Goal: Task Accomplishment & Management: Complete application form

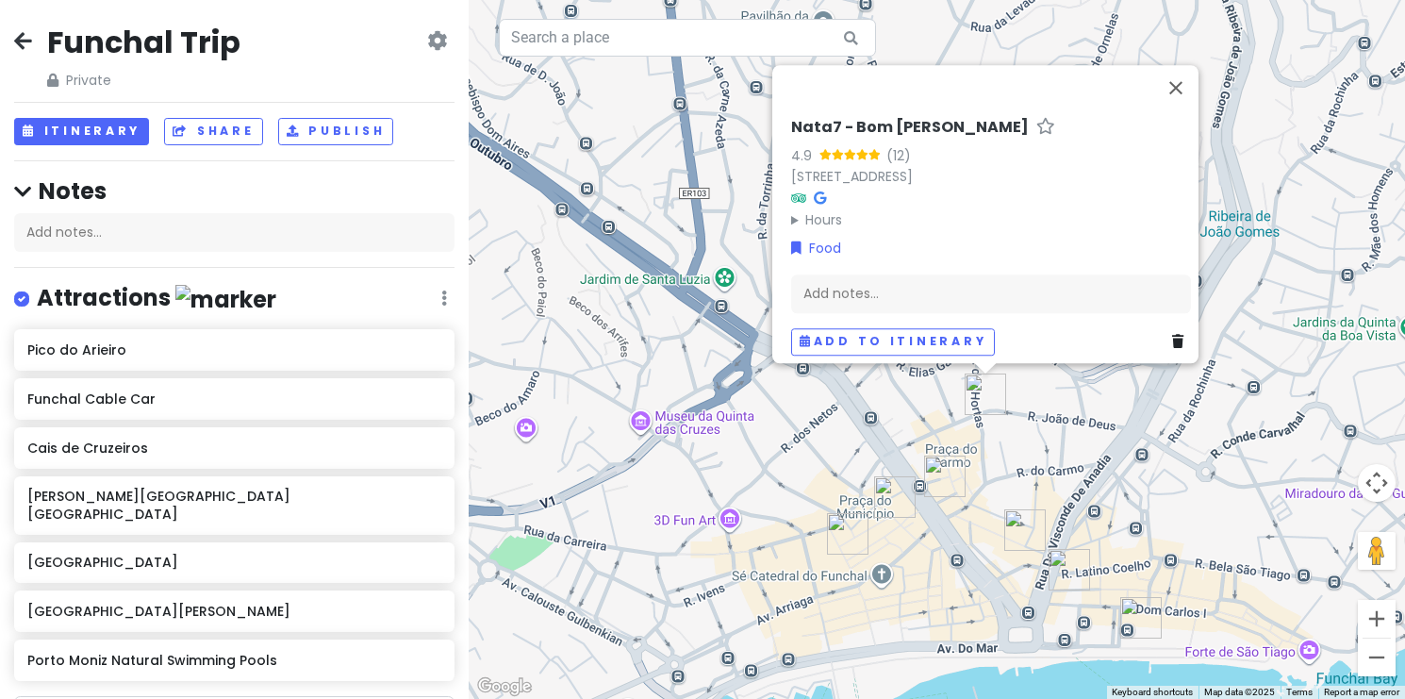
scroll to position [676, 0]
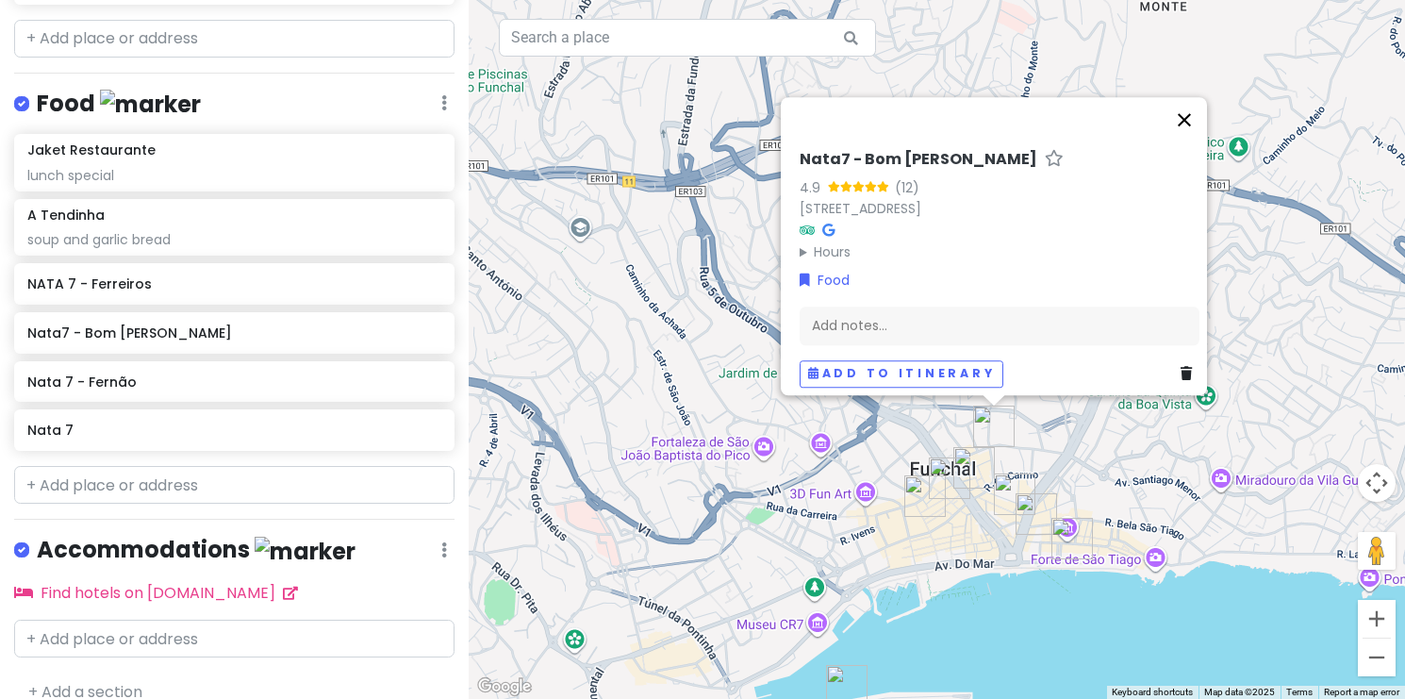
click at [1197, 117] on button "Close" at bounding box center [1184, 119] width 45 height 45
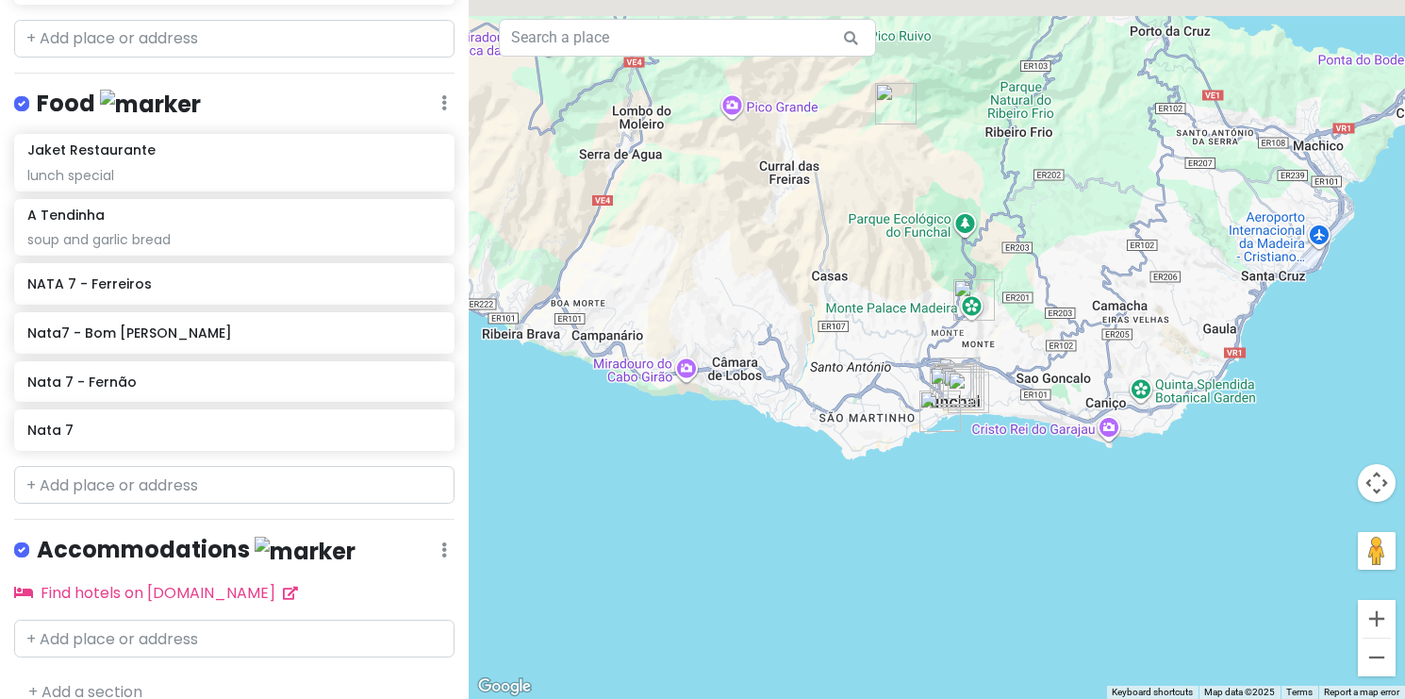
drag, startPoint x: 1058, startPoint y: 258, endPoint x: 1057, endPoint y: 356, distance: 98.1
click at [1057, 356] on div at bounding box center [937, 349] width 936 height 699
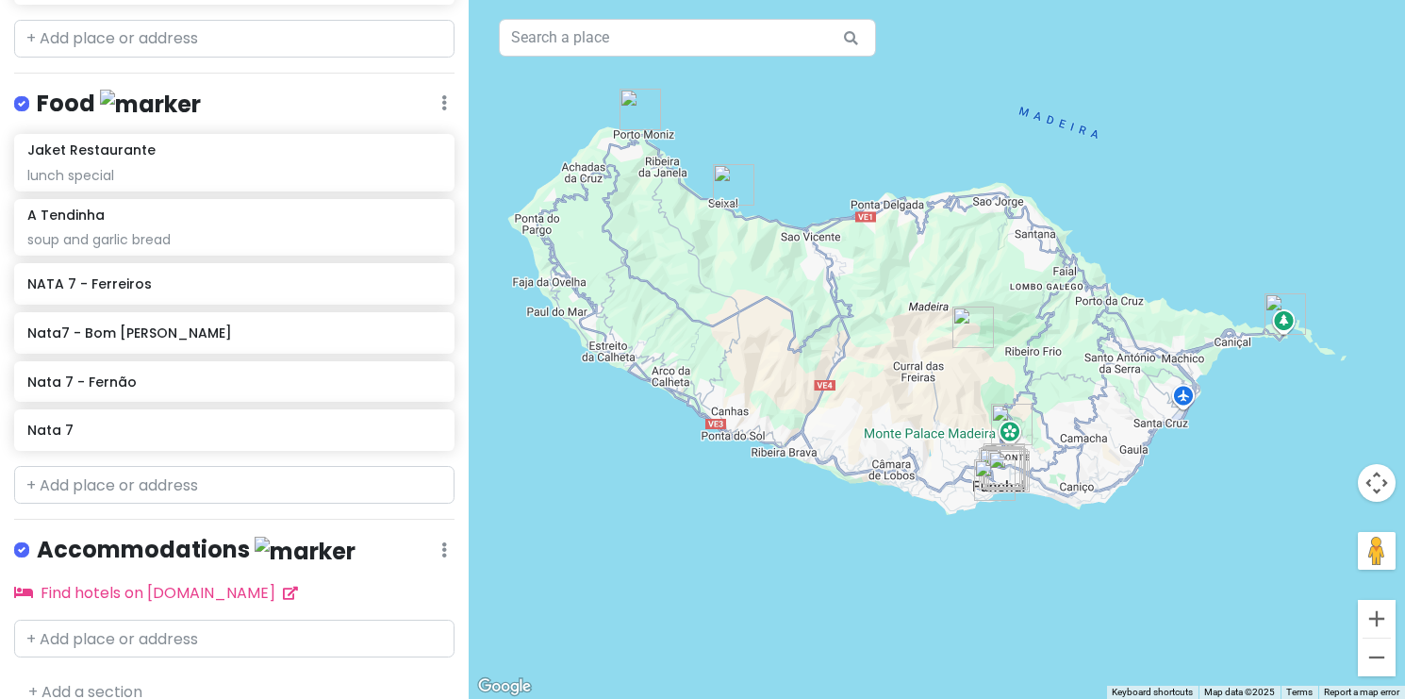
drag, startPoint x: 1057, startPoint y: 356, endPoint x: 1053, endPoint y: 449, distance: 92.5
click at [1053, 450] on div at bounding box center [937, 349] width 936 height 699
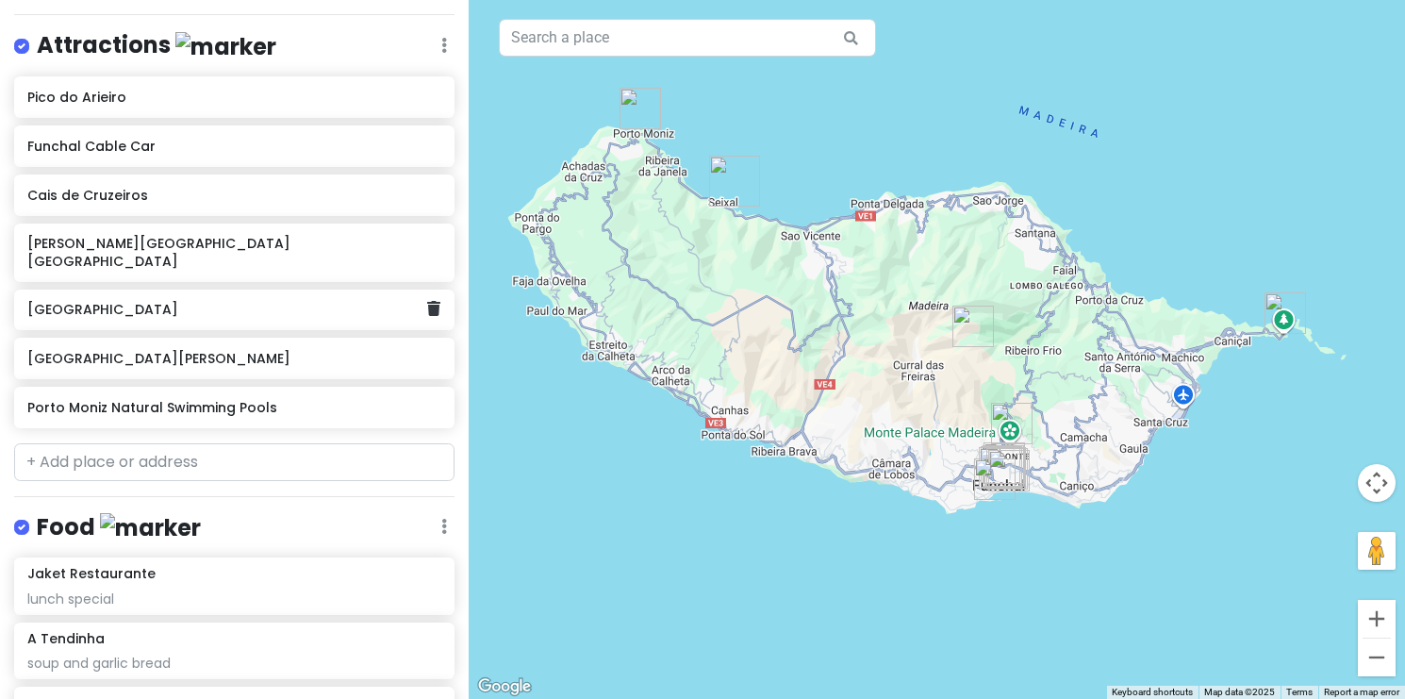
scroll to position [258, 0]
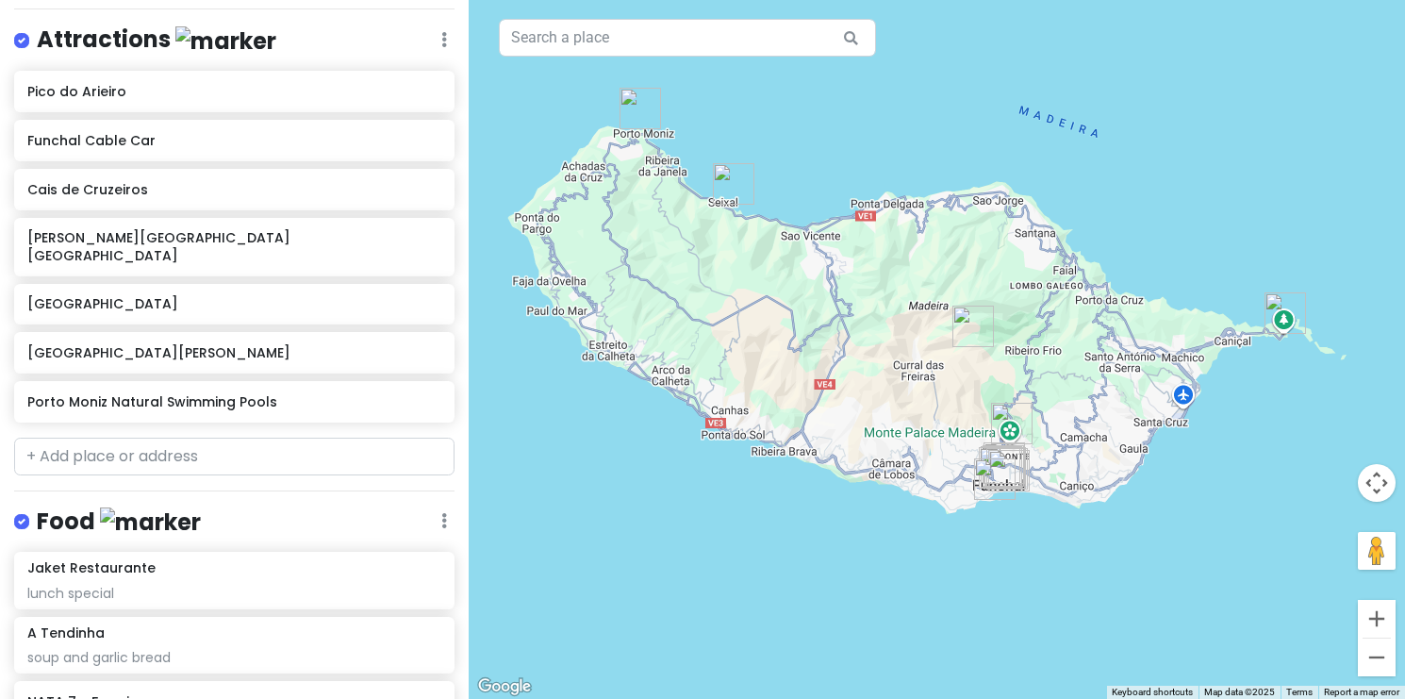
click at [730, 183] on img "Praia do Porto do Seixal" at bounding box center [733, 183] width 41 height 41
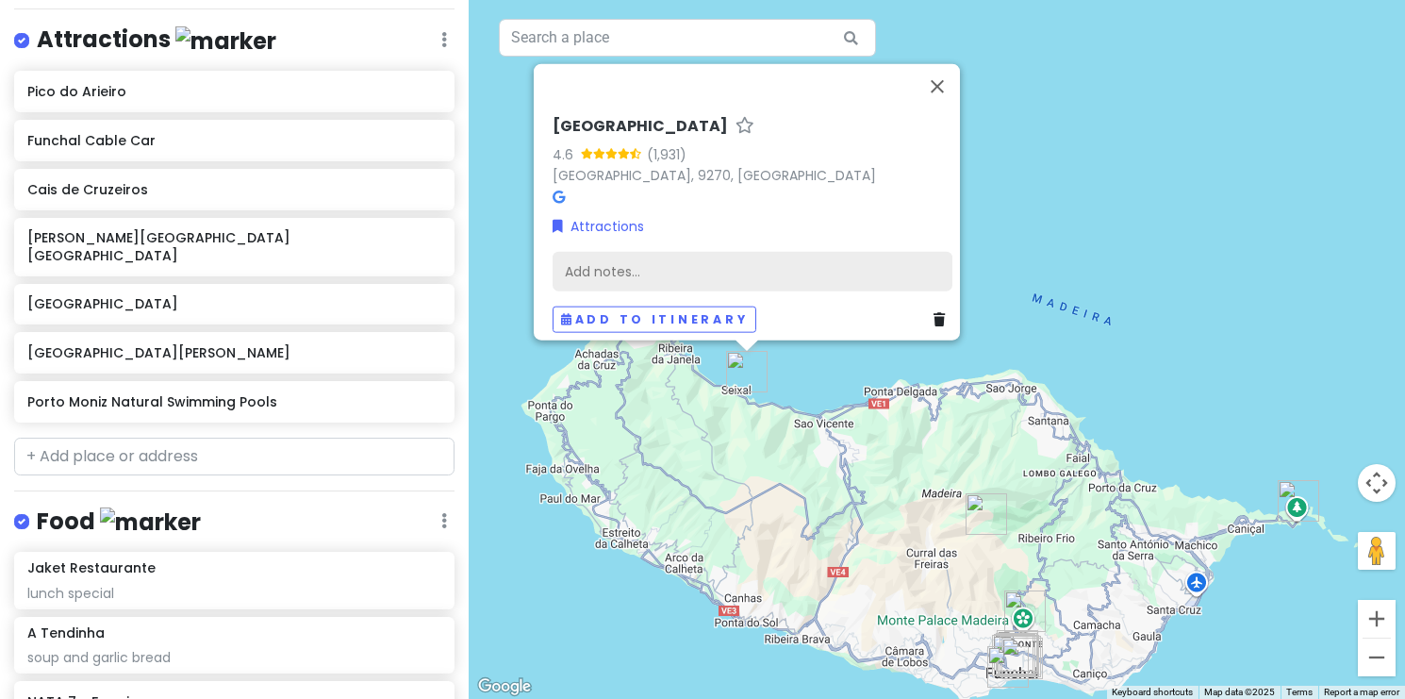
click at [833, 258] on div "Add notes..." at bounding box center [753, 271] width 400 height 40
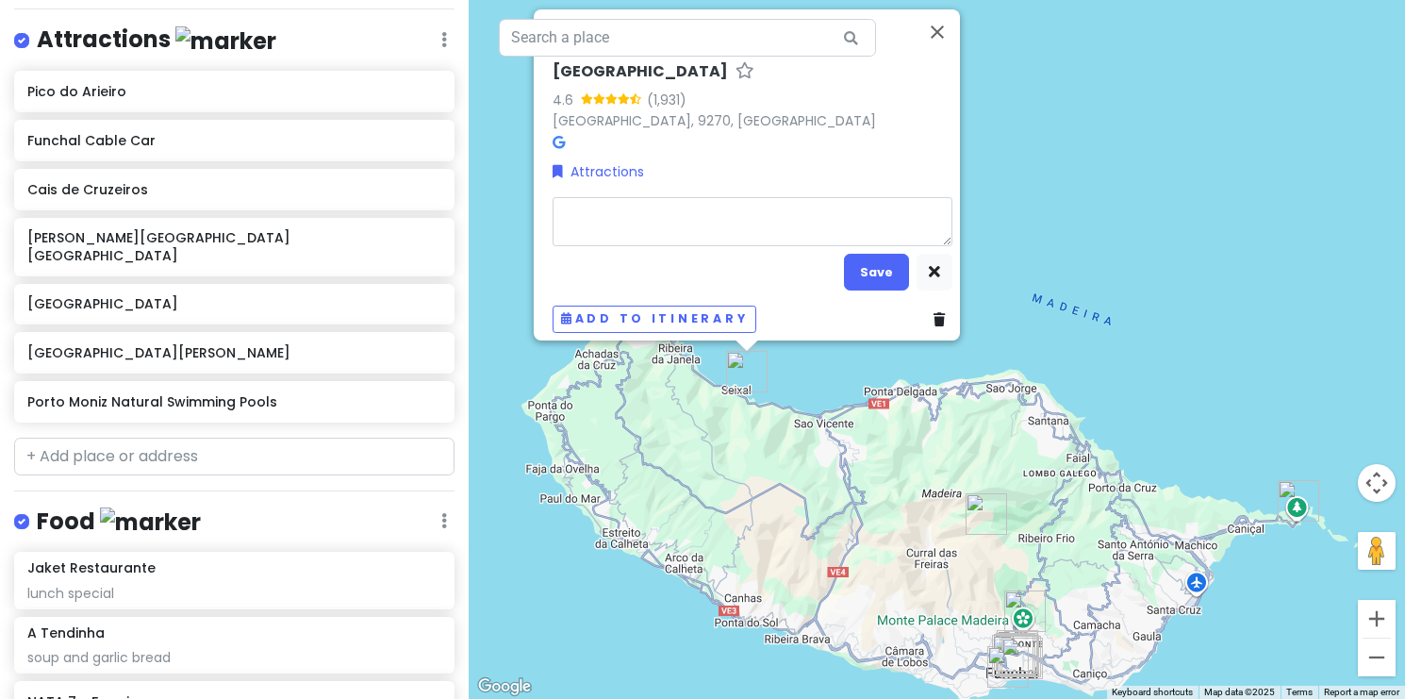
type textarea "x"
type textarea "b"
type textarea "x"
type textarea "ba"
type textarea "x"
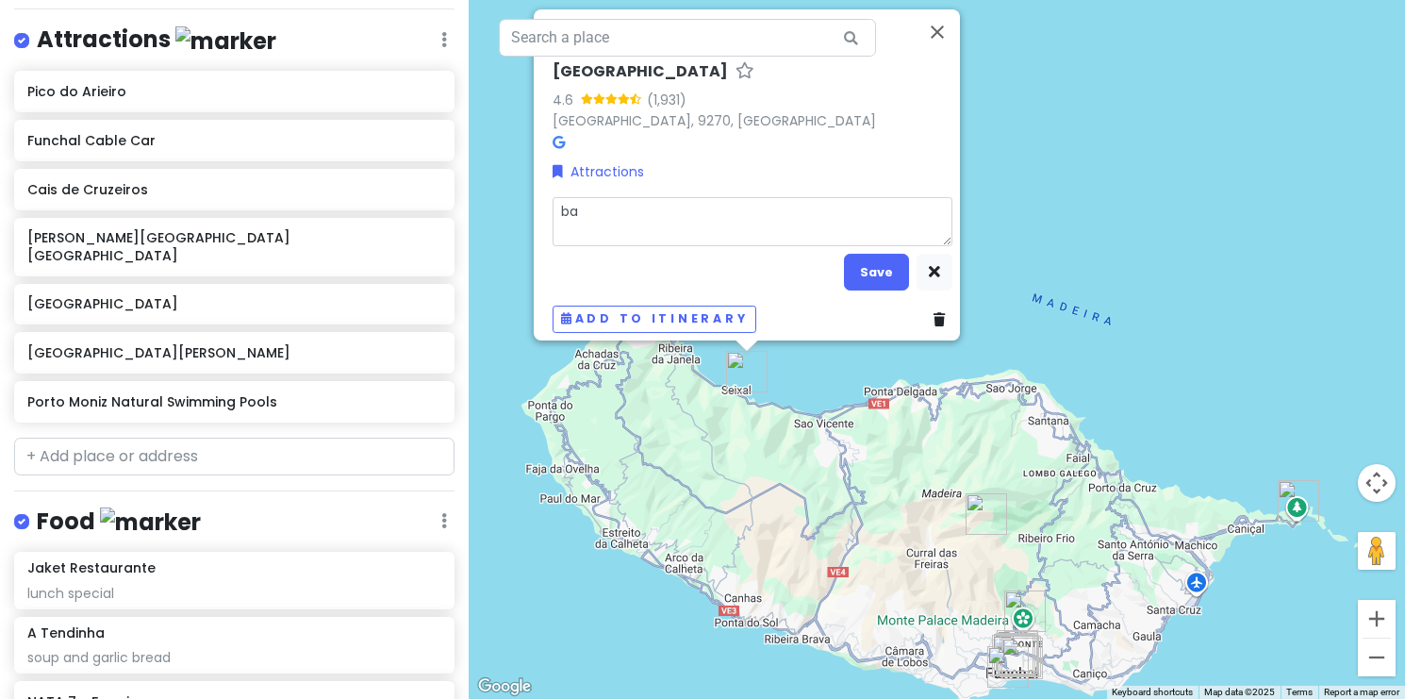
type textarea "[MEDICAL_DATA]"
type textarea "x"
type textarea "ba"
type textarea "x"
type textarea "b"
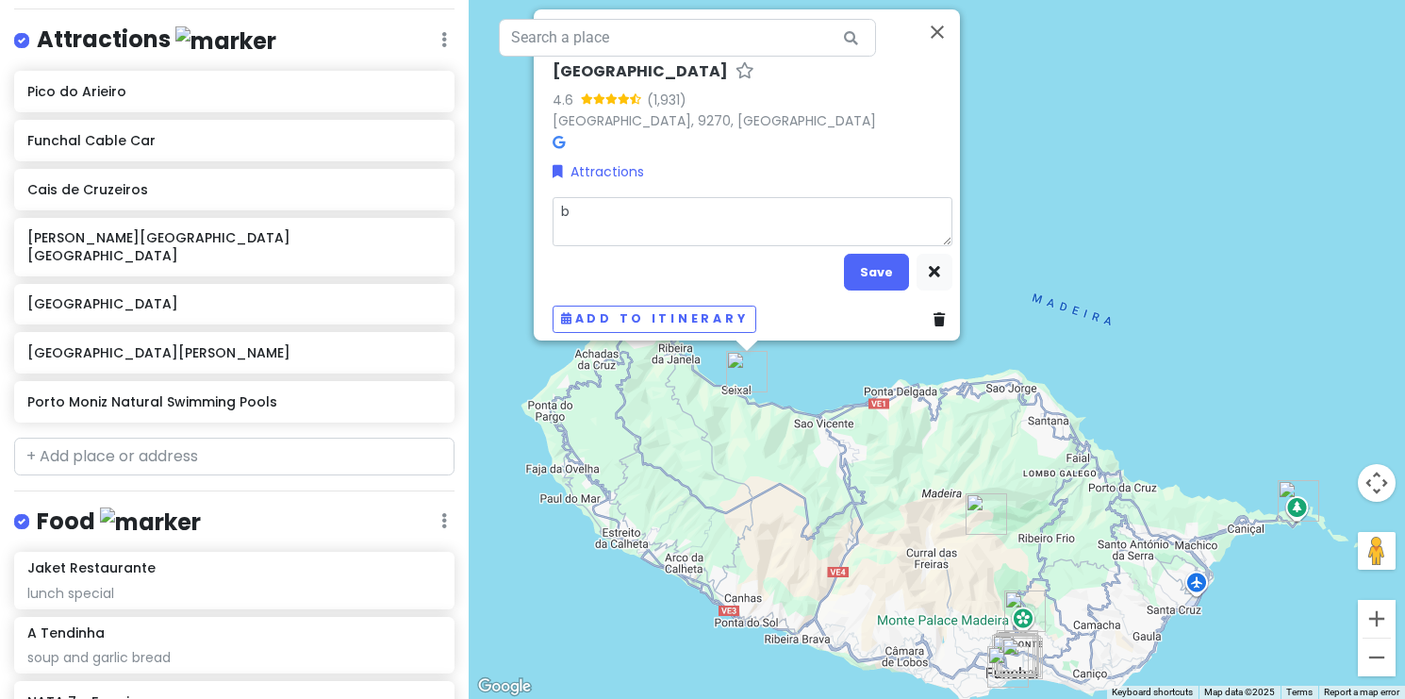
type textarea "x"
type textarea "bl"
type textarea "x"
type textarea "bla"
type textarea "x"
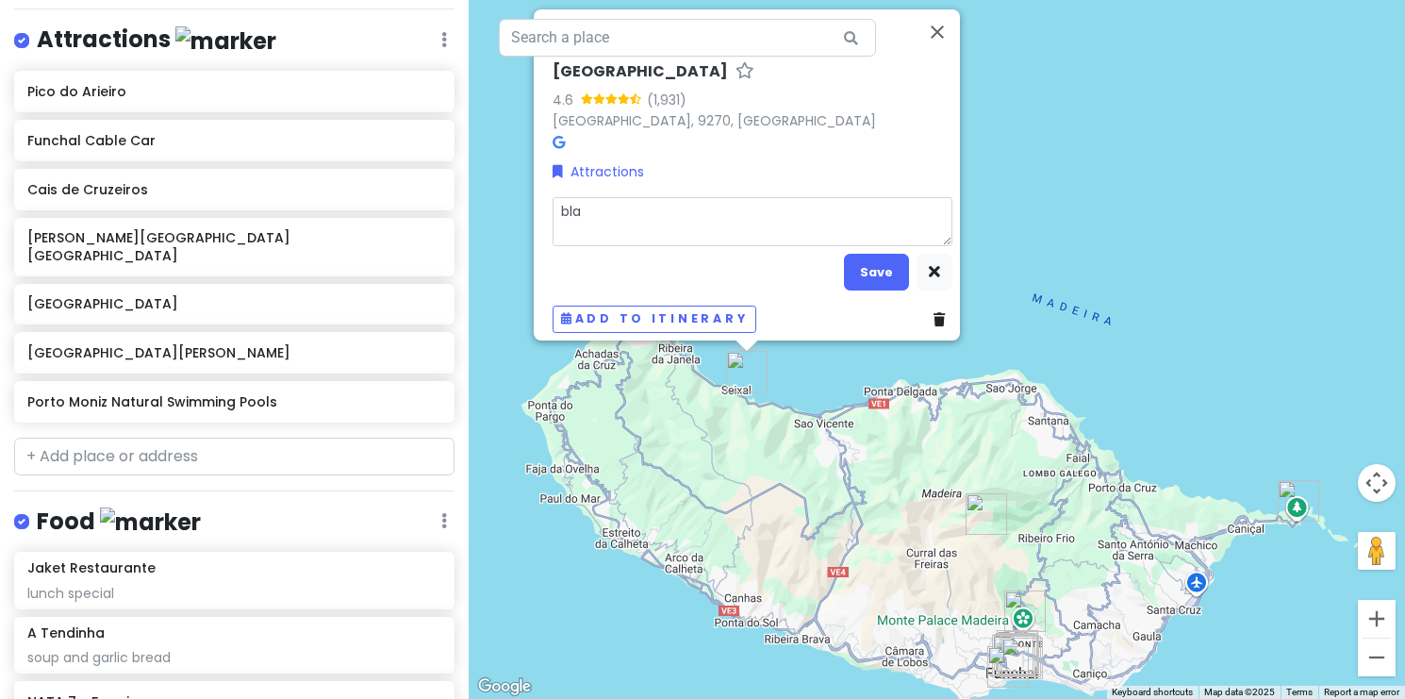
type textarea "blac"
type textarea "x"
type textarea "black"
type textarea "x"
type textarea "black"
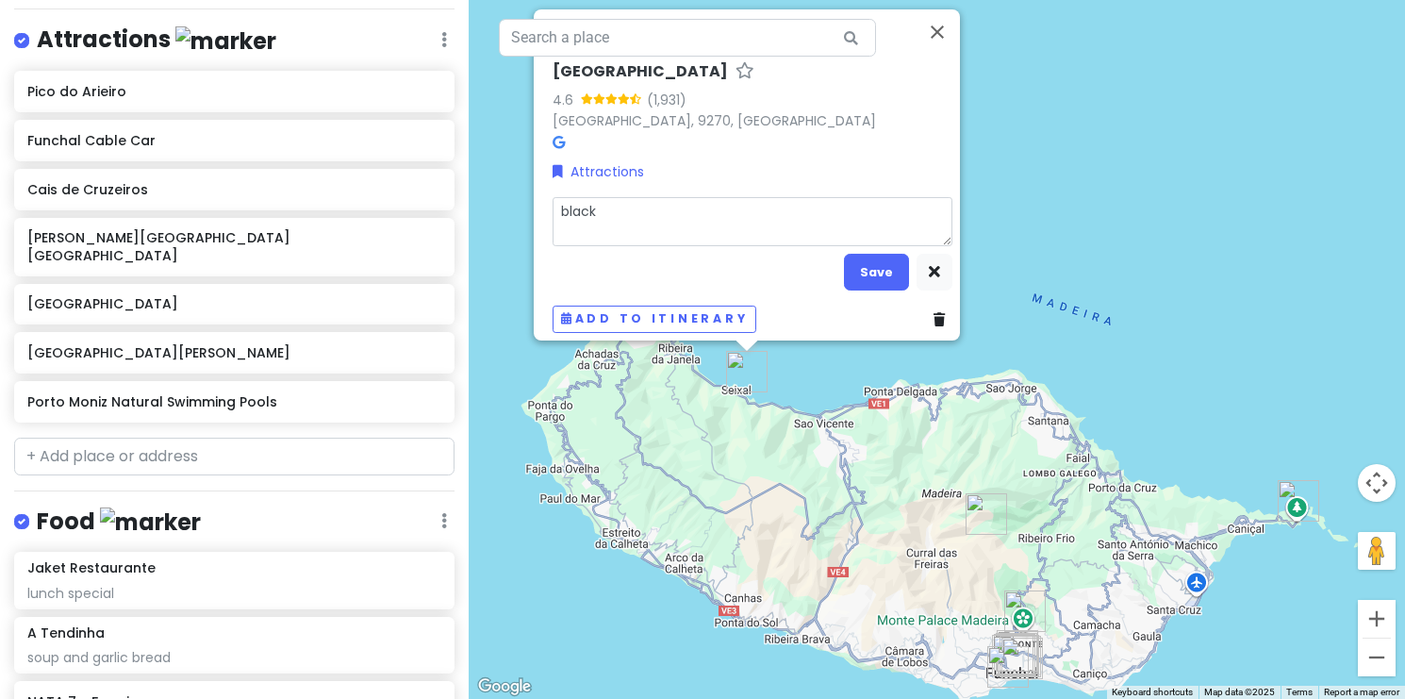
type textarea "x"
type textarea "black s"
type textarea "x"
type textarea "black sa"
type textarea "x"
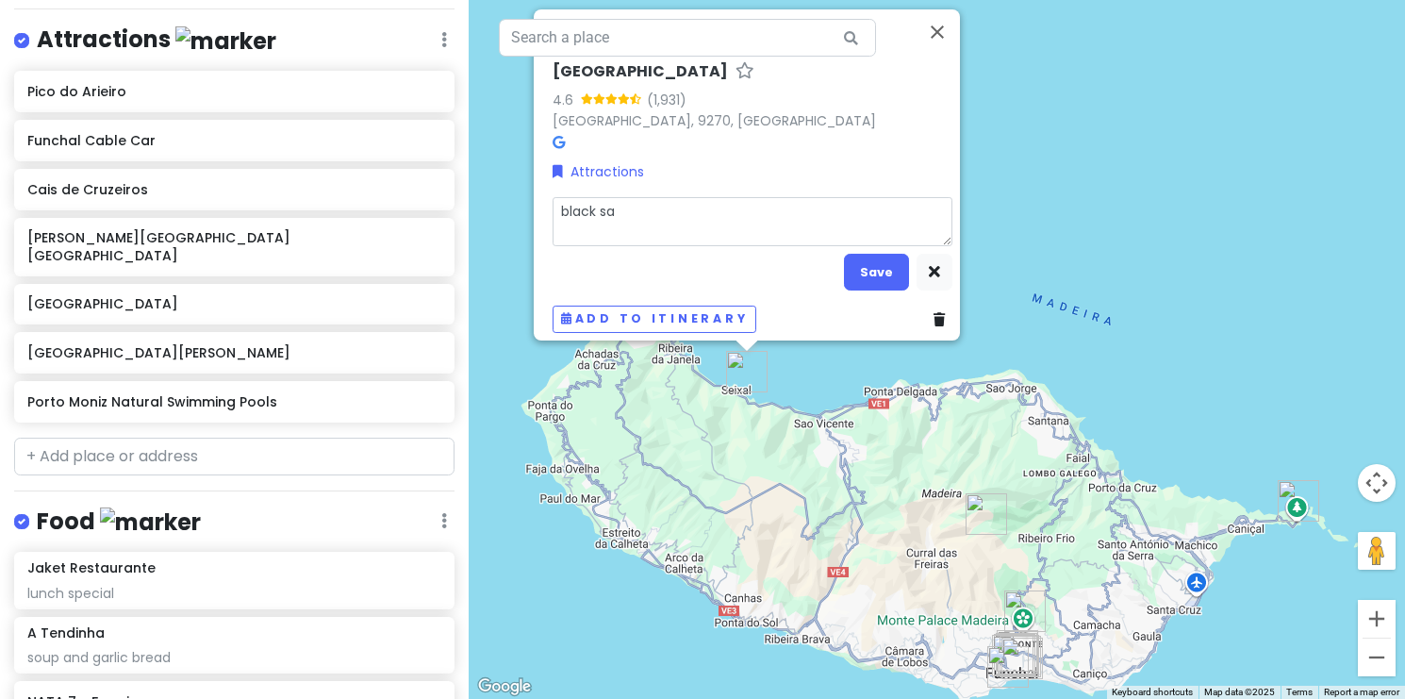
type textarea "black san"
type textarea "x"
type textarea "black sand"
type textarea "x"
type textarea "black sand"
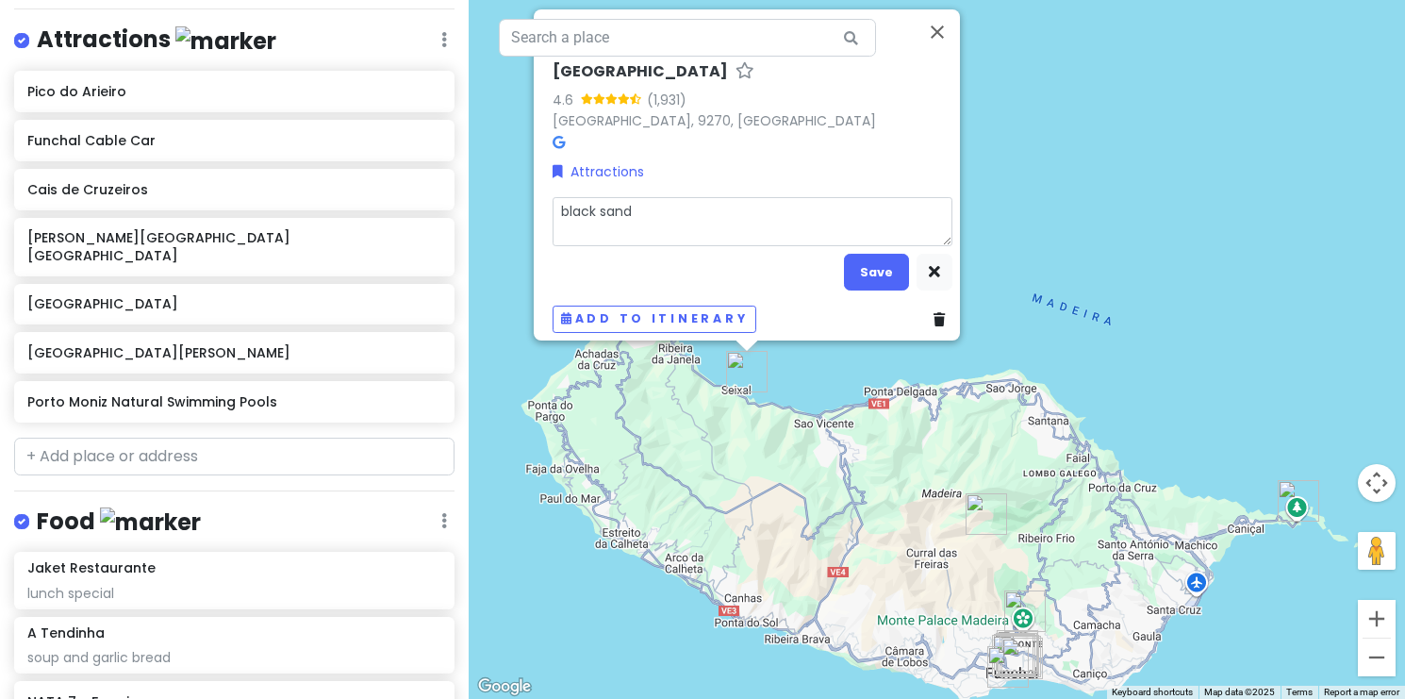
type textarea "x"
type textarea "black sand b"
type textarea "x"
type textarea "black sand be"
type textarea "x"
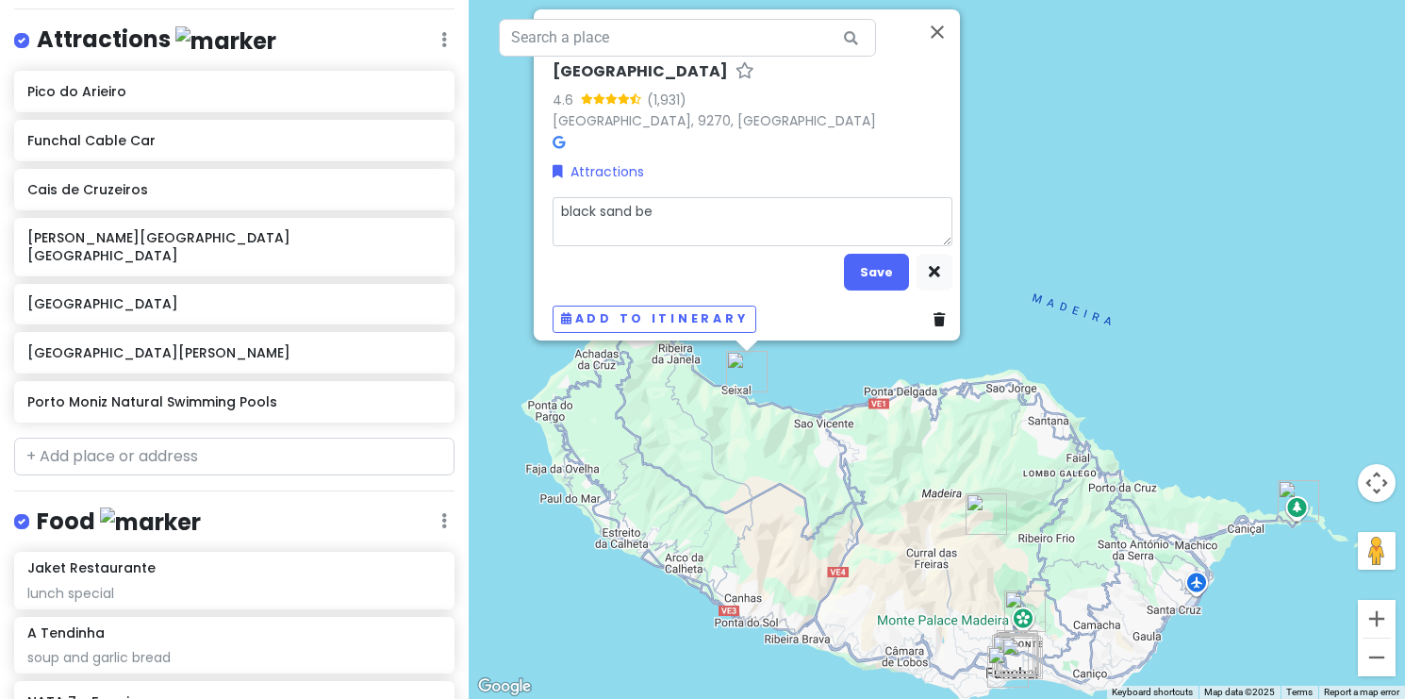
type textarea "black sand bea"
type textarea "x"
type textarea "black sand beac"
type textarea "x"
type textarea "black sand beacj"
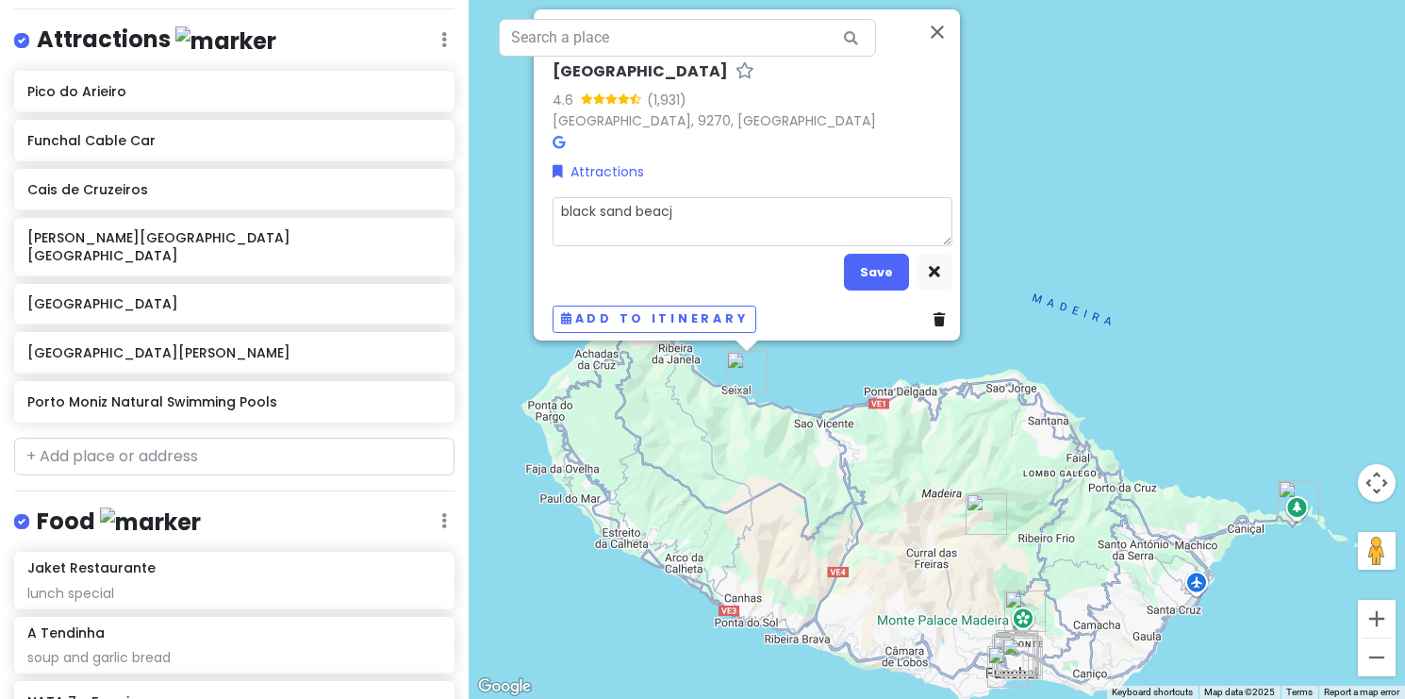
type textarea "x"
type textarea "black sand beac"
type textarea "x"
type textarea "black [GEOGRAPHIC_DATA]"
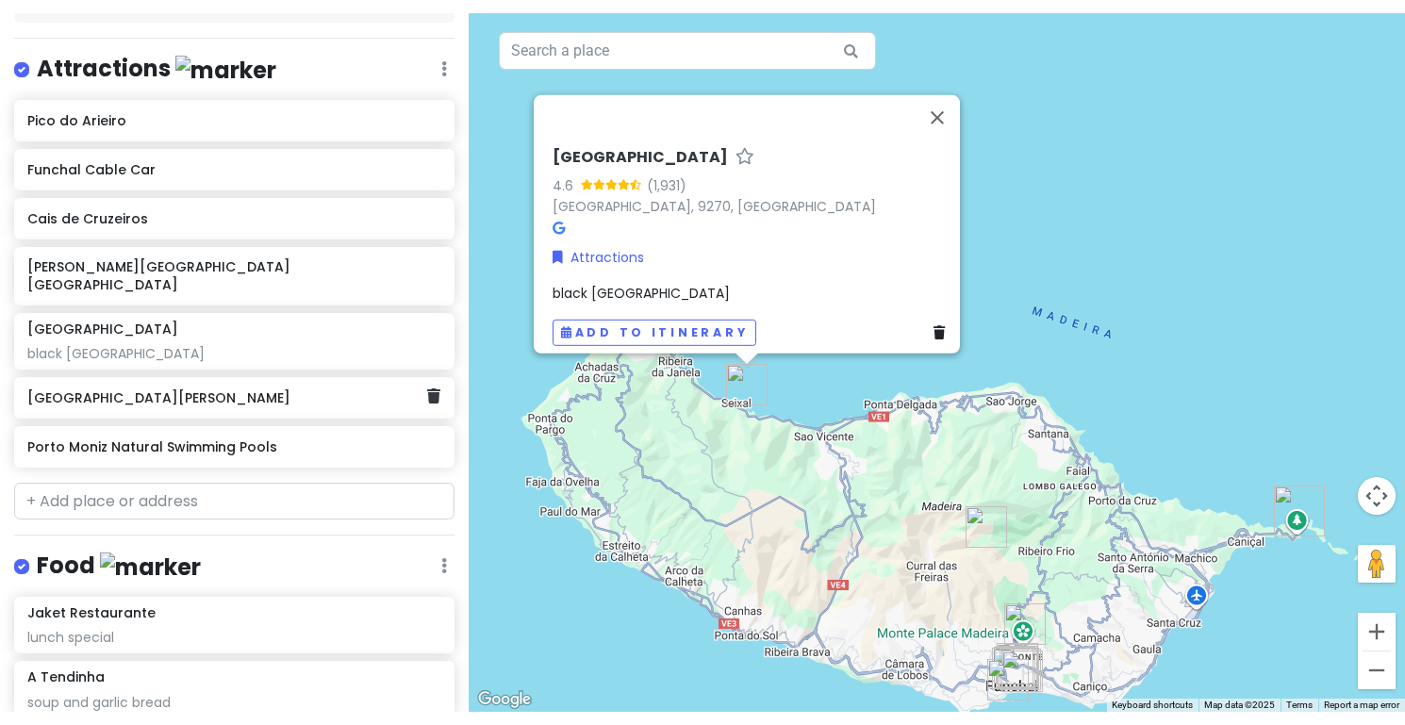
scroll to position [240, 0]
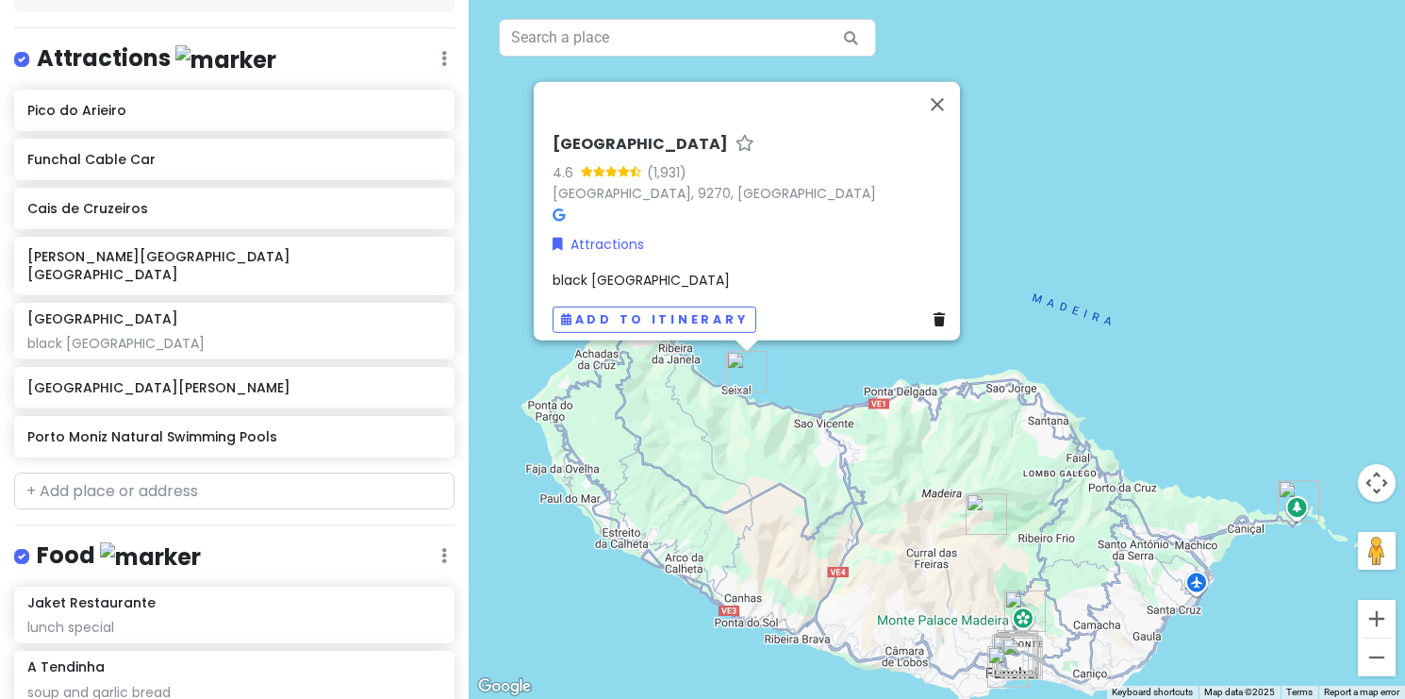
click at [1019, 126] on div "[GEOGRAPHIC_DATA] 4.6 (1,931) [GEOGRAPHIC_DATA], 9270, [GEOGRAPHIC_DATA] Attrac…" at bounding box center [937, 349] width 936 height 699
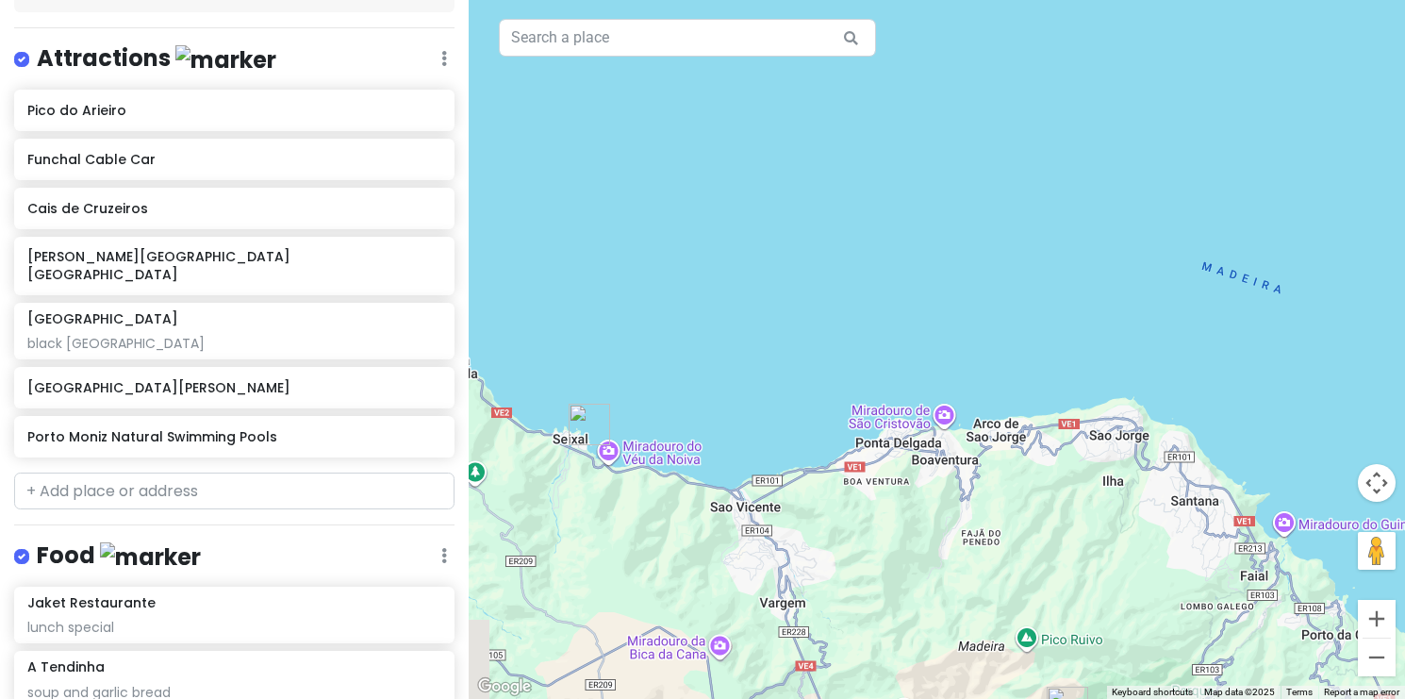
drag, startPoint x: 944, startPoint y: 311, endPoint x: 937, endPoint y: 179, distance: 132.2
click at [937, 179] on div at bounding box center [937, 349] width 936 height 699
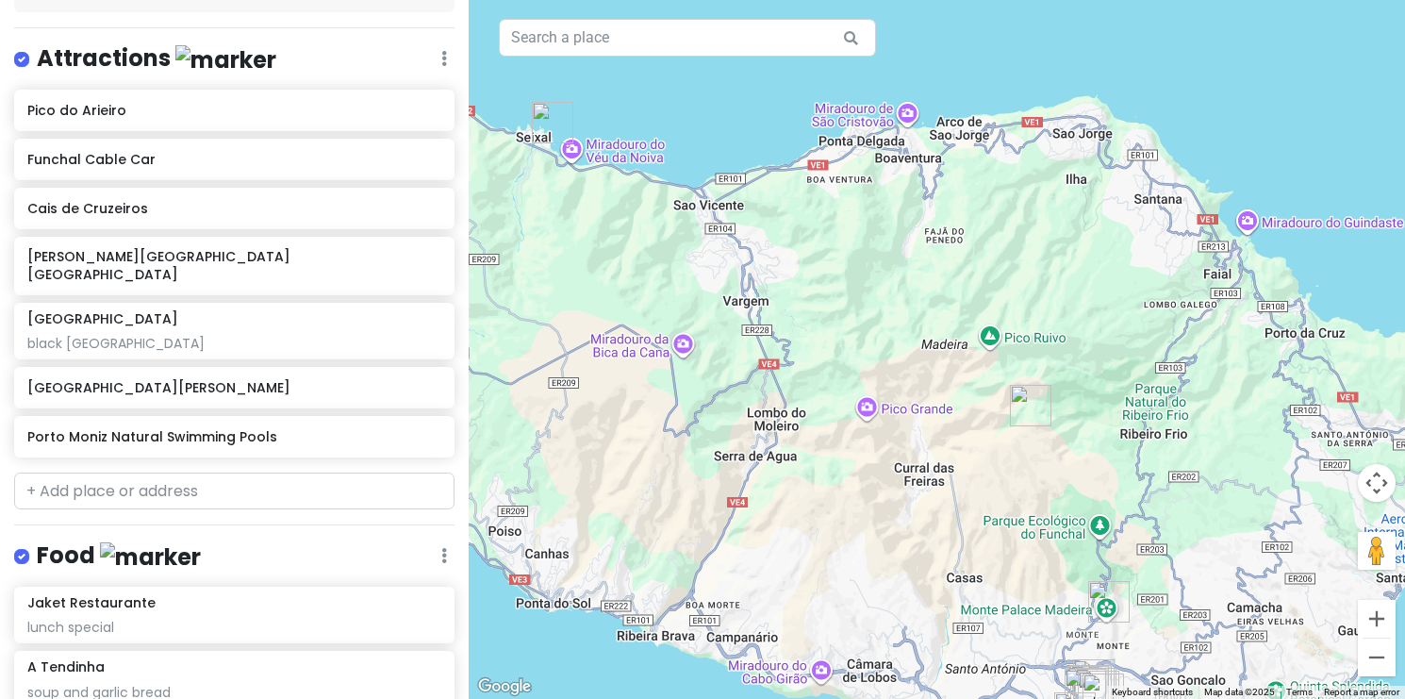
drag, startPoint x: 962, startPoint y: 419, endPoint x: 924, endPoint y: 110, distance: 310.7
click at [925, 110] on div at bounding box center [937, 349] width 936 height 699
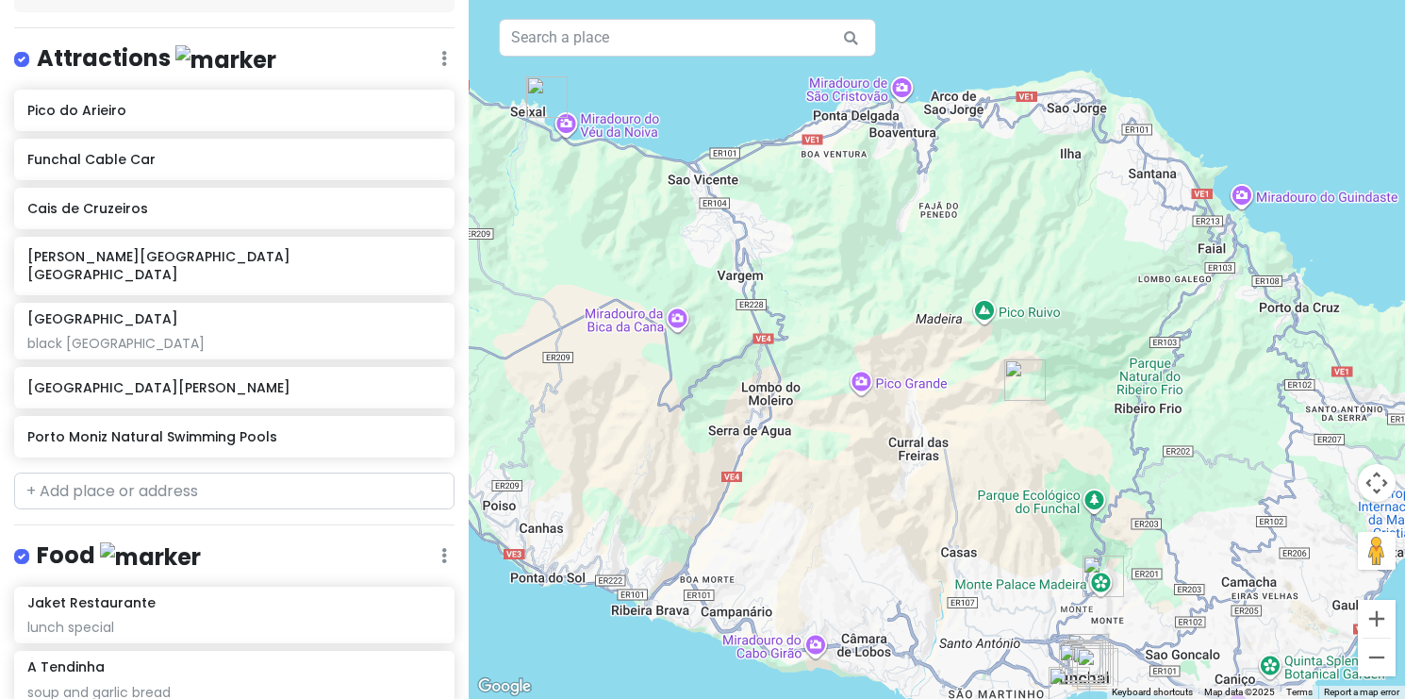
click at [1023, 378] on img "Pico do Arieiro" at bounding box center [1024, 379] width 41 height 41
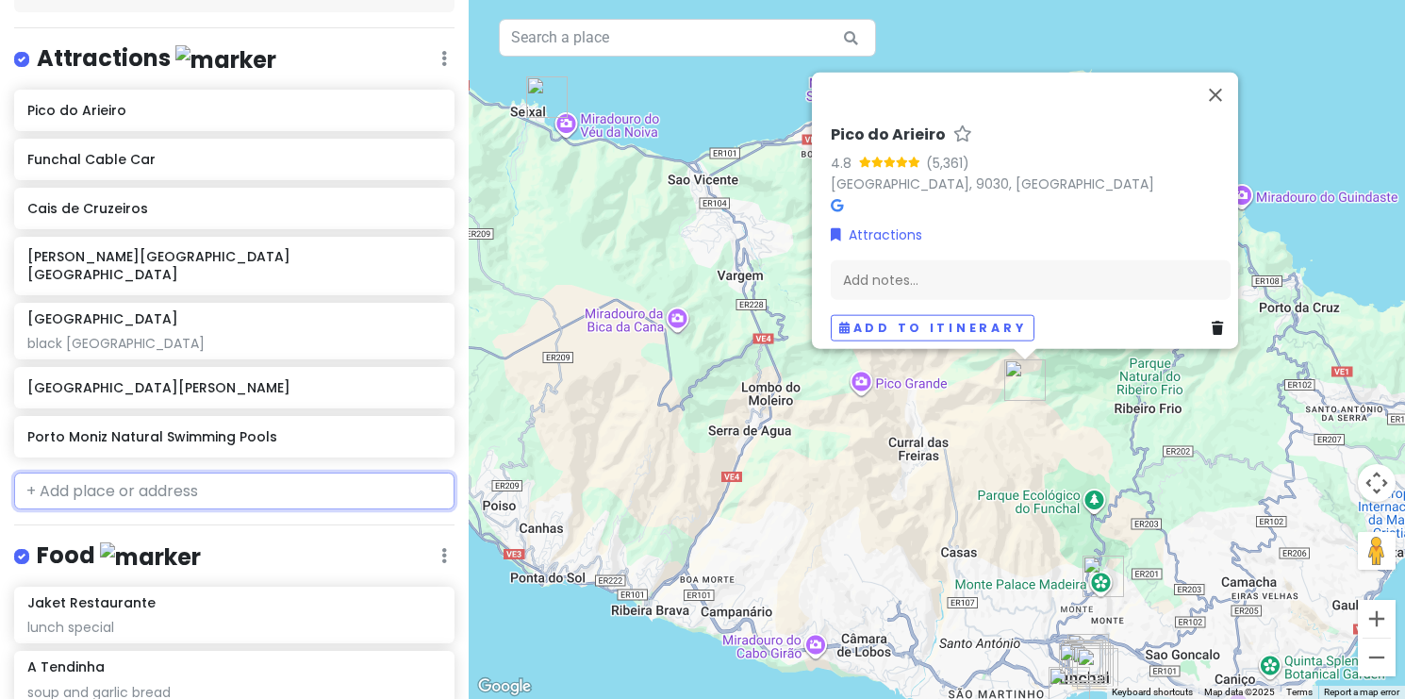
click at [183, 474] on input "text" at bounding box center [234, 491] width 440 height 38
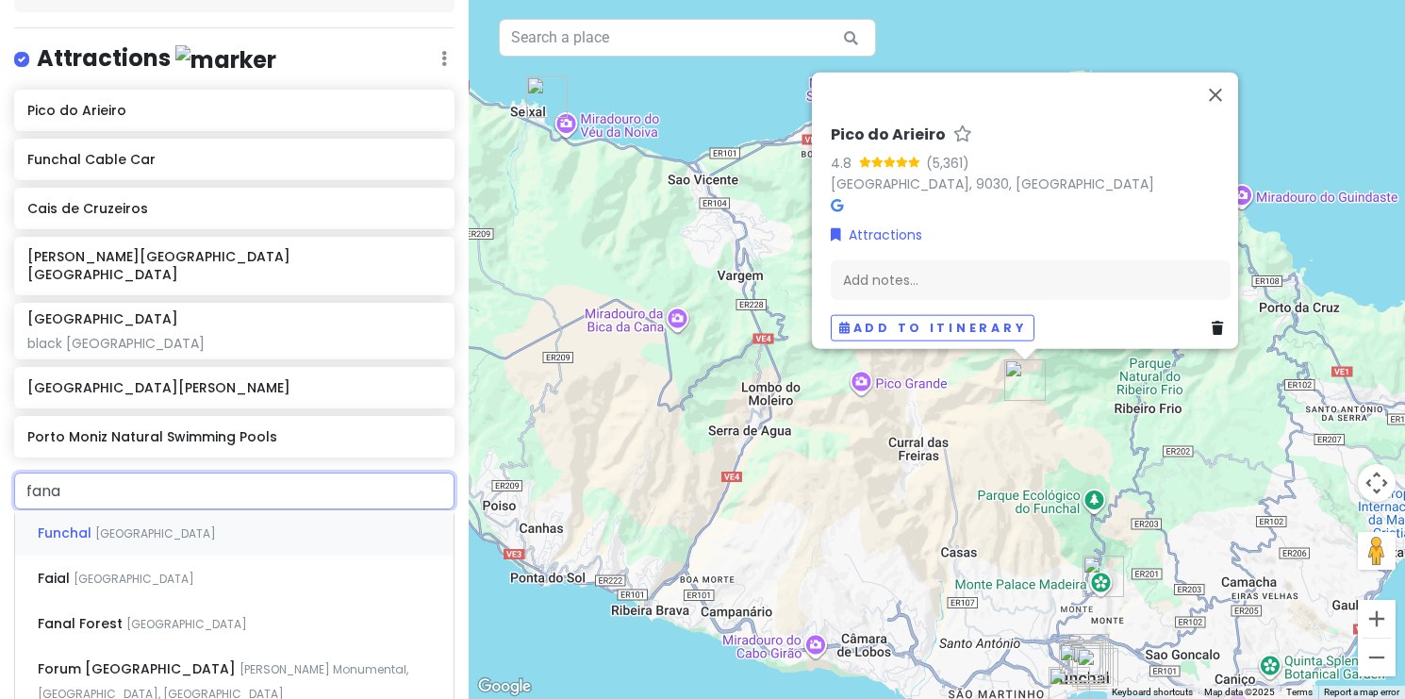
type input "fanal"
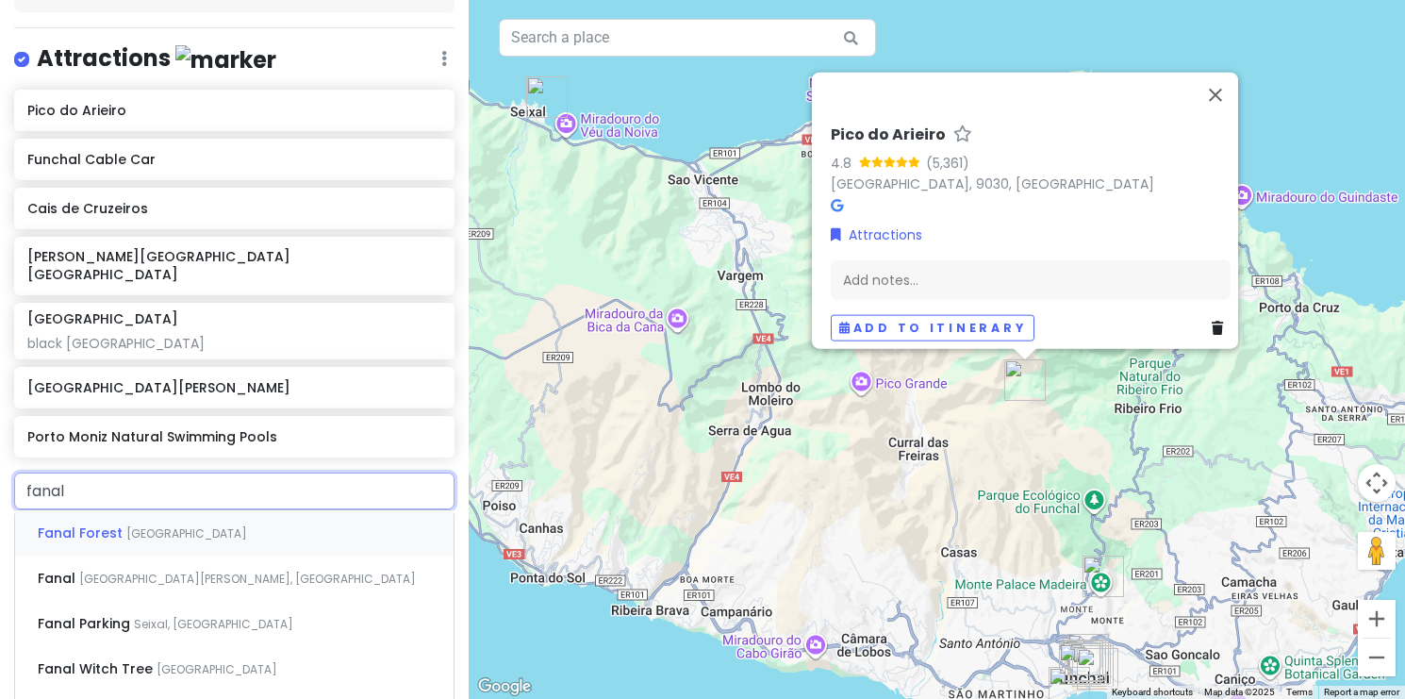
click at [161, 525] on span "[GEOGRAPHIC_DATA]" at bounding box center [186, 533] width 121 height 16
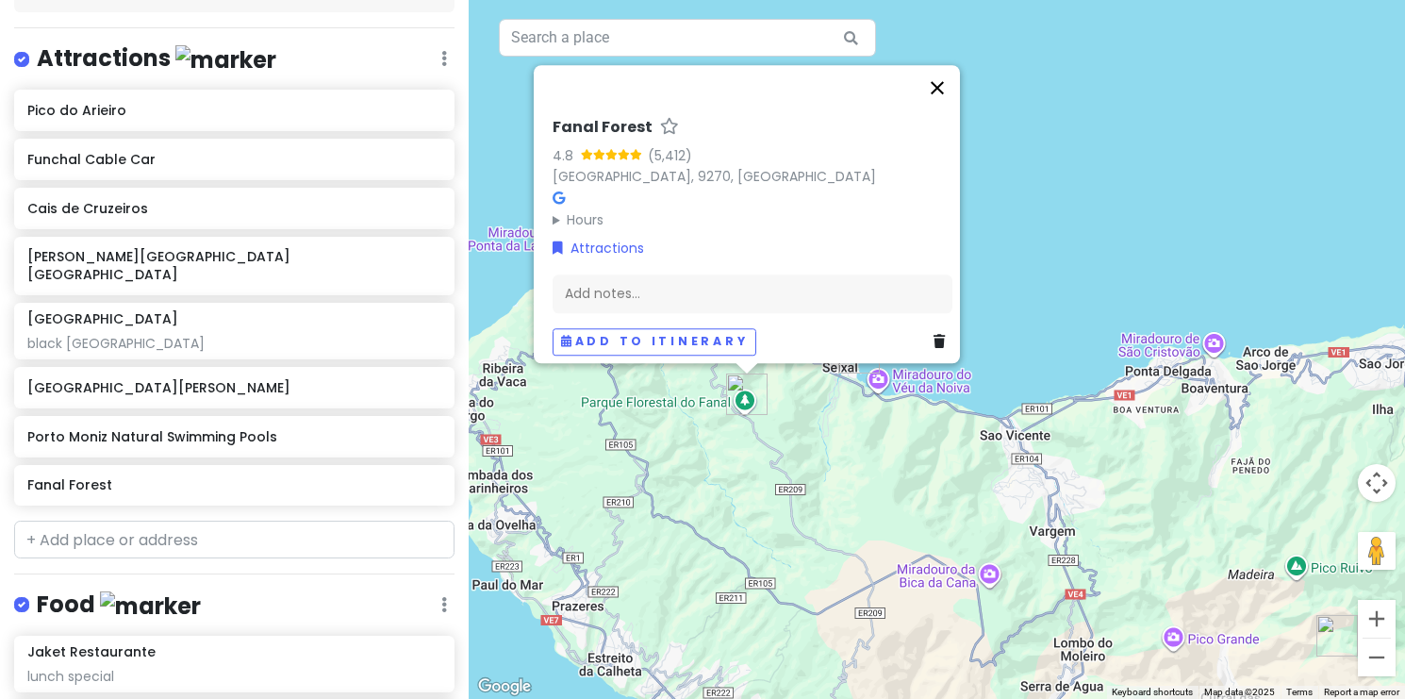
click at [945, 79] on button "Close" at bounding box center [937, 87] width 45 height 45
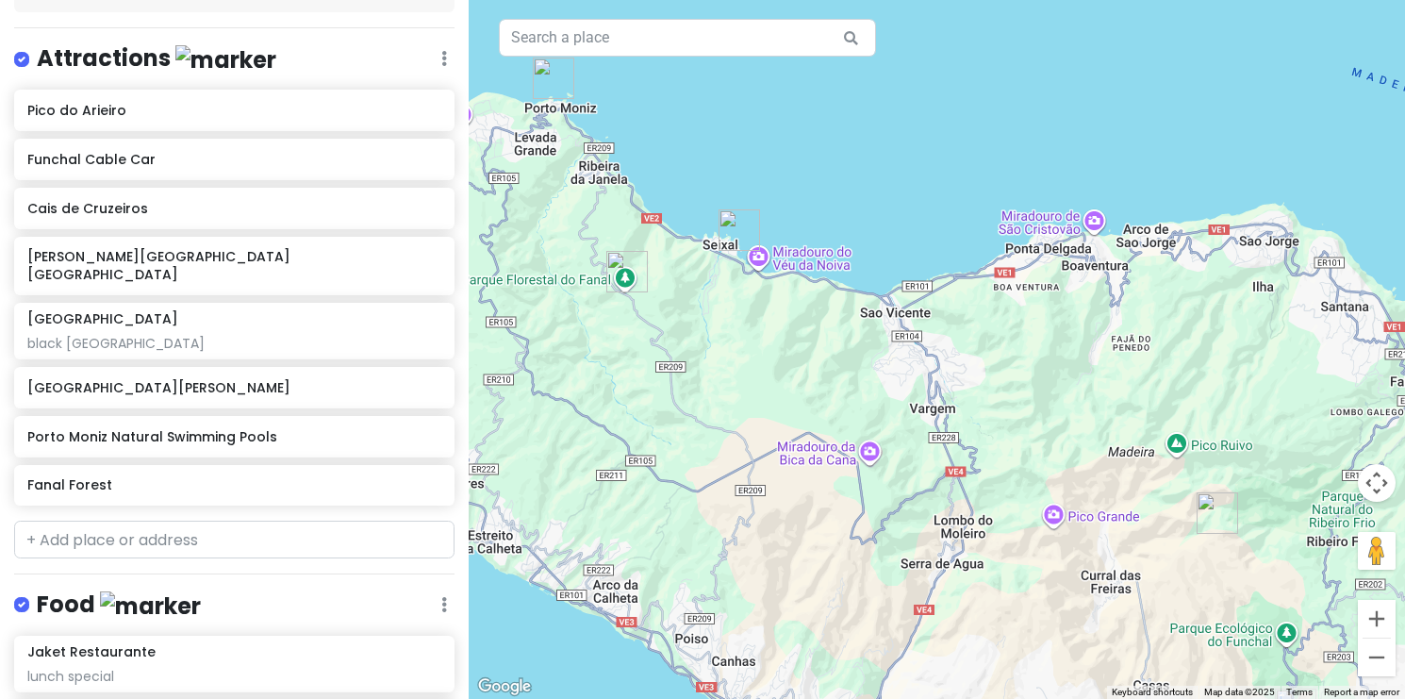
drag, startPoint x: 949, startPoint y: 508, endPoint x: 789, endPoint y: 348, distance: 226.0
click at [789, 348] on div at bounding box center [937, 349] width 936 height 699
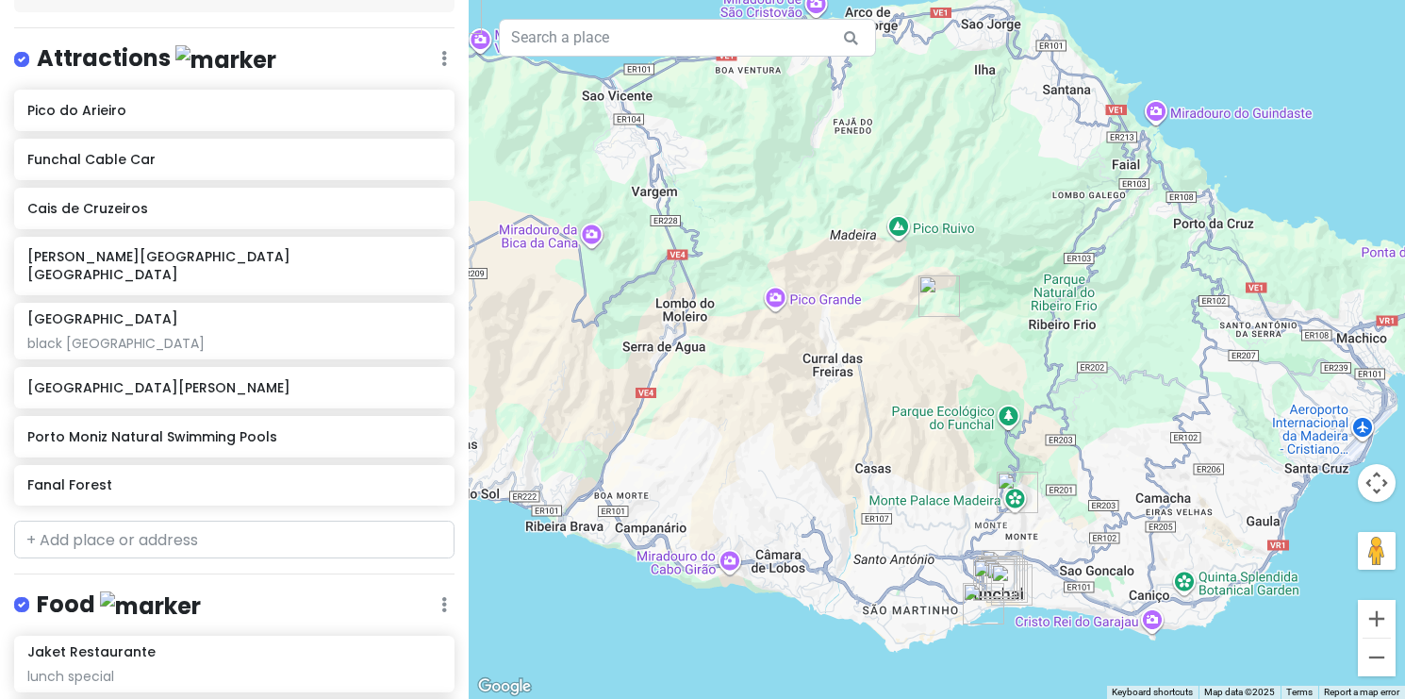
drag, startPoint x: 993, startPoint y: 521, endPoint x: 763, endPoint y: 351, distance: 286.5
click at [764, 351] on div at bounding box center [937, 349] width 936 height 699
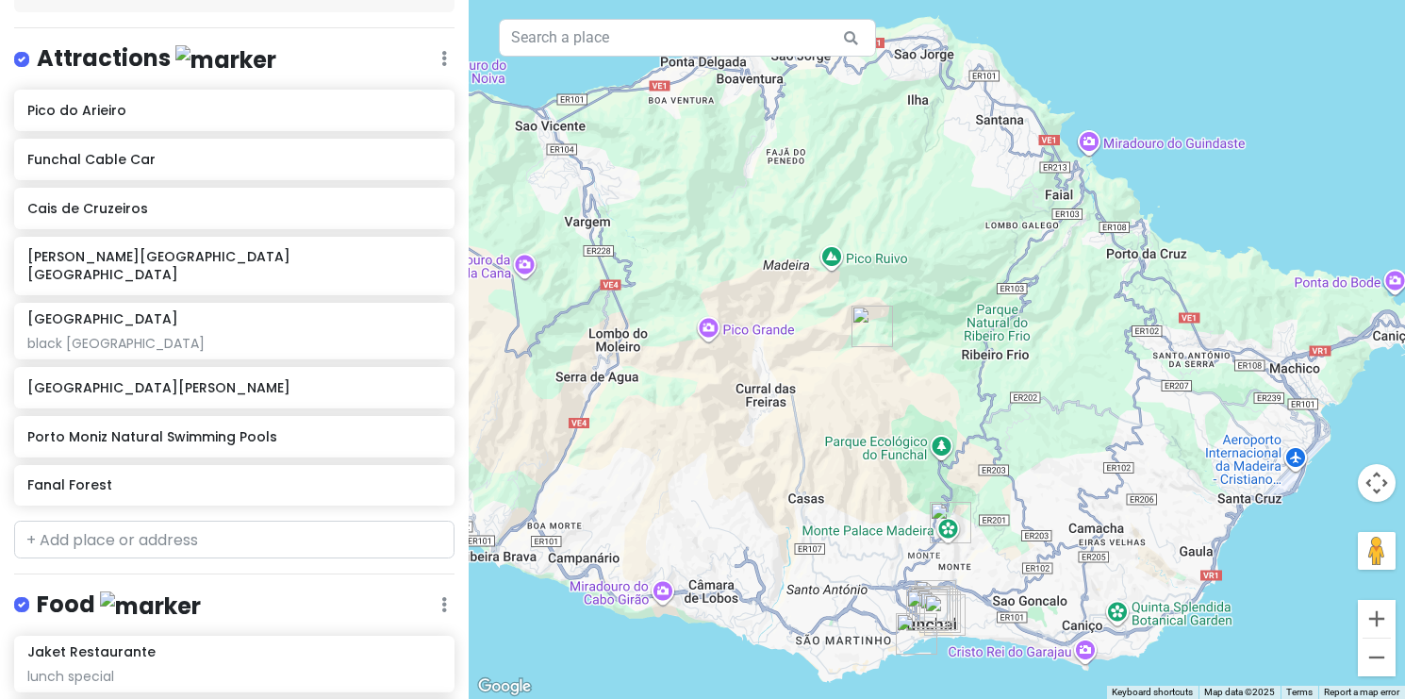
drag, startPoint x: 885, startPoint y: 455, endPoint x: 821, endPoint y: 488, distance: 72.6
click at [821, 488] on div at bounding box center [937, 349] width 936 height 699
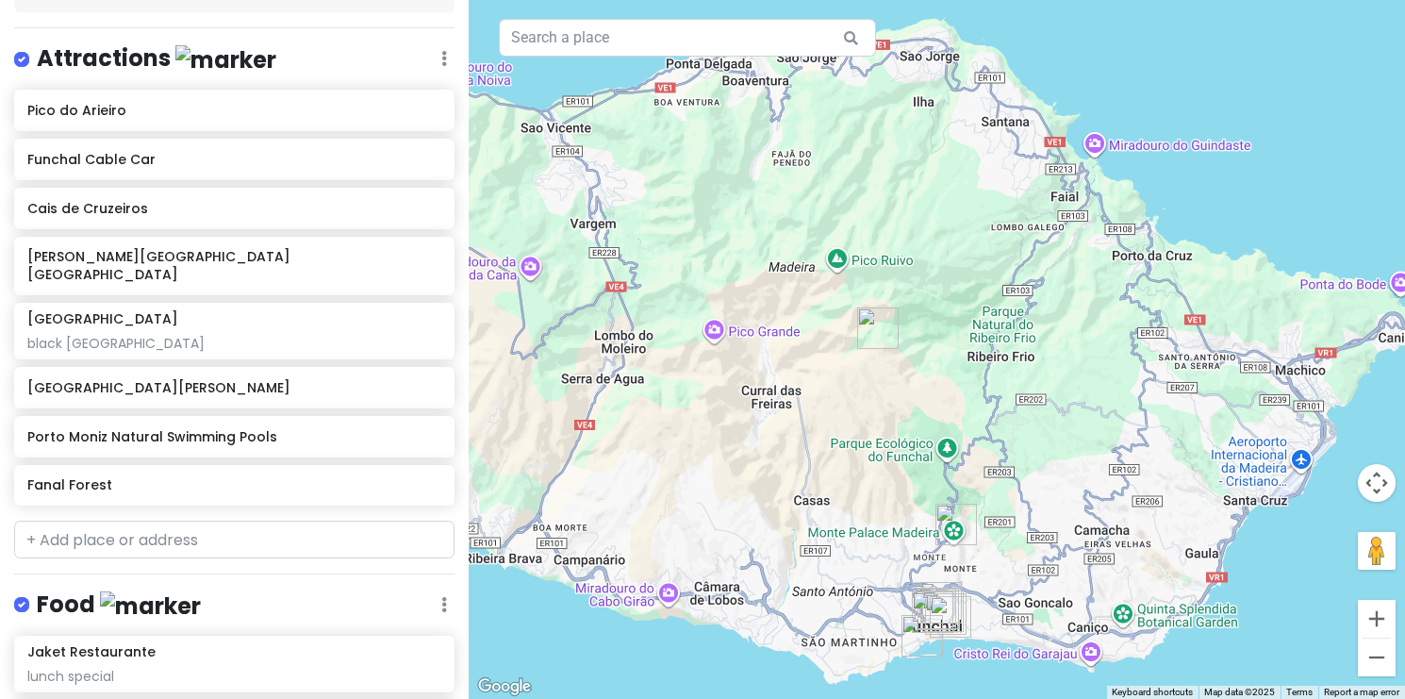
click at [880, 320] on img "Pico do Arieiro" at bounding box center [877, 327] width 41 height 41
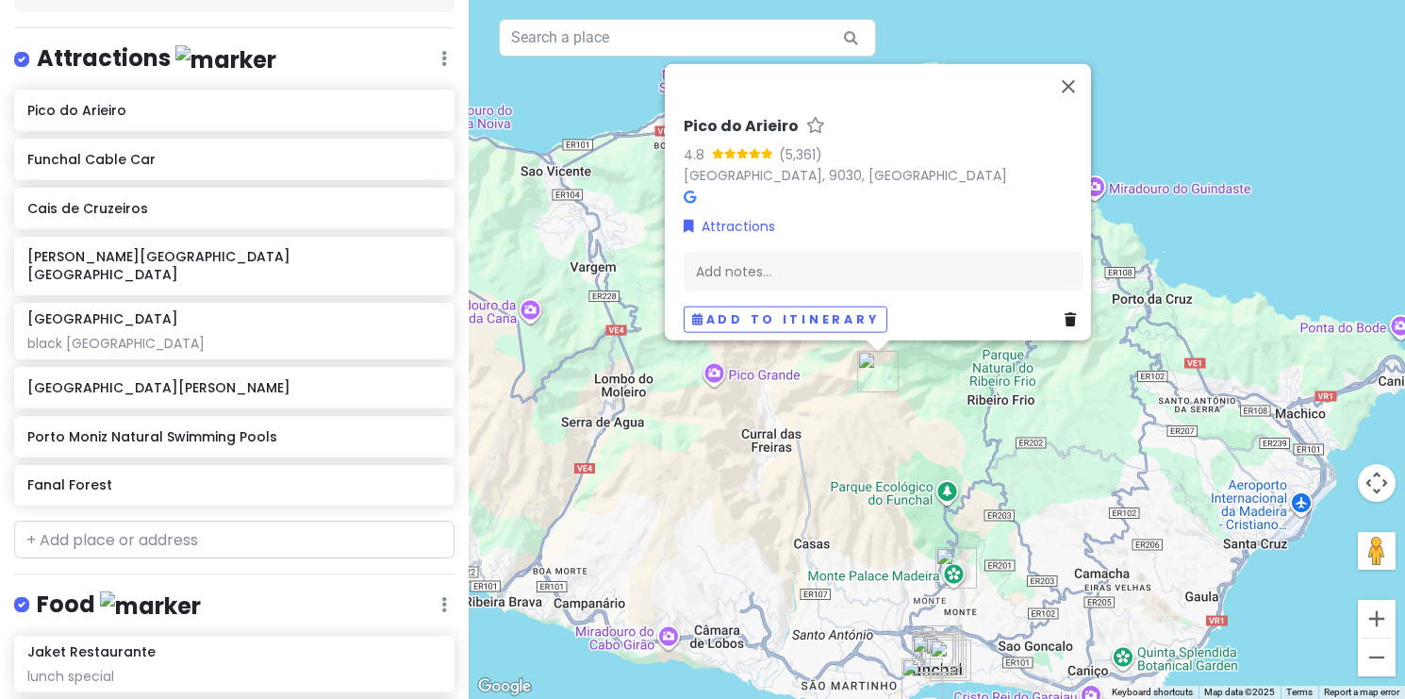
click at [904, 0] on div "Pico do Arieiro 4.8 (5,361) [GEOGRAPHIC_DATA], 9030, [GEOGRAPHIC_DATA] Attracti…" at bounding box center [937, 349] width 936 height 699
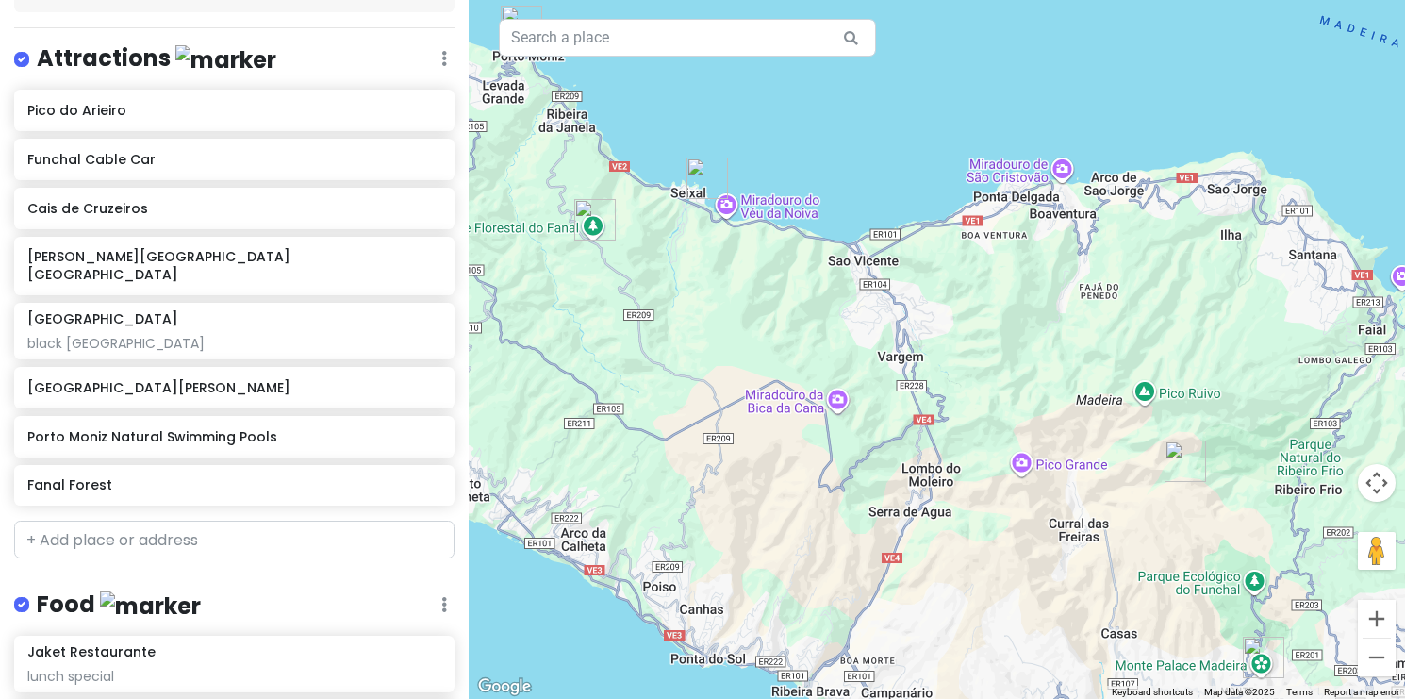
drag, startPoint x: 647, startPoint y: 308, endPoint x: 974, endPoint y: 402, distance: 340.3
click at [974, 401] on div at bounding box center [937, 349] width 936 height 699
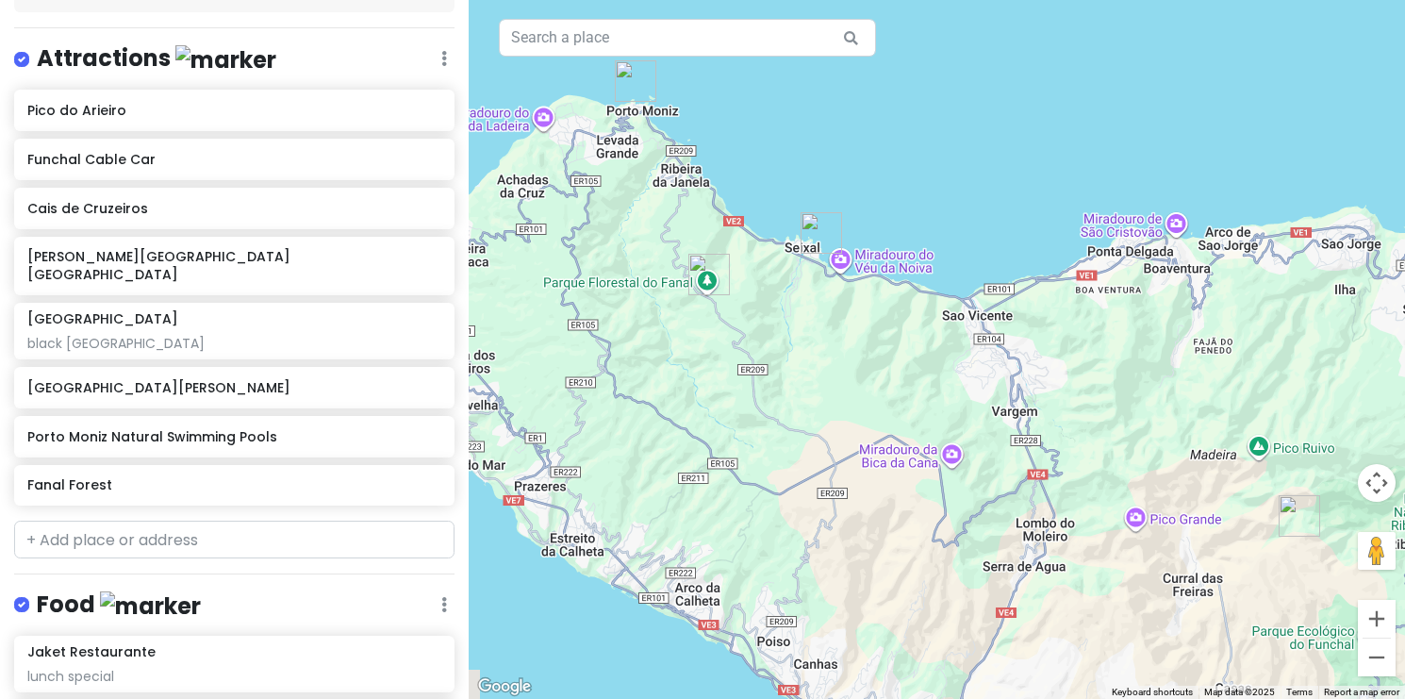
drag, startPoint x: 745, startPoint y: 344, endPoint x: 859, endPoint y: 421, distance: 137.3
click at [859, 421] on div at bounding box center [937, 349] width 936 height 699
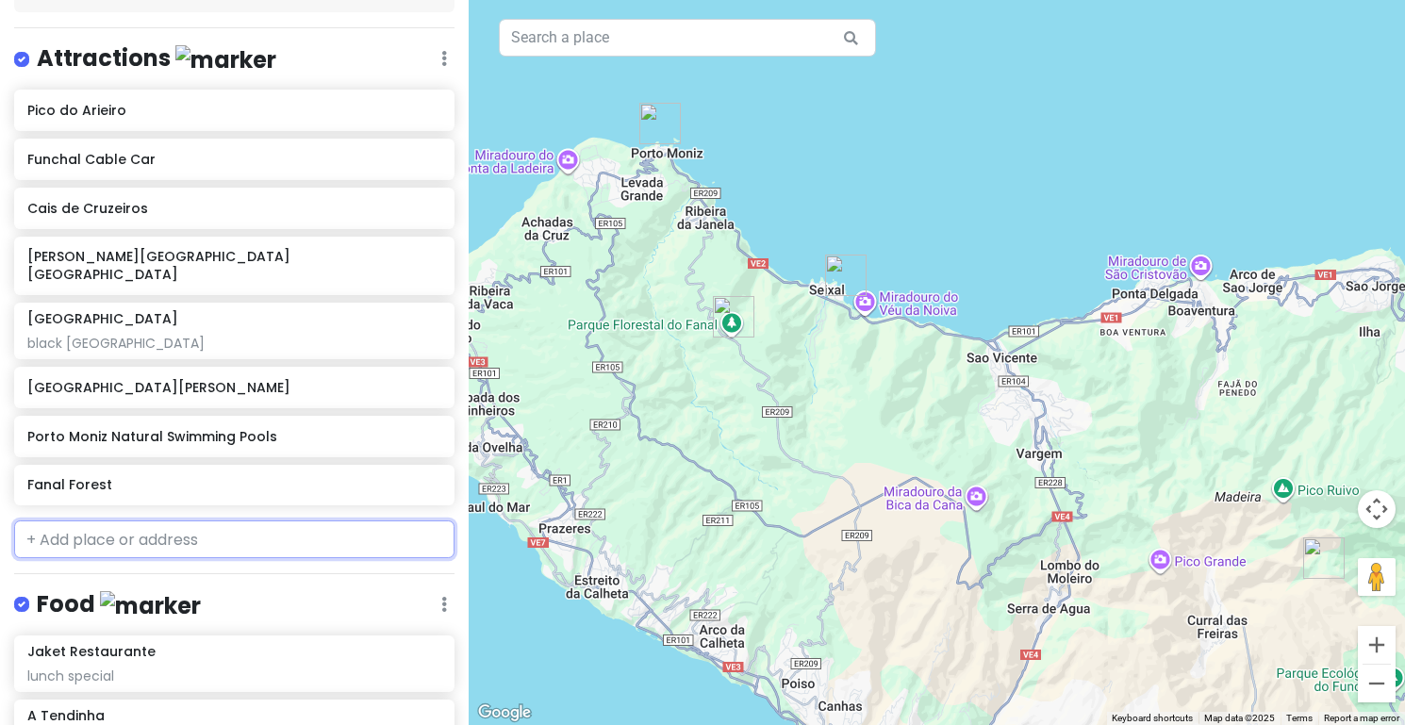
click at [178, 521] on input "text" at bounding box center [234, 540] width 440 height 38
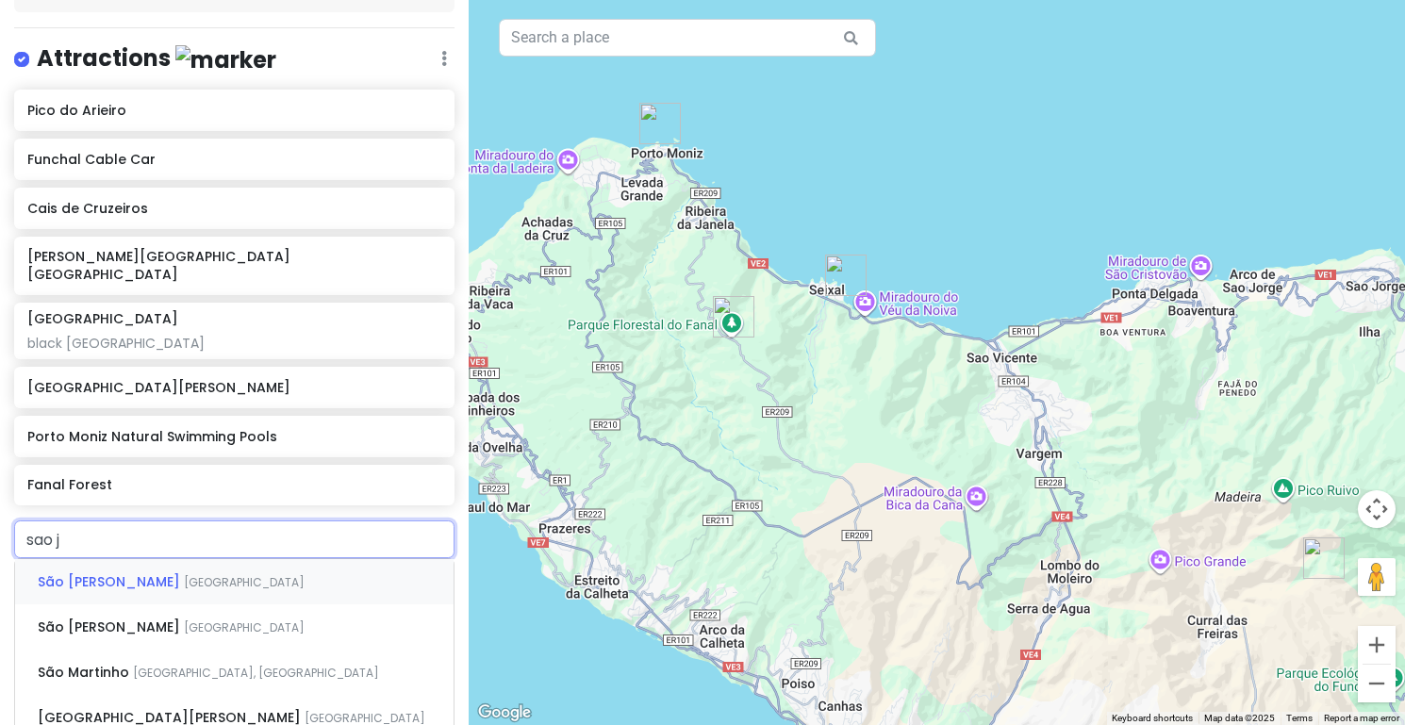
type input "sao jo"
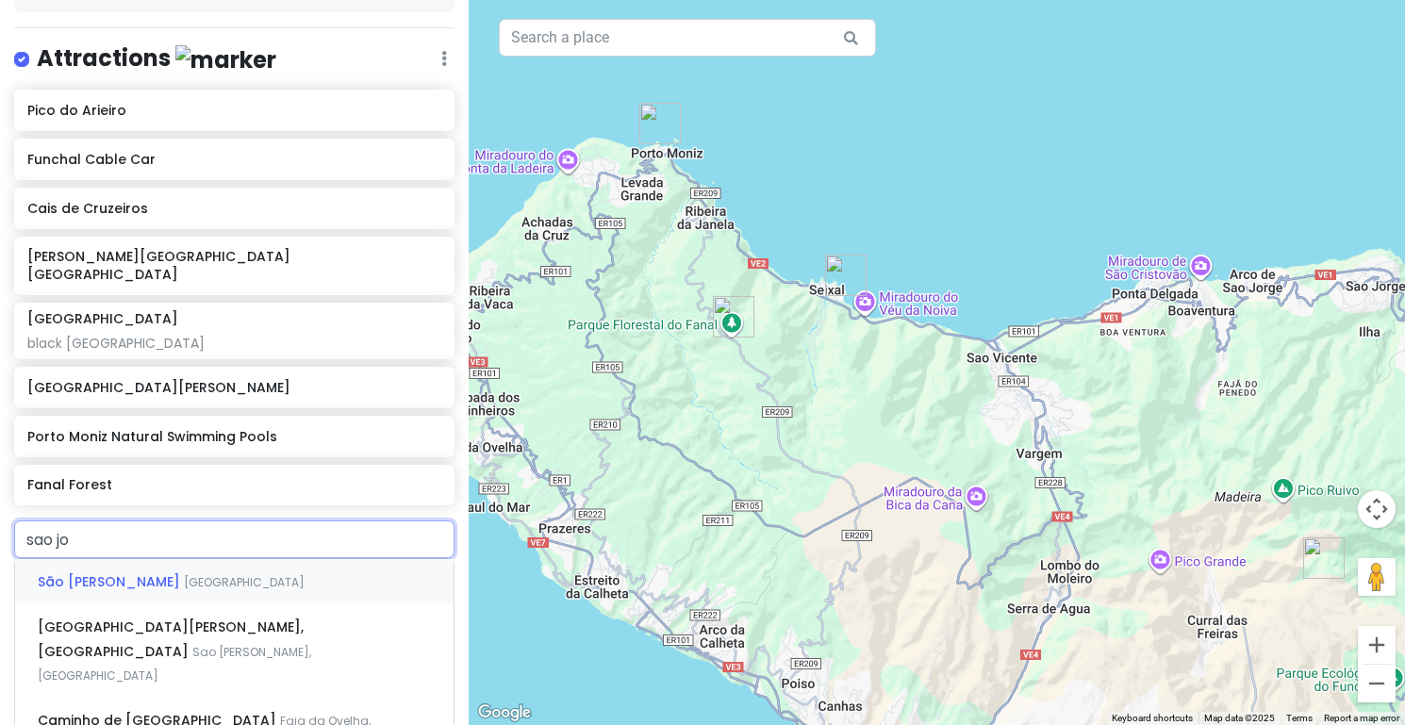
click at [165, 559] on div "São [PERSON_NAME] Portugal" at bounding box center [234, 581] width 438 height 45
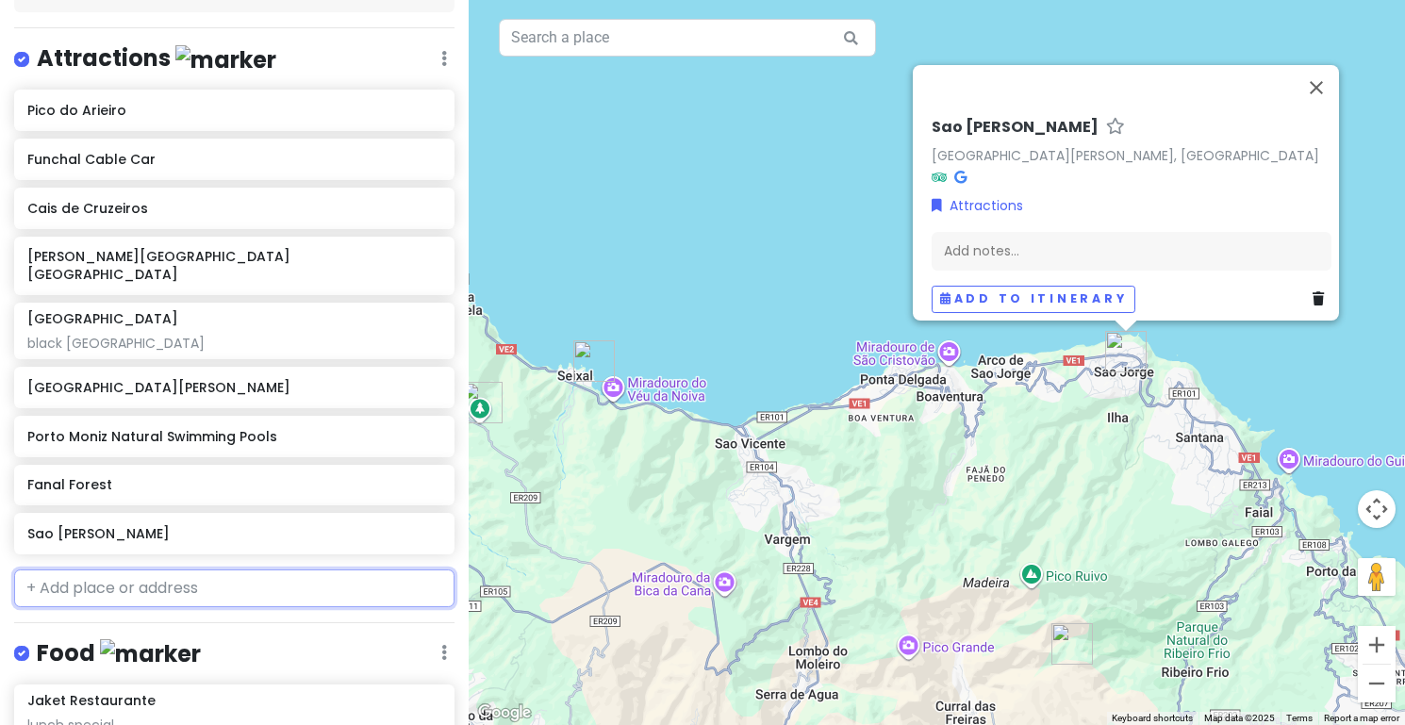
click at [155, 571] on input "text" at bounding box center [234, 589] width 440 height 38
type input "santa"
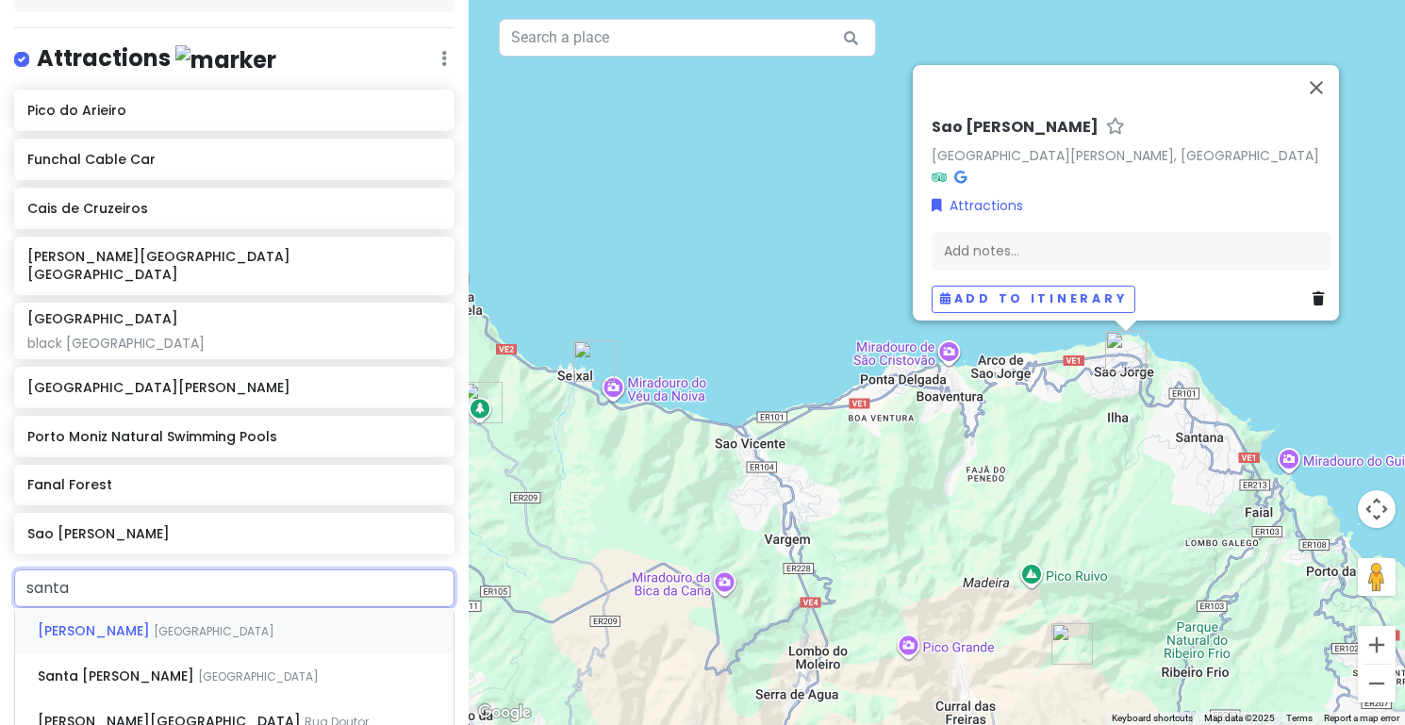
click at [154, 623] on span "[GEOGRAPHIC_DATA]" at bounding box center [214, 631] width 121 height 16
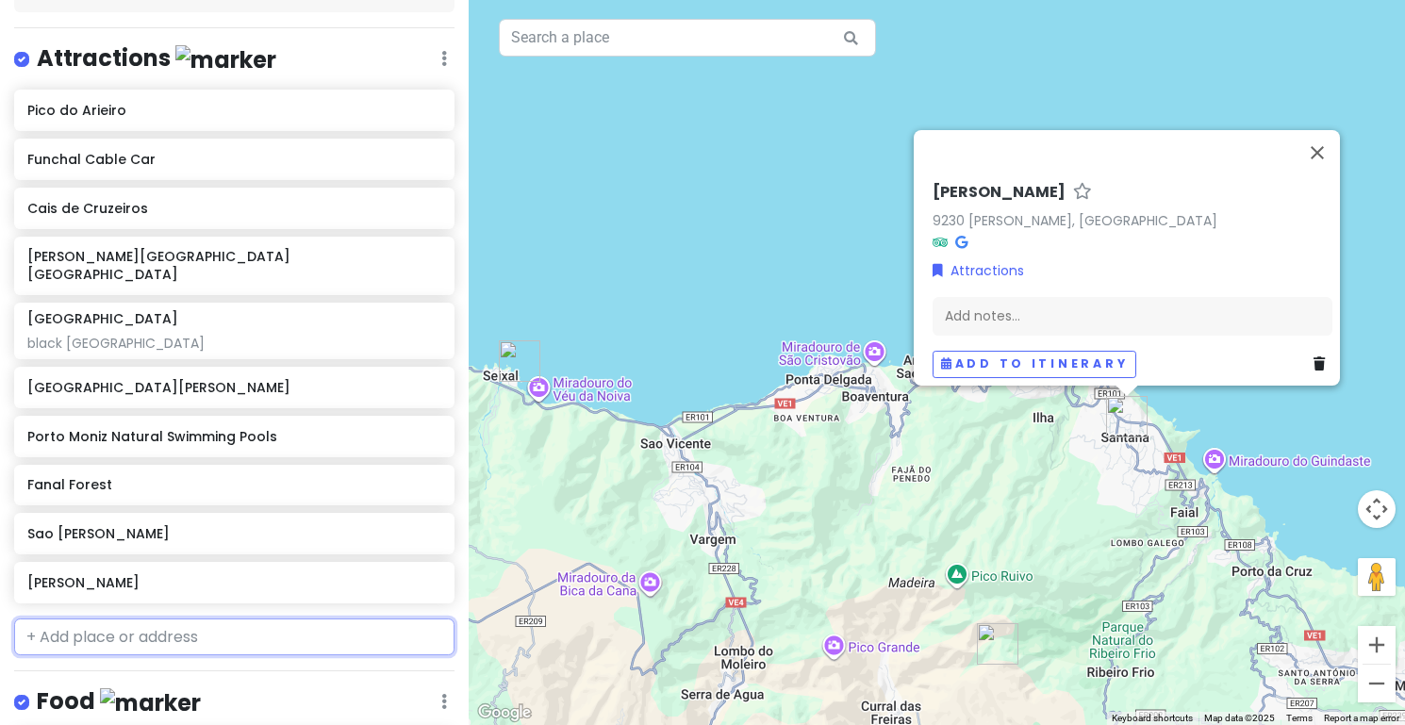
click at [147, 619] on input "text" at bounding box center [234, 638] width 440 height 38
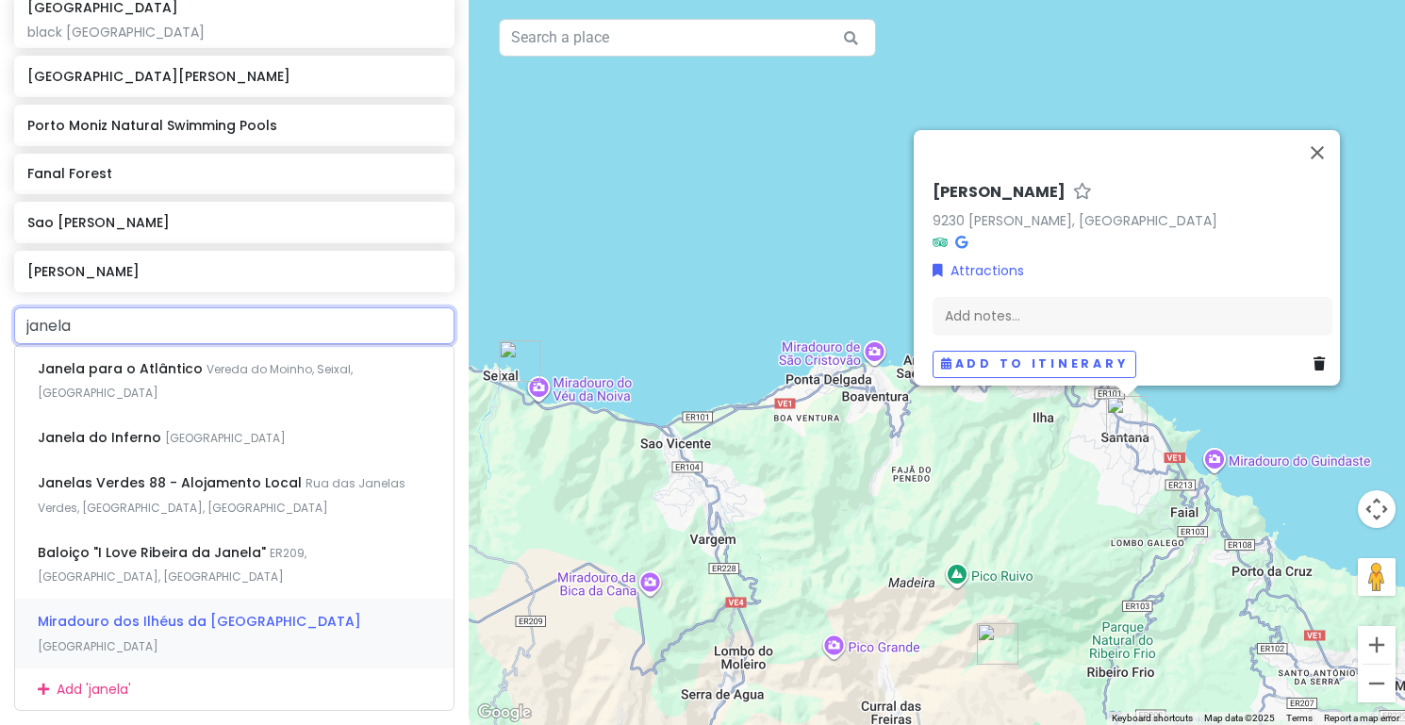
scroll to position [542, 0]
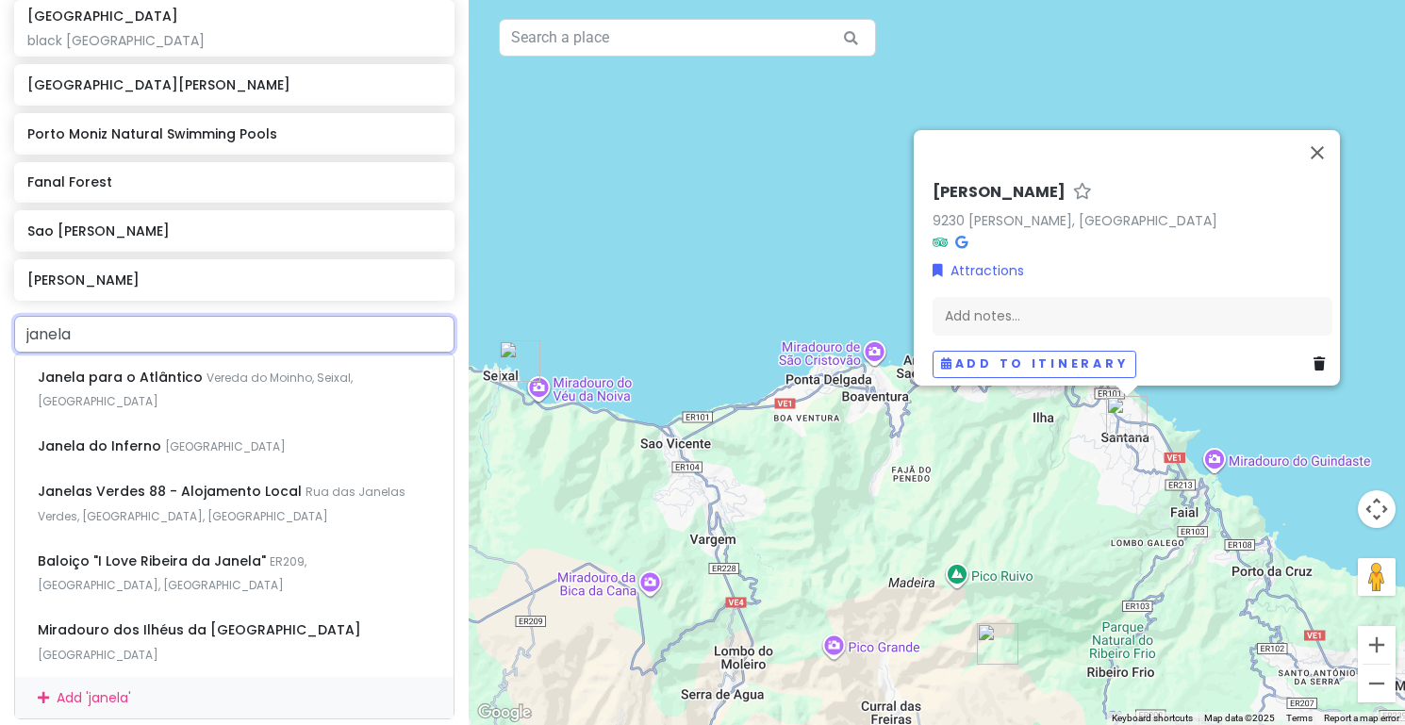
drag, startPoint x: 87, startPoint y: 310, endPoint x: 0, endPoint y: 306, distance: 86.9
click at [0, 316] on div "[PERSON_NAME] para o Atlântico Vereda do Moinho, Seixal, [GEOGRAPHIC_DATA] Jane…" at bounding box center [234, 518] width 469 height 405
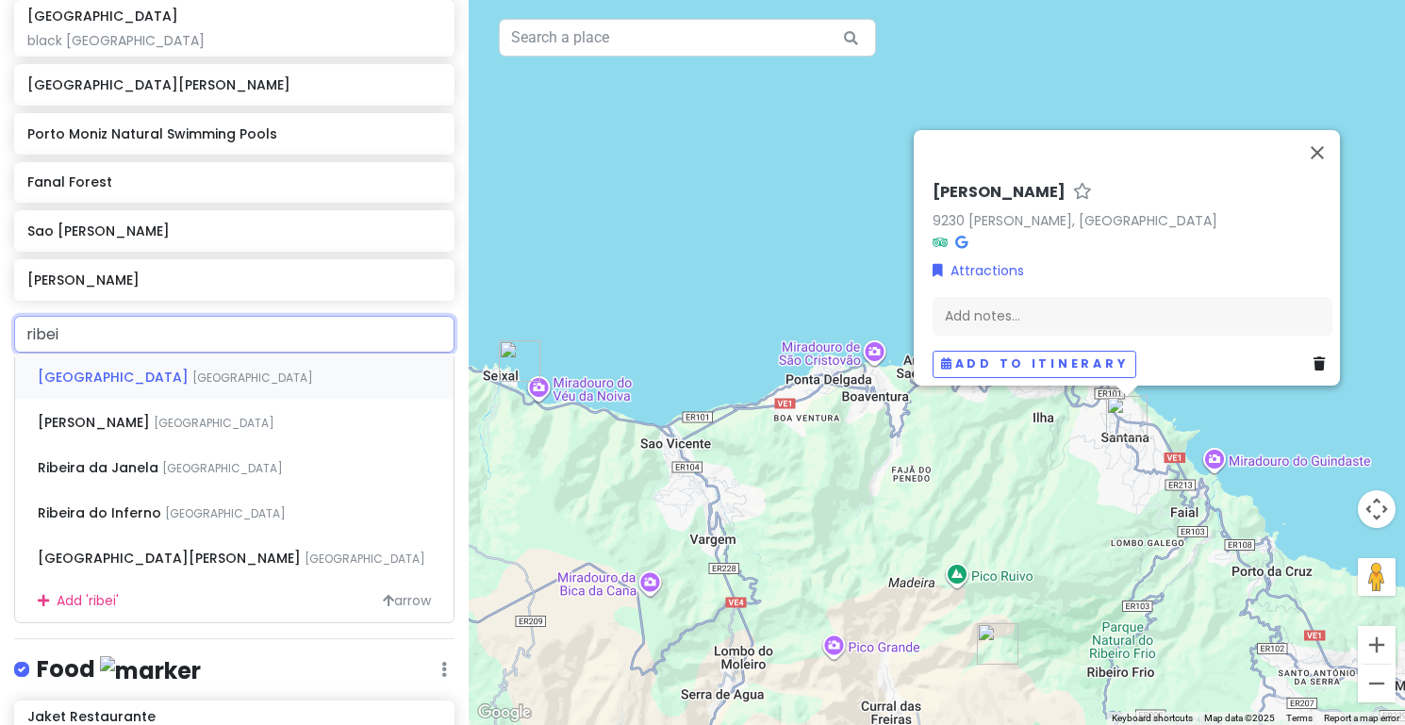
type input "ribeir"
drag, startPoint x: 129, startPoint y: 470, endPoint x: 138, endPoint y: 438, distance: 33.2
click at [138, 438] on div "Ribeira Brava [GEOGRAPHIC_DATA] Ribeiro Frio [GEOGRAPHIC_DATA] [GEOGRAPHIC_DATA…" at bounding box center [234, 488] width 440 height 271
click at [138, 458] on span "Ribeira da Janela" at bounding box center [100, 467] width 124 height 19
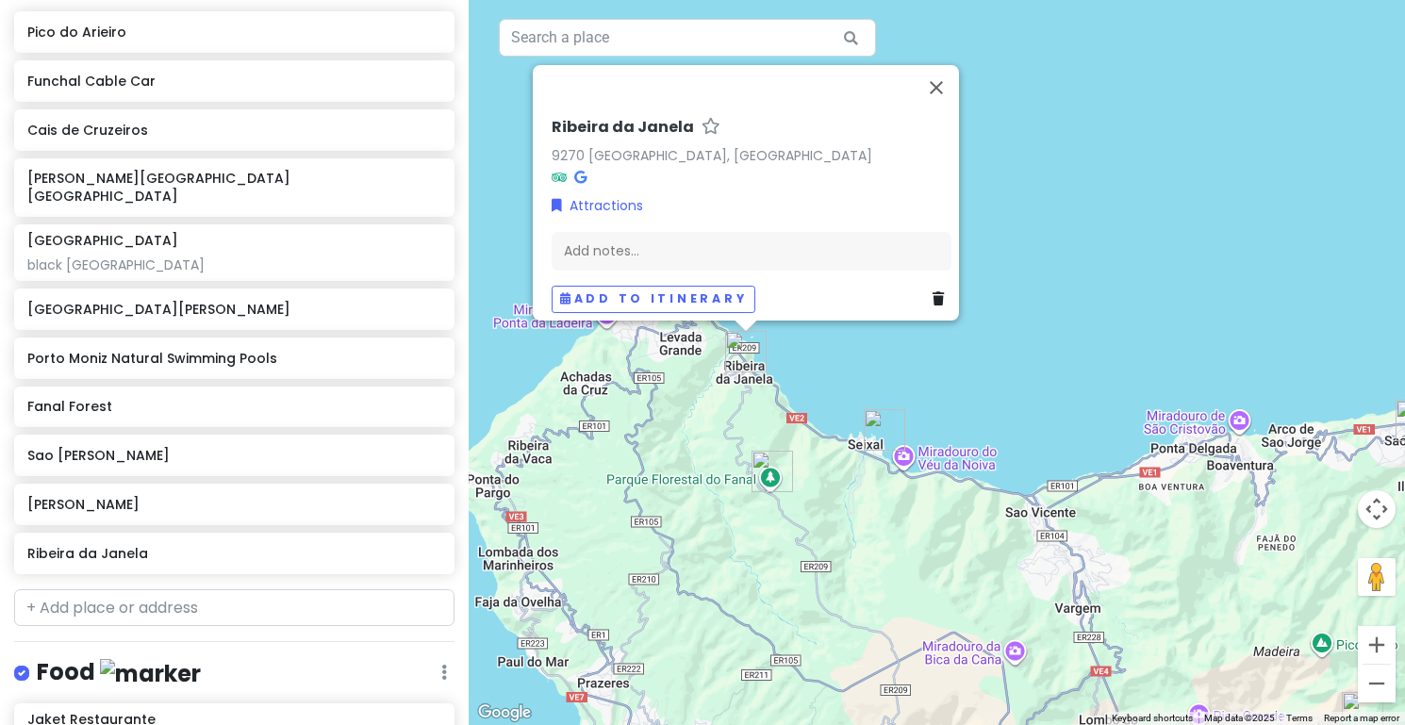
scroll to position [335, 0]
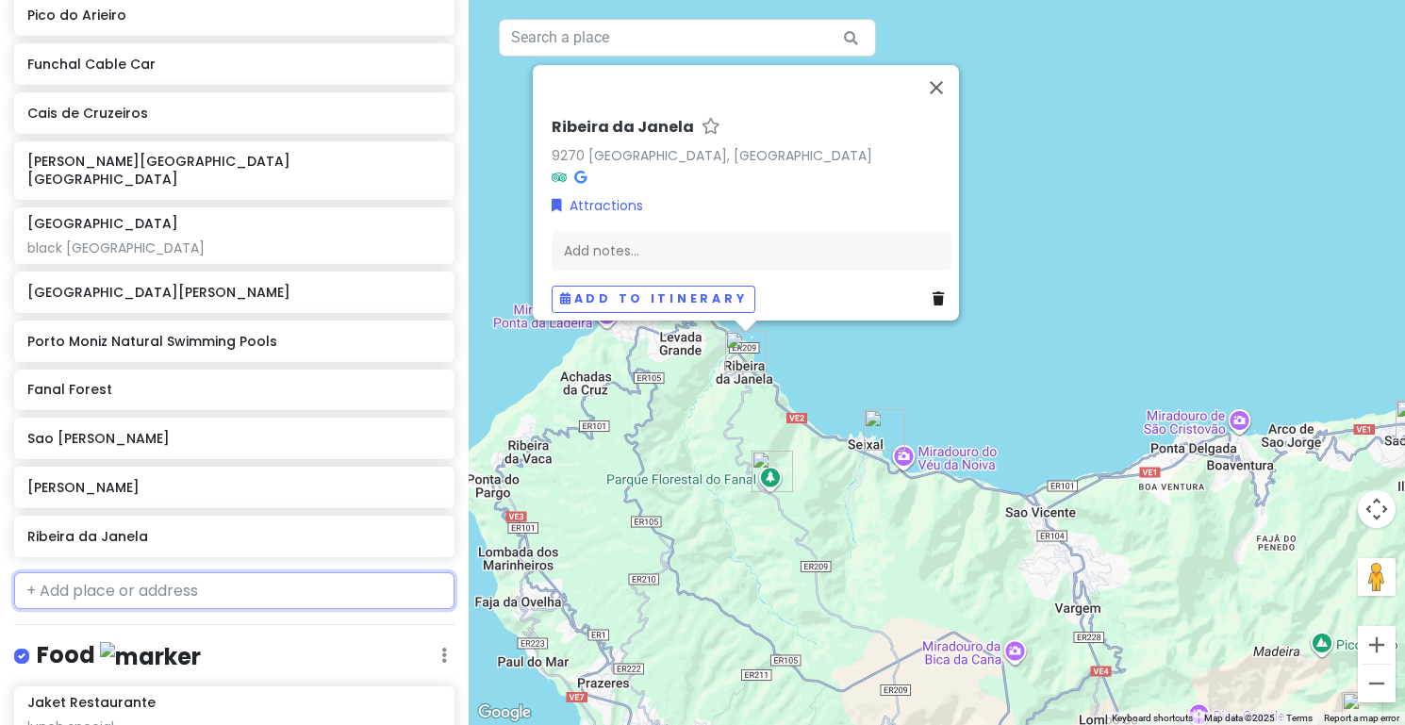
click at [101, 572] on input "text" at bounding box center [234, 591] width 440 height 38
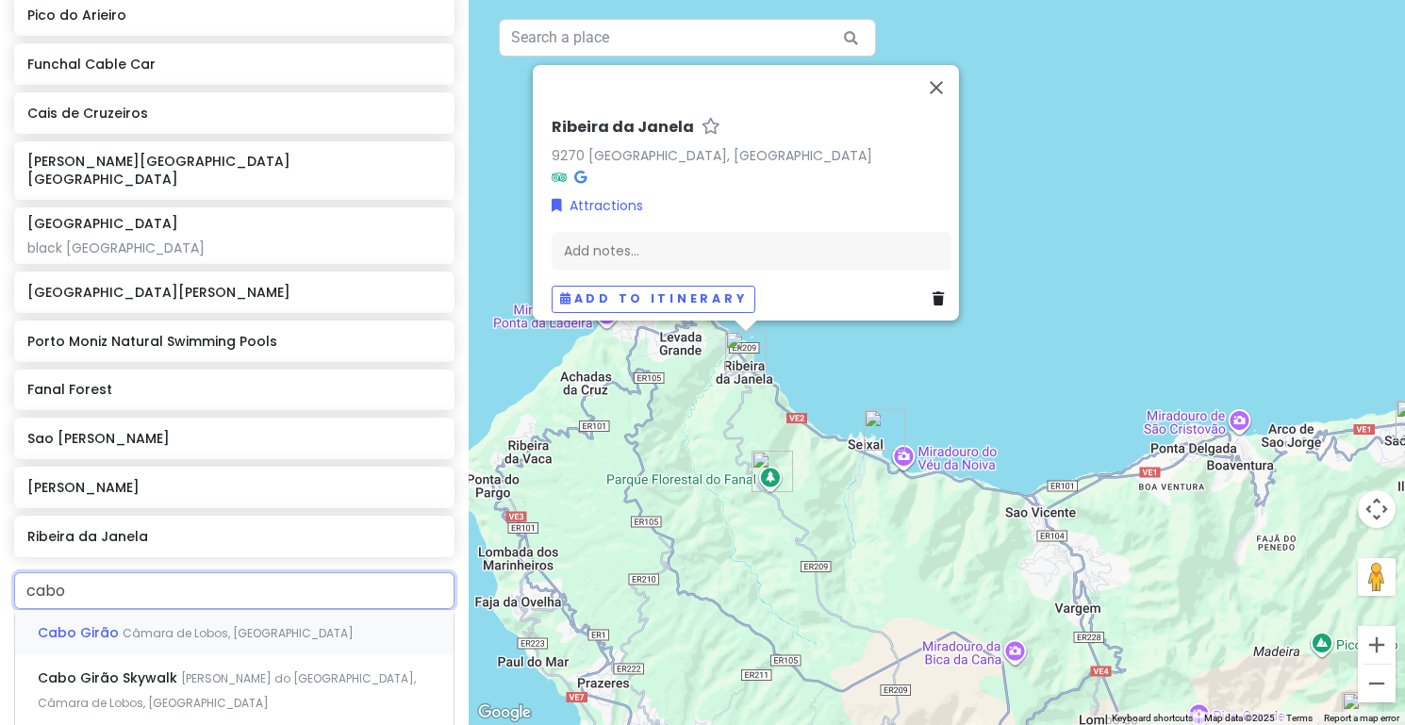
type input "cabo g"
click at [108, 623] on span "Cabo Girão" at bounding box center [80, 632] width 85 height 19
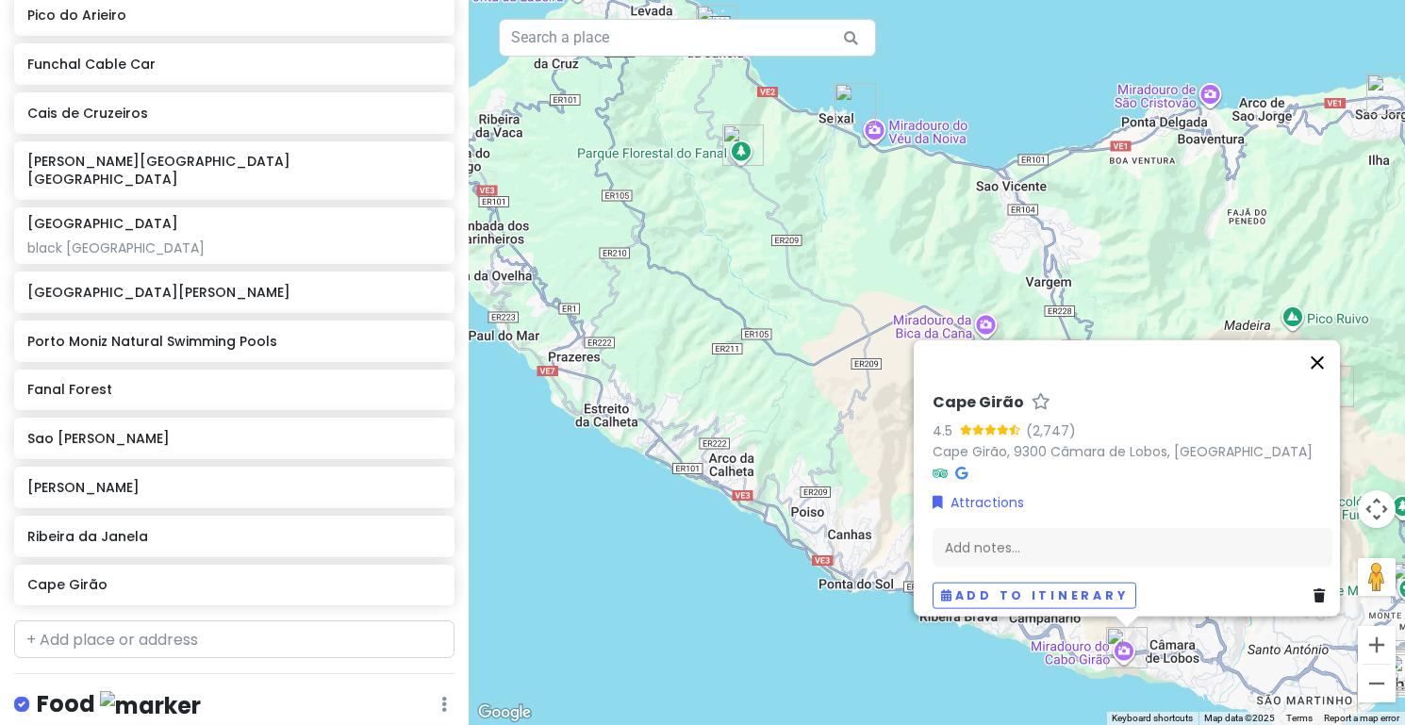
click at [1323, 356] on button "Close" at bounding box center [1317, 361] width 45 height 45
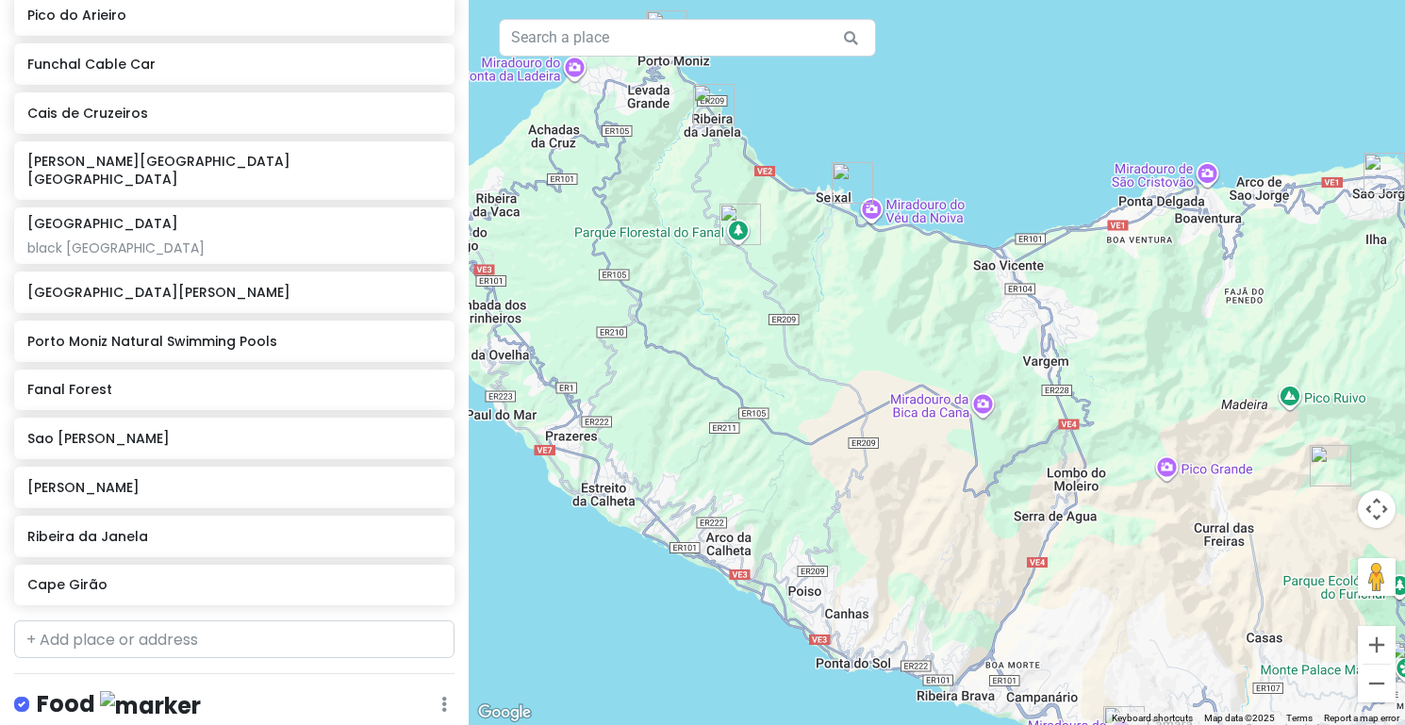
drag, startPoint x: 775, startPoint y: 278, endPoint x: 773, endPoint y: 358, distance: 80.2
click at [773, 358] on div at bounding box center [937, 362] width 936 height 725
click at [745, 240] on img "Fanal Forest" at bounding box center [739, 224] width 41 height 41
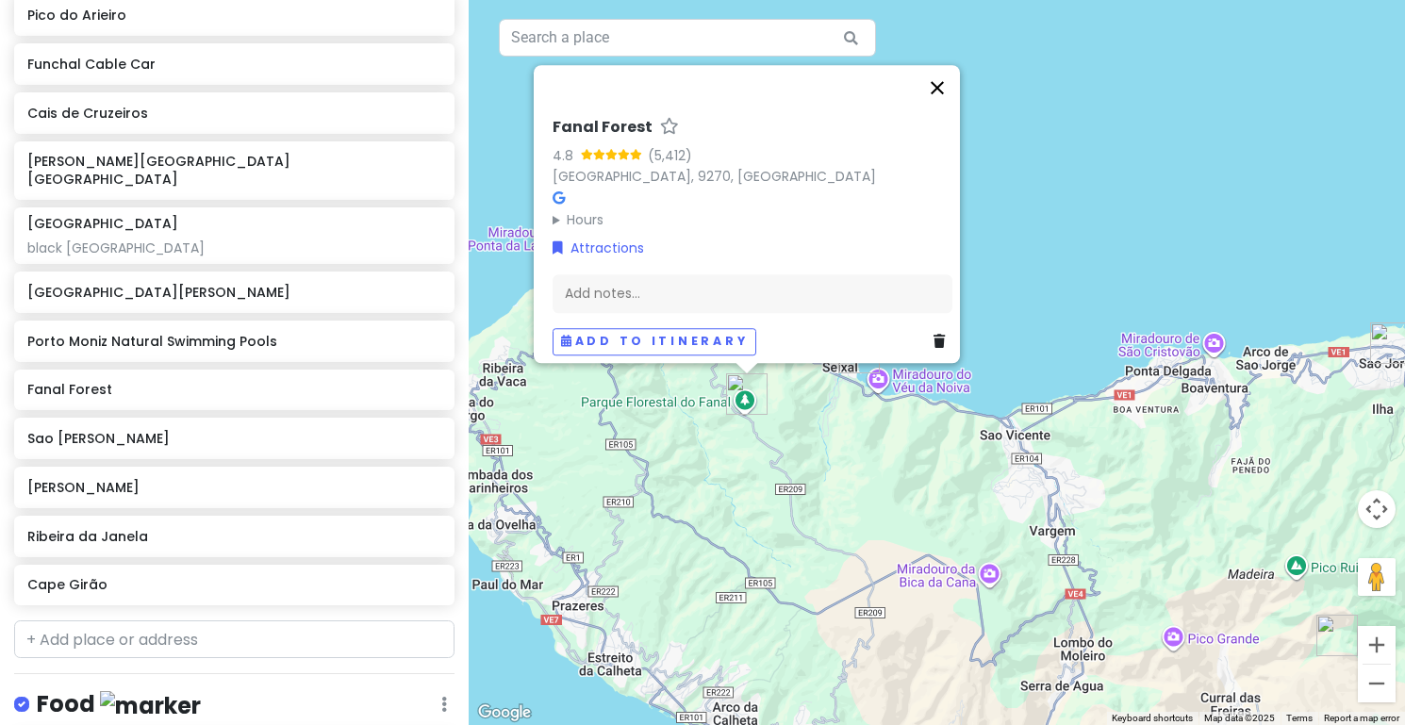
click at [948, 80] on button "Close" at bounding box center [937, 87] width 45 height 45
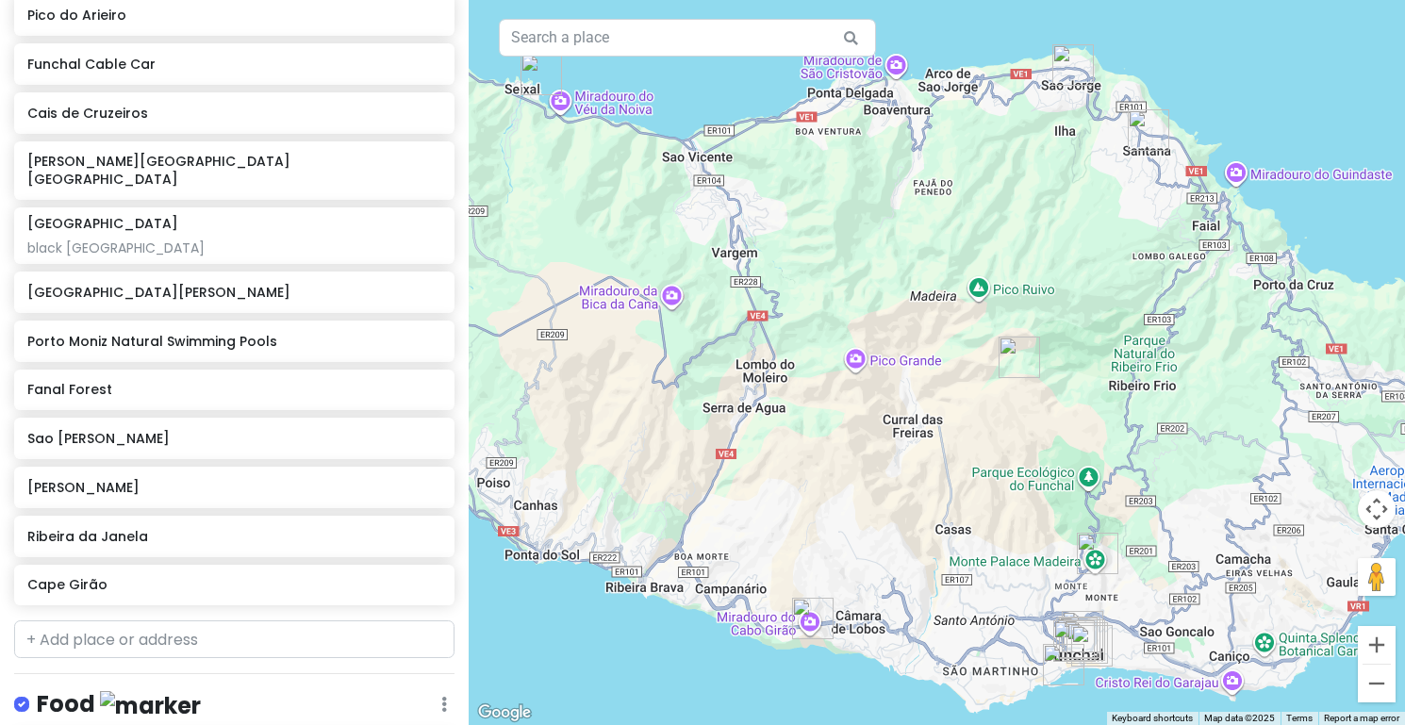
drag, startPoint x: 954, startPoint y: 520, endPoint x: 627, endPoint y: 233, distance: 435.0
click at [628, 234] on div at bounding box center [937, 362] width 936 height 725
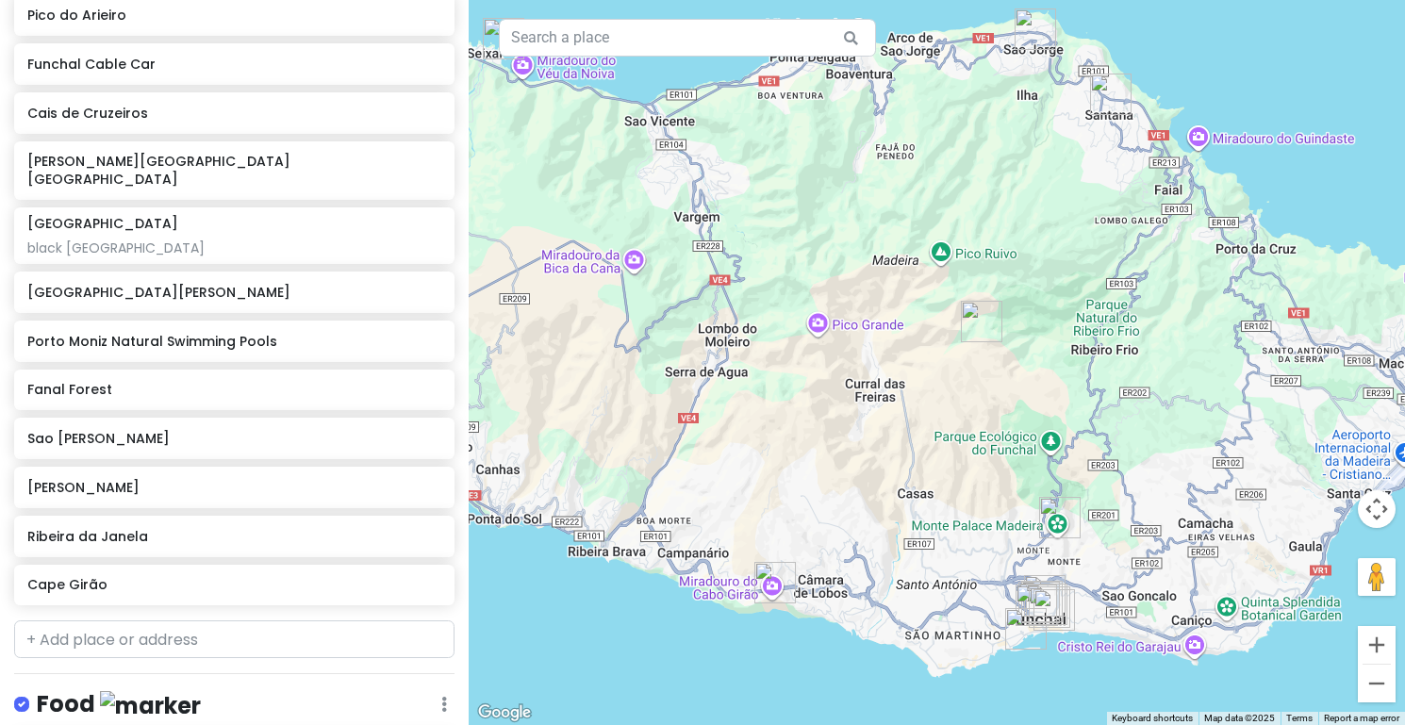
drag, startPoint x: 816, startPoint y: 348, endPoint x: 755, endPoint y: 299, distance: 77.8
click at [755, 299] on div at bounding box center [937, 362] width 936 height 725
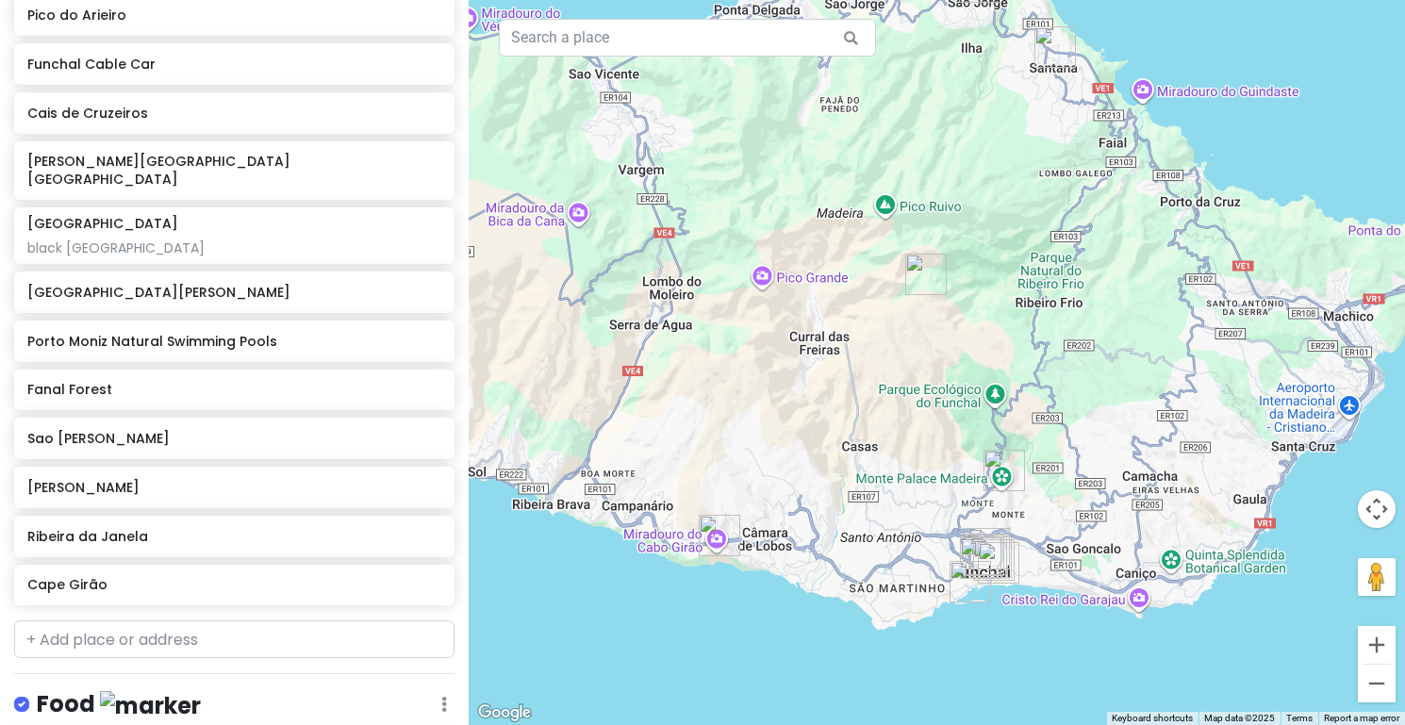
click at [916, 281] on img "Pico do Arieiro" at bounding box center [925, 274] width 41 height 41
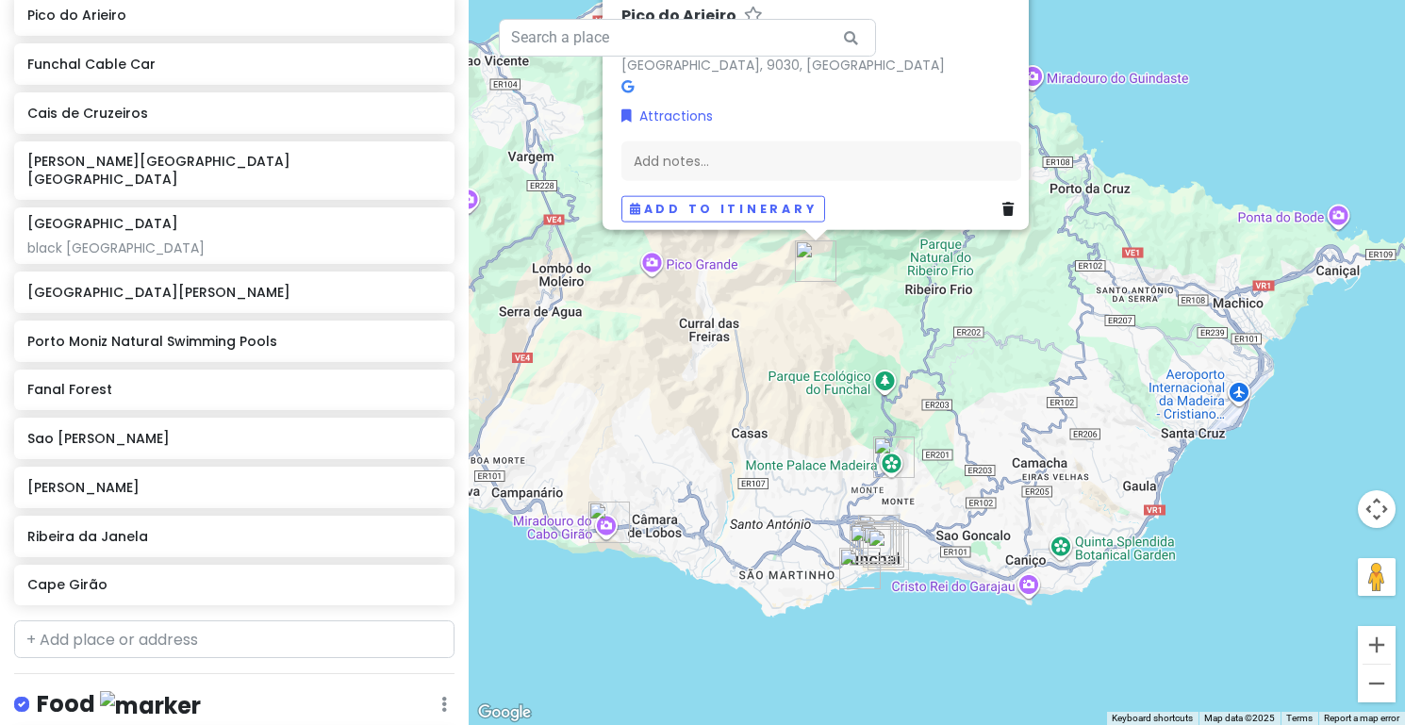
drag, startPoint x: 1059, startPoint y: 486, endPoint x: 946, endPoint y: 372, distance: 160.0
click at [946, 372] on div "Pico do Arieiro 4.8 (5,361) [GEOGRAPHIC_DATA], 9030, [GEOGRAPHIC_DATA] Attracti…" at bounding box center [937, 362] width 936 height 725
click at [896, 454] on img "Jardim Monte Palace Madeira" at bounding box center [892, 455] width 41 height 41
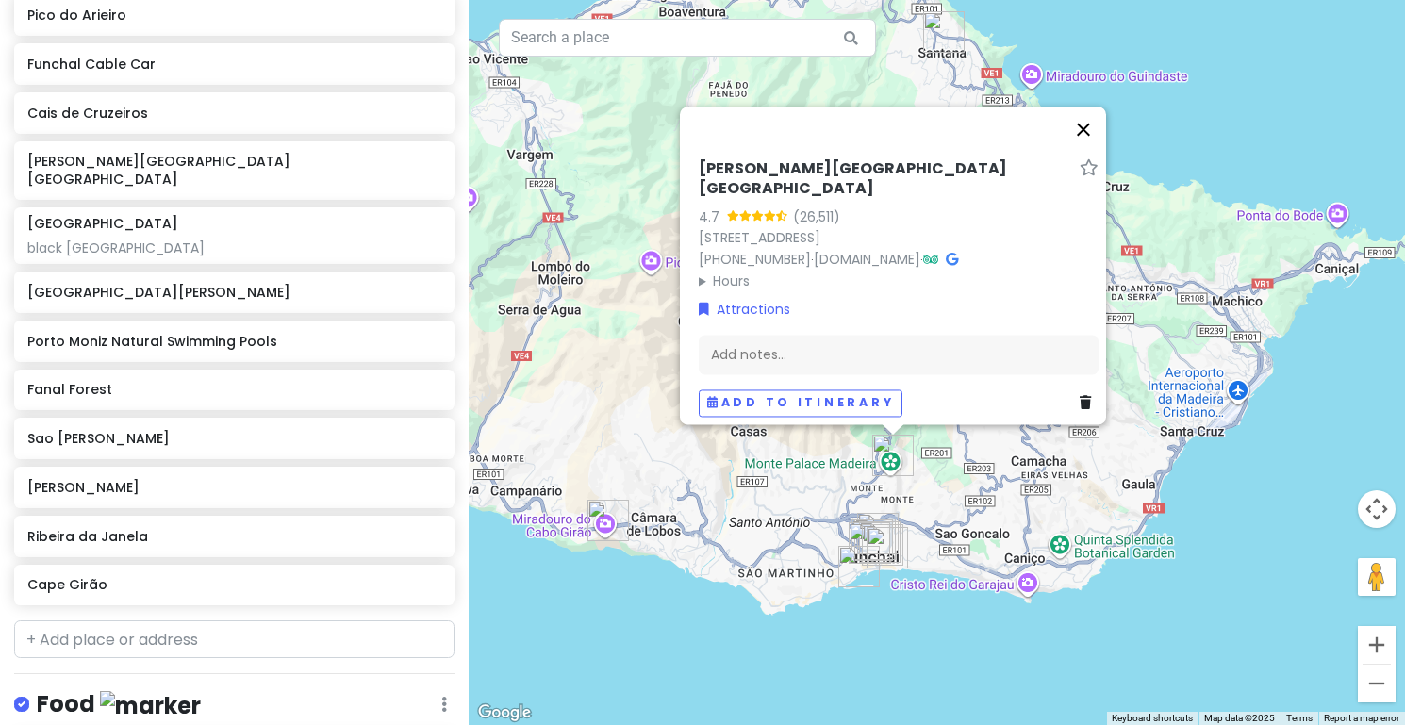
click at [1089, 124] on button "Close" at bounding box center [1083, 129] width 45 height 45
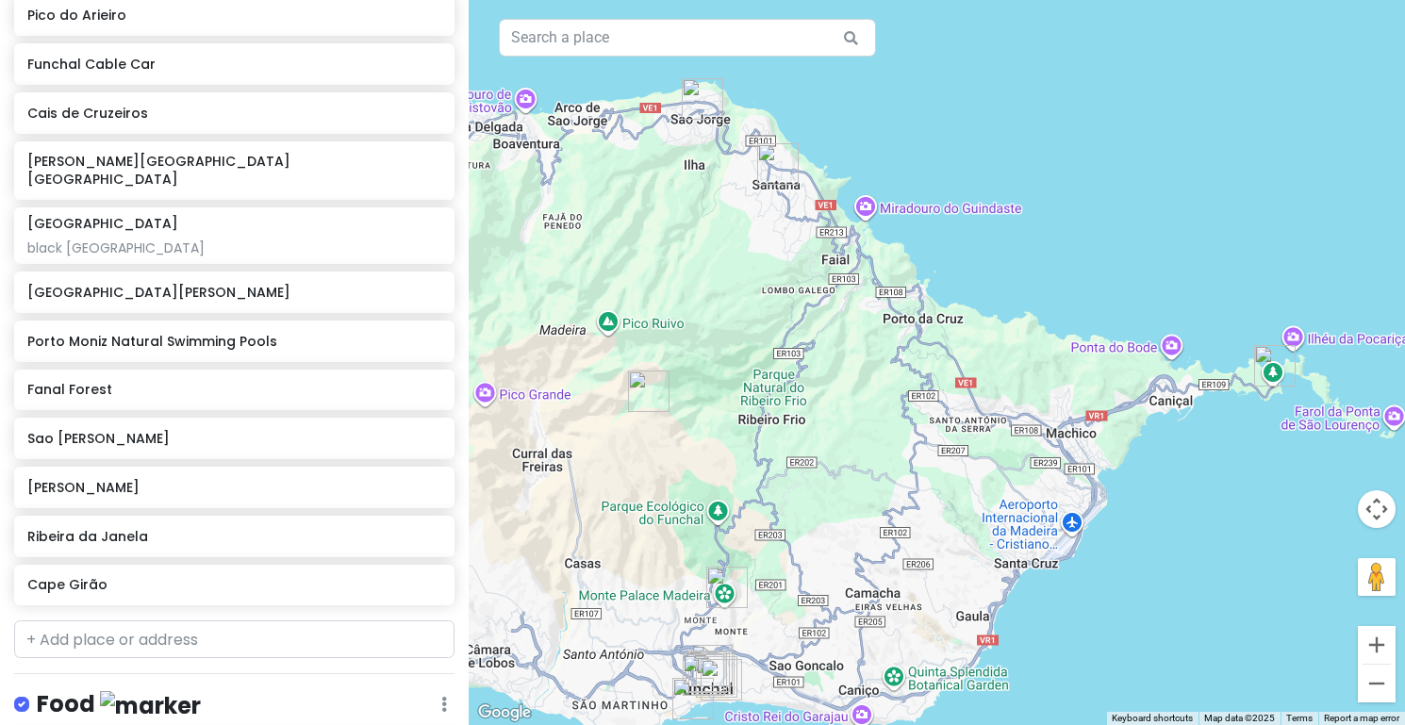
drag, startPoint x: 1107, startPoint y: 239, endPoint x: 896, endPoint y: 361, distance: 244.2
click at [896, 361] on div at bounding box center [937, 362] width 936 height 725
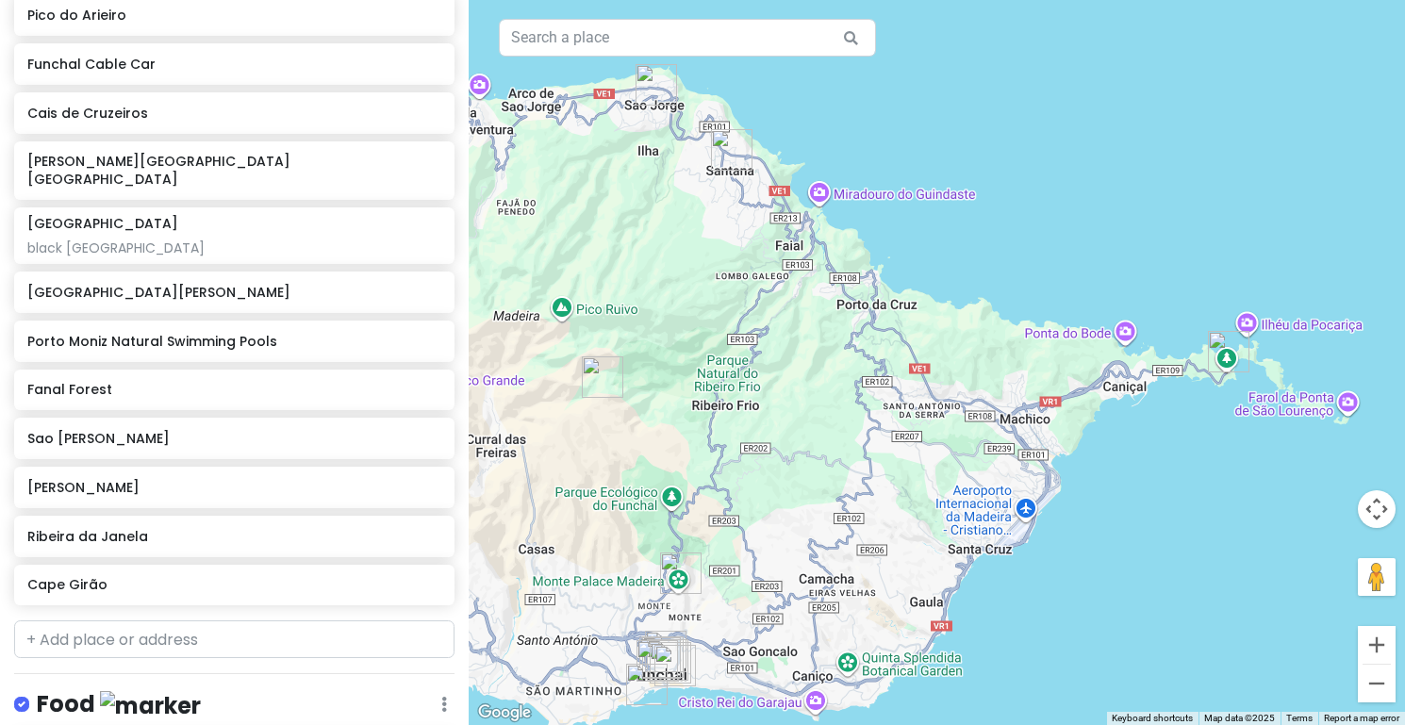
click at [1232, 353] on img "Ponta de São Lourenço" at bounding box center [1228, 351] width 41 height 41
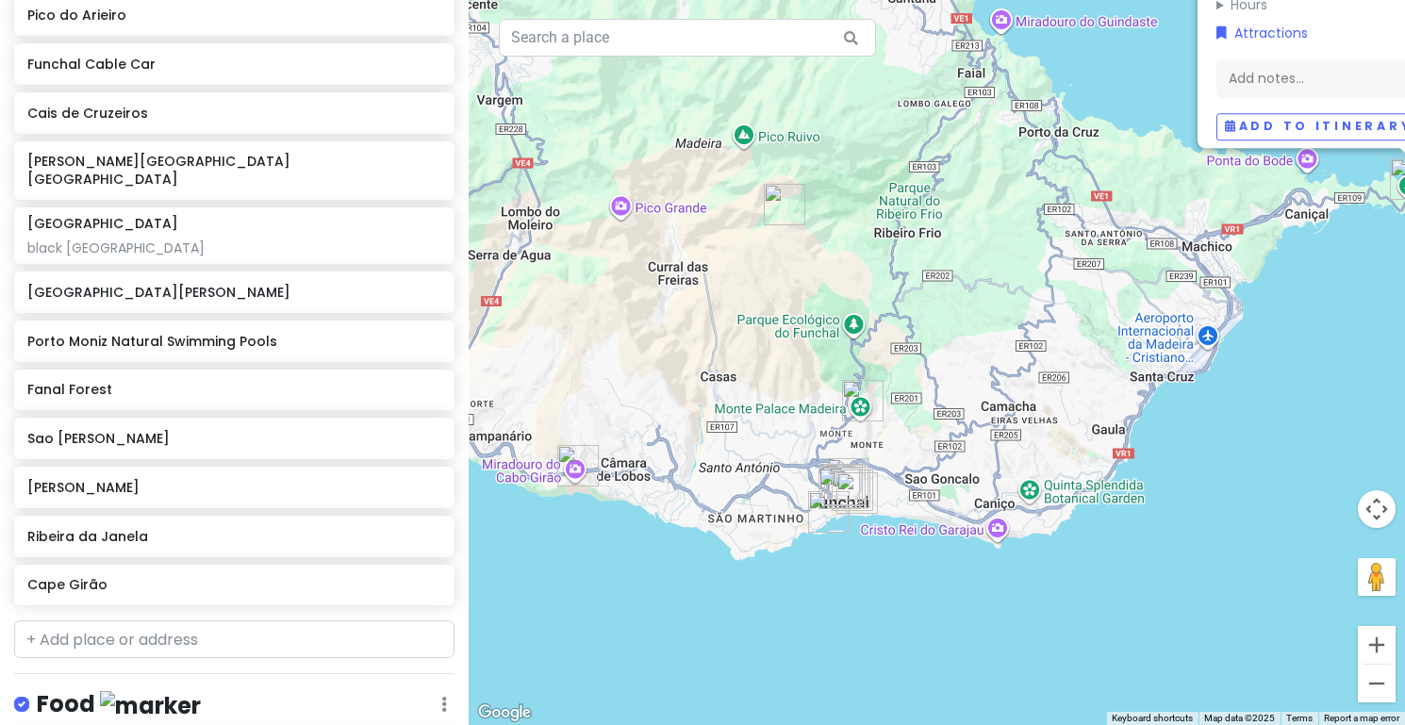
drag, startPoint x: 784, startPoint y: 458, endPoint x: 1106, endPoint y: 197, distance: 415.0
click at [1106, 197] on div "[GEOGRAPHIC_DATA][PERSON_NAME] 4.8 (12,855) 9200-044 [GEOGRAPHIC_DATA], [GEOGRA…" at bounding box center [937, 362] width 936 height 725
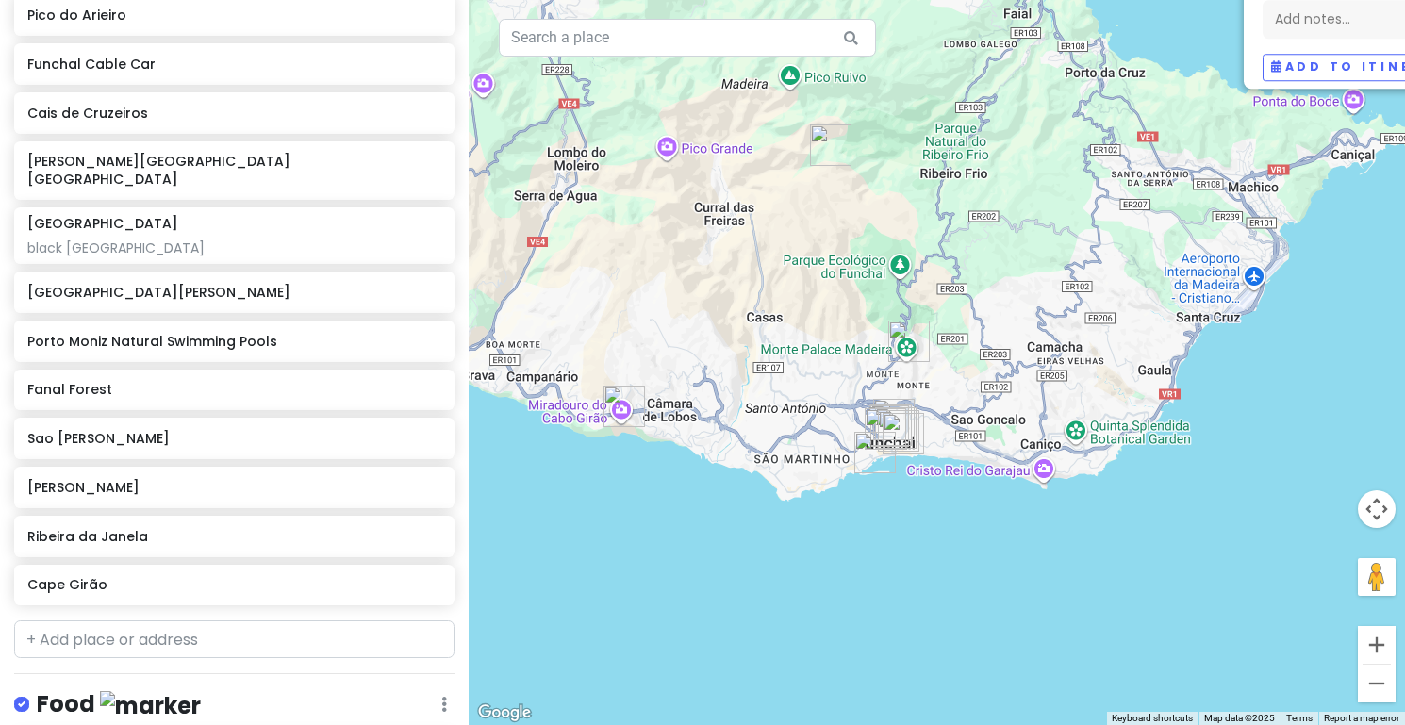
drag, startPoint x: 987, startPoint y: 303, endPoint x: 1003, endPoint y: 295, distance: 17.7
click at [1003, 295] on div "[GEOGRAPHIC_DATA][PERSON_NAME] 4.8 (12,855) 9200-044 [GEOGRAPHIC_DATA], [GEOGRA…" at bounding box center [937, 362] width 936 height 725
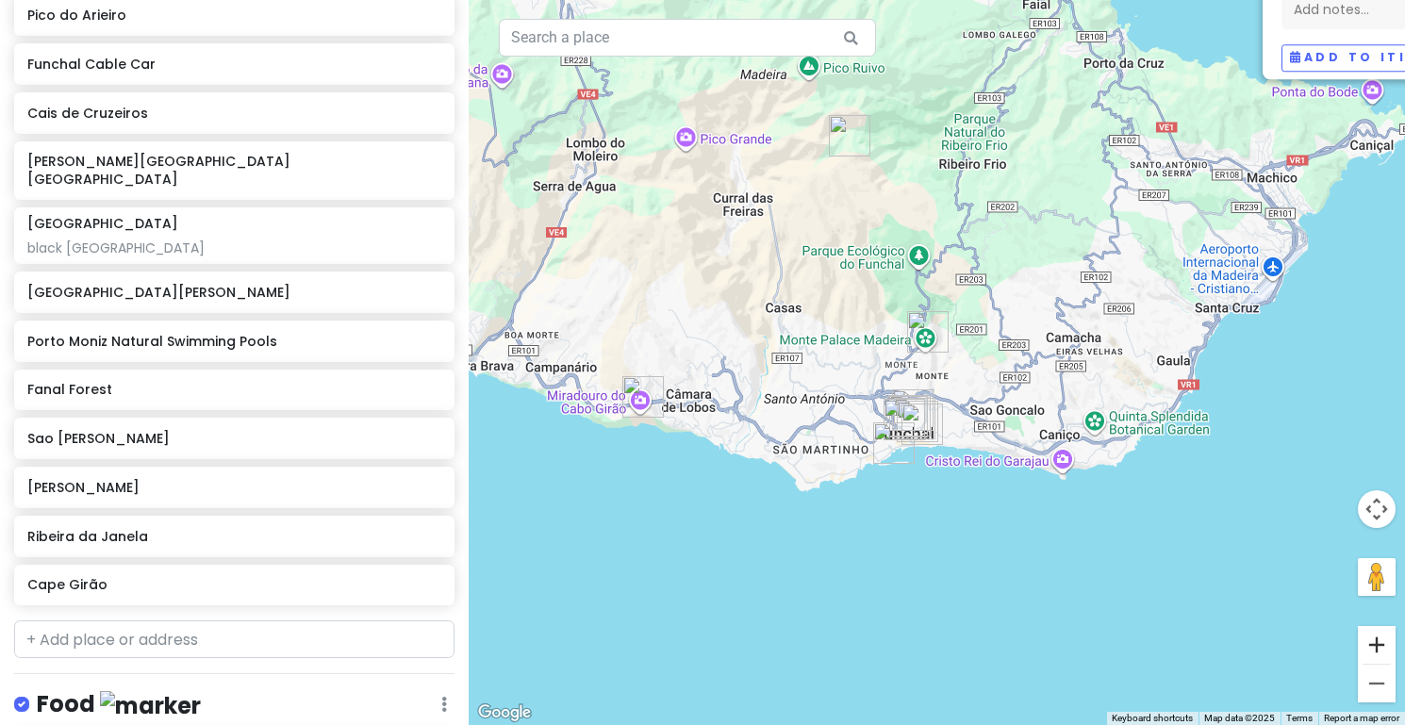
click at [1379, 633] on button "Zoom in" at bounding box center [1377, 645] width 38 height 38
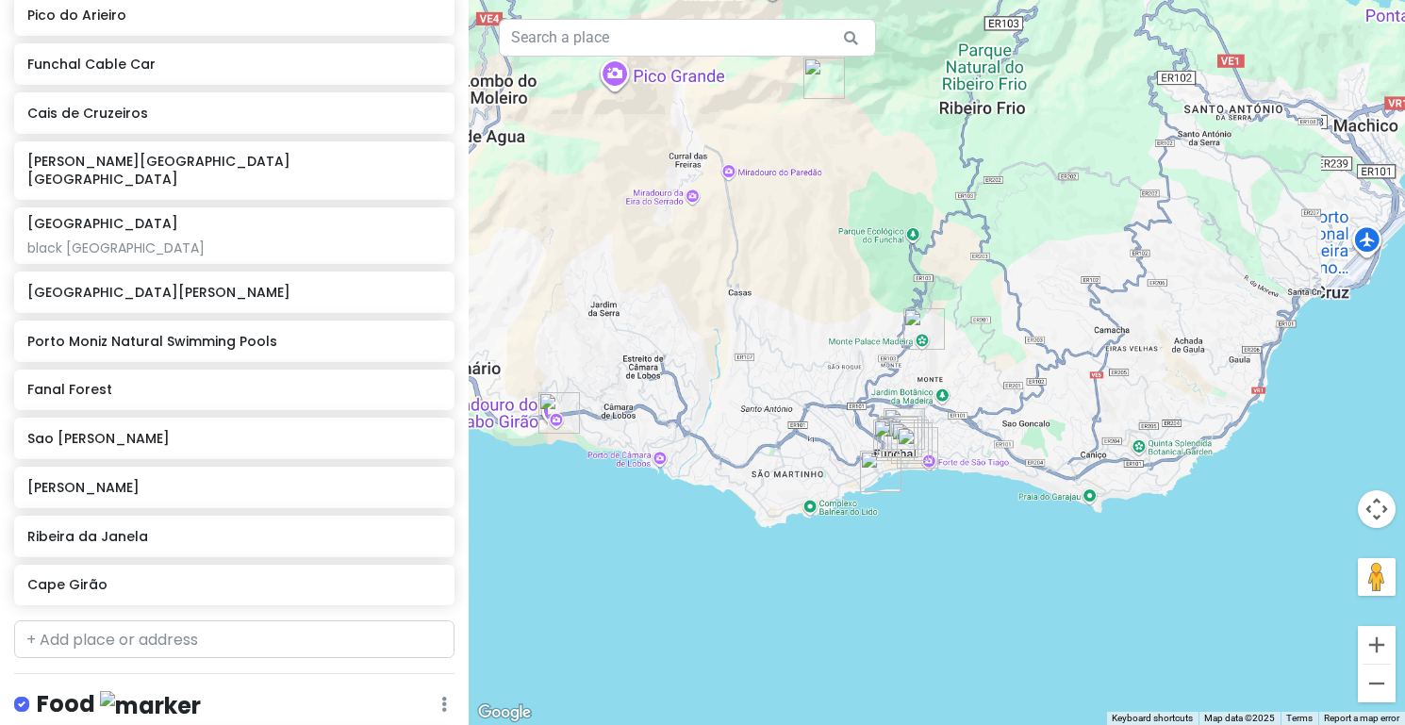
click at [1379, 633] on button "Zoom in" at bounding box center [1377, 645] width 38 height 38
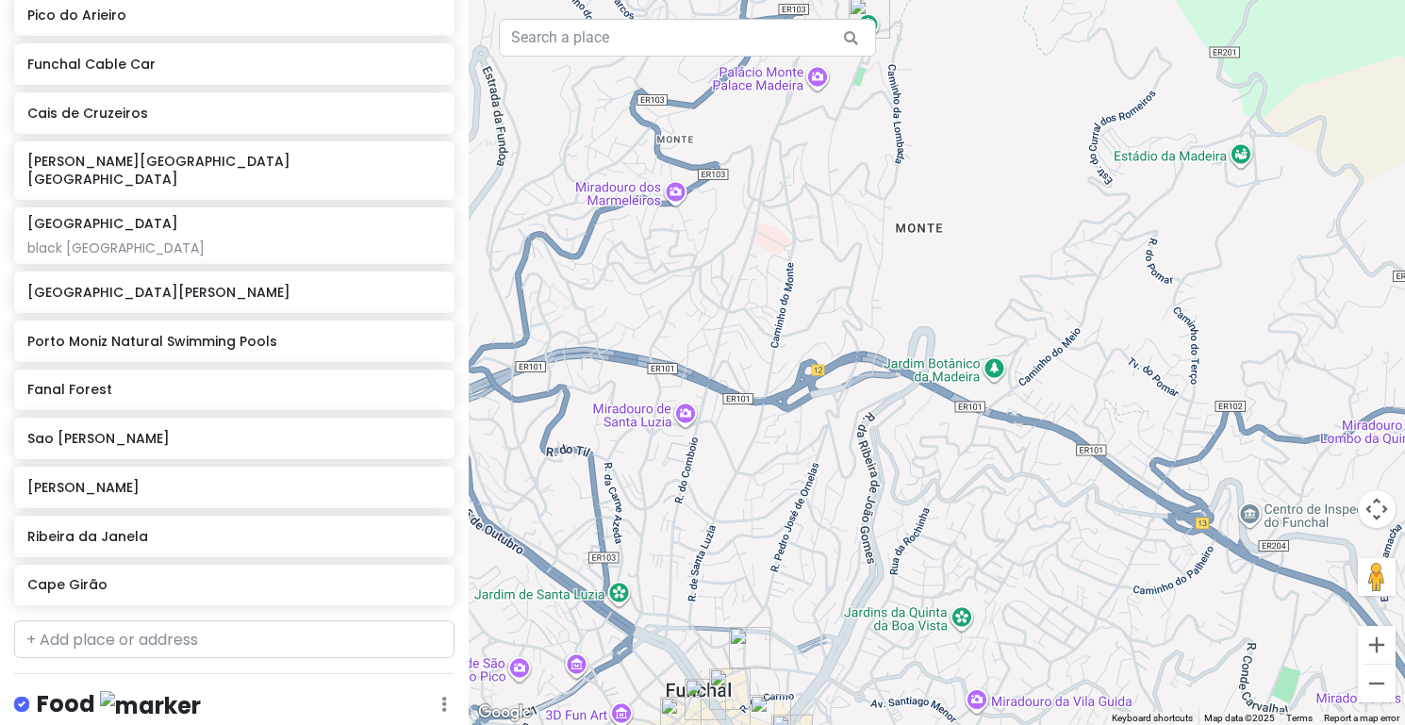
drag, startPoint x: 1039, startPoint y: 585, endPoint x: 1076, endPoint y: 289, distance: 297.4
click at [1076, 290] on div "[GEOGRAPHIC_DATA][PERSON_NAME] 4.8 (12,855) 9200-044 [GEOGRAPHIC_DATA], [GEOGRA…" at bounding box center [937, 362] width 936 height 725
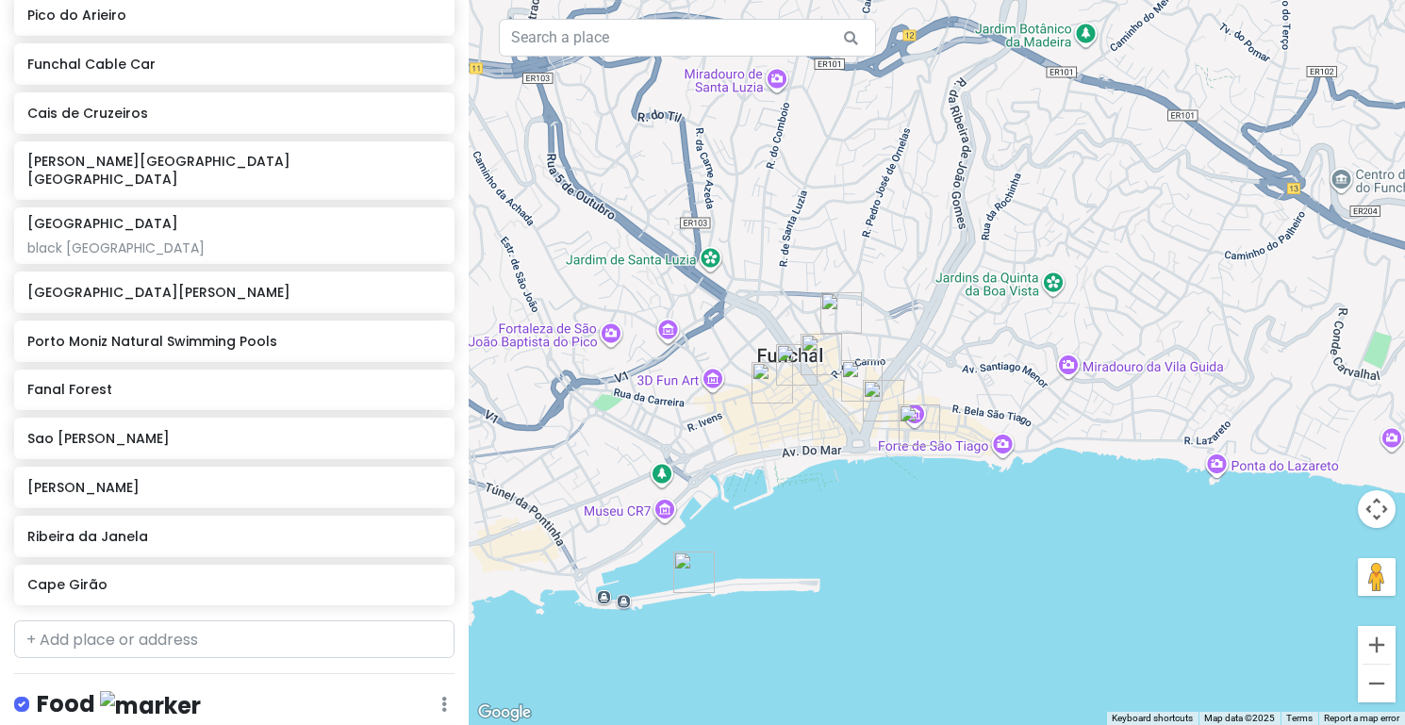
drag, startPoint x: 927, startPoint y: 556, endPoint x: 996, endPoint y: 315, distance: 251.0
click at [996, 315] on div "[GEOGRAPHIC_DATA][PERSON_NAME] 4.8 (12,855) 9200-044 [GEOGRAPHIC_DATA], [GEOGRA…" at bounding box center [937, 362] width 936 height 725
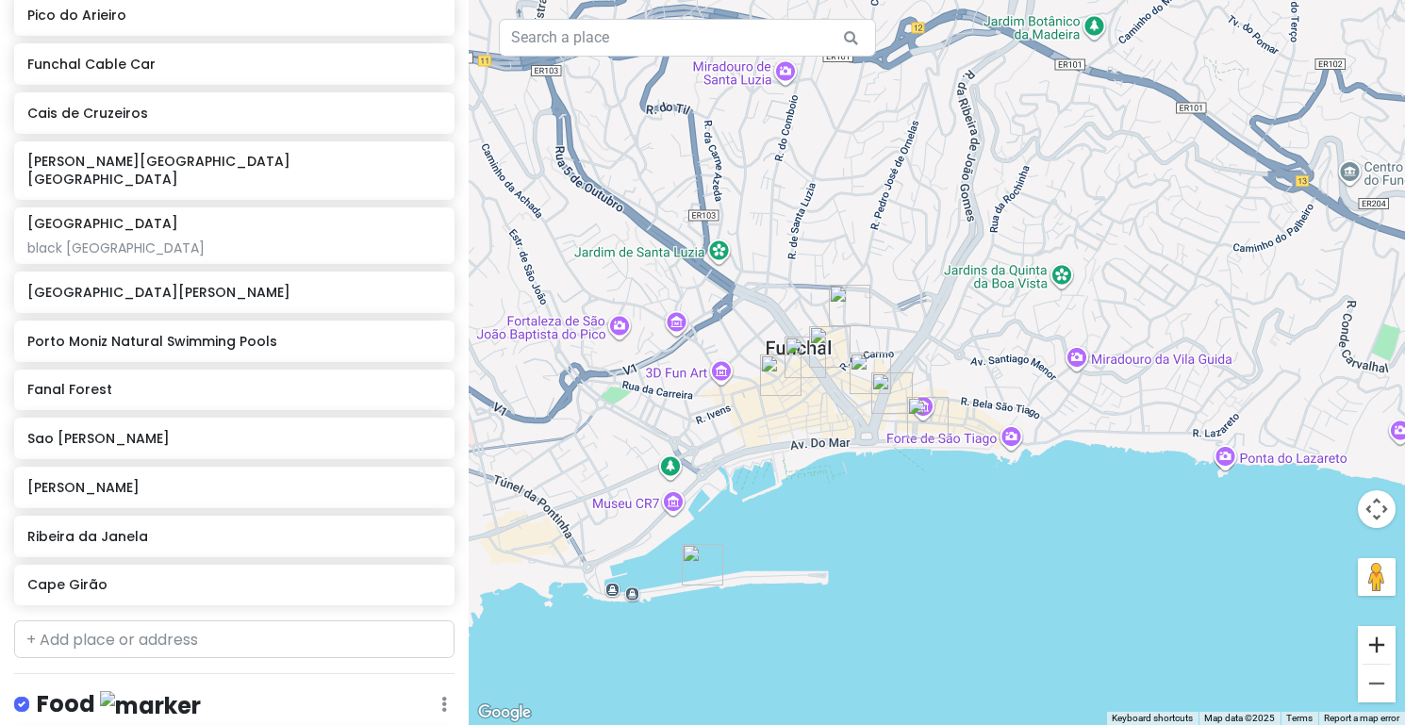
click at [1379, 644] on button "Zoom in" at bounding box center [1377, 645] width 38 height 38
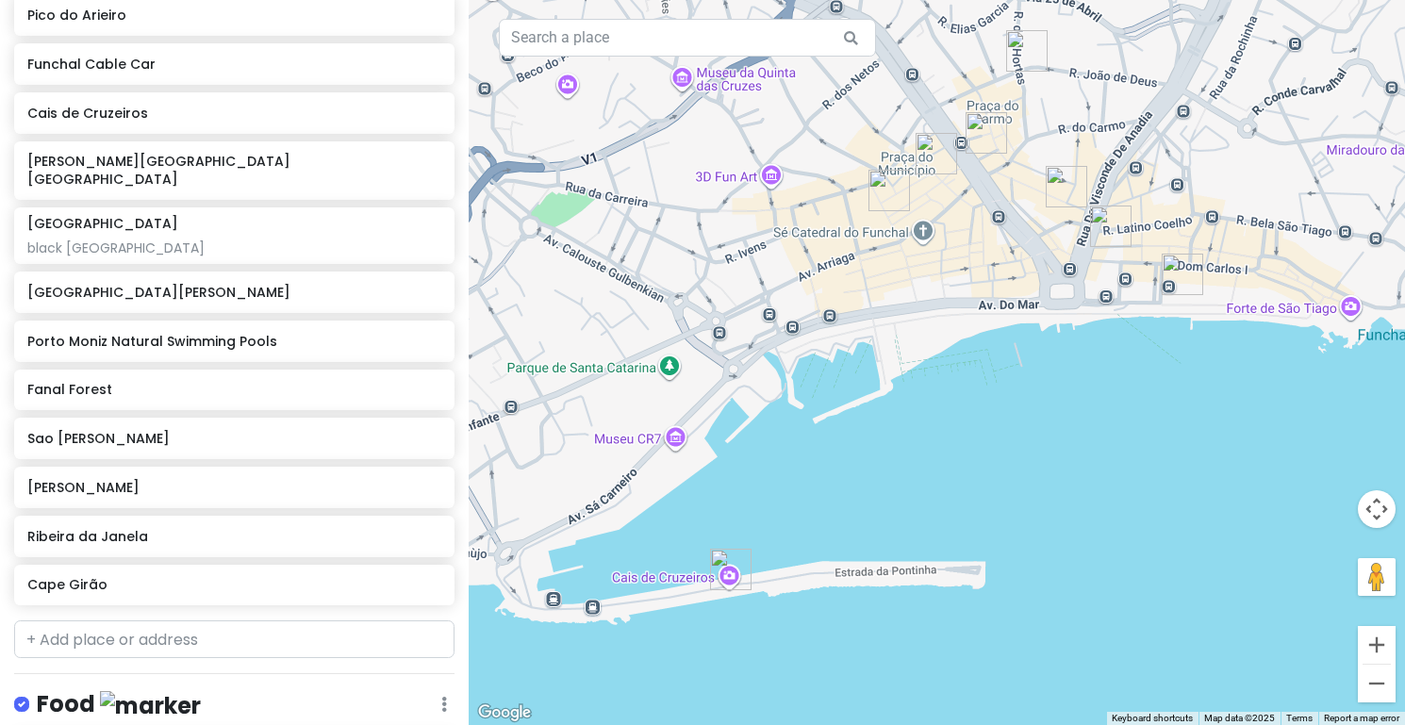
drag, startPoint x: 965, startPoint y: 572, endPoint x: 1216, endPoint y: 368, distance: 324.4
click at [1216, 368] on div "[GEOGRAPHIC_DATA][PERSON_NAME] 4.8 (12,855) 9200-044 [GEOGRAPHIC_DATA], [GEOGRA…" at bounding box center [937, 362] width 936 height 725
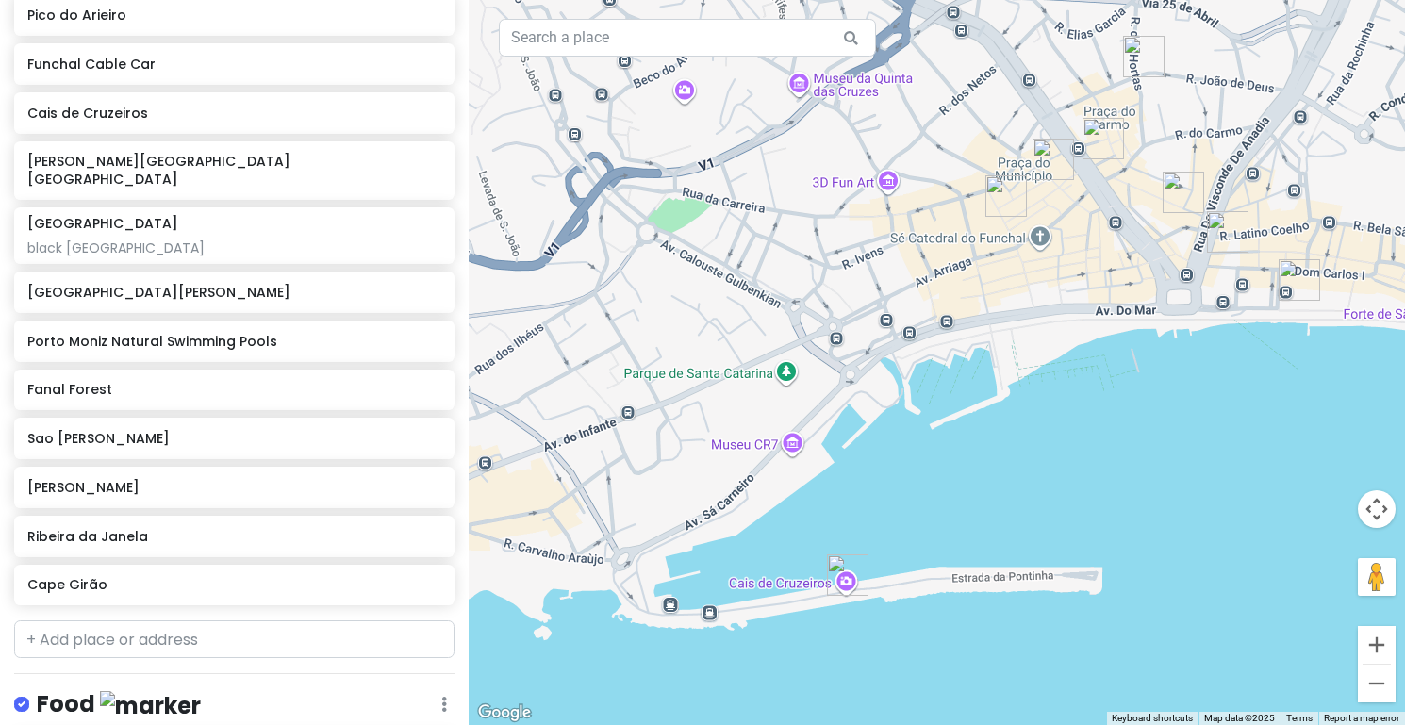
drag, startPoint x: 713, startPoint y: 481, endPoint x: 846, endPoint y: 472, distance: 133.2
click at [846, 472] on div "[GEOGRAPHIC_DATA][PERSON_NAME] 4.8 (12,855) 9200-044 [GEOGRAPHIC_DATA], [GEOGRA…" at bounding box center [937, 362] width 936 height 725
click at [708, 617] on div "[GEOGRAPHIC_DATA][PERSON_NAME] 4.8 (12,855) 9200-044 [GEOGRAPHIC_DATA], [GEOGRA…" at bounding box center [937, 362] width 936 height 725
click at [710, 614] on div at bounding box center [937, 362] width 936 height 725
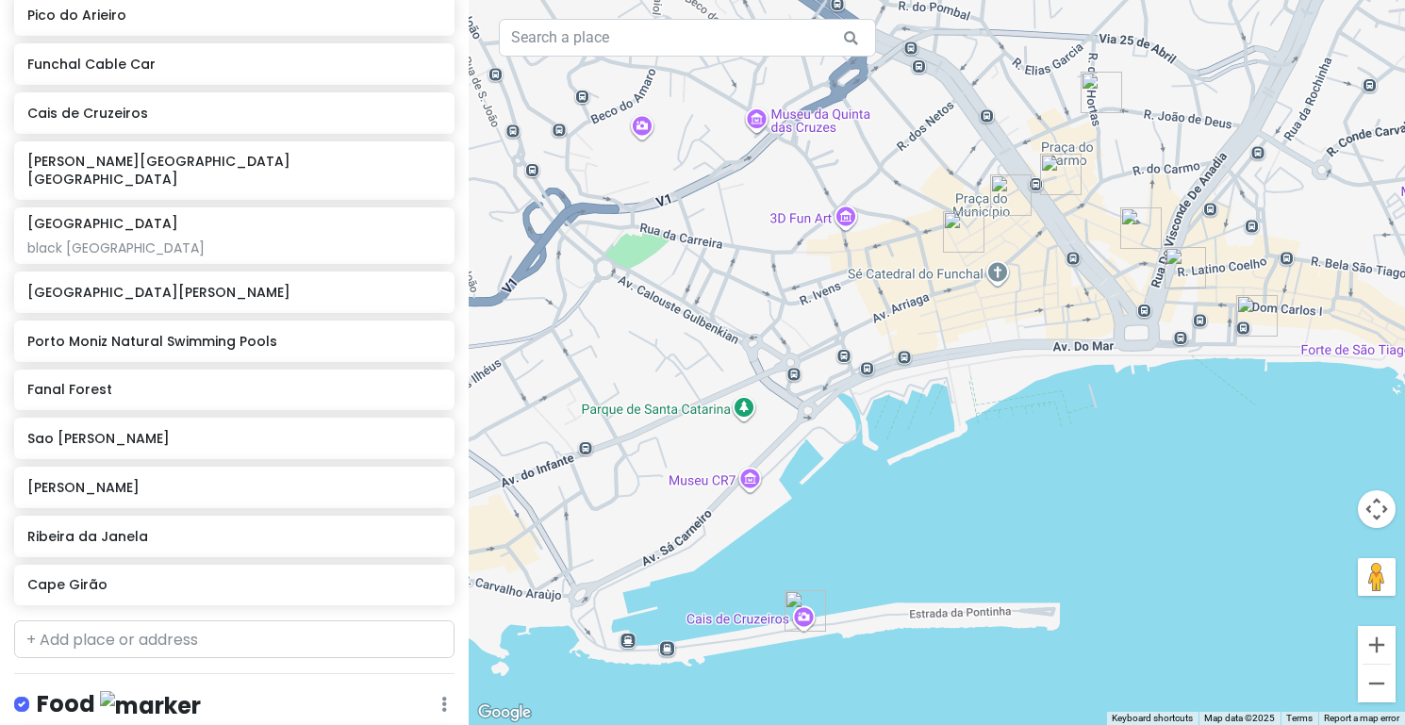
drag, startPoint x: 1141, startPoint y: 459, endPoint x: 1098, endPoint y: 497, distance: 57.5
click at [1098, 497] on div at bounding box center [937, 362] width 936 height 725
click at [1375, 653] on button "Zoom in" at bounding box center [1377, 645] width 38 height 38
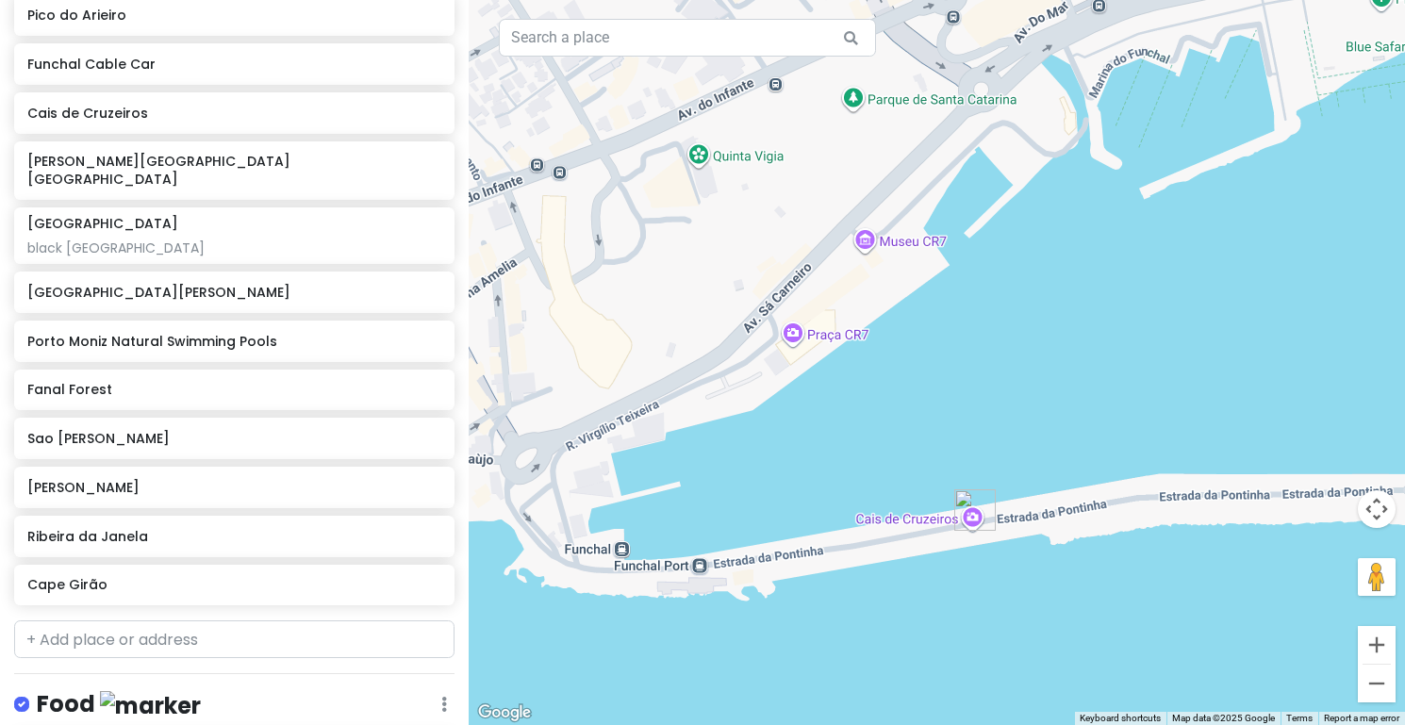
drag, startPoint x: 993, startPoint y: 583, endPoint x: 1294, endPoint y: 212, distance: 477.3
click at [1294, 212] on div at bounding box center [937, 362] width 936 height 725
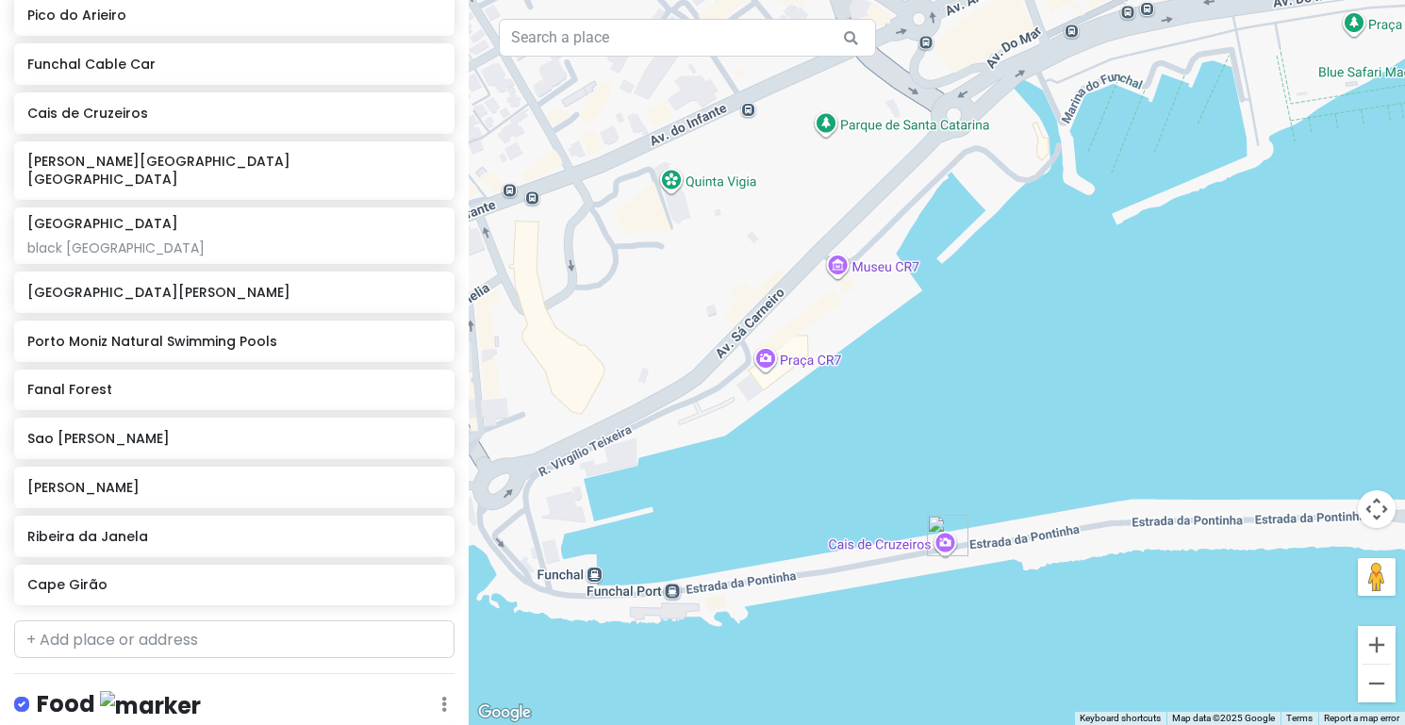
drag, startPoint x: 1199, startPoint y: 230, endPoint x: 1157, endPoint y: 269, distance: 57.4
click at [1156, 270] on div at bounding box center [937, 362] width 936 height 725
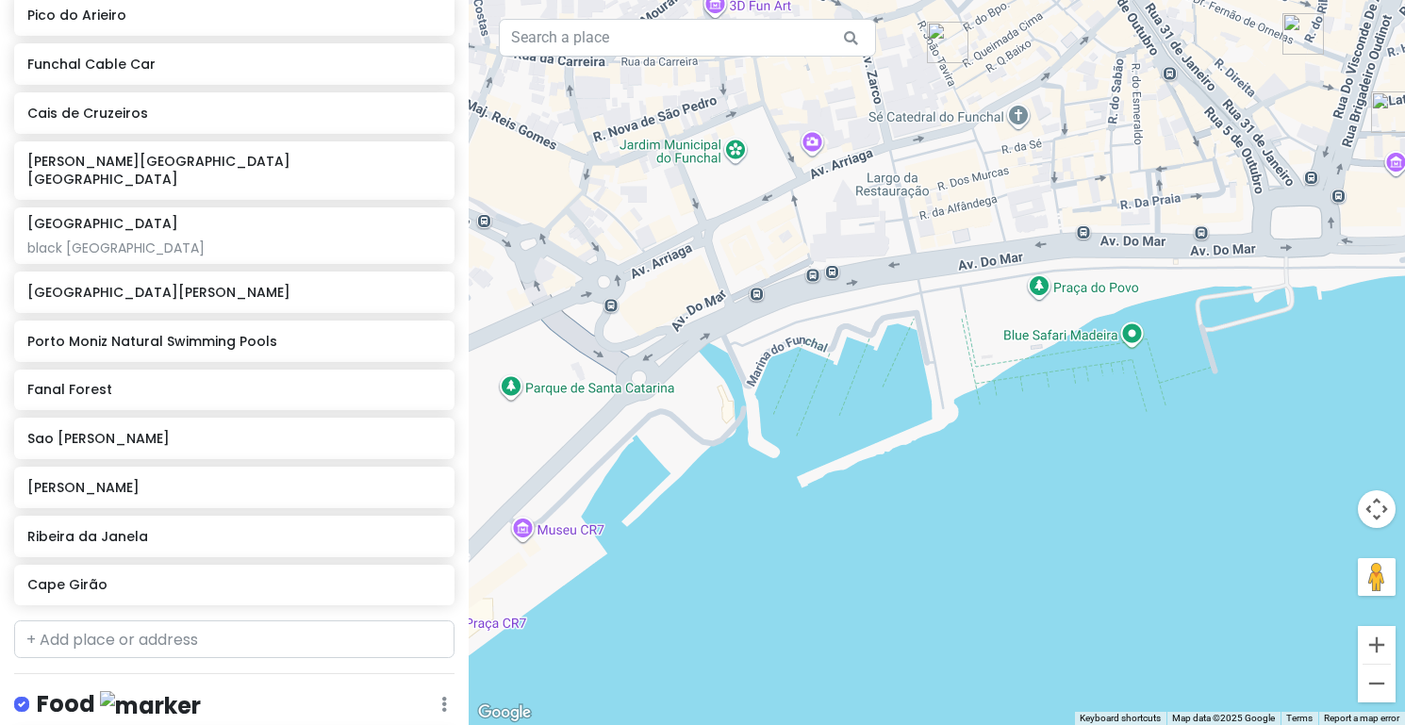
drag, startPoint x: 1151, startPoint y: 275, endPoint x: 844, endPoint y: 529, distance: 398.6
click at [844, 529] on div at bounding box center [937, 362] width 936 height 725
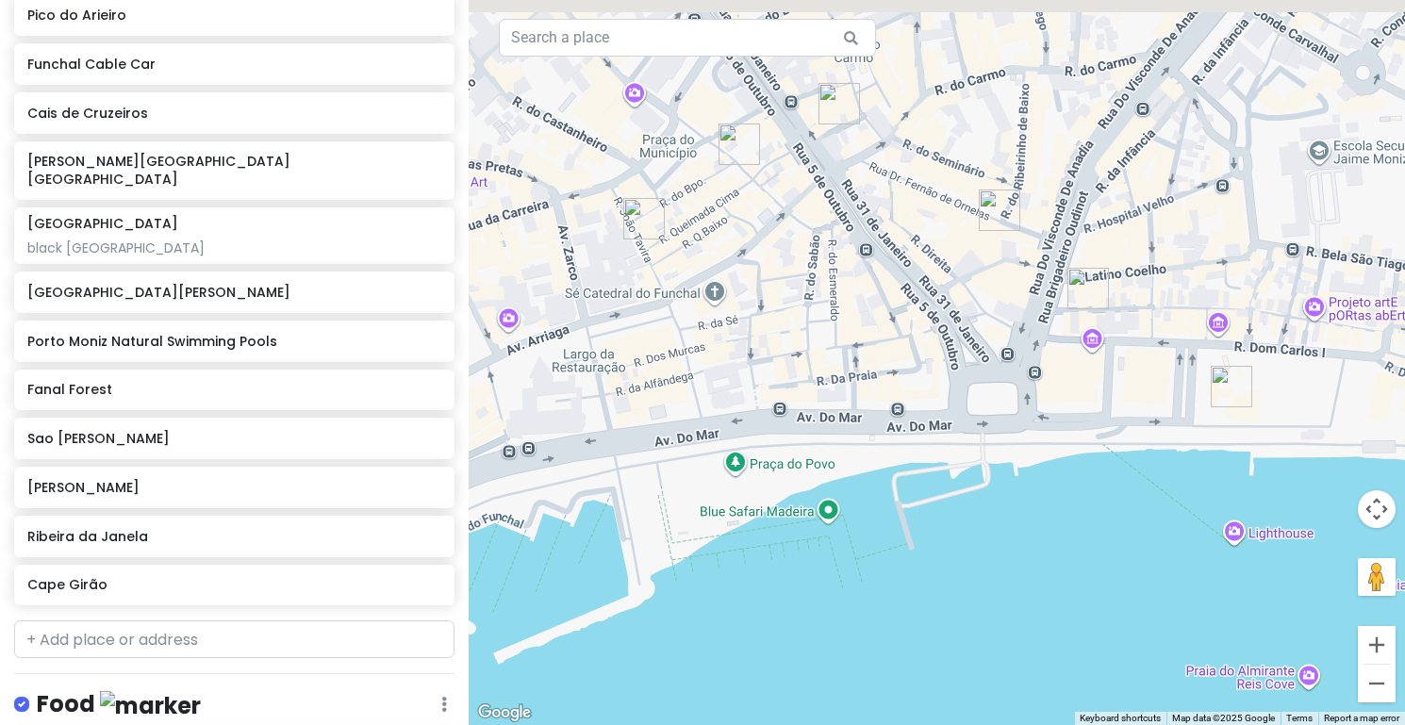
drag, startPoint x: 1128, startPoint y: 463, endPoint x: 757, endPoint y: 637, distance: 409.2
click at [757, 637] on div at bounding box center [937, 362] width 936 height 725
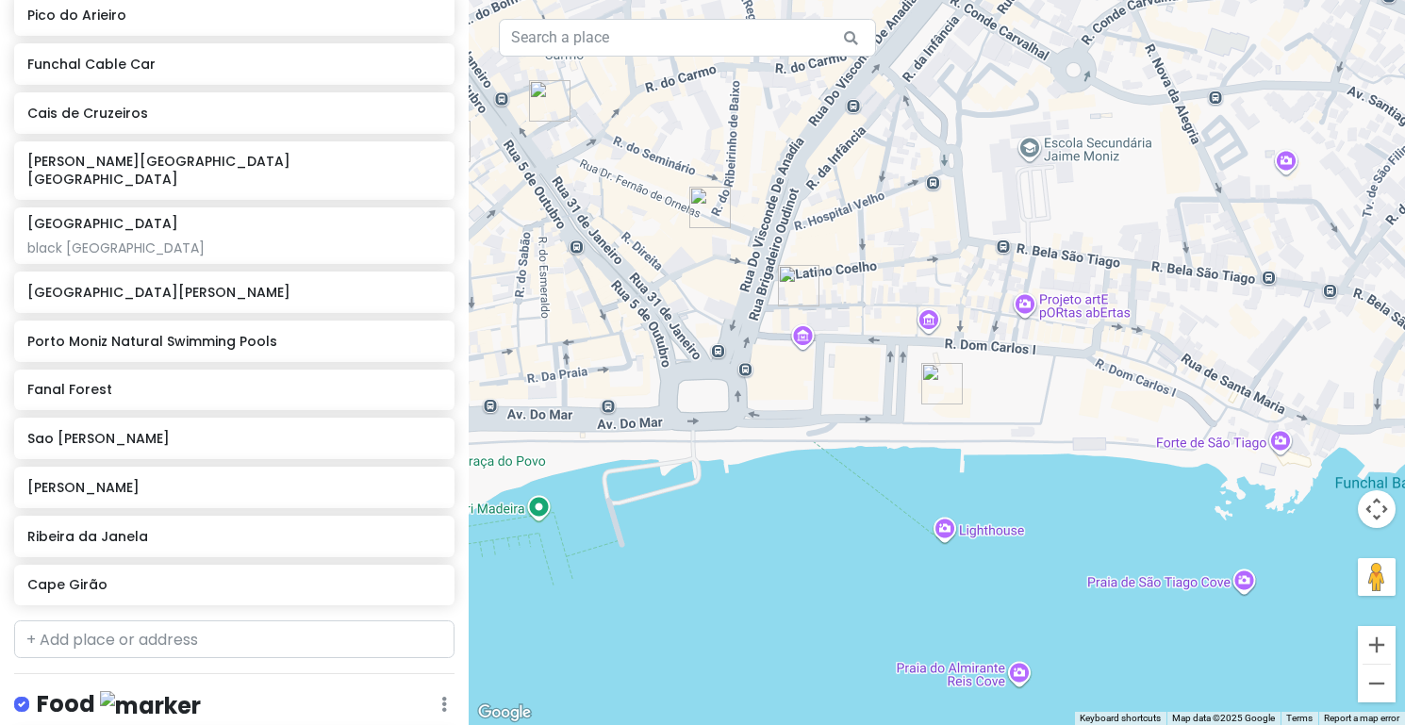
drag, startPoint x: 995, startPoint y: 499, endPoint x: 791, endPoint y: 499, distance: 203.7
click at [791, 499] on div at bounding box center [937, 362] width 936 height 725
click at [938, 380] on img "Funchal Cable Car" at bounding box center [941, 383] width 41 height 41
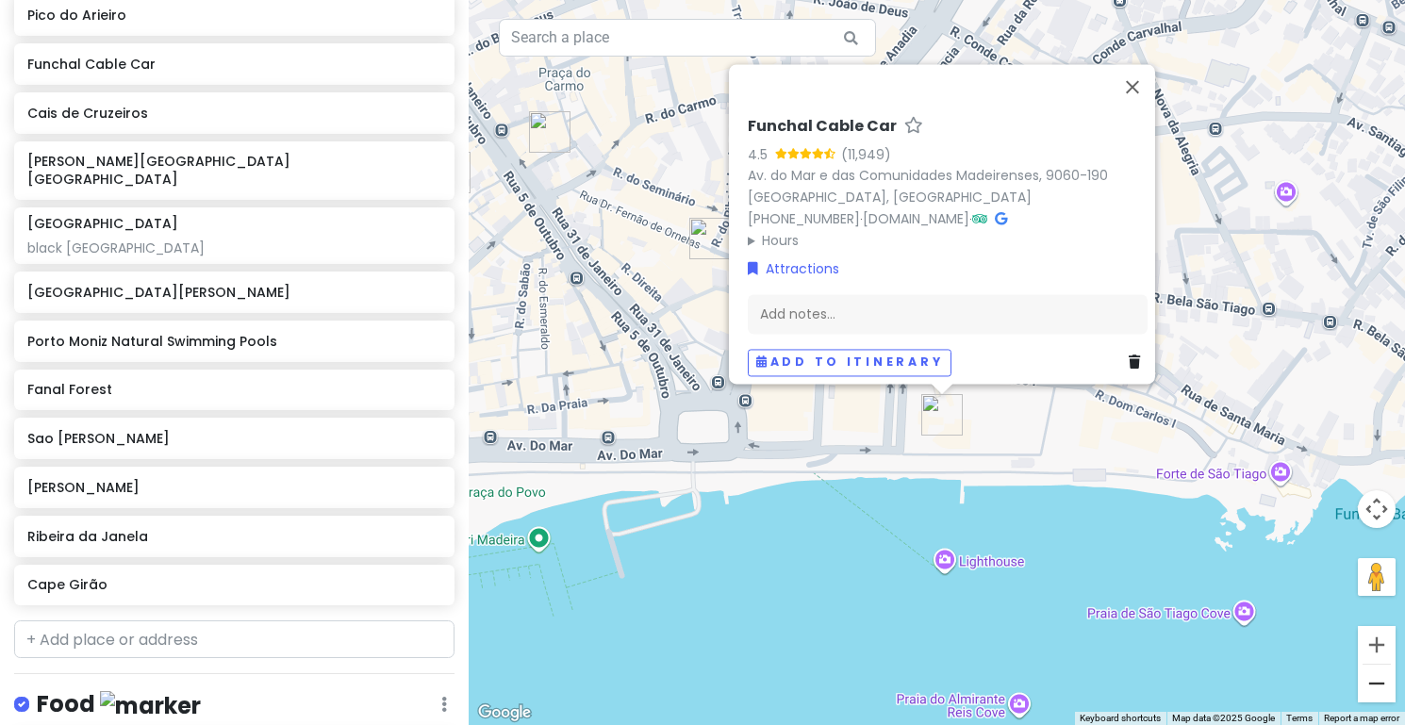
click at [1366, 689] on button "Zoom out" at bounding box center [1377, 684] width 38 height 38
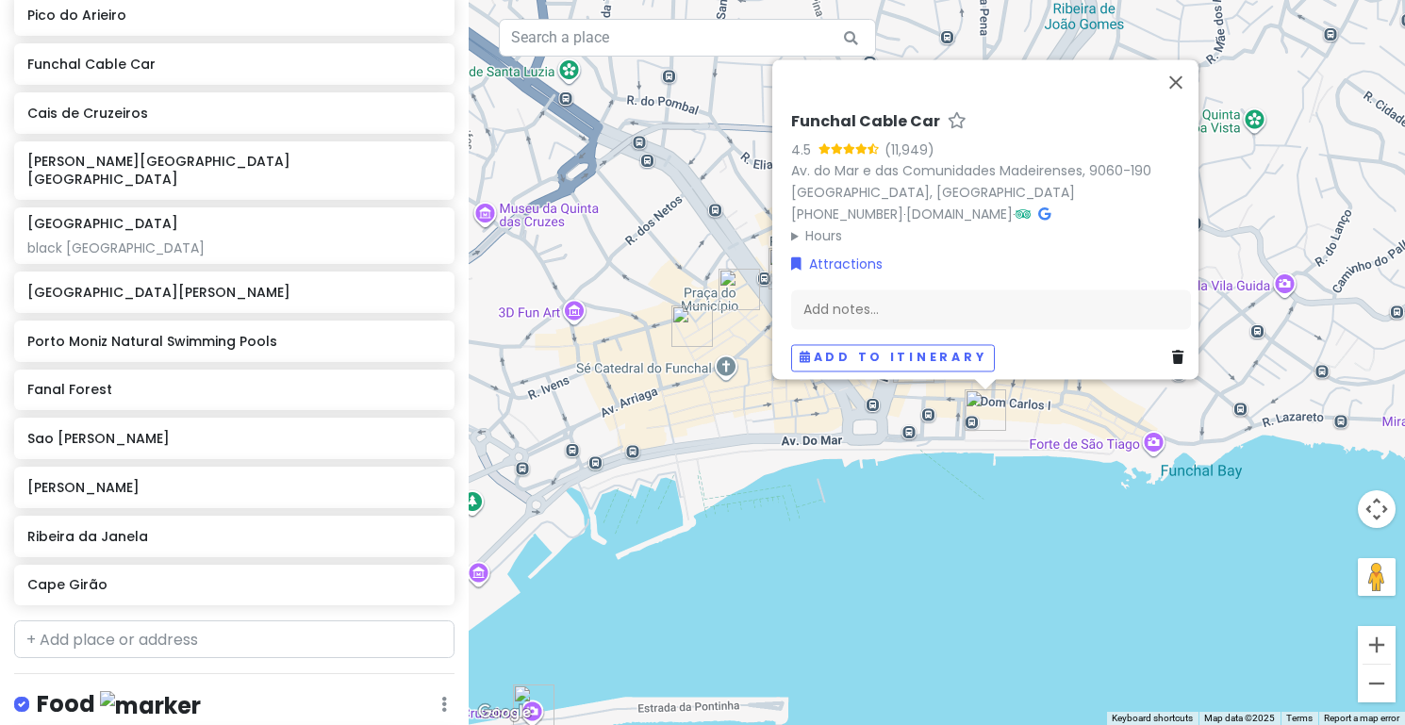
drag, startPoint x: 977, startPoint y: 476, endPoint x: 1025, endPoint y: 510, distance: 58.9
click at [1027, 510] on div "Funchal Cable Car 4.5 (11,949) Av. do Mar e das Comunidades Madeirenses, 9060-1…" at bounding box center [937, 362] width 936 height 725
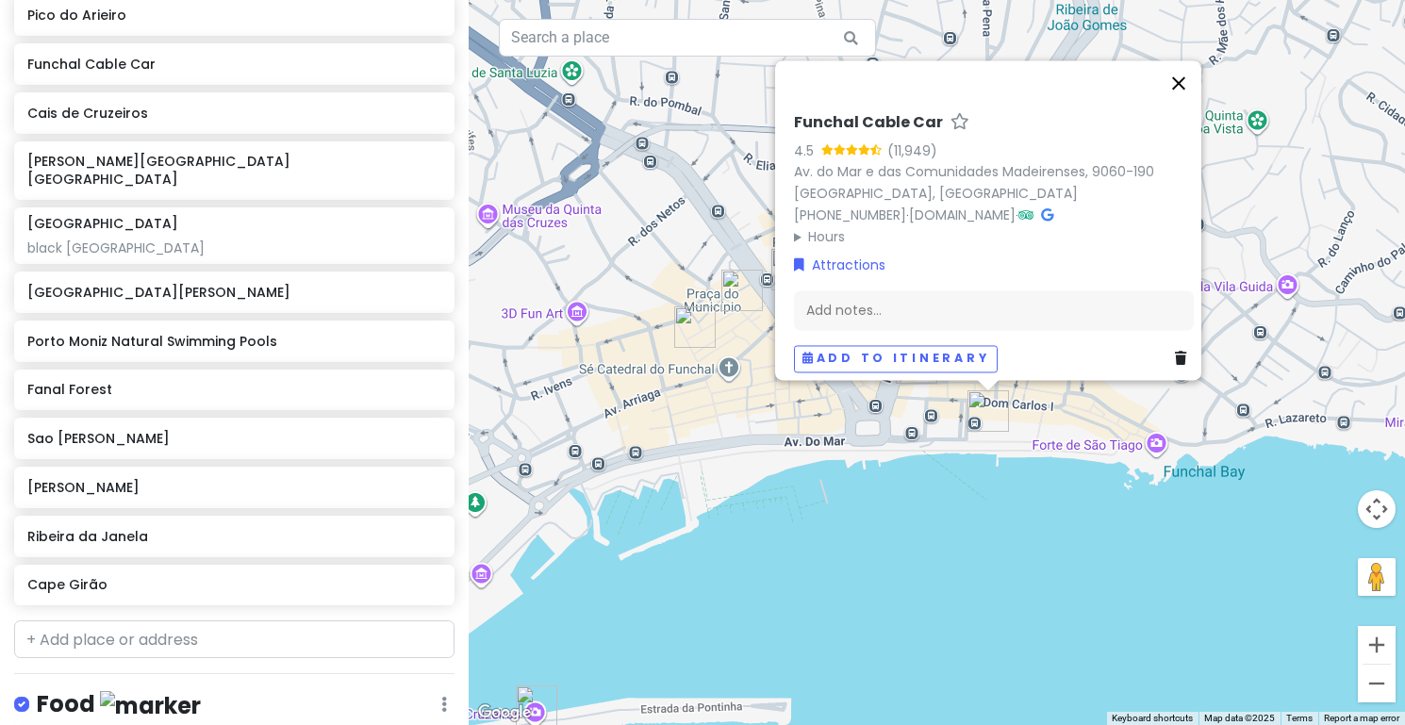
click at [1180, 80] on button "Close" at bounding box center [1178, 82] width 45 height 45
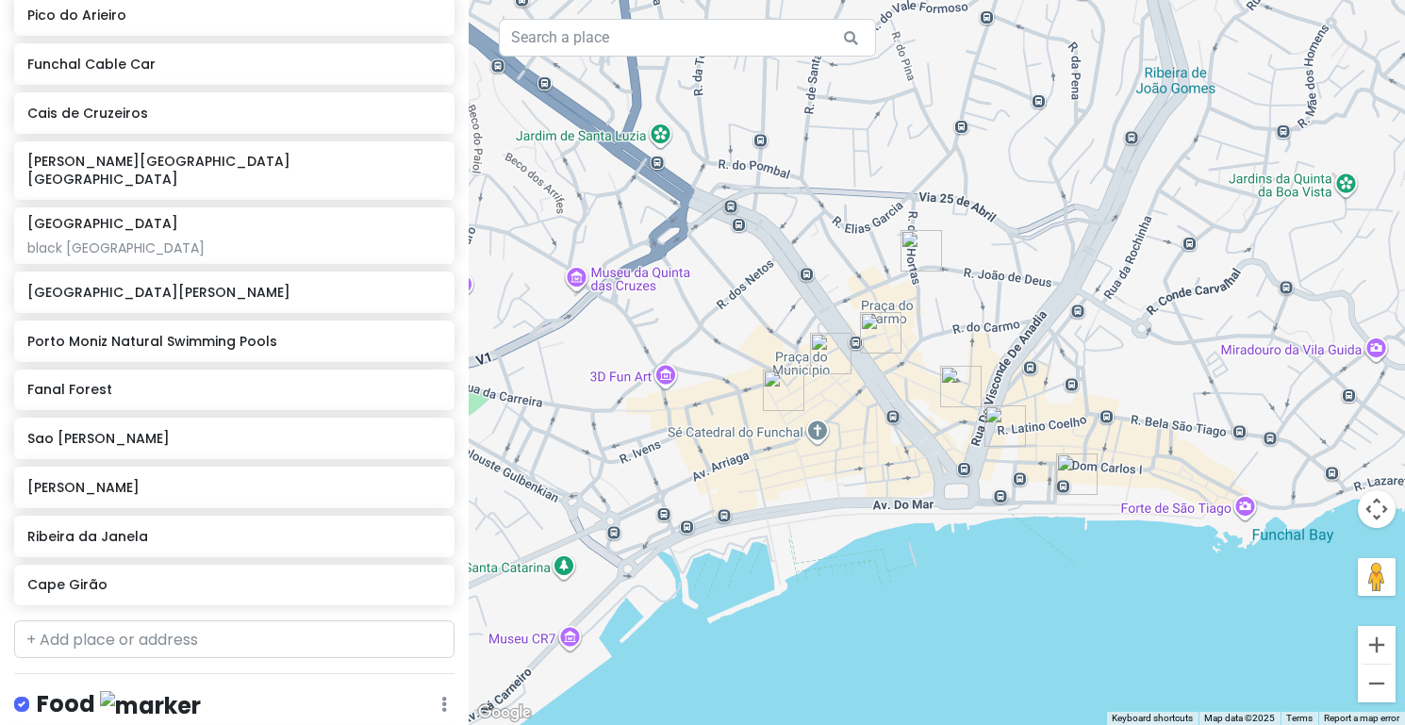
drag, startPoint x: 922, startPoint y: 481, endPoint x: 1032, endPoint y: 555, distance: 132.3
click at [1033, 555] on div at bounding box center [937, 362] width 936 height 725
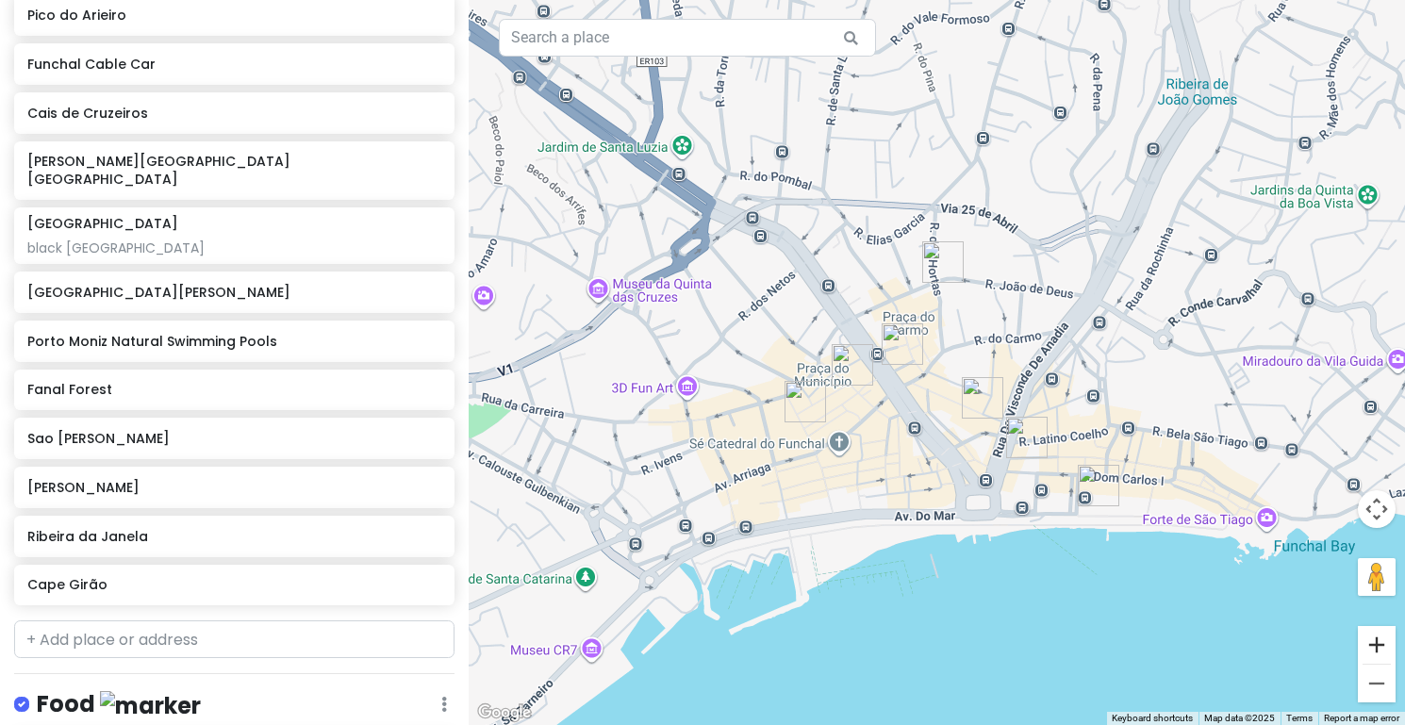
click at [1374, 653] on button "Zoom in" at bounding box center [1377, 645] width 38 height 38
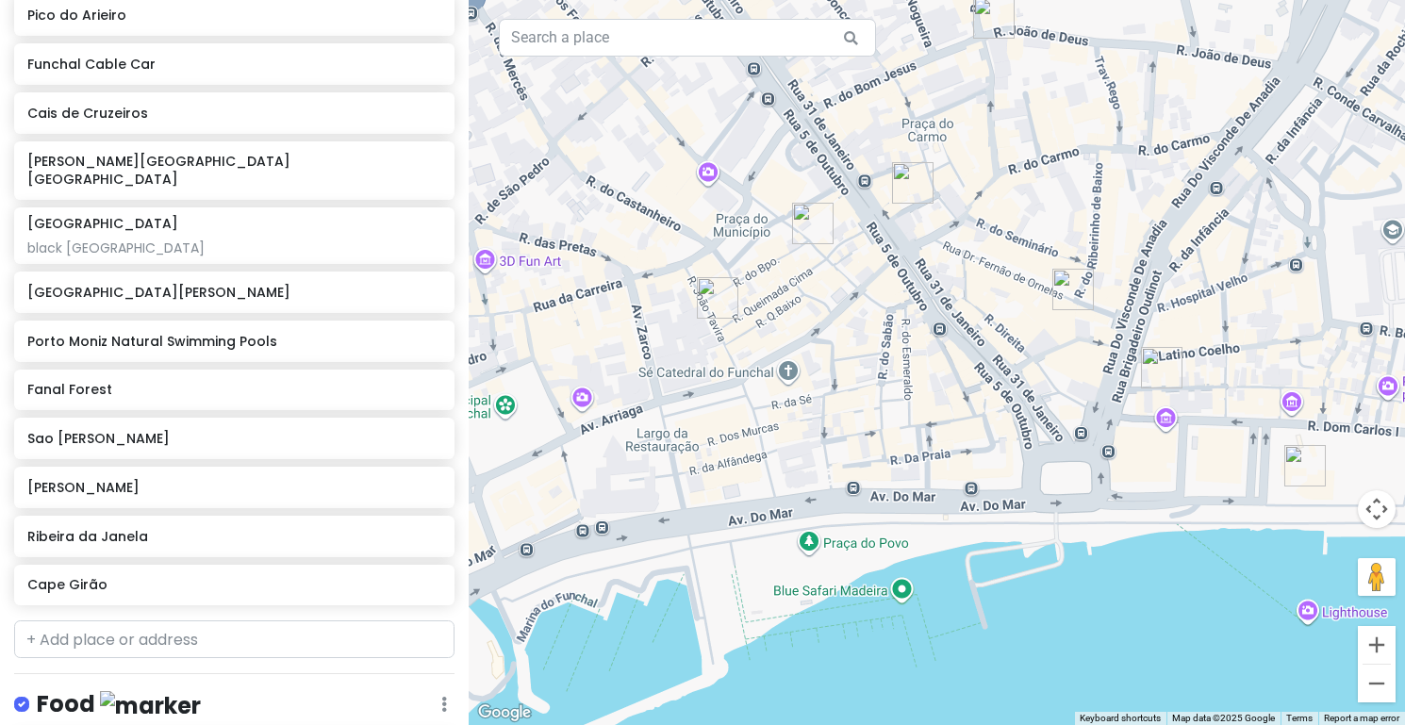
drag, startPoint x: 1067, startPoint y: 573, endPoint x: 1113, endPoint y: 406, distance: 173.2
click at [1113, 406] on div at bounding box center [937, 362] width 936 height 725
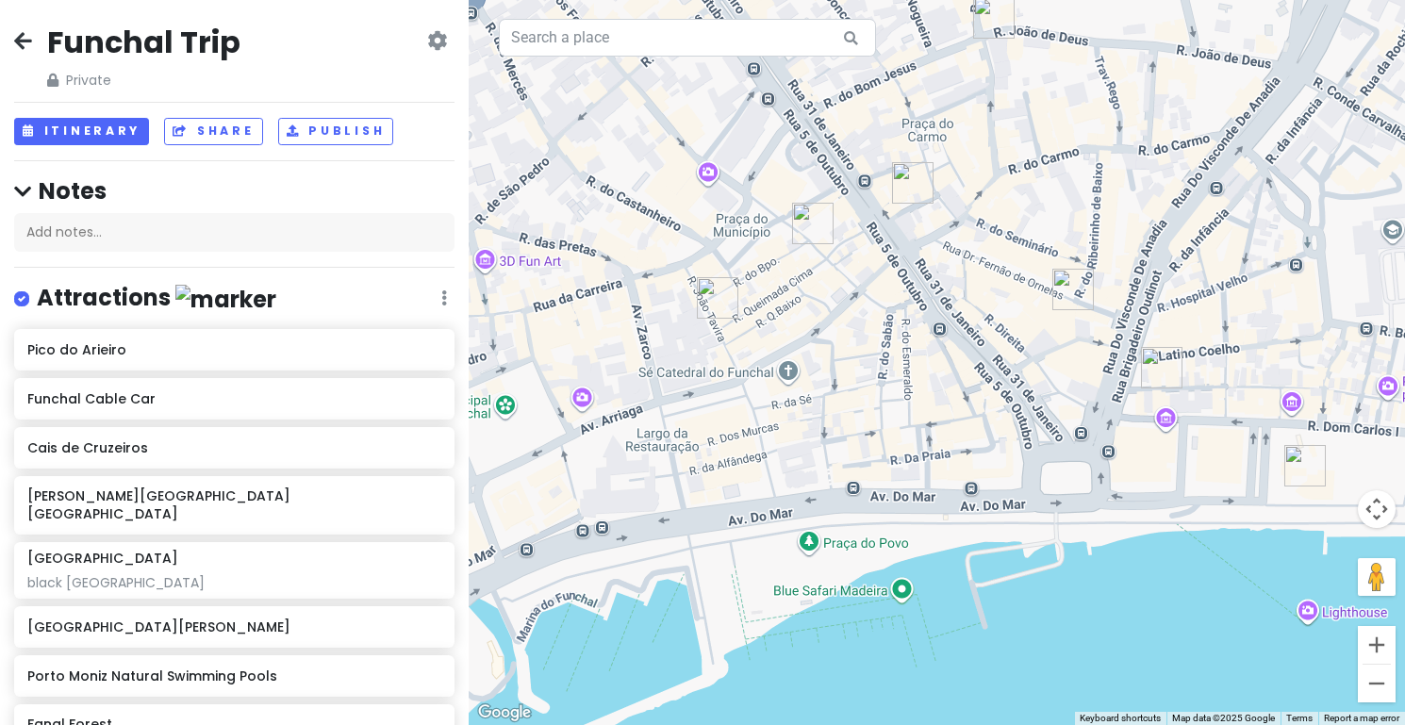
scroll to position [0, 0]
click at [15, 48] on icon at bounding box center [23, 40] width 18 height 15
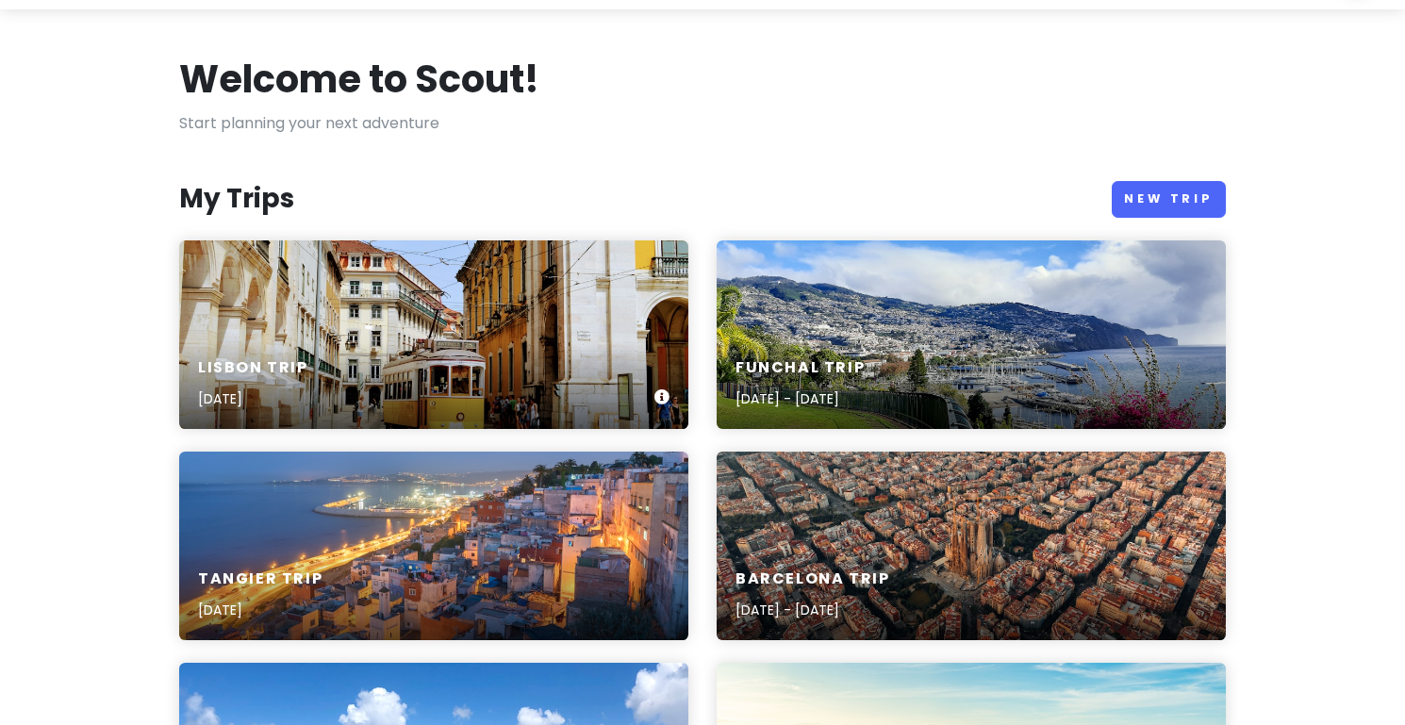
scroll to position [67, 0]
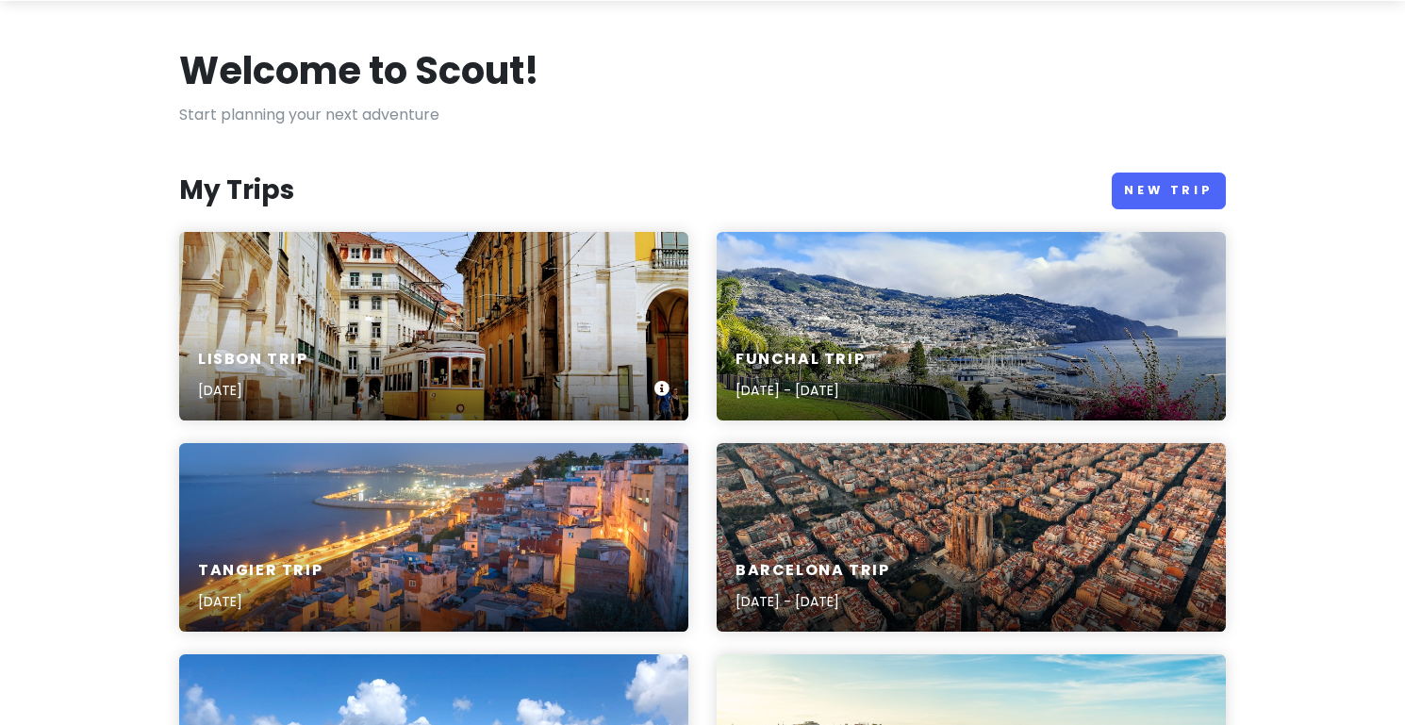
click at [542, 331] on div "Lisbon Trip [DATE]" at bounding box center [433, 376] width 509 height 90
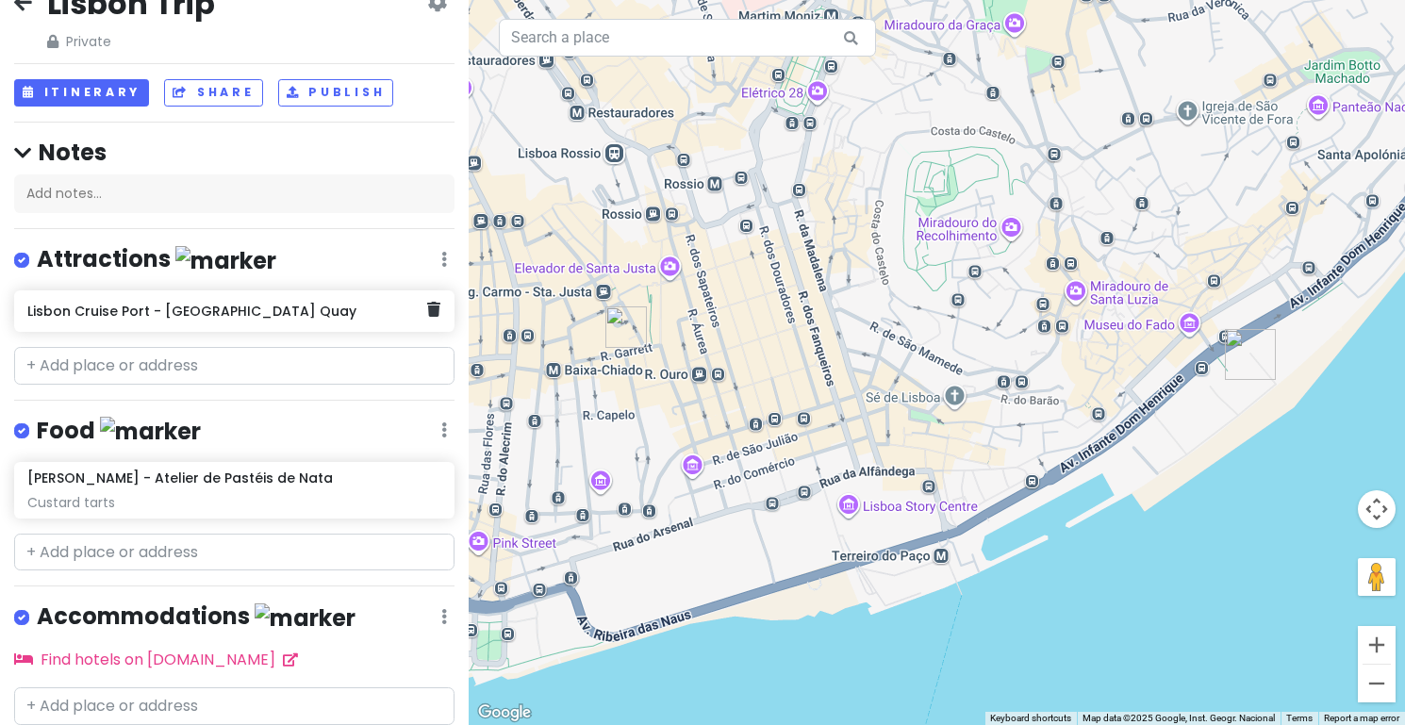
scroll to position [63, 0]
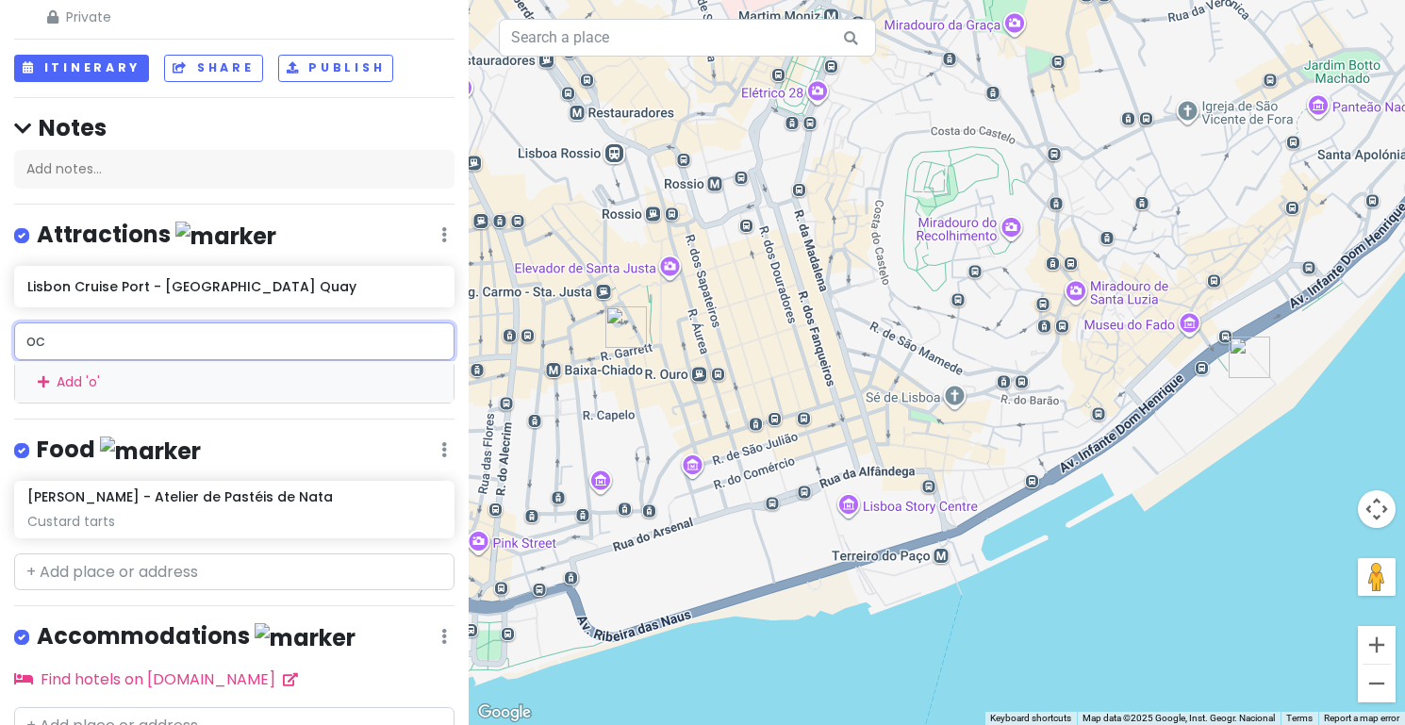
type input "oce"
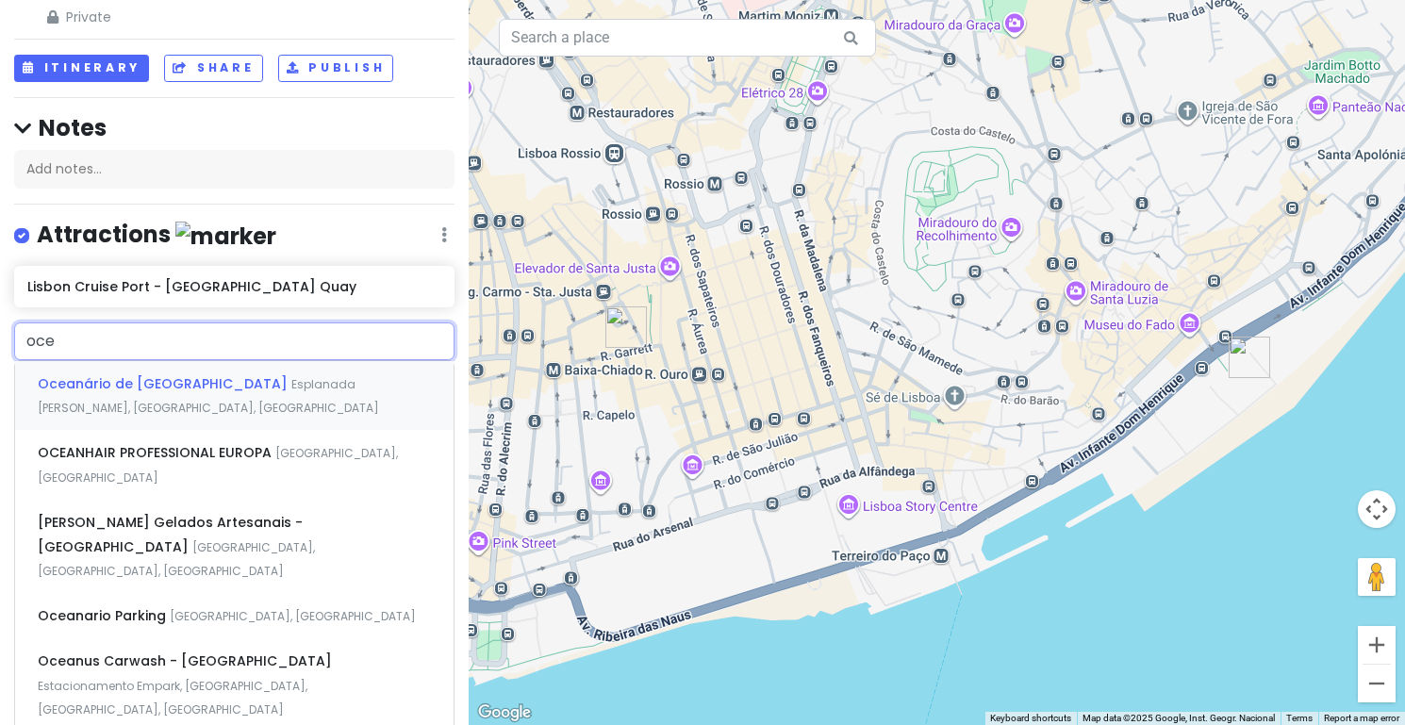
click at [217, 379] on span "Esplanada [PERSON_NAME], [GEOGRAPHIC_DATA], [GEOGRAPHIC_DATA]" at bounding box center [208, 396] width 341 height 41
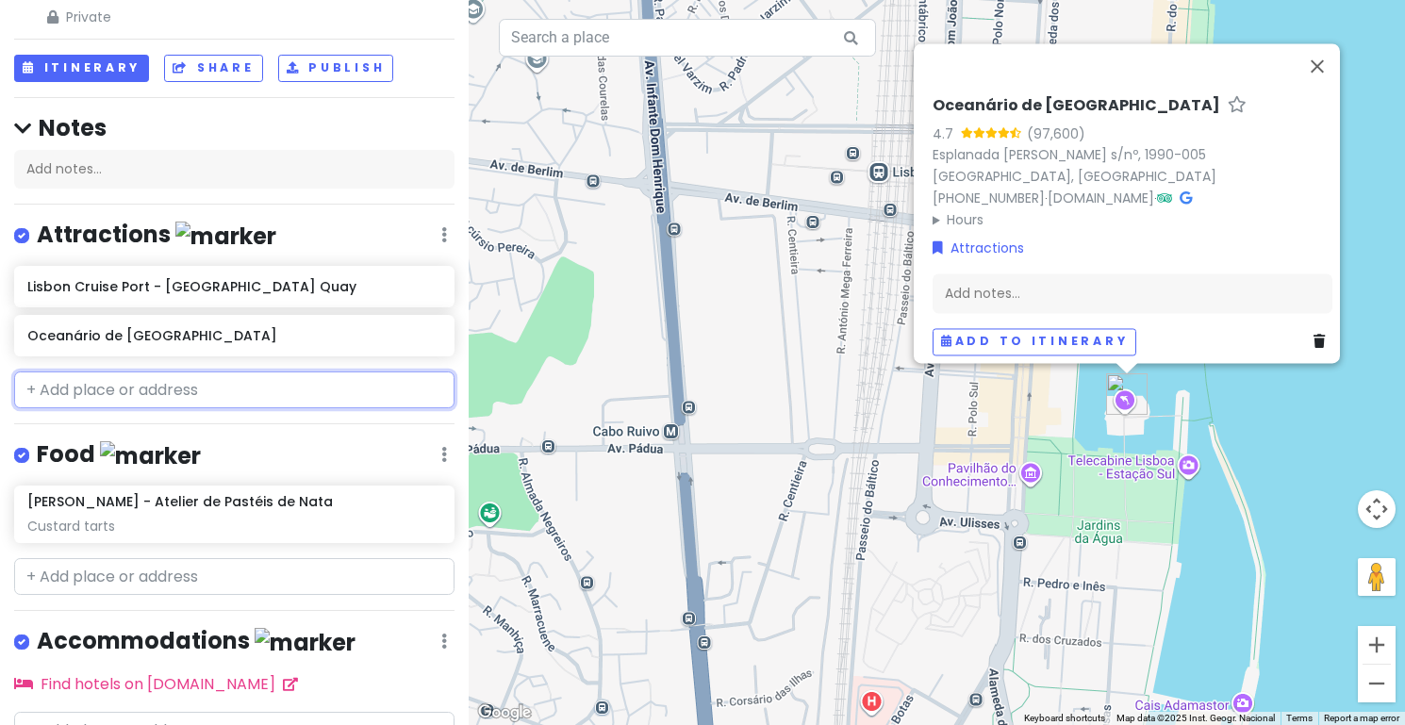
click at [180, 382] on input "text" at bounding box center [234, 391] width 440 height 38
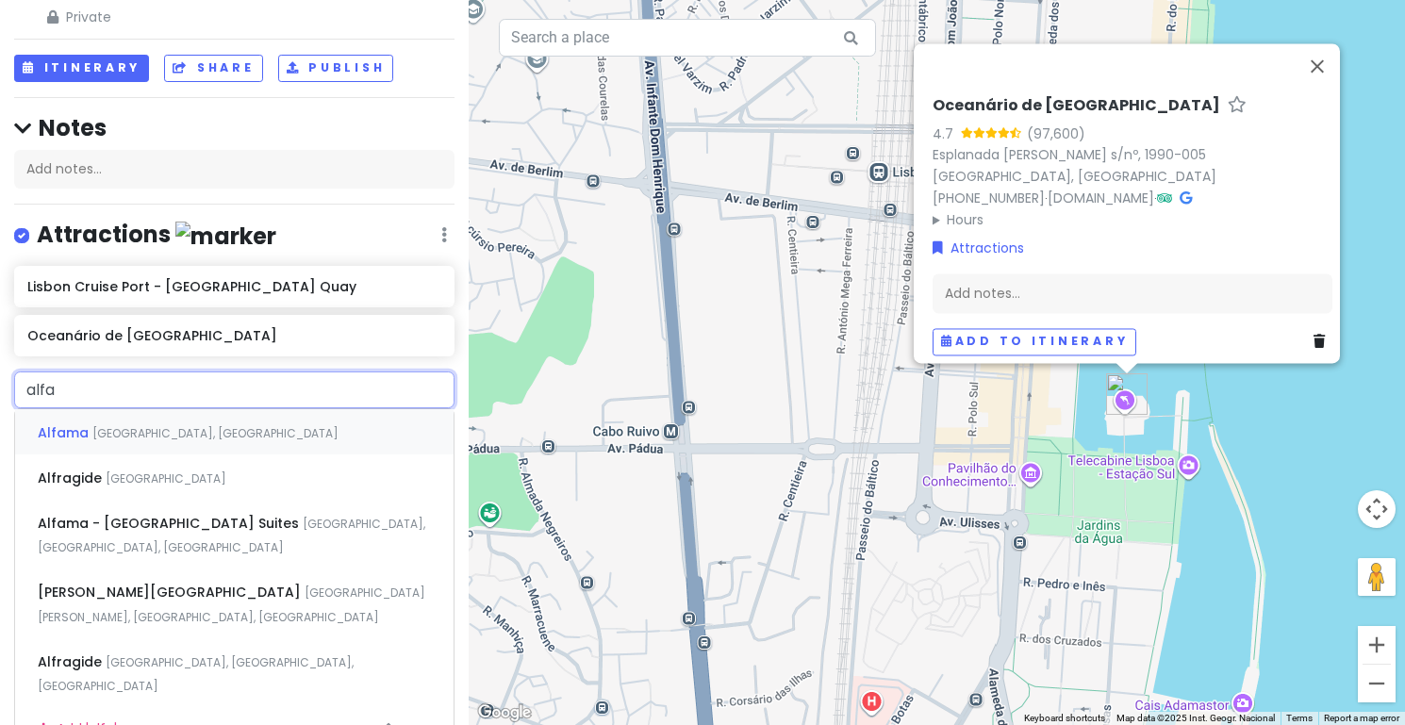
type input "alfam"
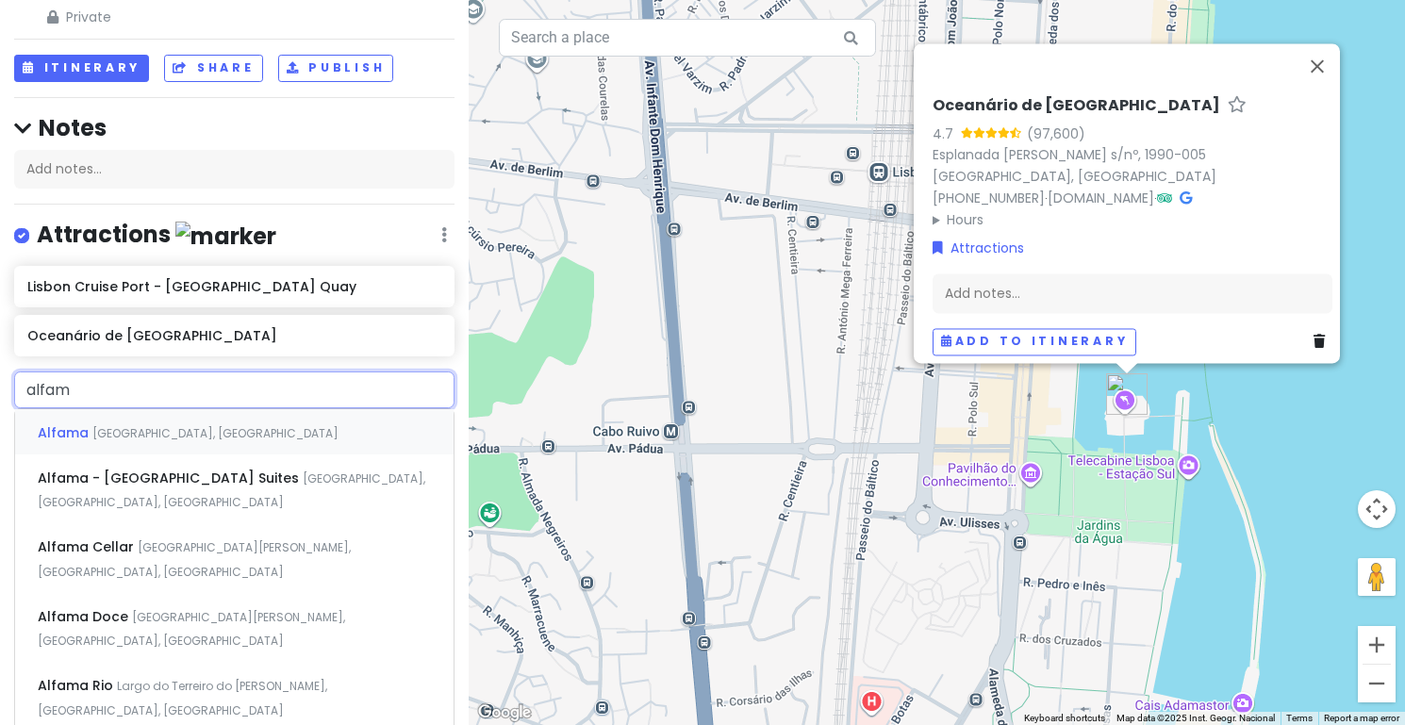
click at [187, 430] on div "Alfama [GEOGRAPHIC_DATA], [GEOGRAPHIC_DATA]" at bounding box center [234, 431] width 438 height 45
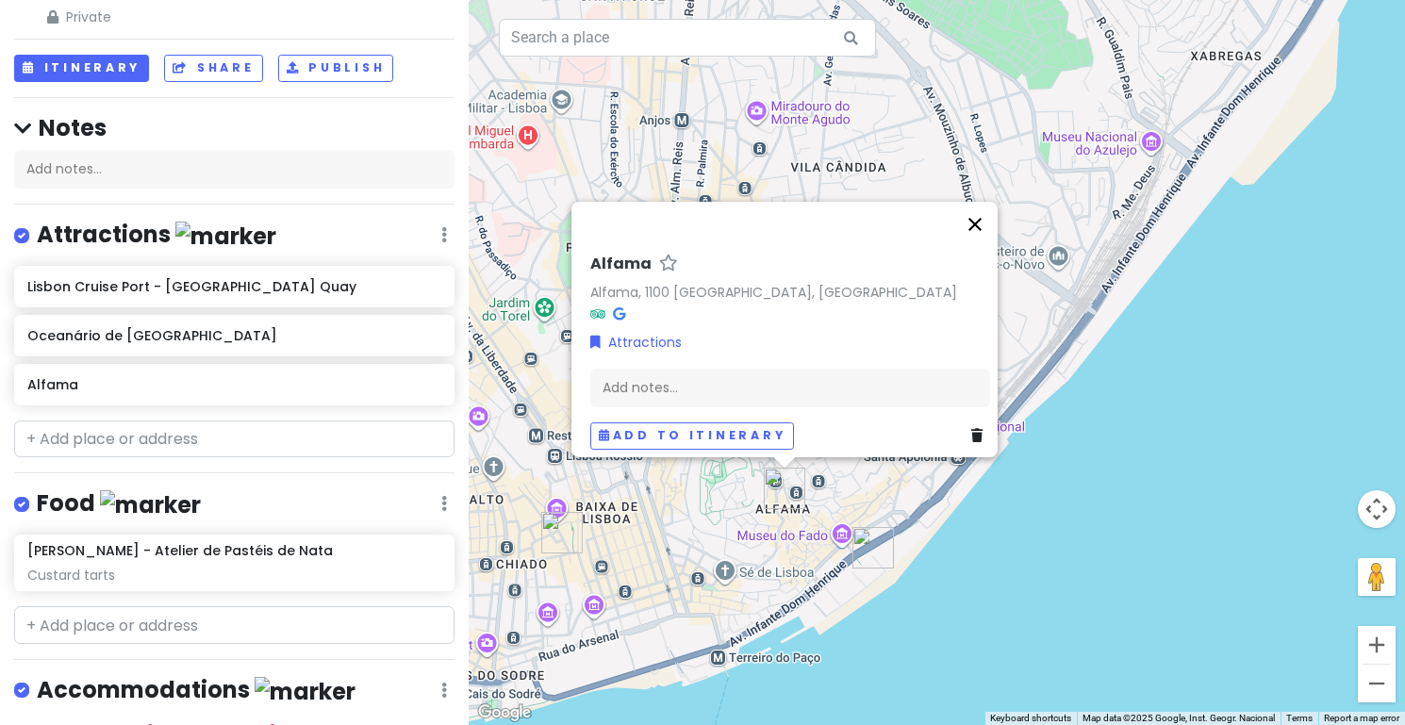
click at [984, 216] on button "Close" at bounding box center [974, 224] width 45 height 45
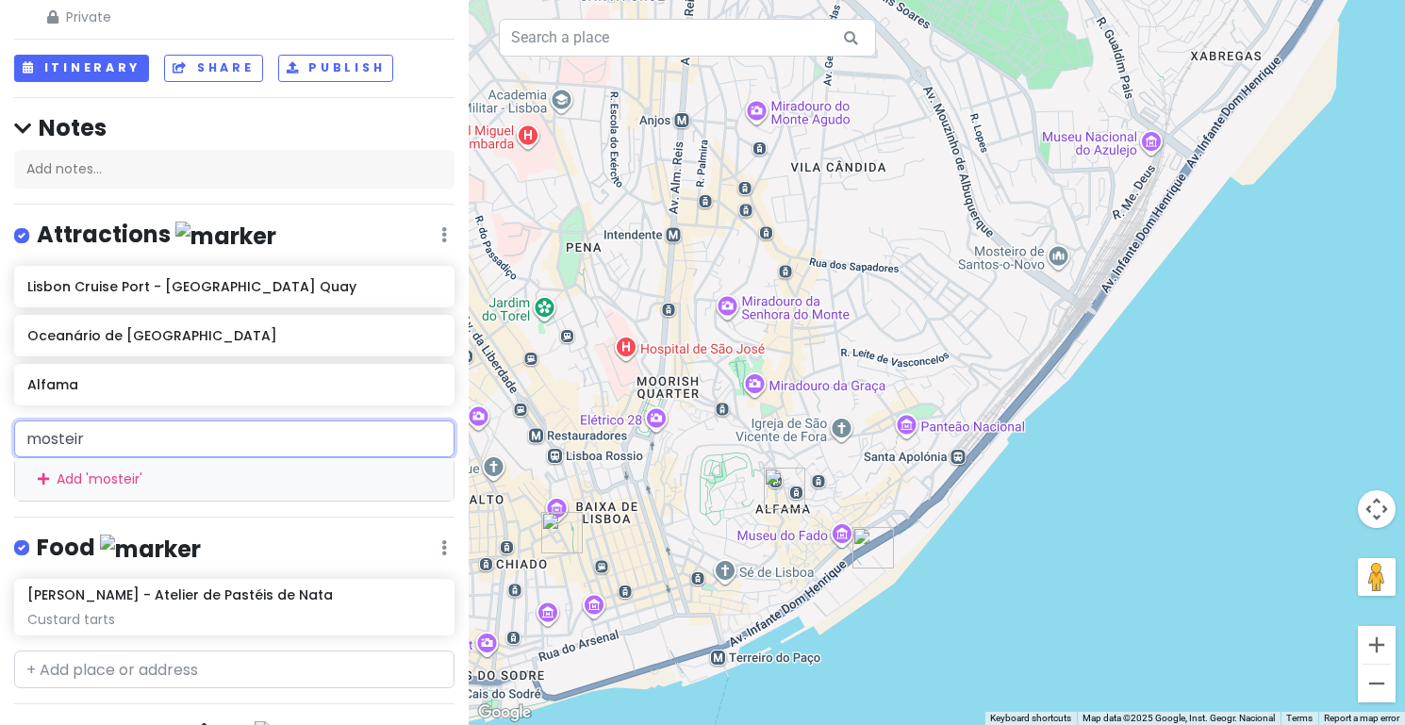
type input "mosteiro"
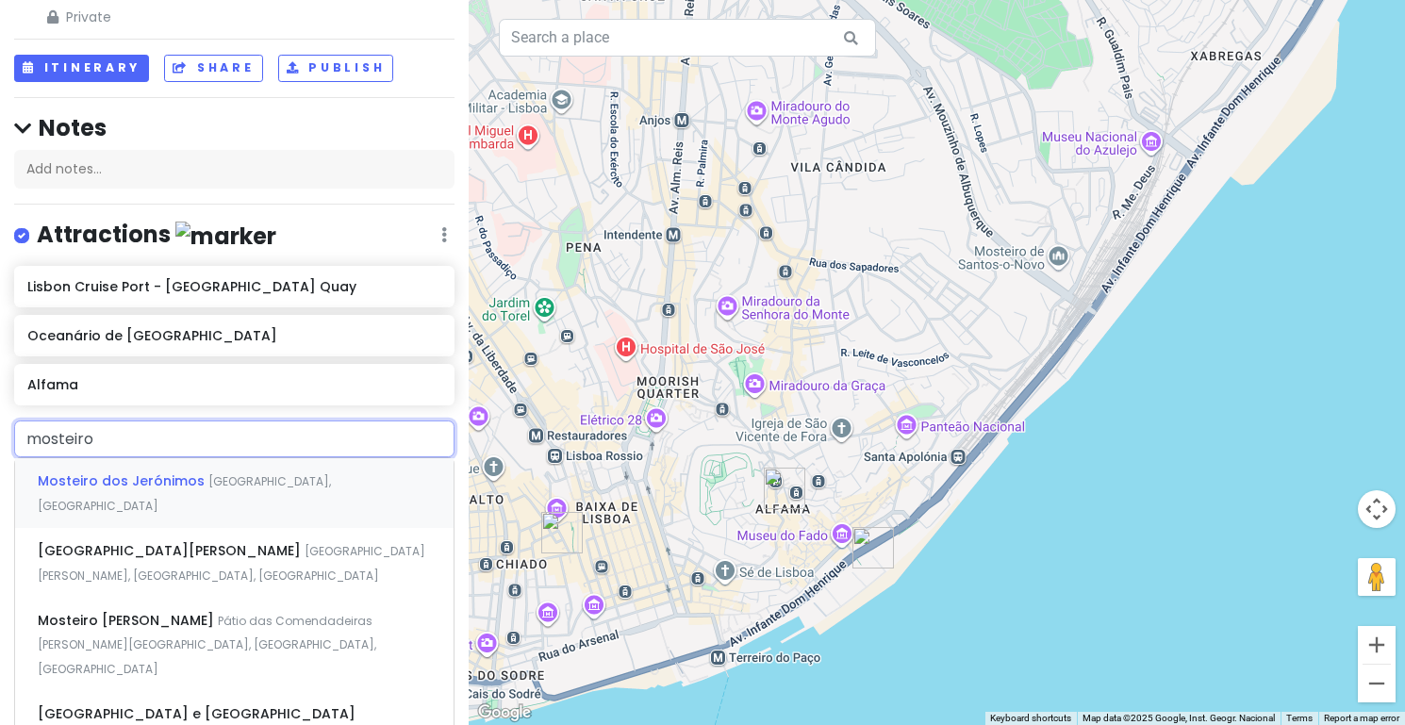
click at [213, 478] on span "[GEOGRAPHIC_DATA], [GEOGRAPHIC_DATA]" at bounding box center [184, 493] width 293 height 41
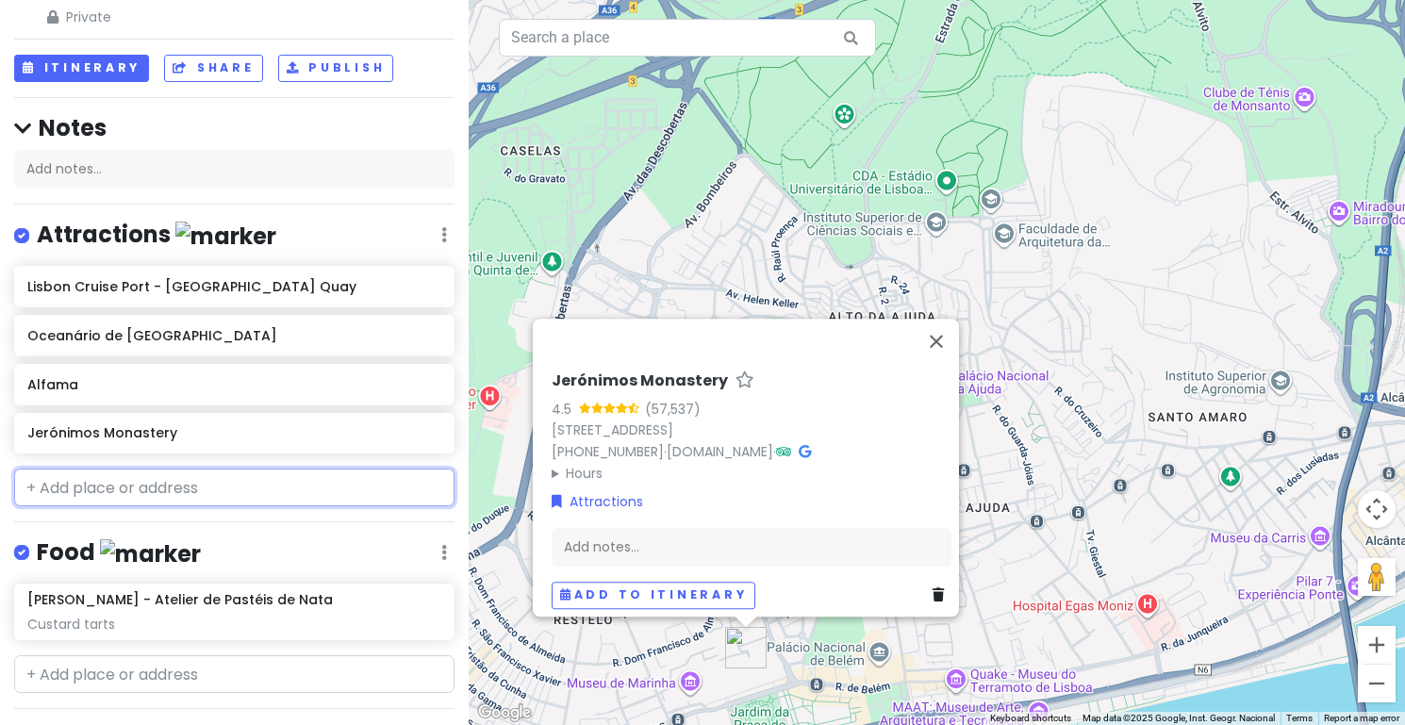
click at [166, 479] on input "text" at bounding box center [234, 488] width 440 height 38
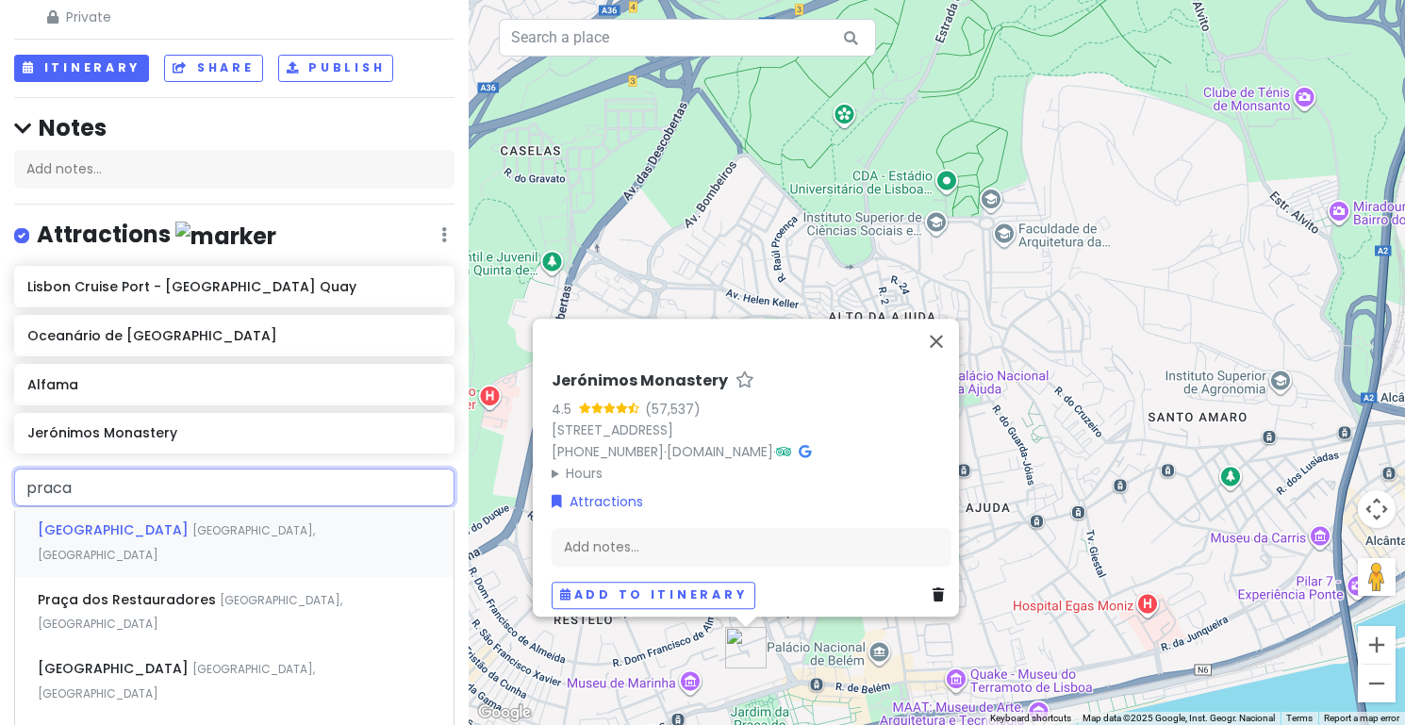
type input "praca"
click at [195, 522] on span "[GEOGRAPHIC_DATA], [GEOGRAPHIC_DATA]" at bounding box center [176, 542] width 277 height 41
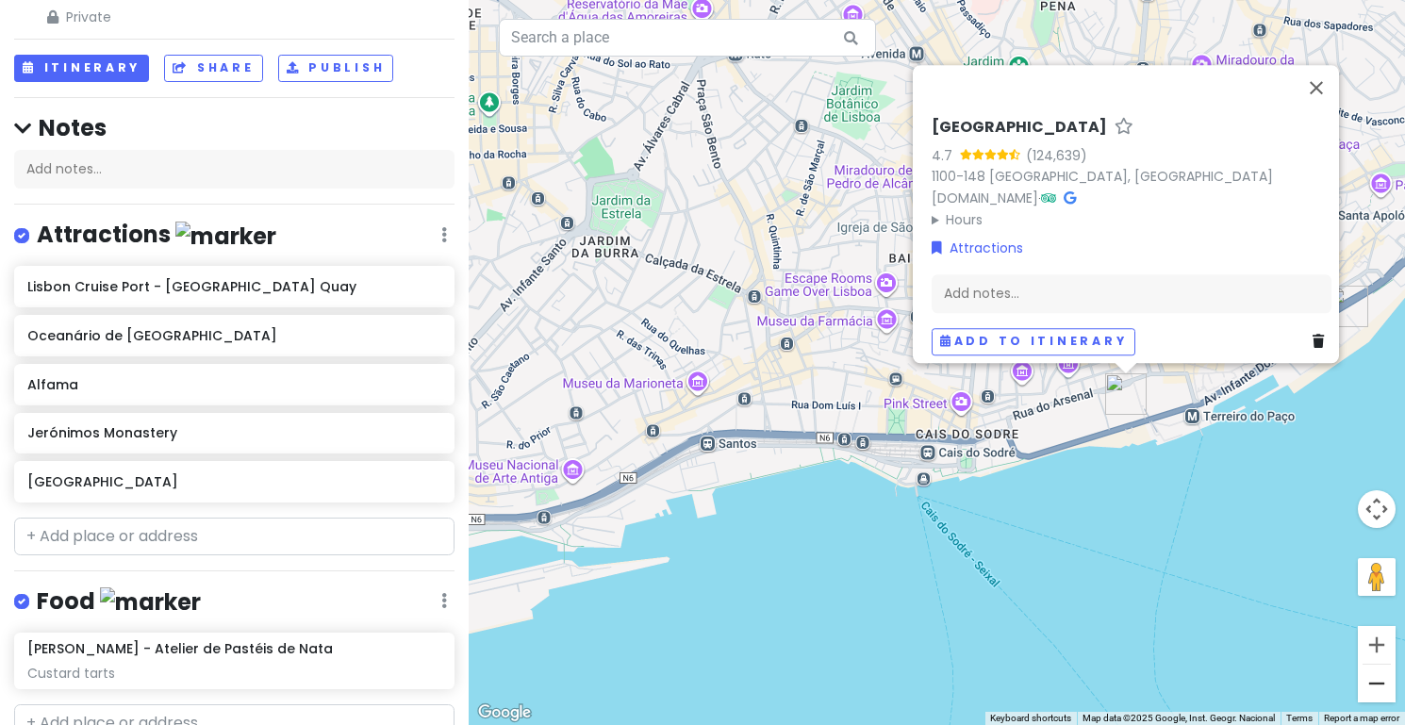
click at [1380, 680] on button "Zoom out" at bounding box center [1377, 684] width 38 height 38
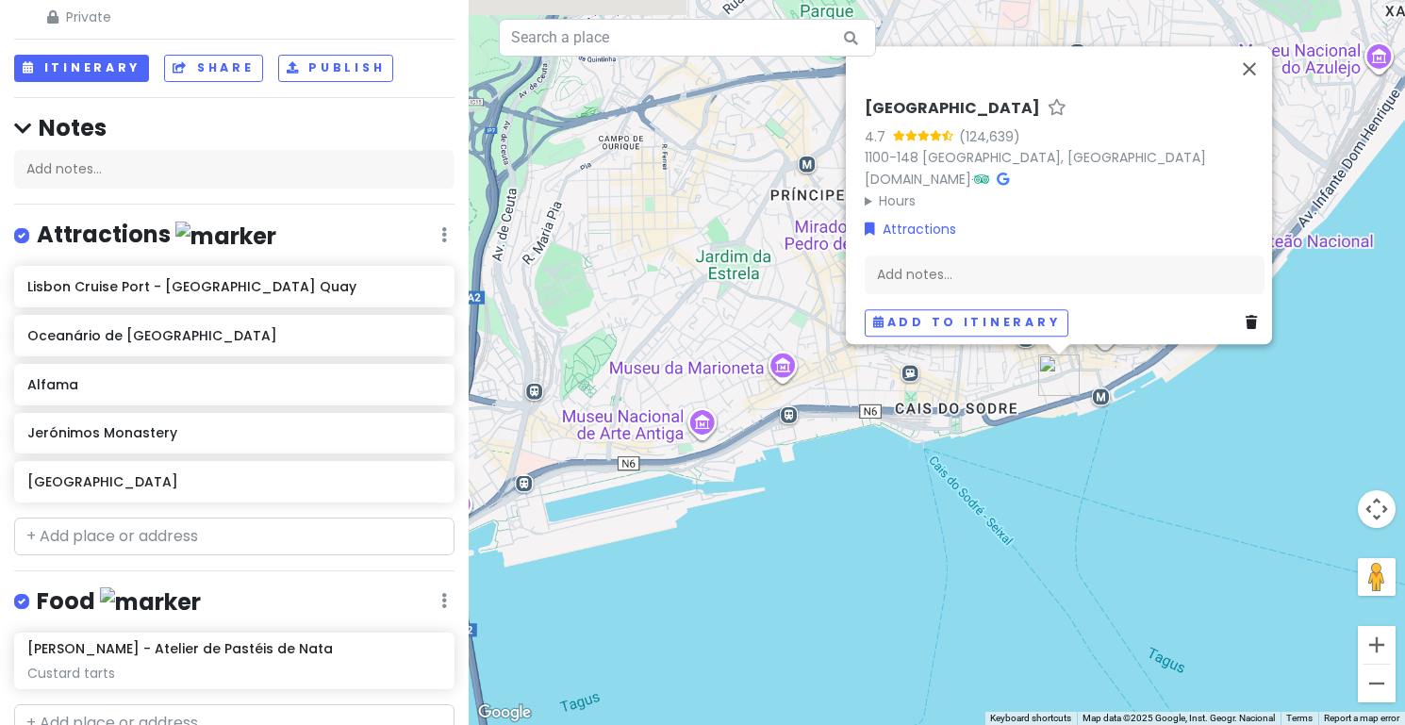
click at [1380, 680] on button "Zoom out" at bounding box center [1377, 684] width 38 height 38
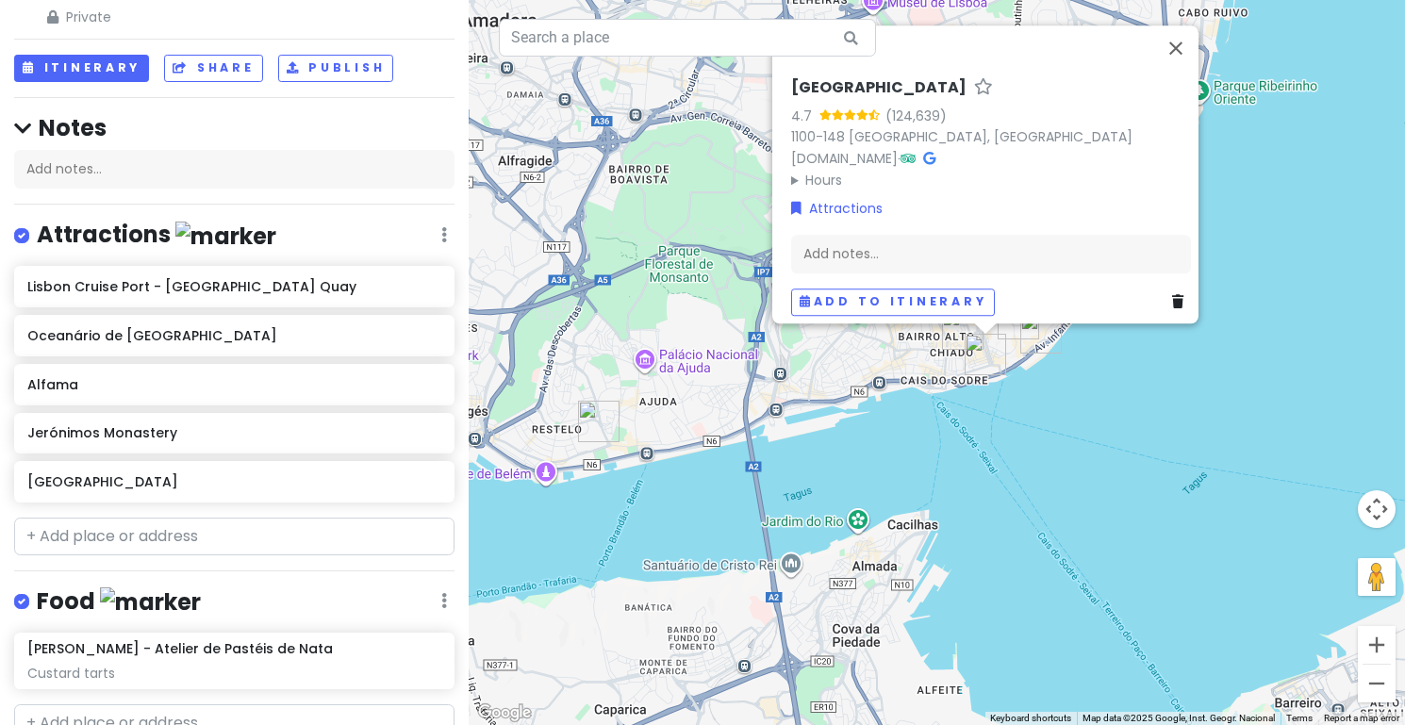
click at [1380, 680] on button "Zoom out" at bounding box center [1377, 684] width 38 height 38
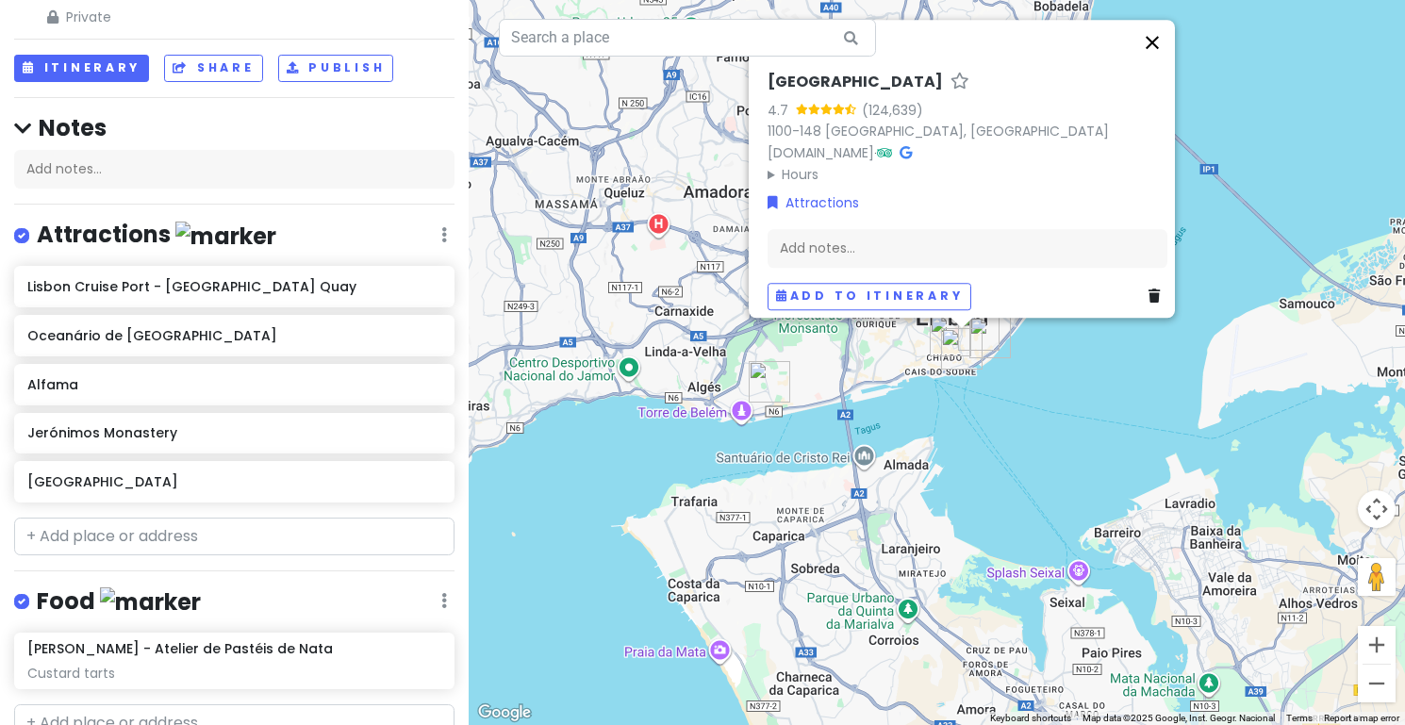
click at [1161, 32] on button "Close" at bounding box center [1152, 42] width 45 height 45
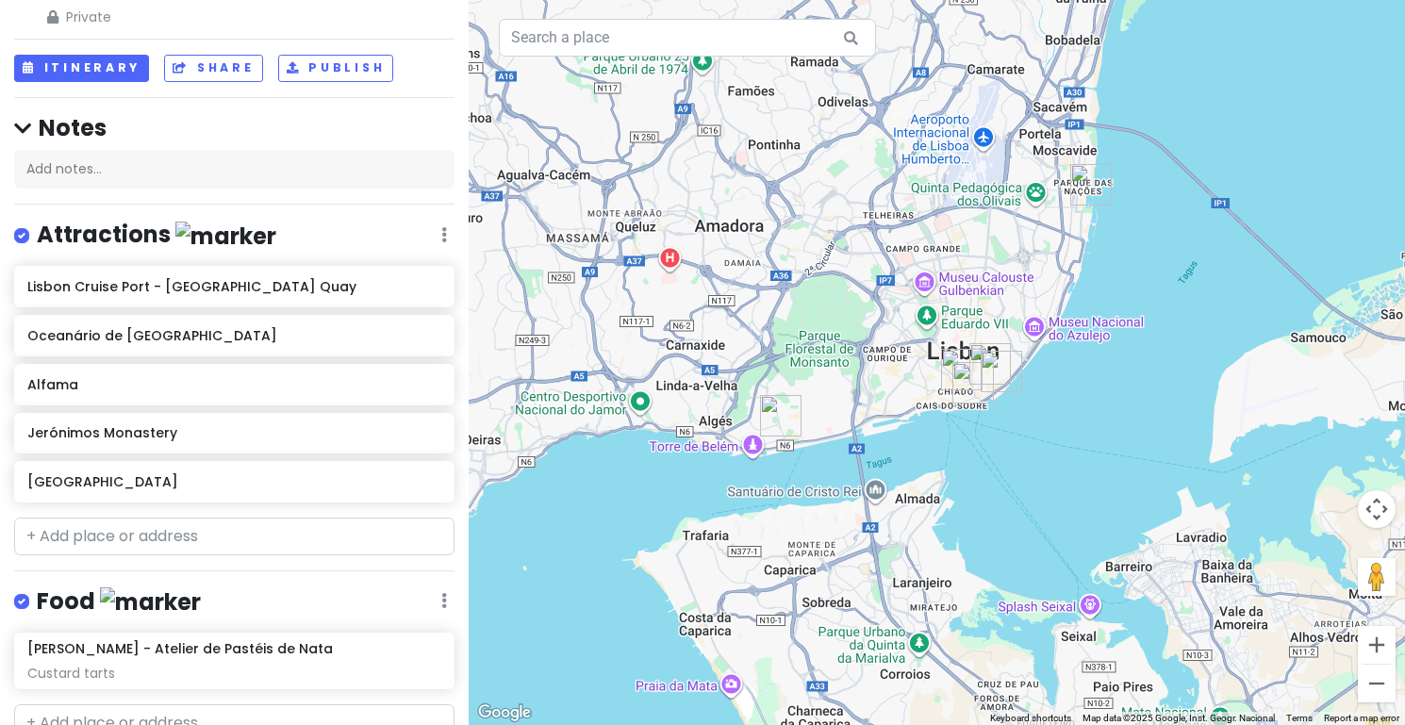
drag, startPoint x: 1050, startPoint y: 305, endPoint x: 1060, endPoint y: 339, distance: 36.4
click at [1060, 339] on div at bounding box center [937, 362] width 936 height 725
click at [773, 412] on img "Jerónimos Monastery" at bounding box center [779, 414] width 41 height 41
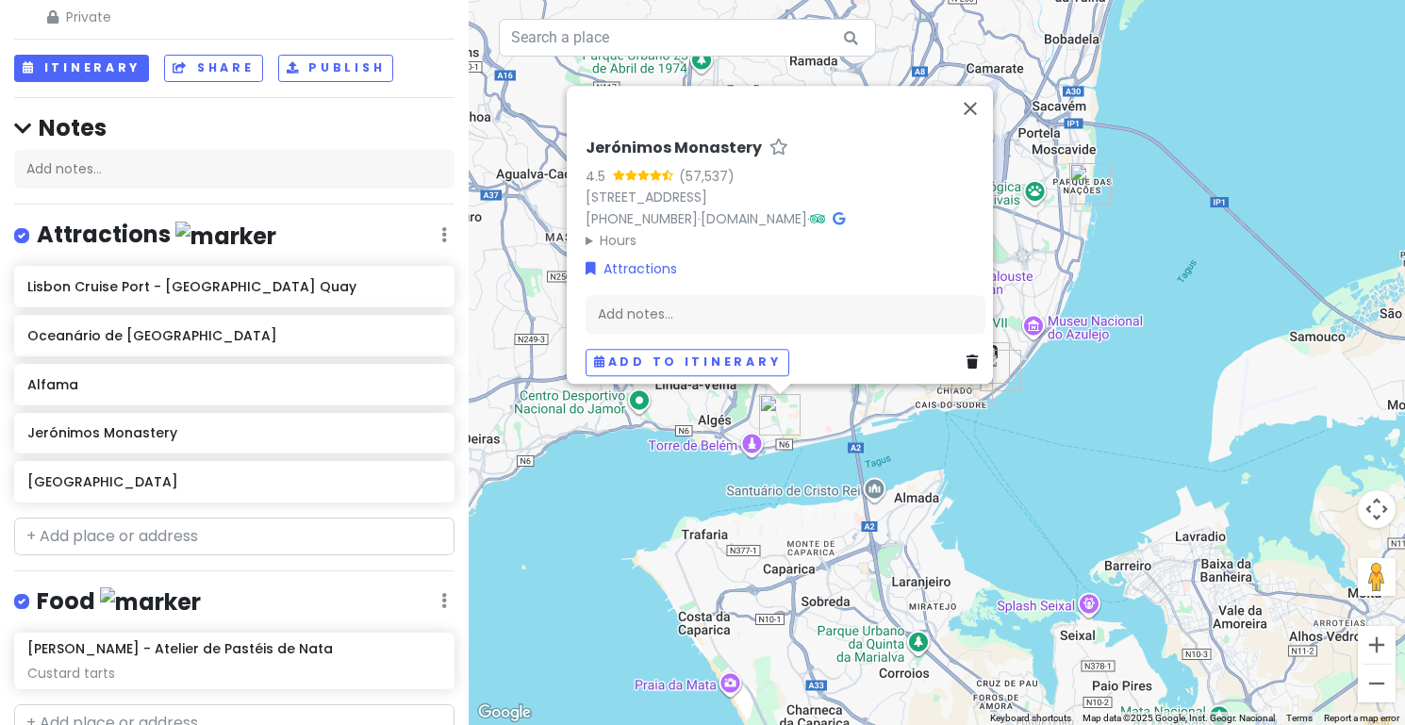
click at [831, 416] on div "Jerónimos Monastery 4.5 (57,537) [STREET_ADDRESS] [PHONE_NUMBER] · [DOMAIN_NAME…" at bounding box center [937, 362] width 936 height 725
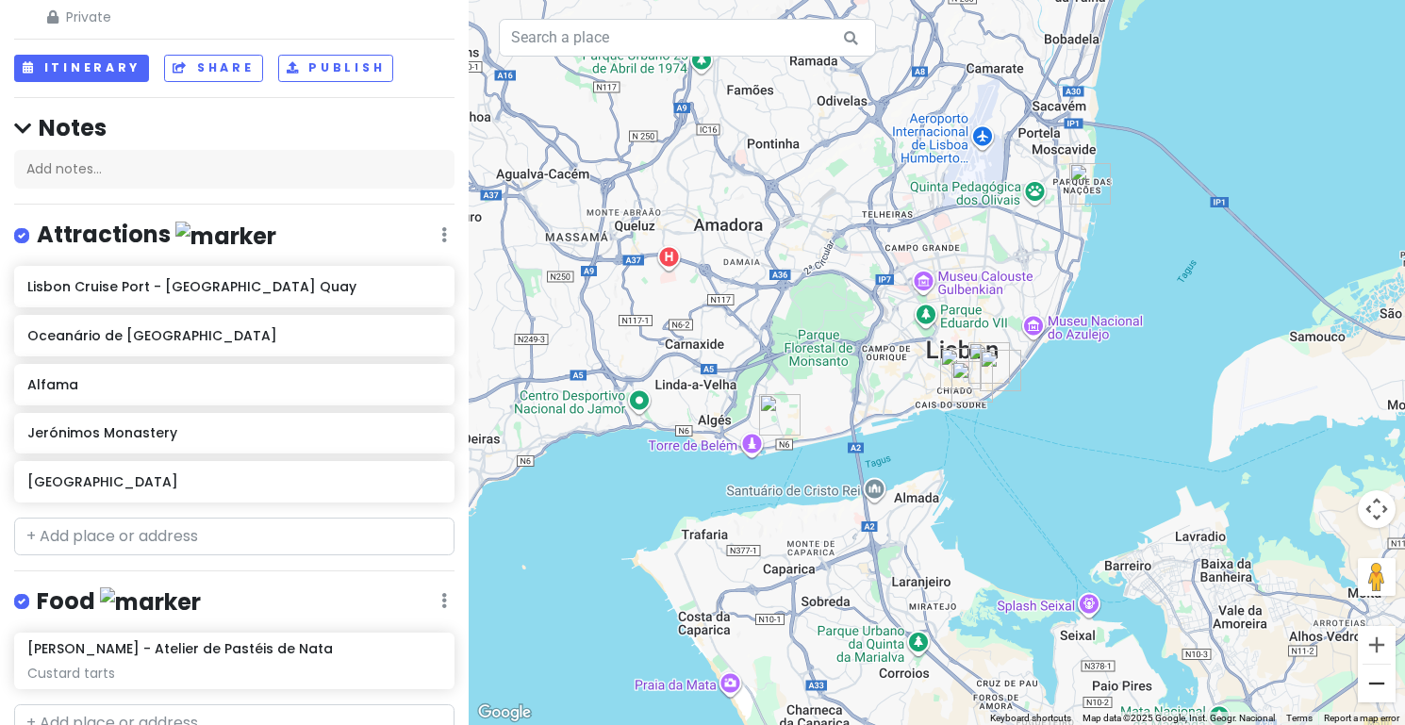
click at [1373, 693] on button "Zoom out" at bounding box center [1377, 684] width 38 height 38
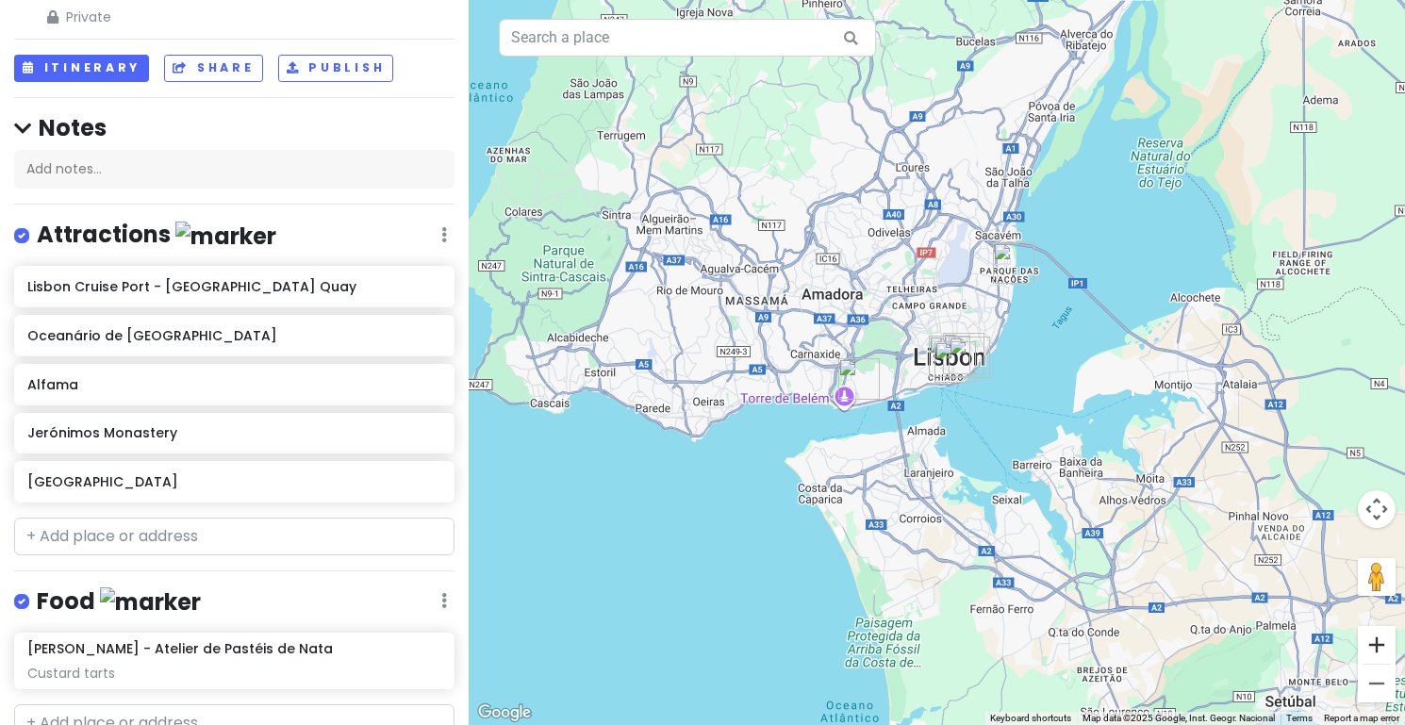
click at [1381, 645] on button "Zoom in" at bounding box center [1377, 645] width 38 height 38
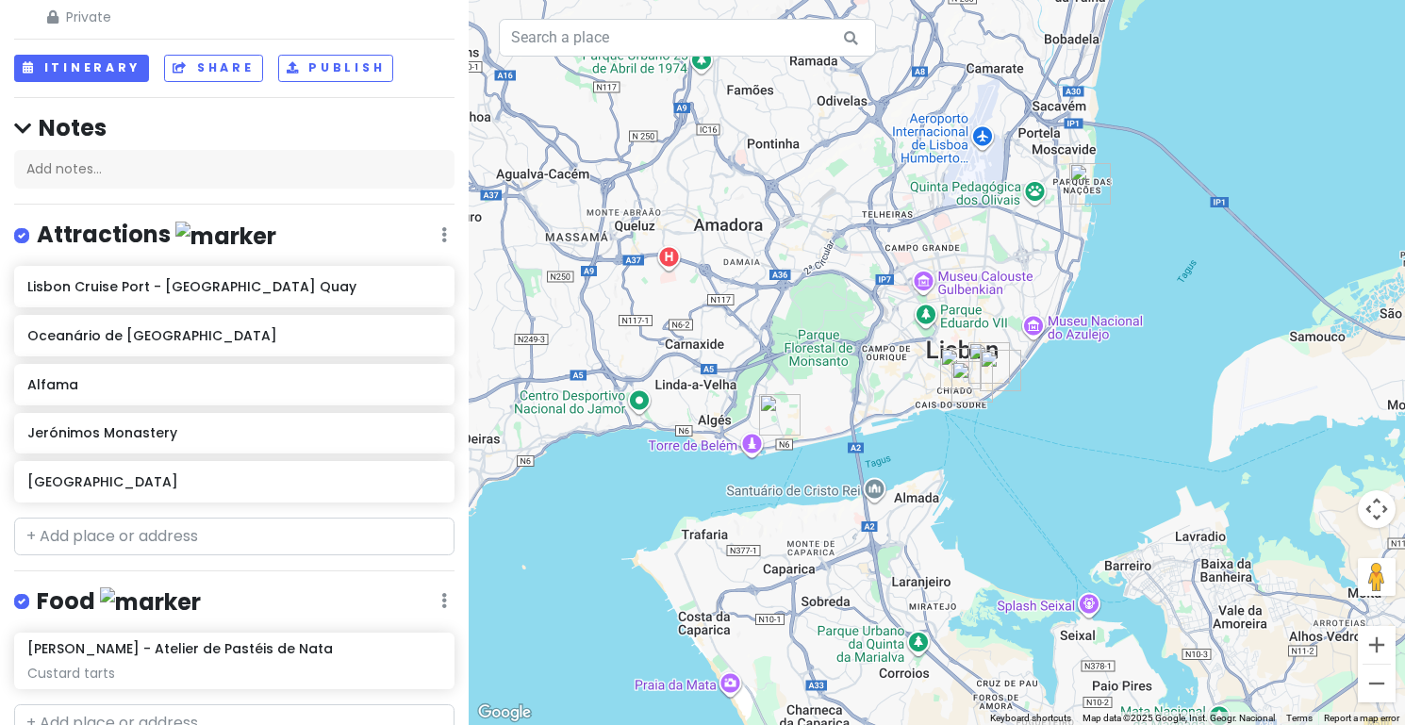
click at [1083, 190] on img "Oceanário de Lisboa" at bounding box center [1089, 183] width 41 height 41
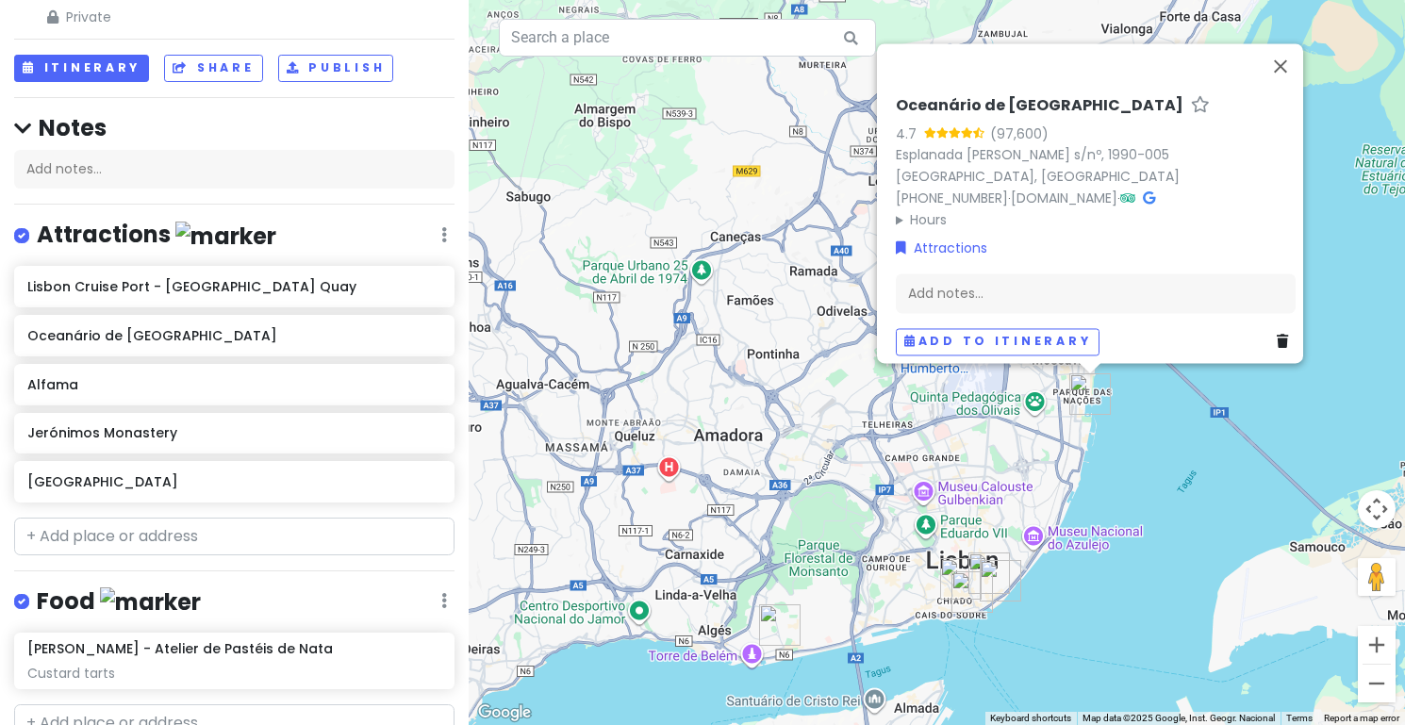
click at [1134, 468] on div "Oceanário de Lisboa 4.7 (97,600) Esplanada [PERSON_NAME] I s/nº, 1990-005 [GEOG…" at bounding box center [937, 362] width 936 height 725
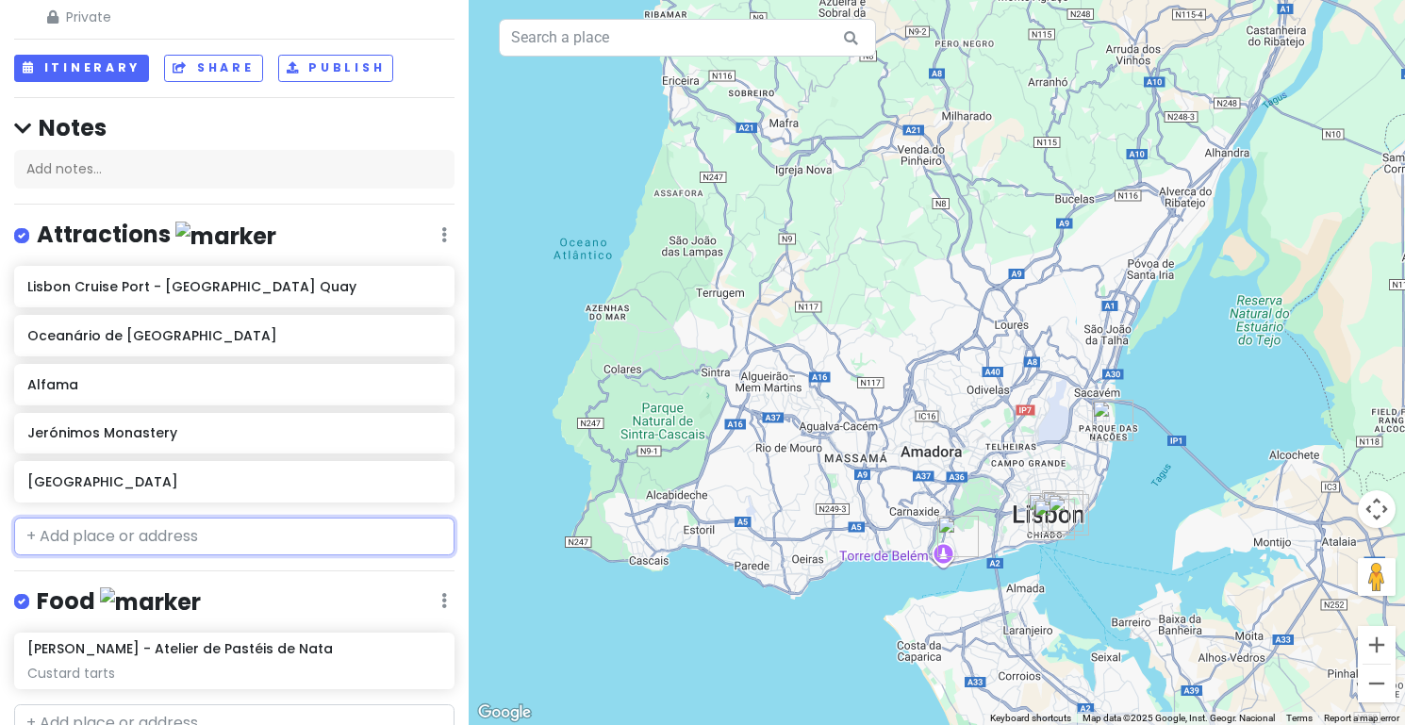
click at [256, 533] on input "text" at bounding box center [234, 537] width 440 height 38
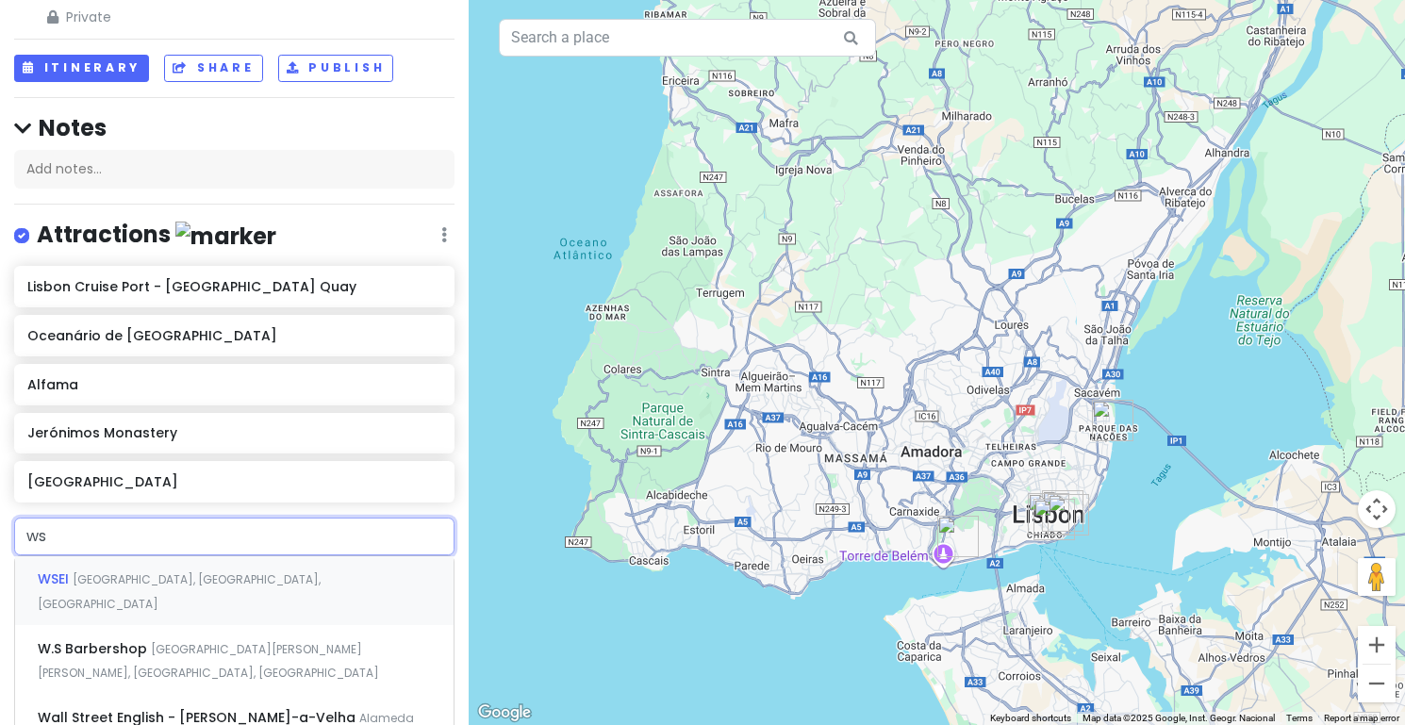
type input "w"
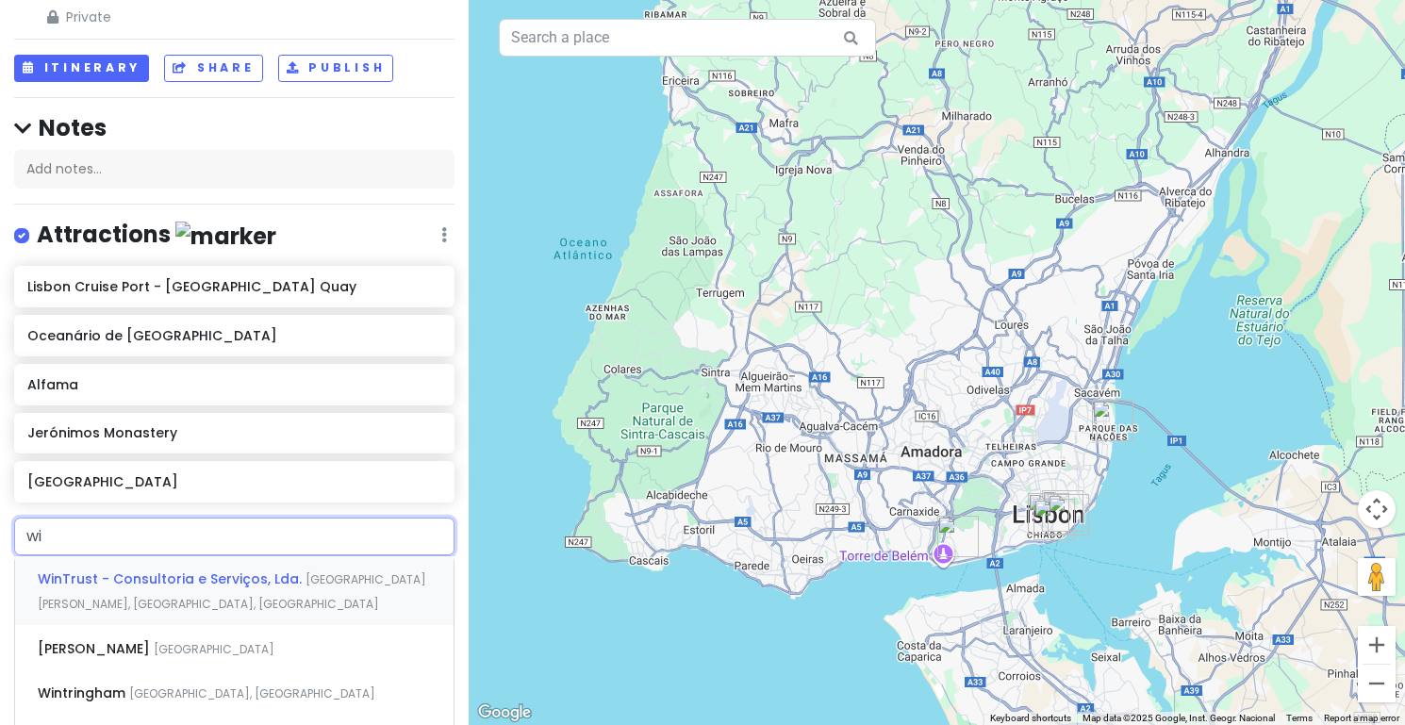
type input "w"
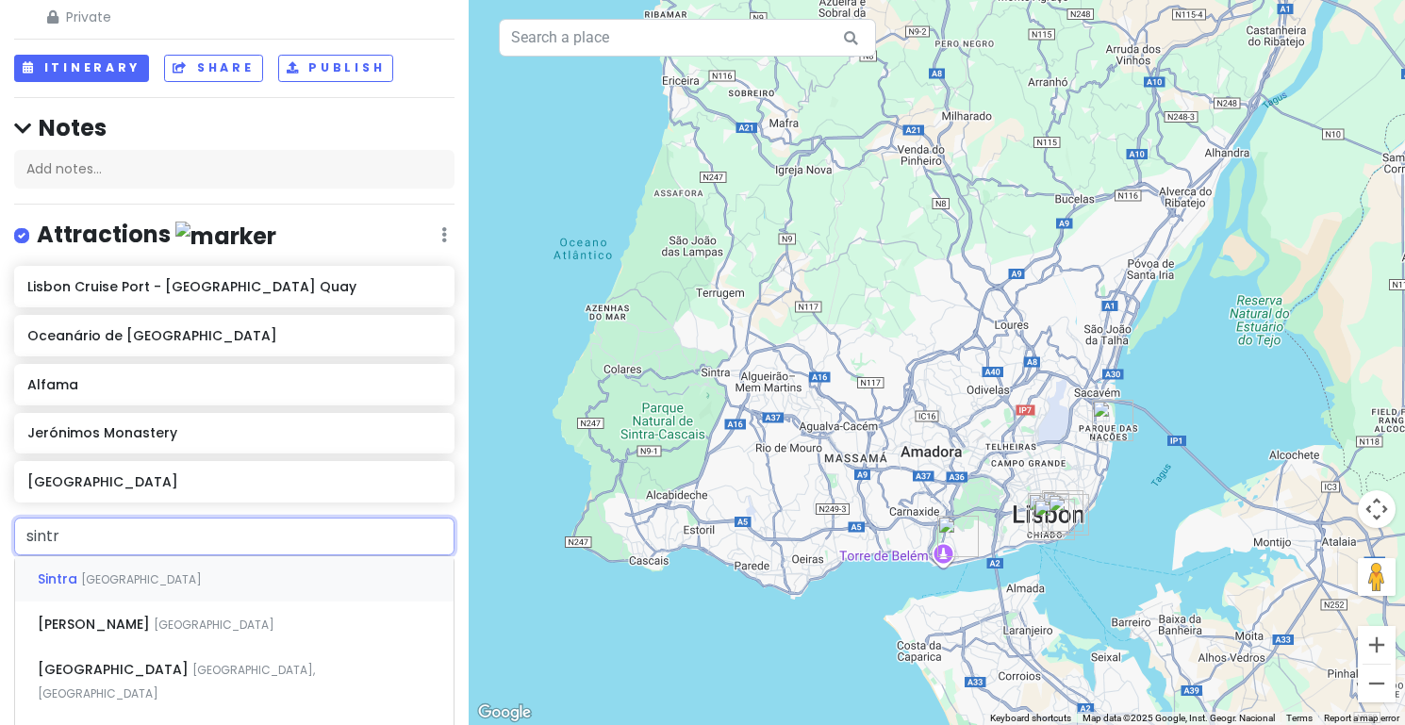
type input "sintra"
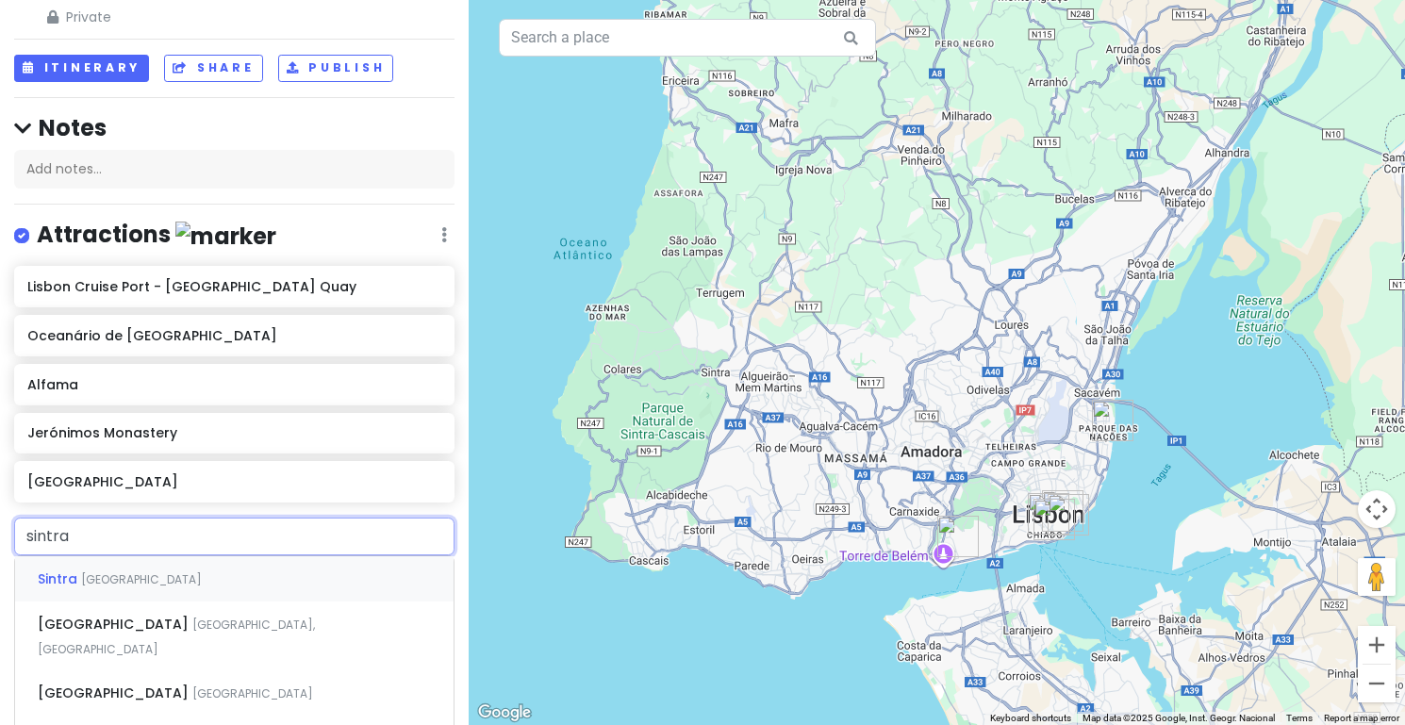
click at [206, 576] on div "Sintra [GEOGRAPHIC_DATA]" at bounding box center [234, 578] width 438 height 45
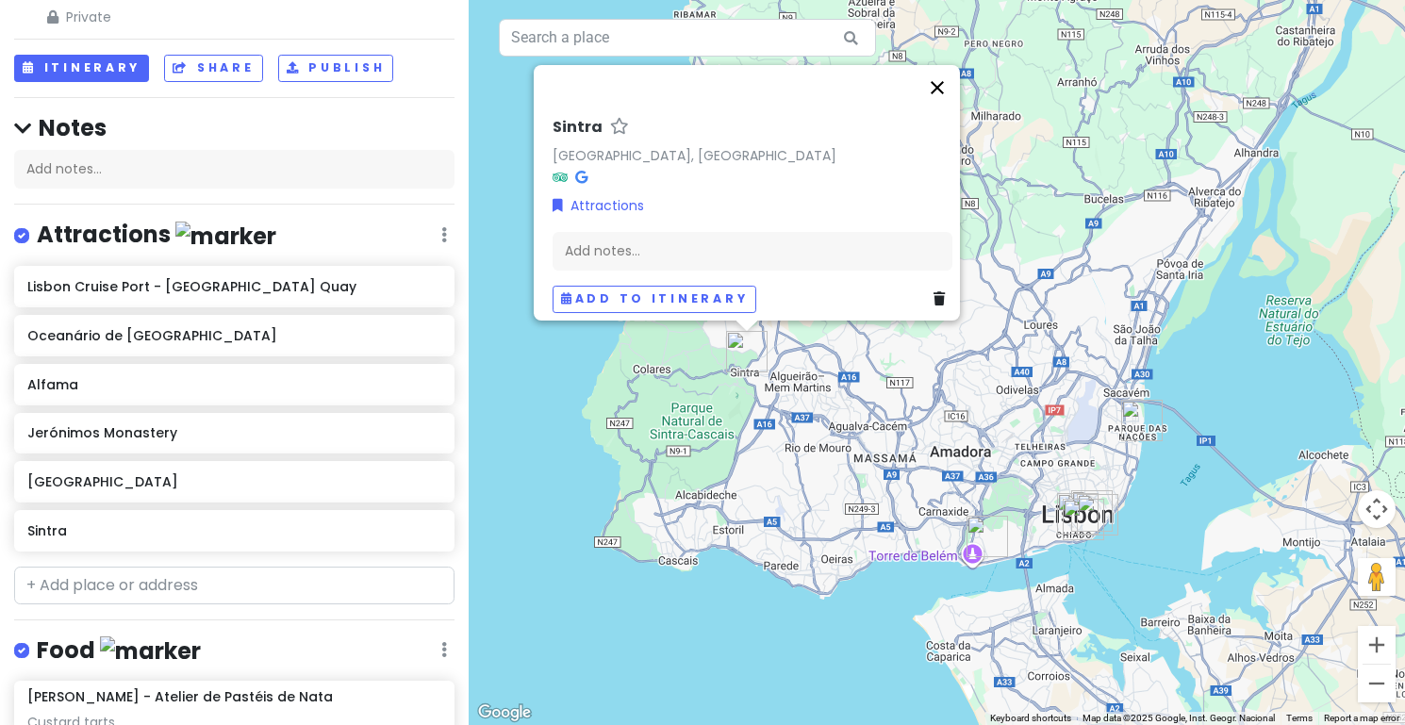
click at [949, 86] on button "Close" at bounding box center [937, 87] width 45 height 45
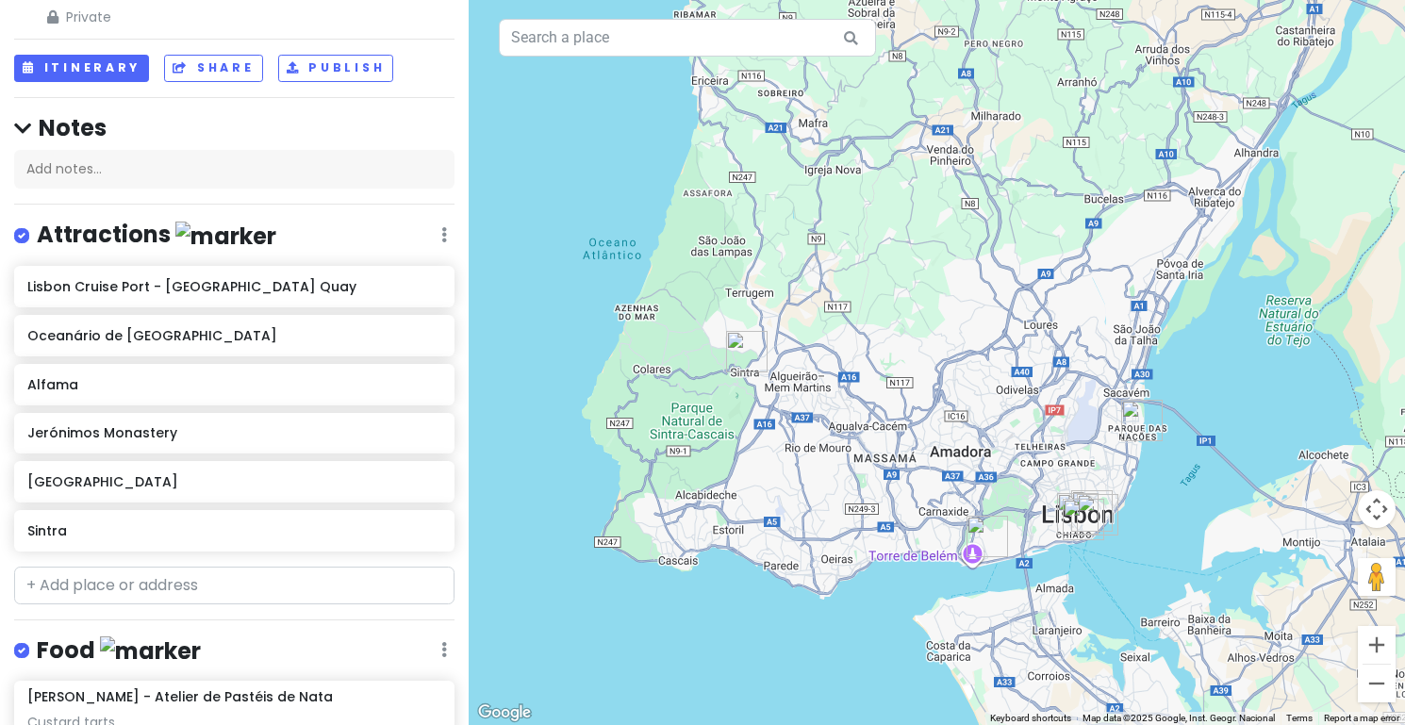
click at [744, 354] on img "Sintra" at bounding box center [746, 351] width 41 height 41
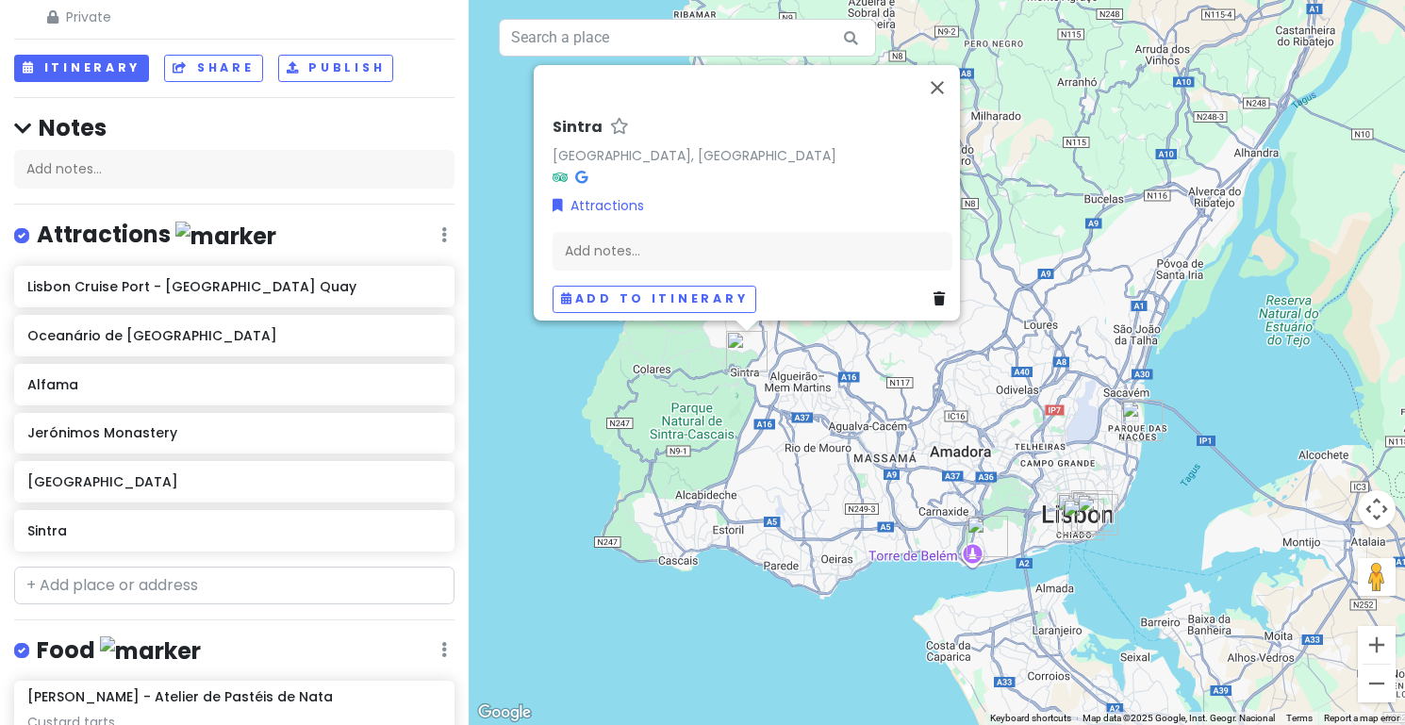
click at [936, 292] on icon at bounding box center [939, 298] width 11 height 13
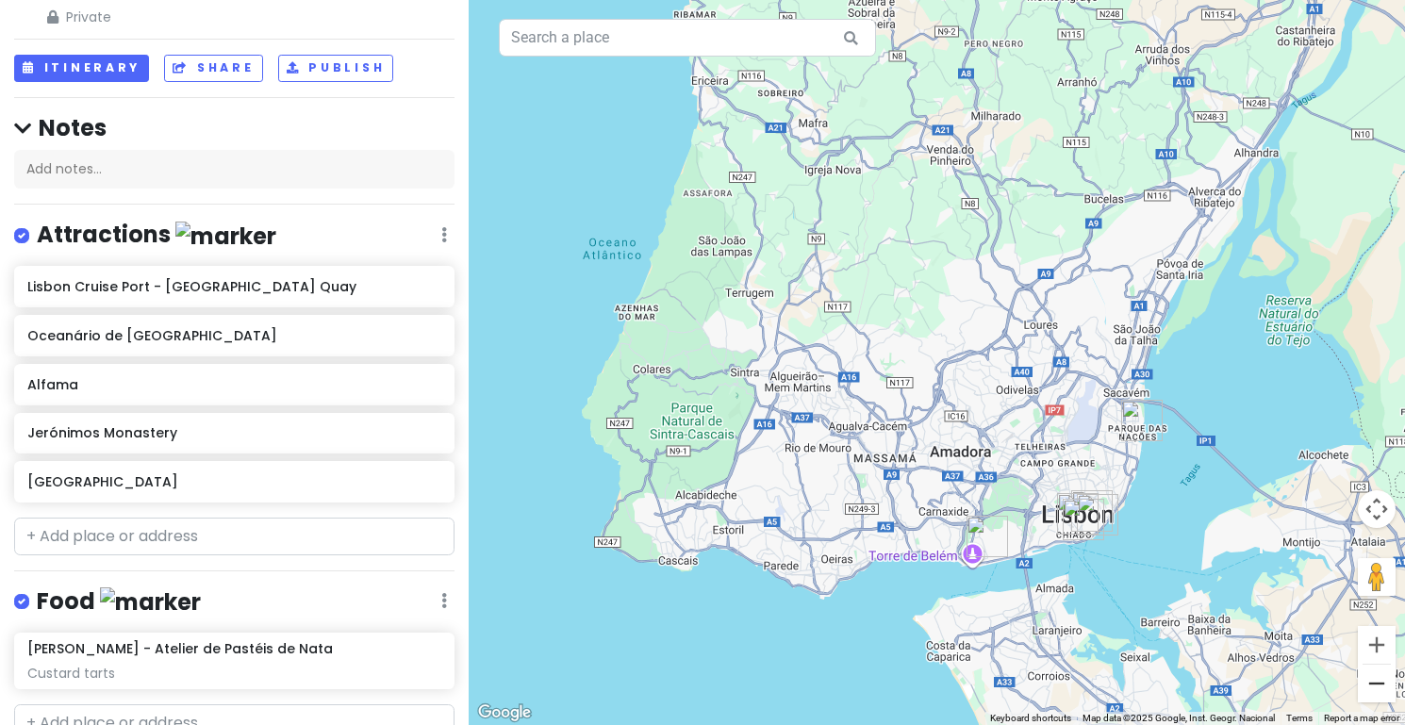
click at [1373, 683] on button "Zoom out" at bounding box center [1377, 684] width 38 height 38
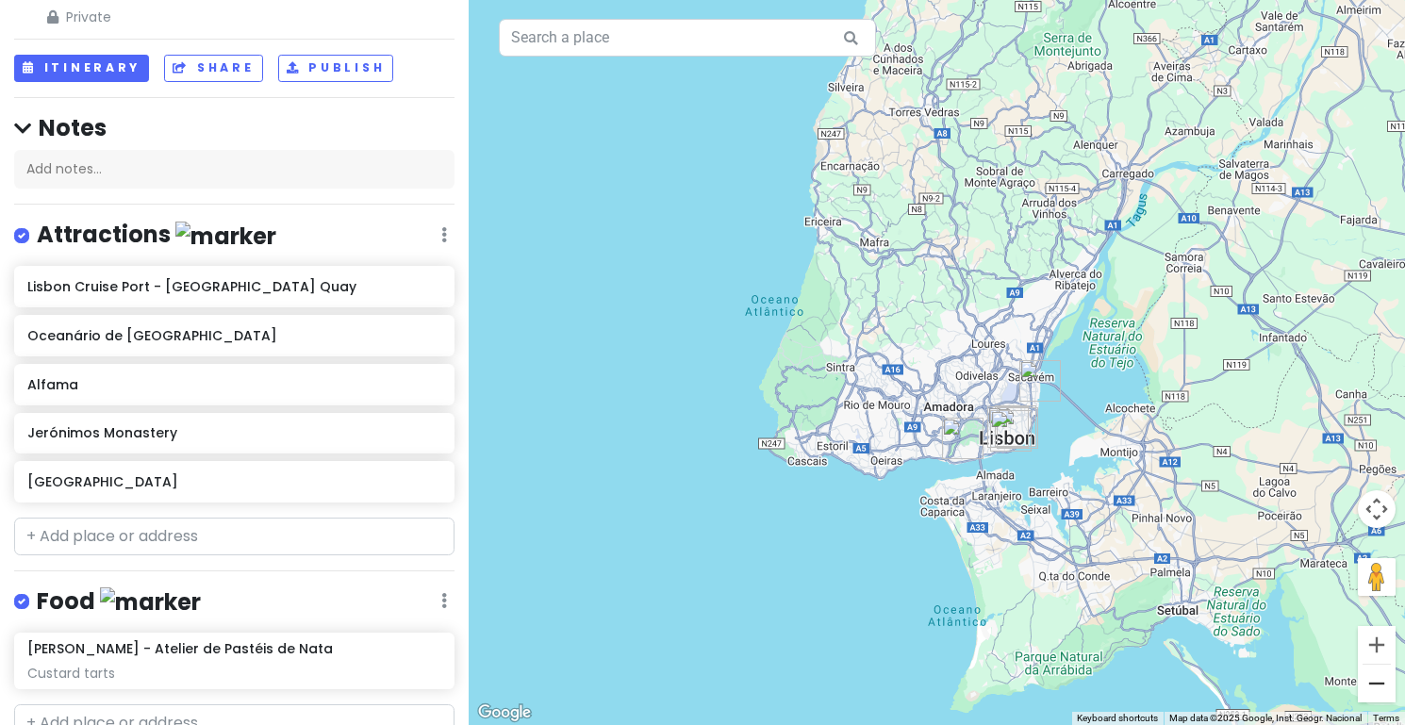
click at [1373, 683] on button "Zoom out" at bounding box center [1377, 684] width 38 height 38
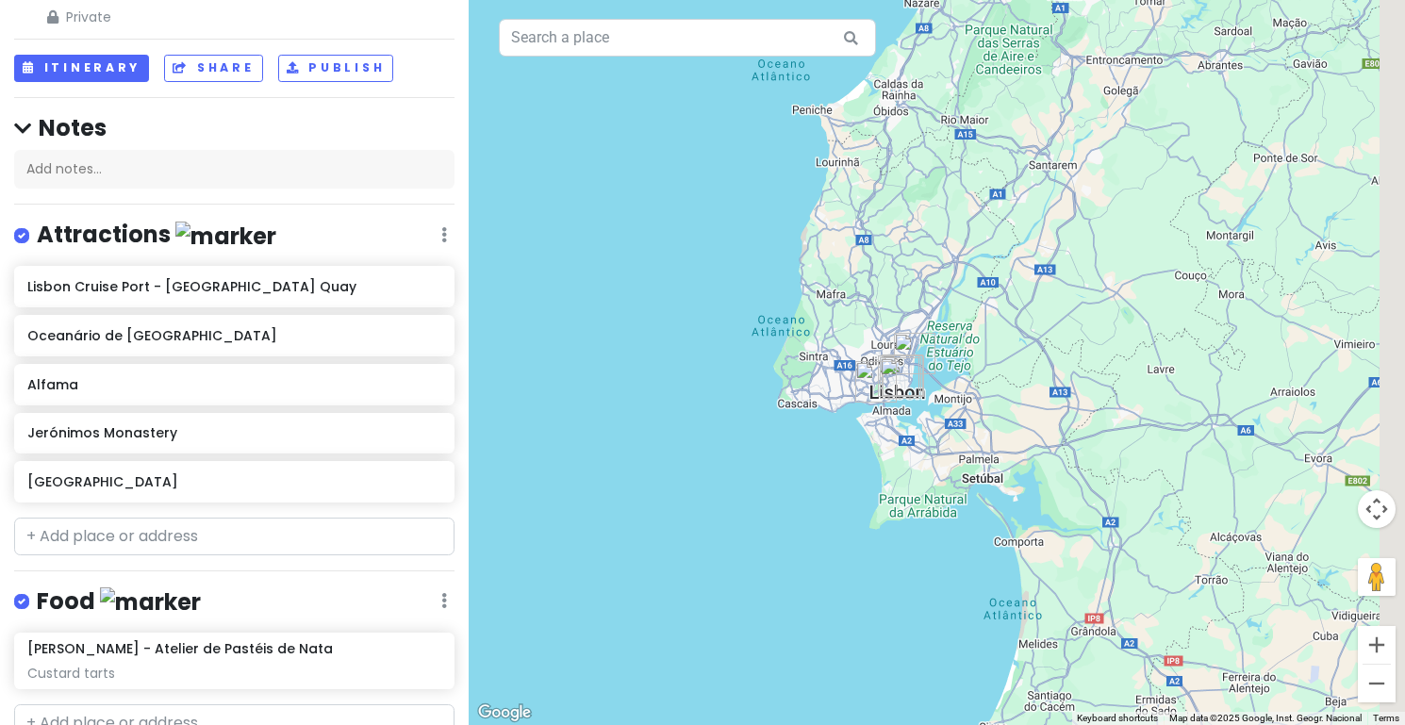
drag, startPoint x: 1232, startPoint y: 545, endPoint x: 1114, endPoint y: 533, distance: 119.4
click at [1114, 533] on div at bounding box center [937, 362] width 936 height 725
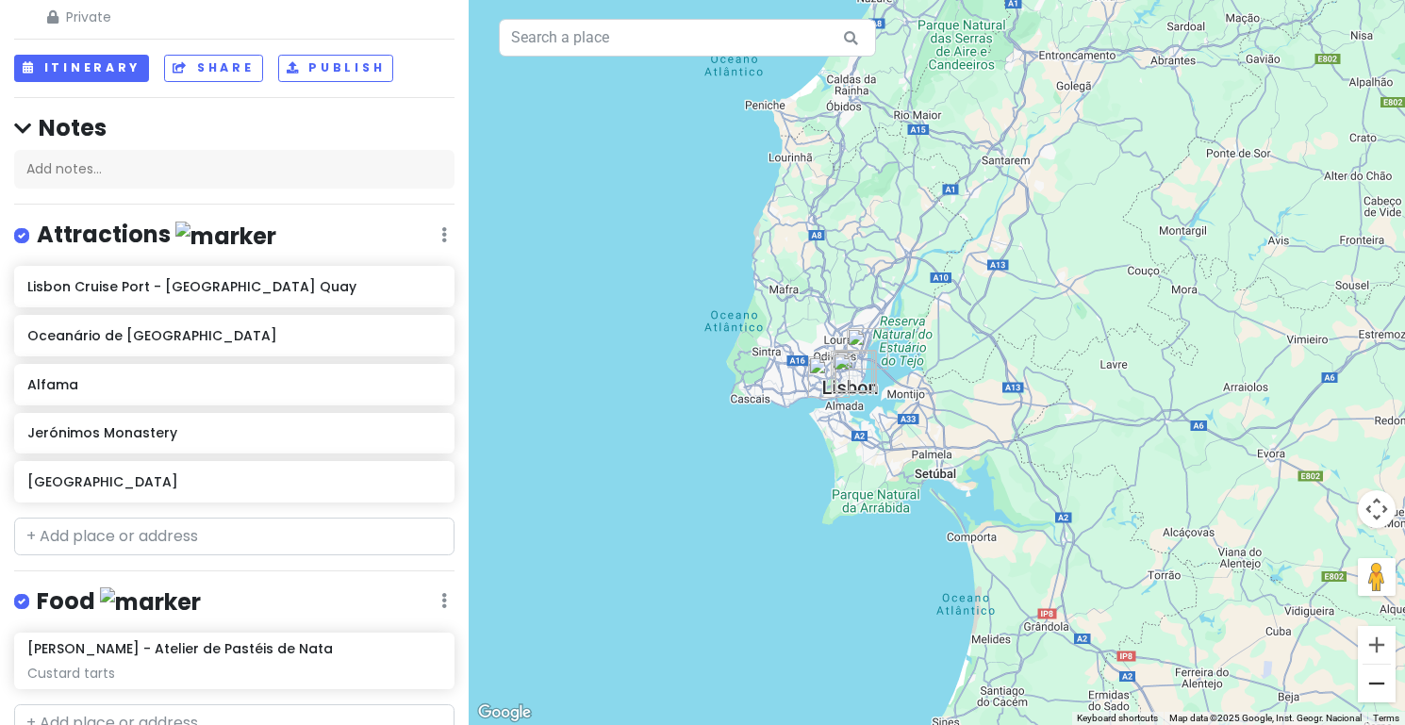
click at [1376, 689] on button "Zoom out" at bounding box center [1377, 684] width 38 height 38
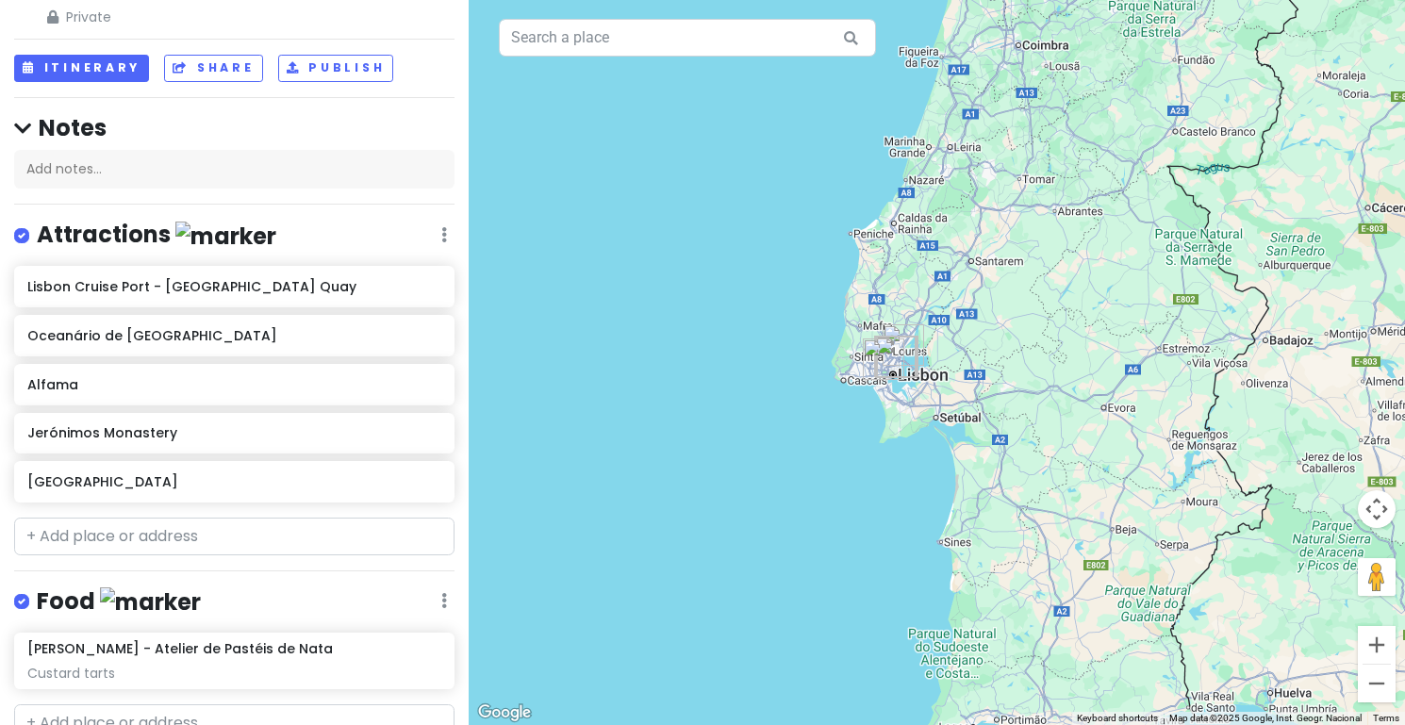
click at [1376, 689] on button "Zoom out" at bounding box center [1377, 684] width 38 height 38
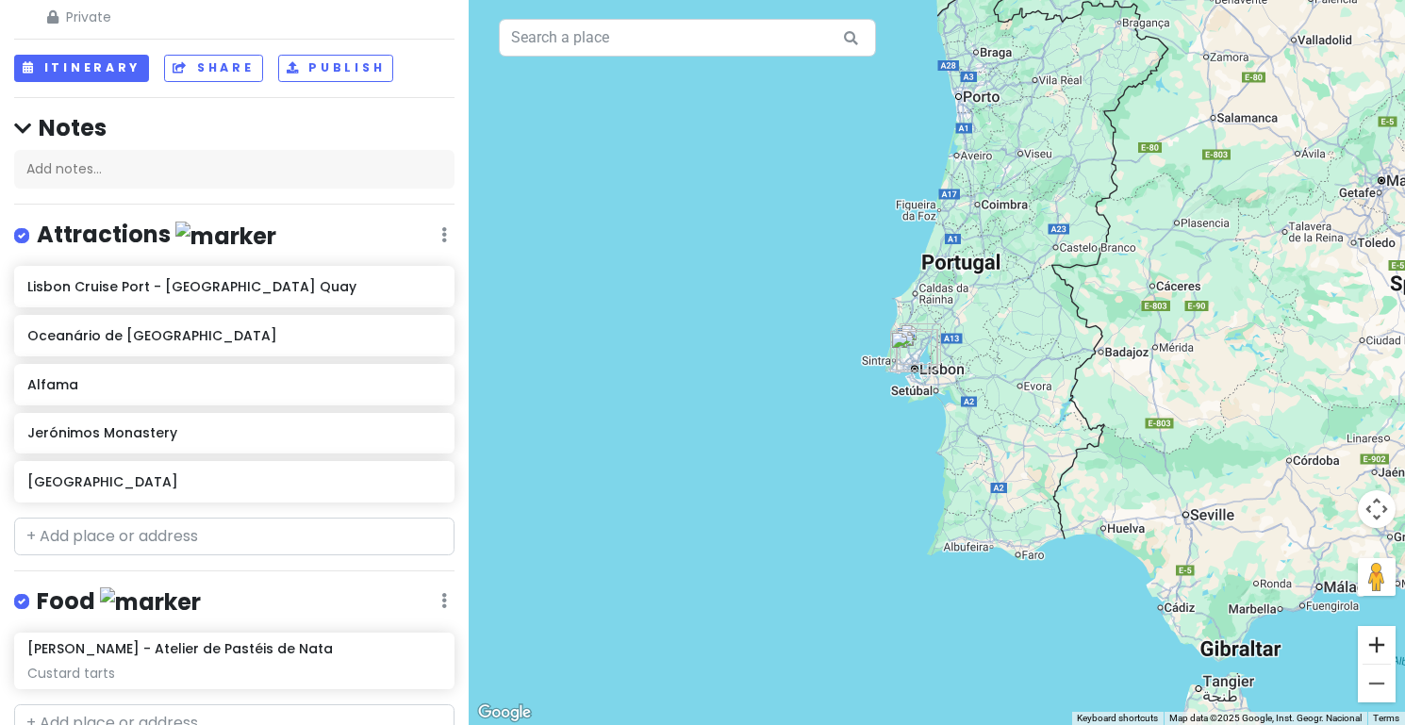
click at [1375, 639] on button "Zoom in" at bounding box center [1377, 645] width 38 height 38
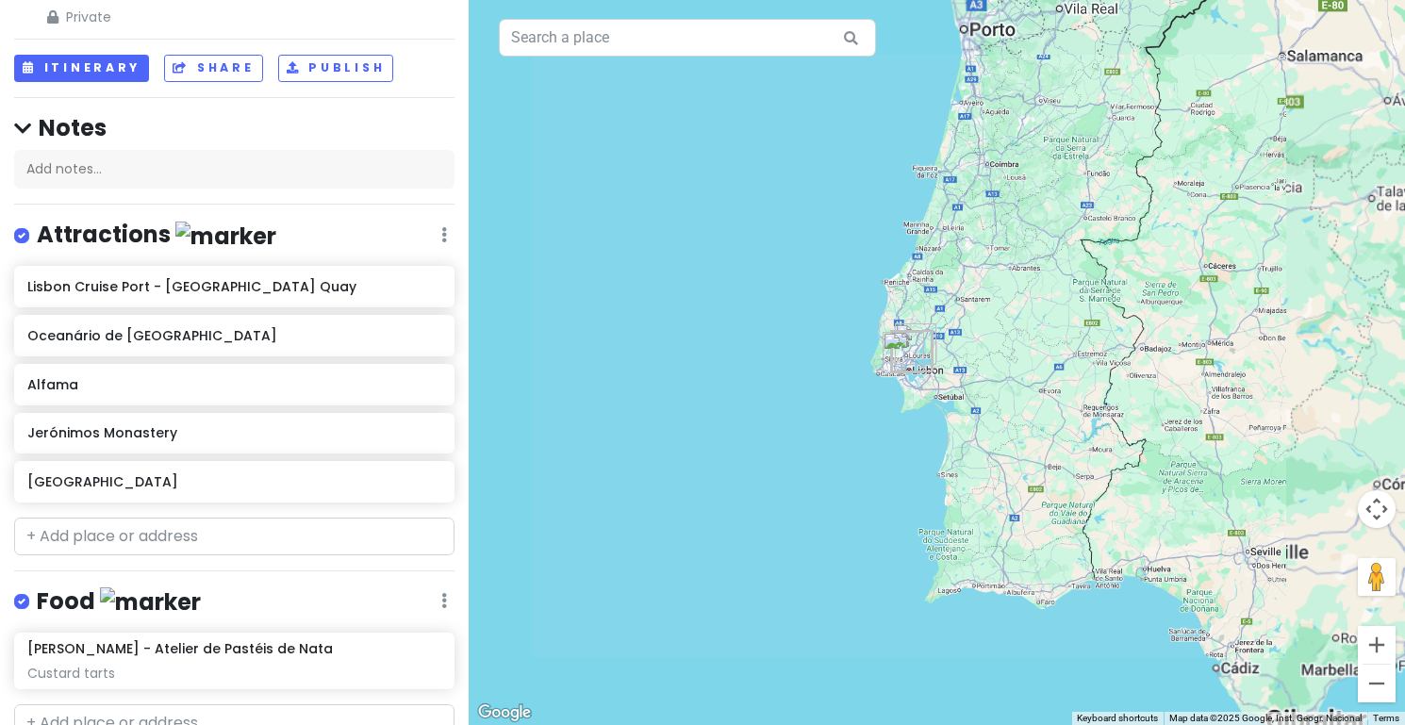
click at [1375, 639] on button "Zoom in" at bounding box center [1377, 645] width 38 height 38
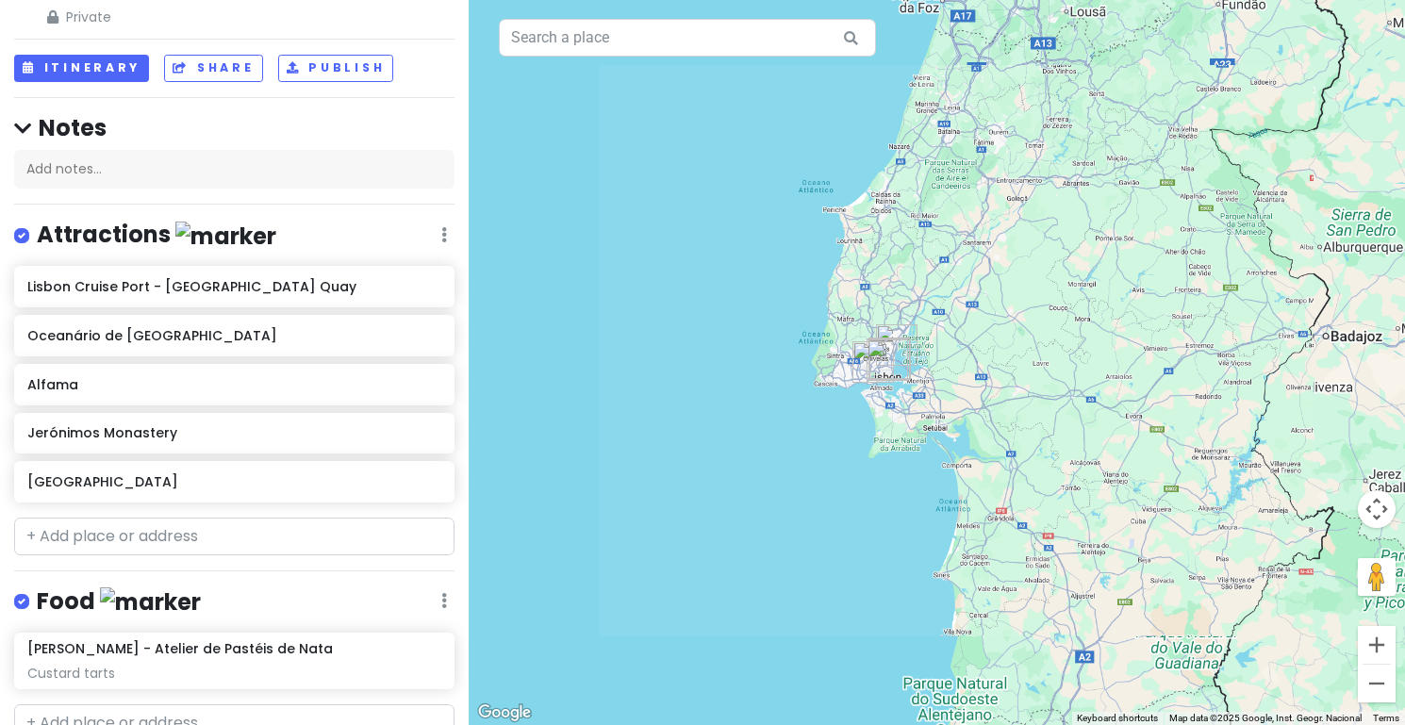
click at [1375, 639] on button "Zoom in" at bounding box center [1377, 645] width 38 height 38
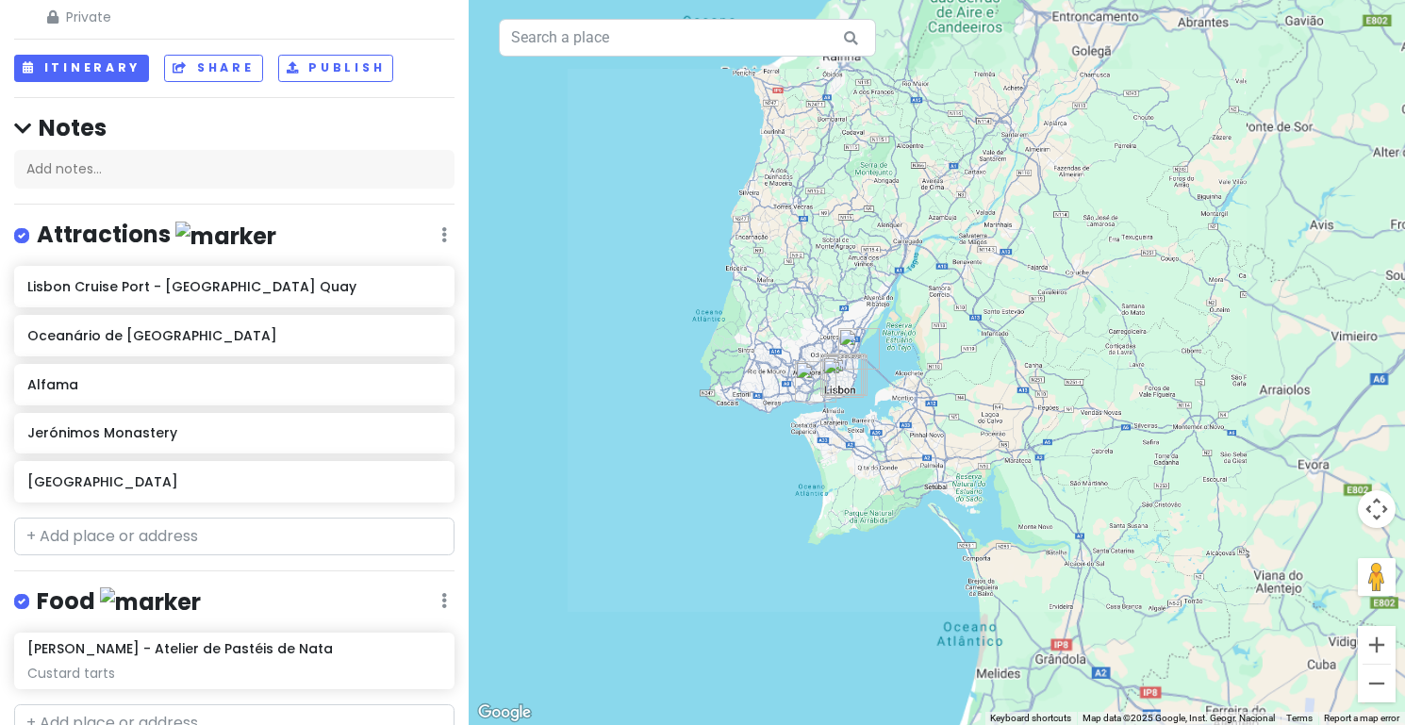
click at [1375, 639] on button "Zoom in" at bounding box center [1377, 645] width 38 height 38
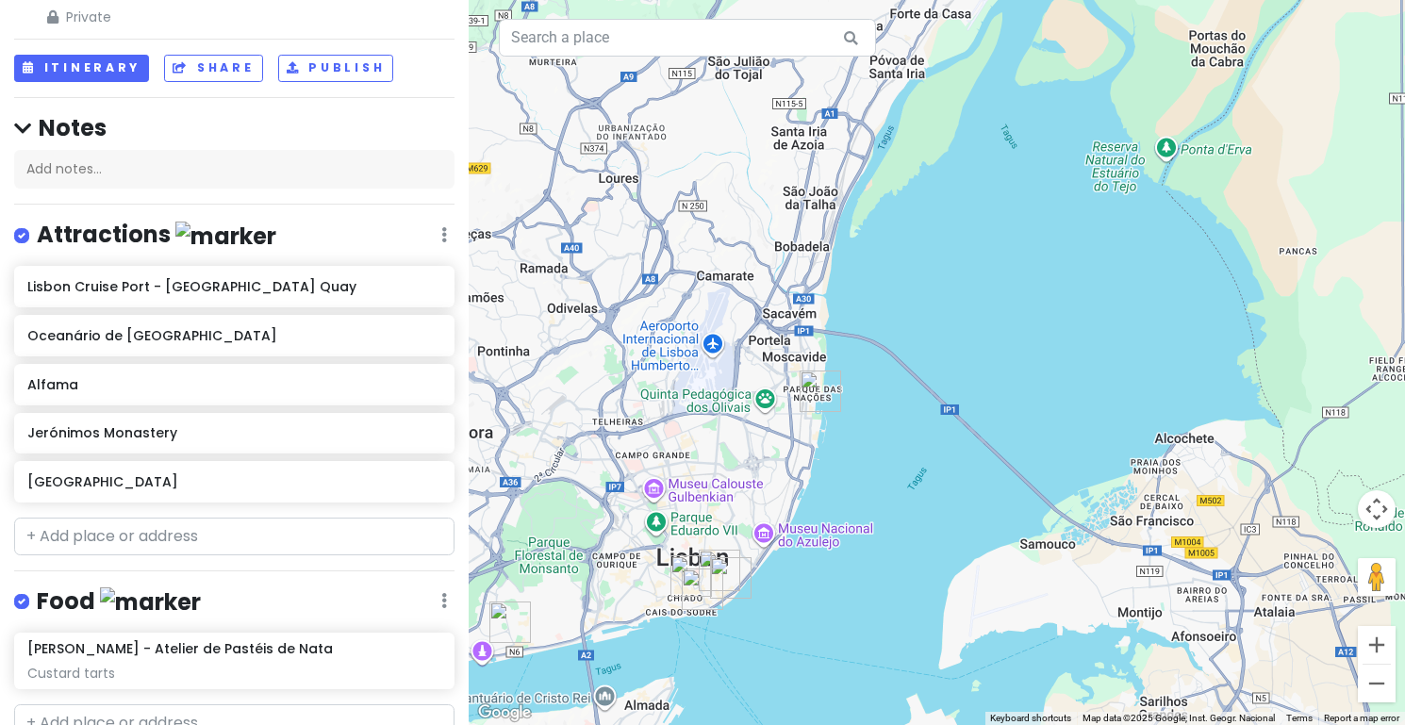
click at [1371, 521] on div "Keyboard shortcuts Map Data Map data ©2025 Google, Inst. Geogr. Nacional Map da…" at bounding box center [937, 362] width 936 height 725
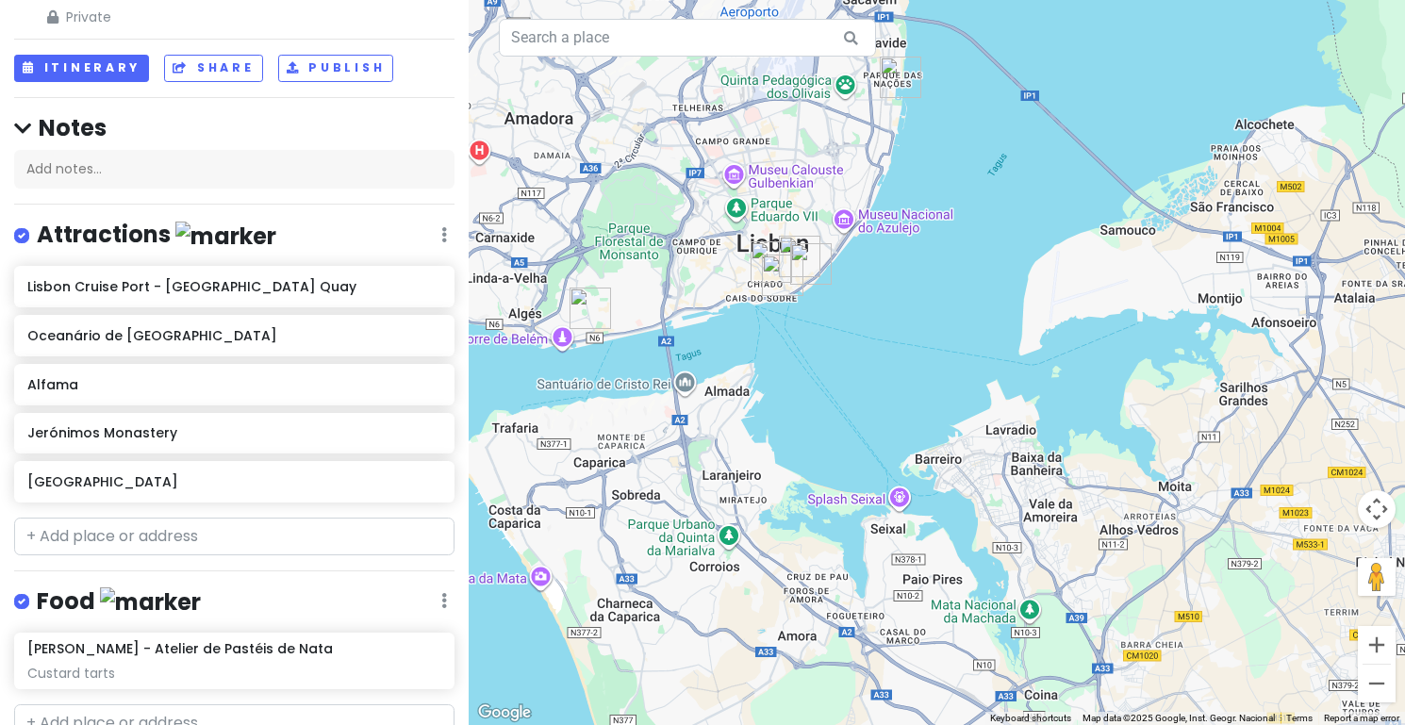
drag, startPoint x: 1104, startPoint y: 464, endPoint x: 1177, endPoint y: 142, distance: 329.7
click at [1177, 142] on div at bounding box center [937, 362] width 936 height 725
click at [1374, 644] on button "Zoom in" at bounding box center [1377, 645] width 38 height 38
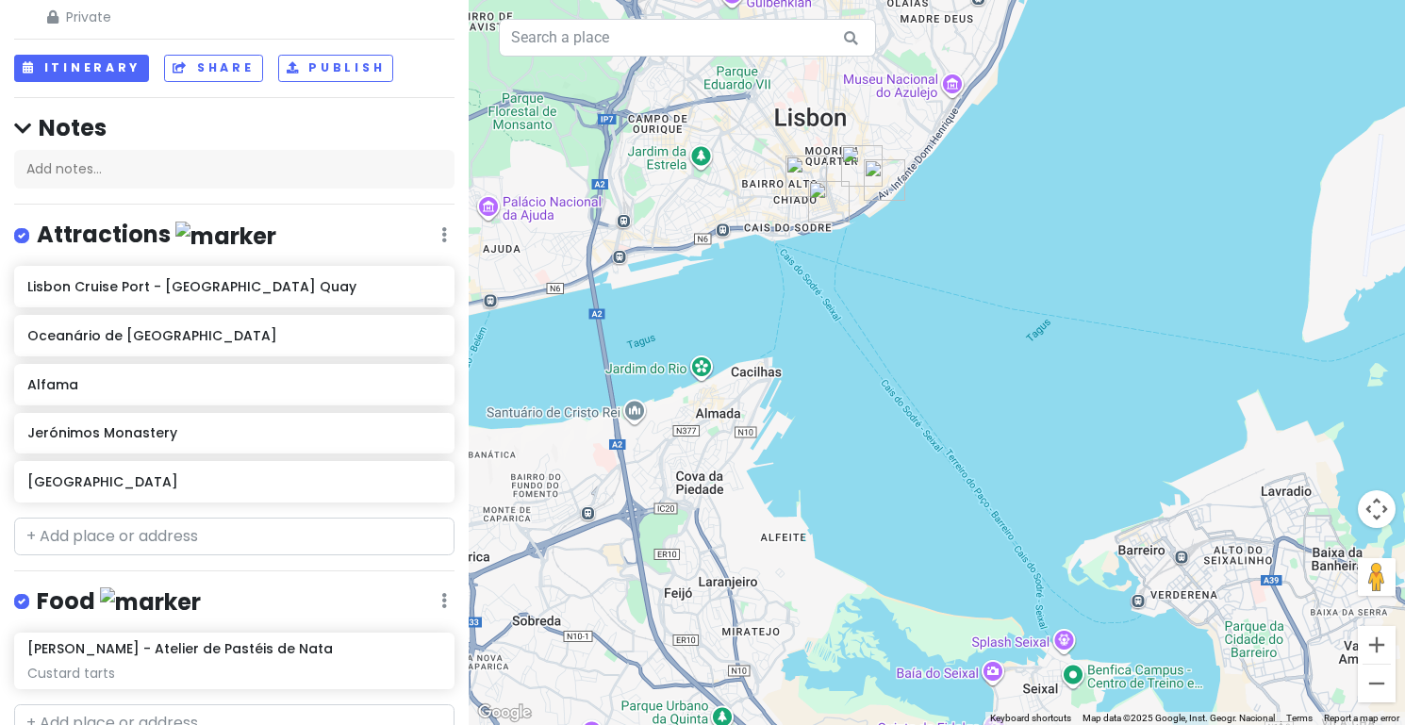
drag, startPoint x: 1095, startPoint y: 532, endPoint x: 1286, endPoint y: 522, distance: 191.7
click at [1286, 522] on div at bounding box center [937, 362] width 936 height 725
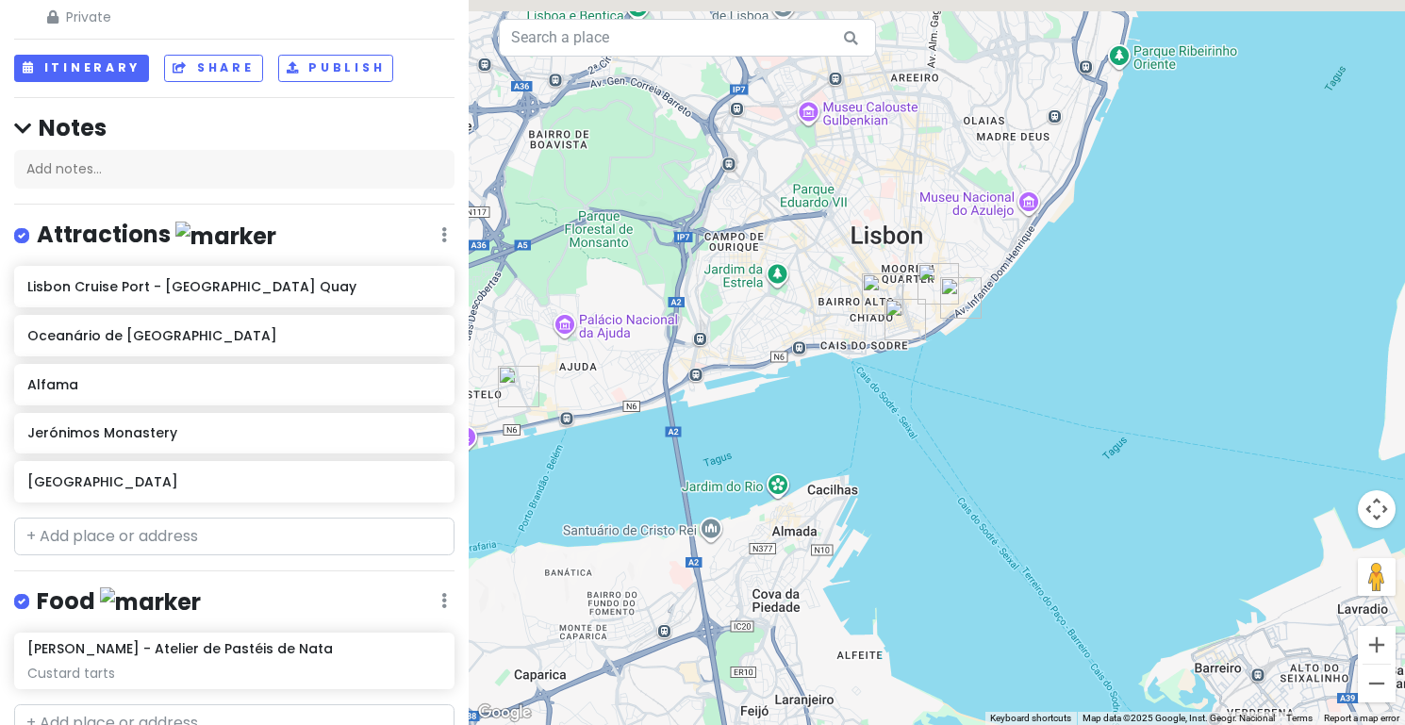
drag, startPoint x: 1111, startPoint y: 457, endPoint x: 1249, endPoint y: 605, distance: 202.8
click at [1250, 606] on div at bounding box center [937, 362] width 936 height 725
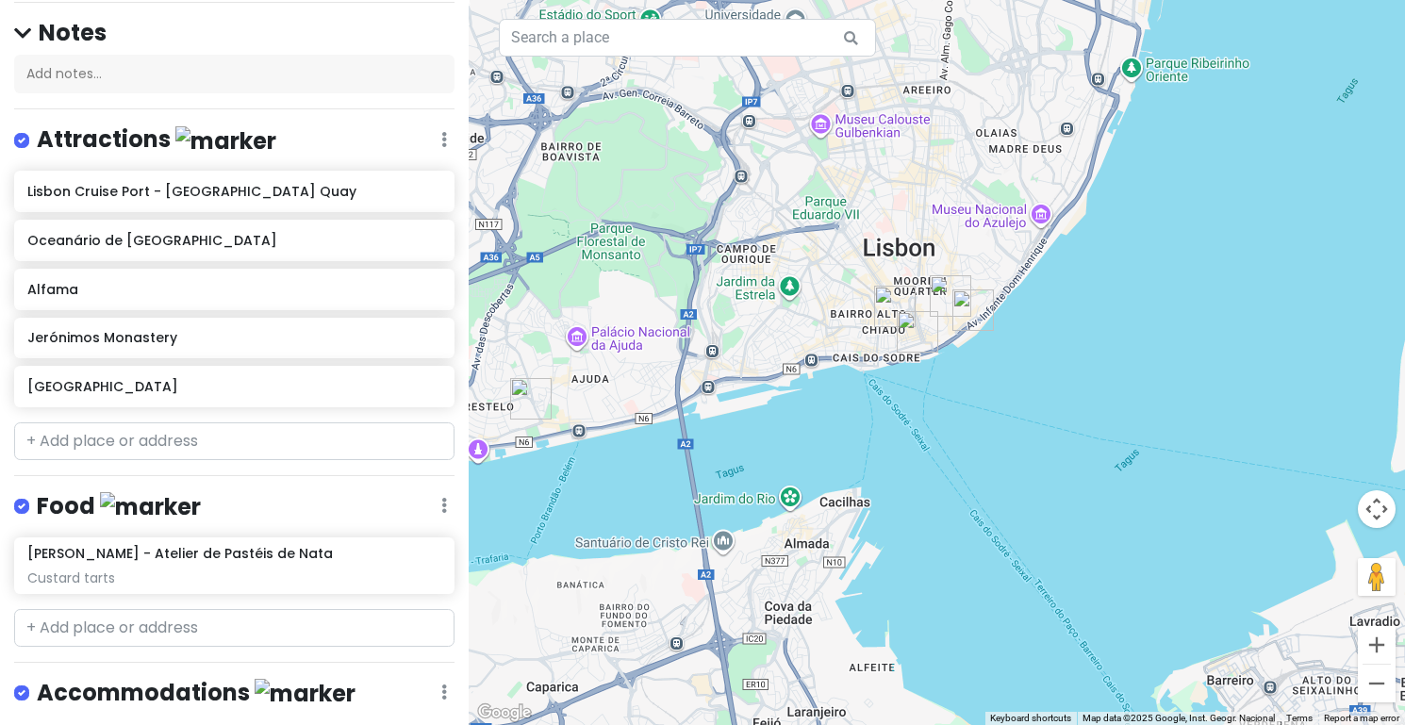
scroll to position [181, 0]
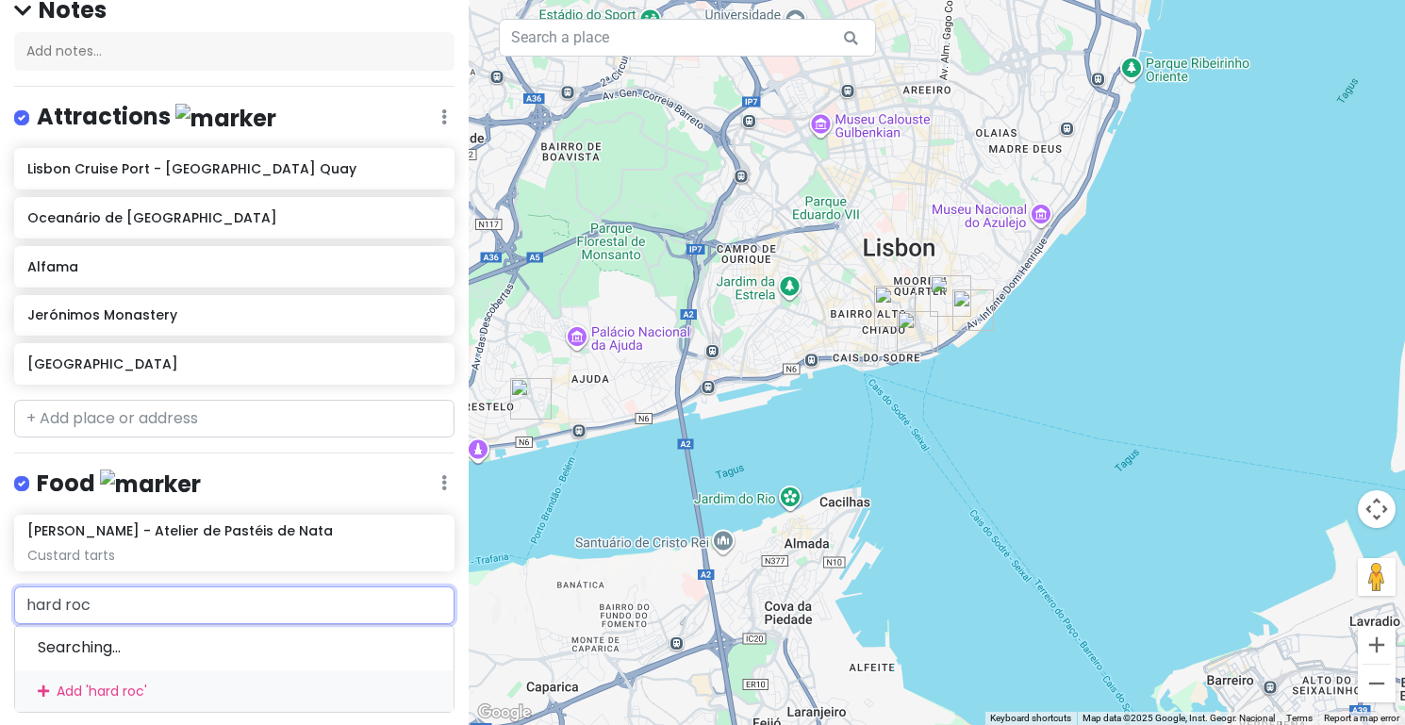
type input "hard rock"
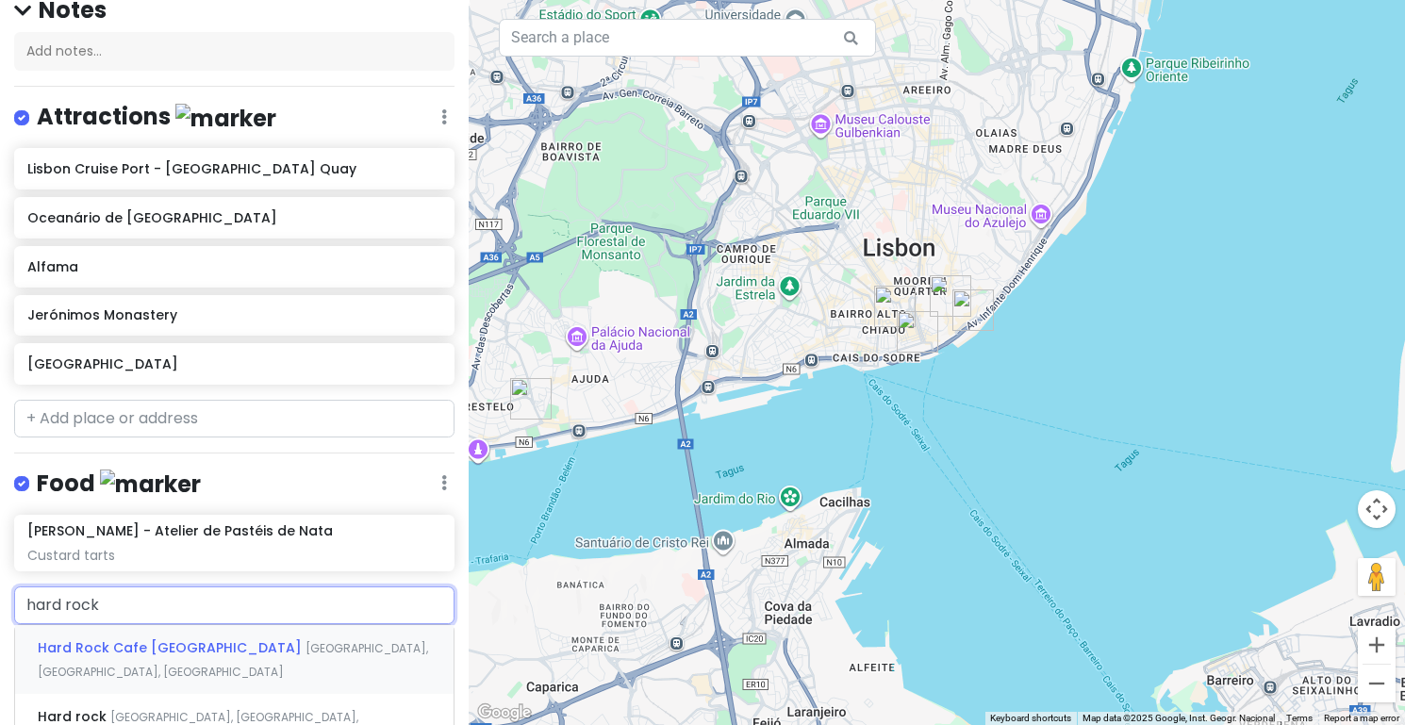
click at [144, 638] on span "Hard Rock Cafe [GEOGRAPHIC_DATA]" at bounding box center [172, 647] width 268 height 19
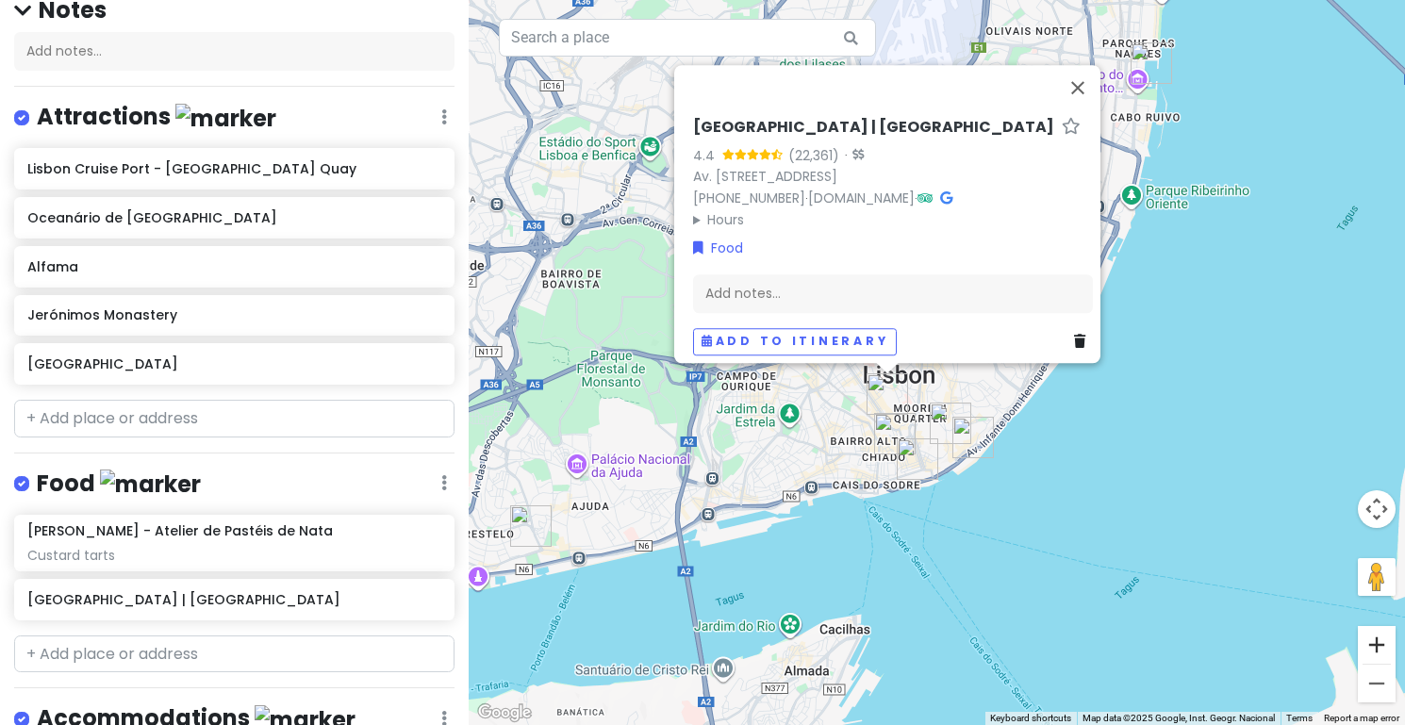
click at [1388, 660] on button "Zoom in" at bounding box center [1377, 645] width 38 height 38
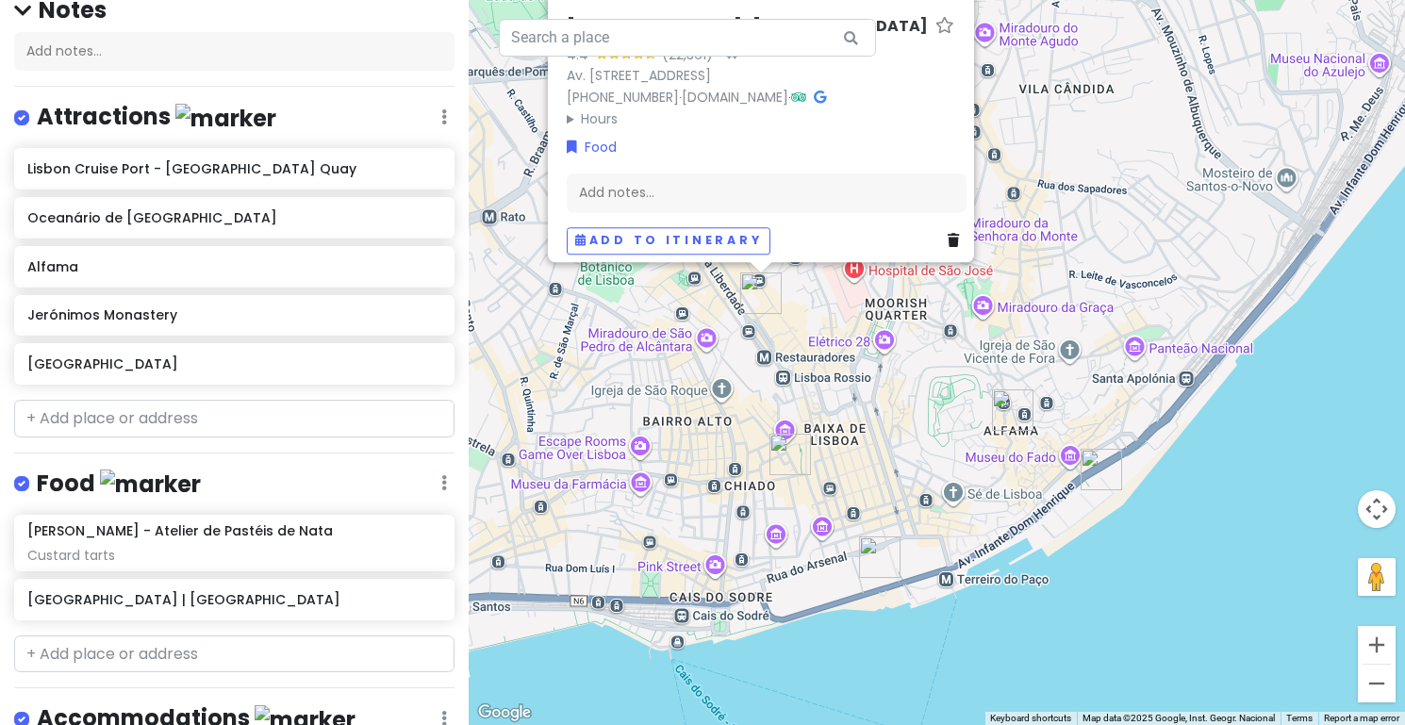
drag, startPoint x: 1100, startPoint y: 646, endPoint x: 1125, endPoint y: 388, distance: 259.6
click at [1126, 388] on div "[GEOGRAPHIC_DATA] | [GEOGRAPHIC_DATA] 4.4 (22,361) · Av. [STREET_ADDRESS] [PHON…" at bounding box center [937, 362] width 936 height 725
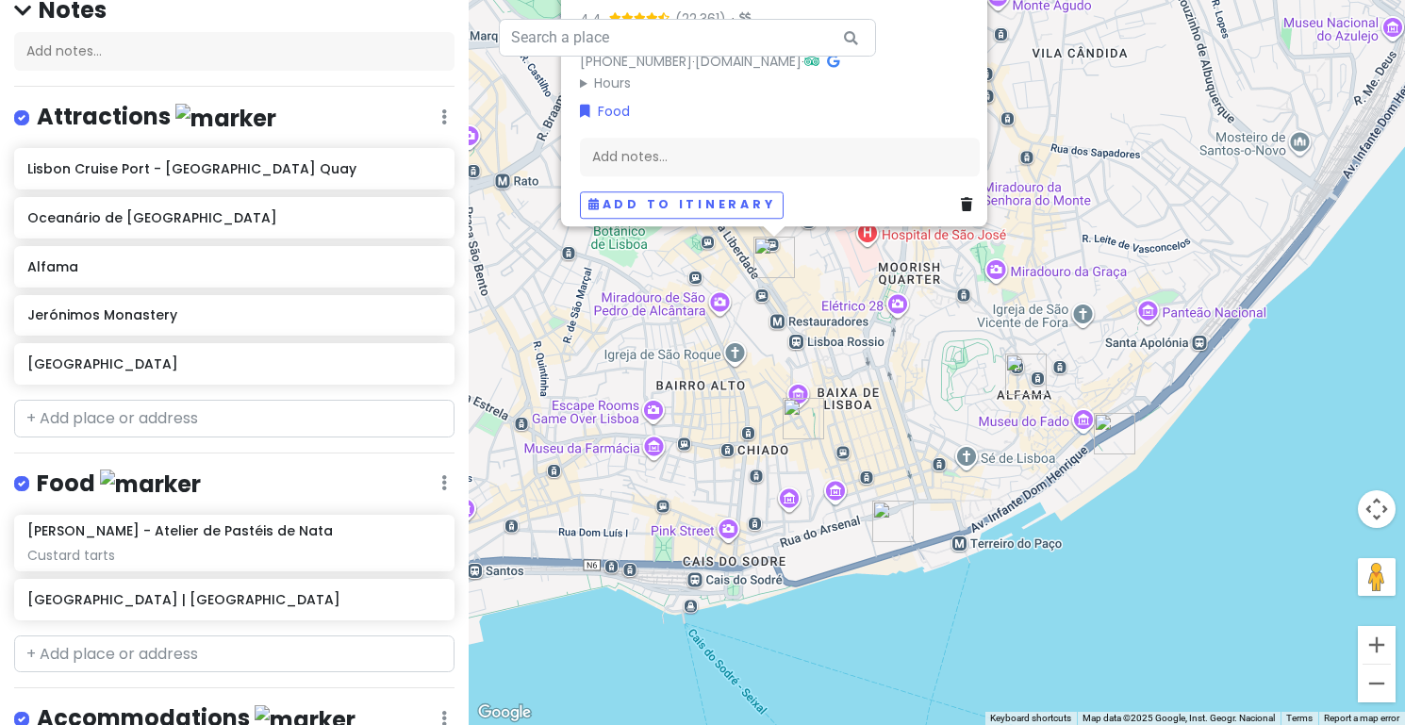
drag, startPoint x: 1123, startPoint y: 600, endPoint x: 1137, endPoint y: 563, distance: 39.4
click at [1137, 563] on div "[GEOGRAPHIC_DATA] | [GEOGRAPHIC_DATA] 4.4 (22,361) · Av. [STREET_ADDRESS] [PHON…" at bounding box center [937, 362] width 936 height 725
click at [1116, 417] on img "Lisbon Cruise Port - Jardim do Tabaco Quay" at bounding box center [1116, 431] width 41 height 41
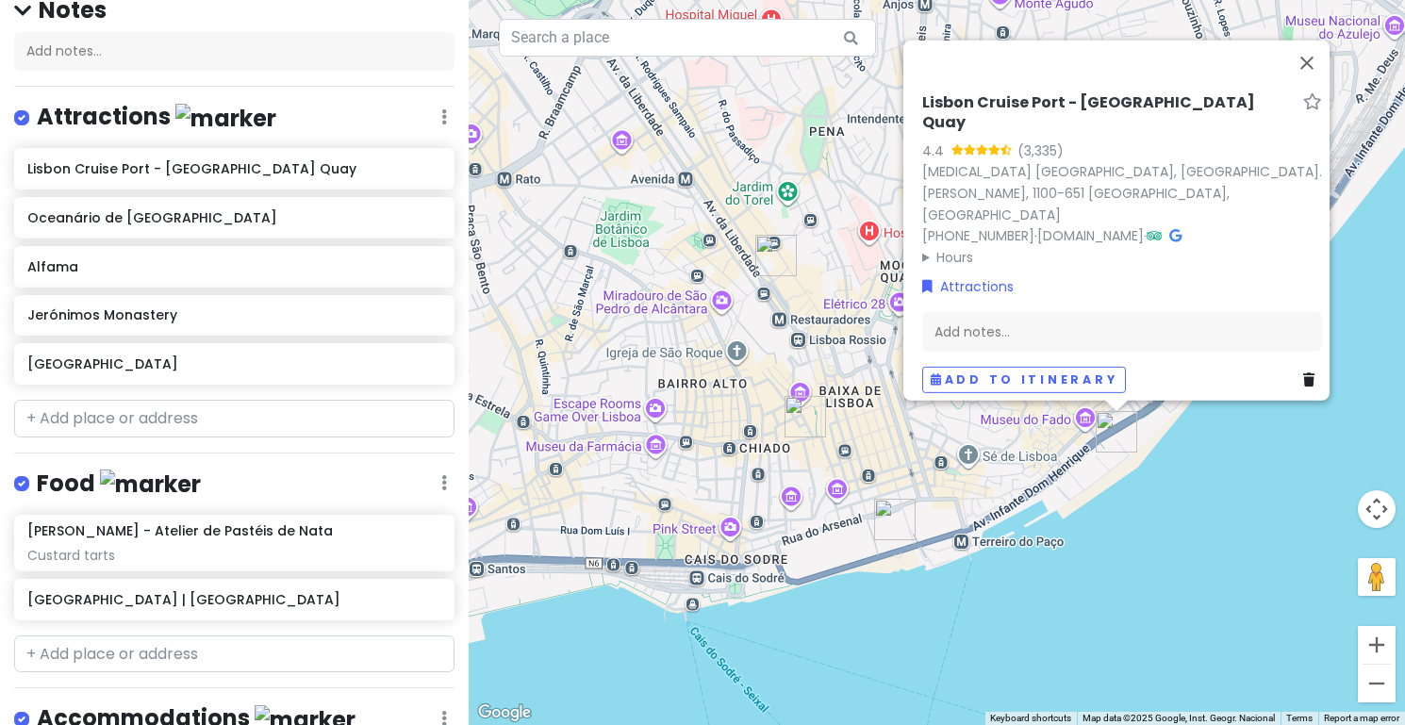
click at [1100, 488] on div "Lisbon Cruise Port - [GEOGRAPHIC_DATA] Quay 4.4 (3,335) [MEDICAL_DATA][GEOGRAPH…" at bounding box center [937, 362] width 936 height 725
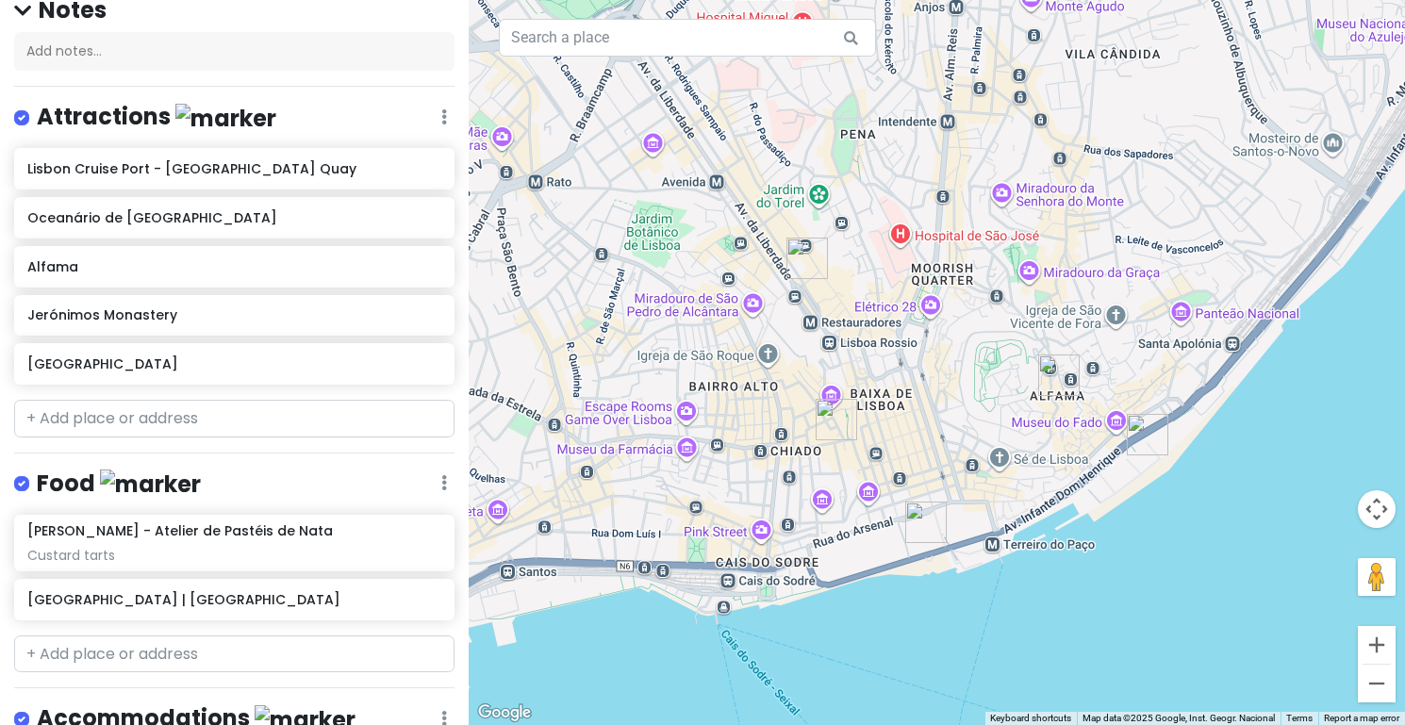
drag, startPoint x: 1166, startPoint y: 563, endPoint x: 1195, endPoint y: 563, distance: 28.3
click at [1195, 563] on div at bounding box center [937, 362] width 936 height 725
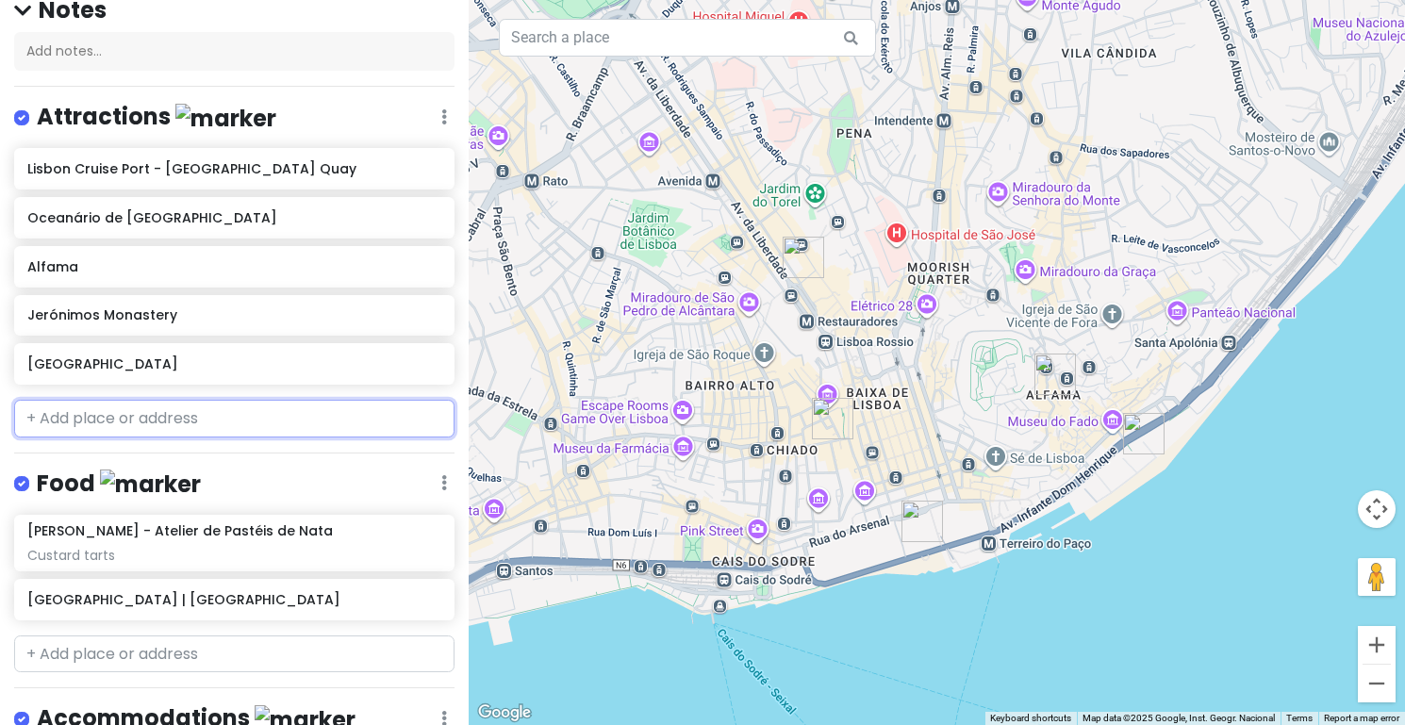
click at [165, 406] on input "text" at bounding box center [234, 419] width 440 height 38
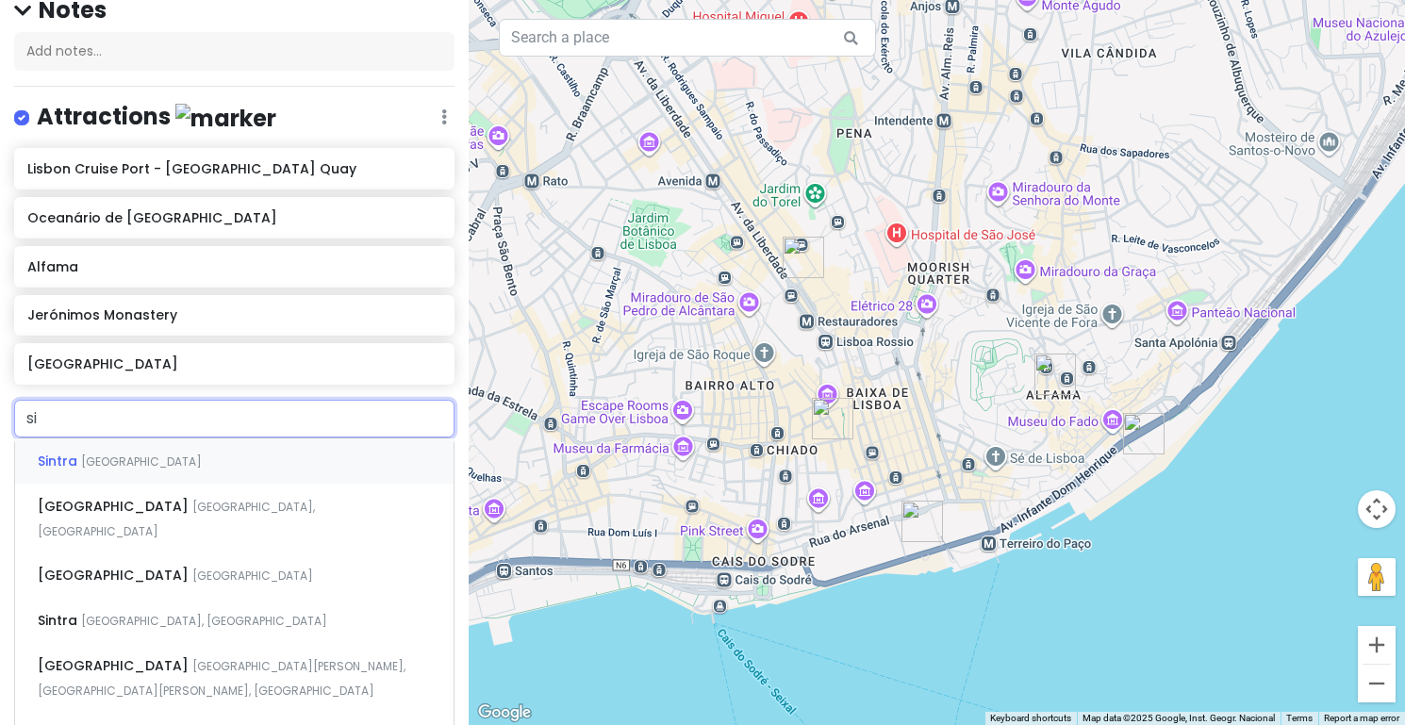
type input "s"
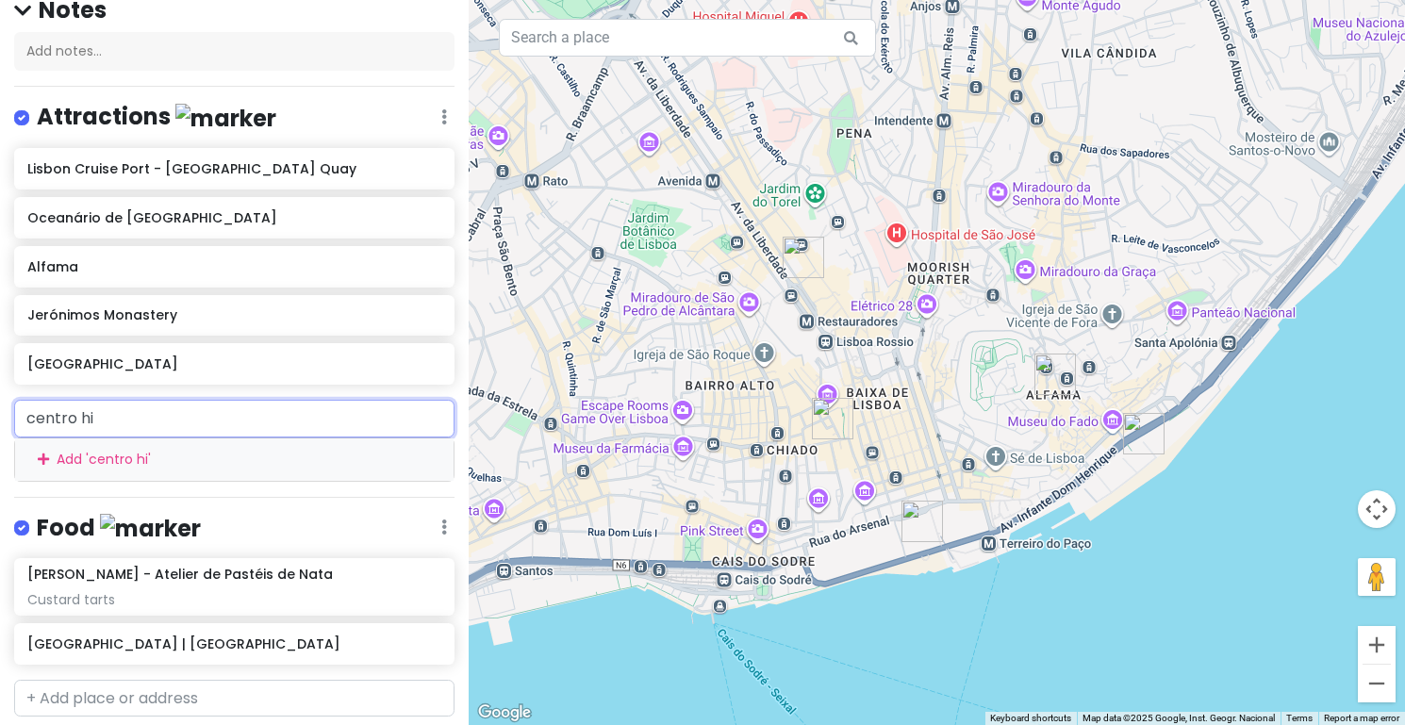
click at [116, 414] on input "centro hi" at bounding box center [234, 419] width 440 height 38
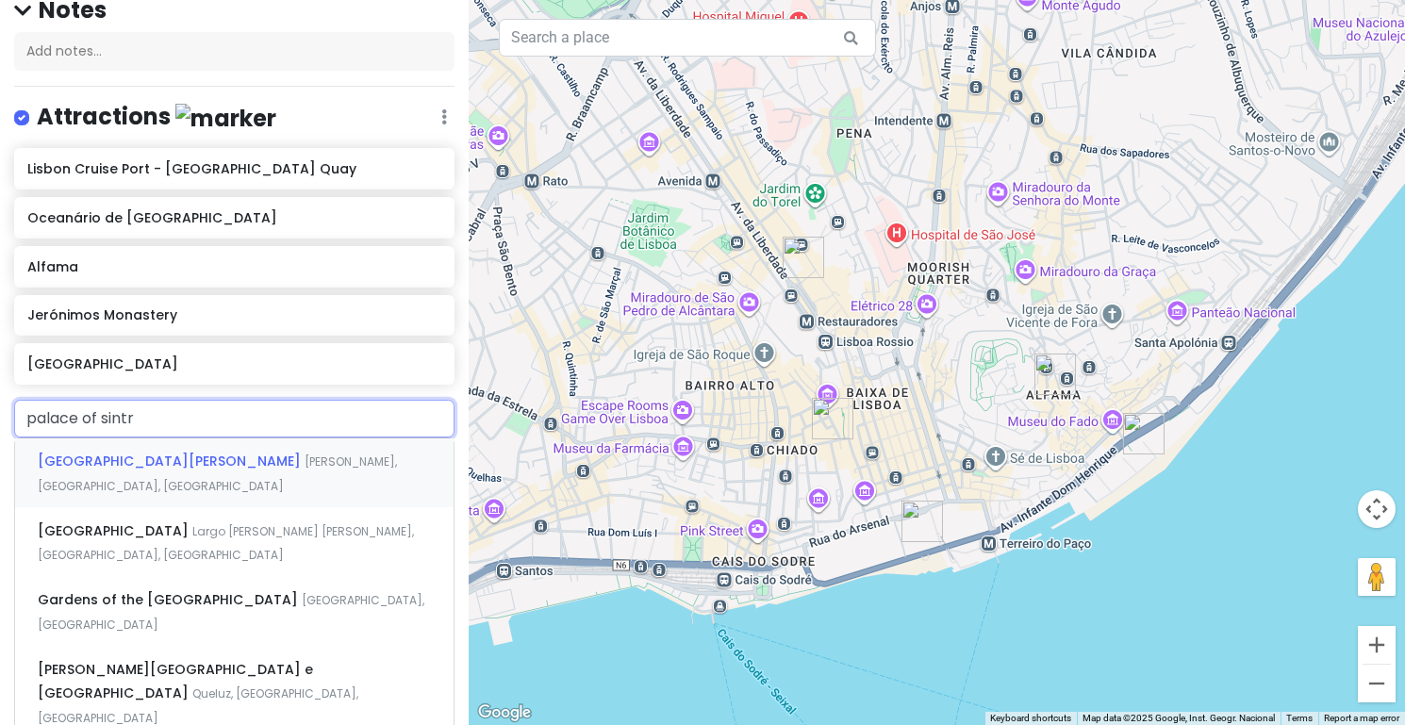
type input "palace of sintra"
click at [173, 521] on span "[GEOGRAPHIC_DATA]" at bounding box center [115, 530] width 155 height 19
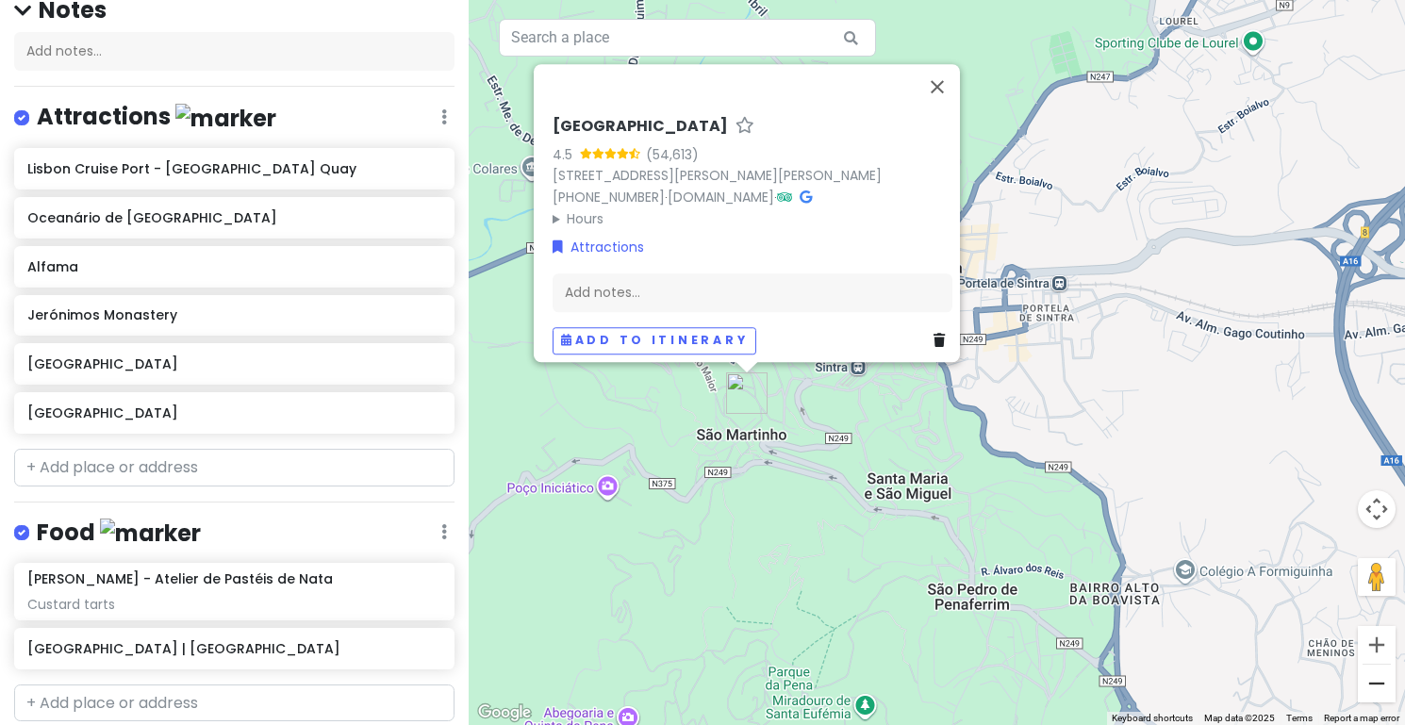
click at [1366, 689] on button "Zoom out" at bounding box center [1377, 684] width 38 height 38
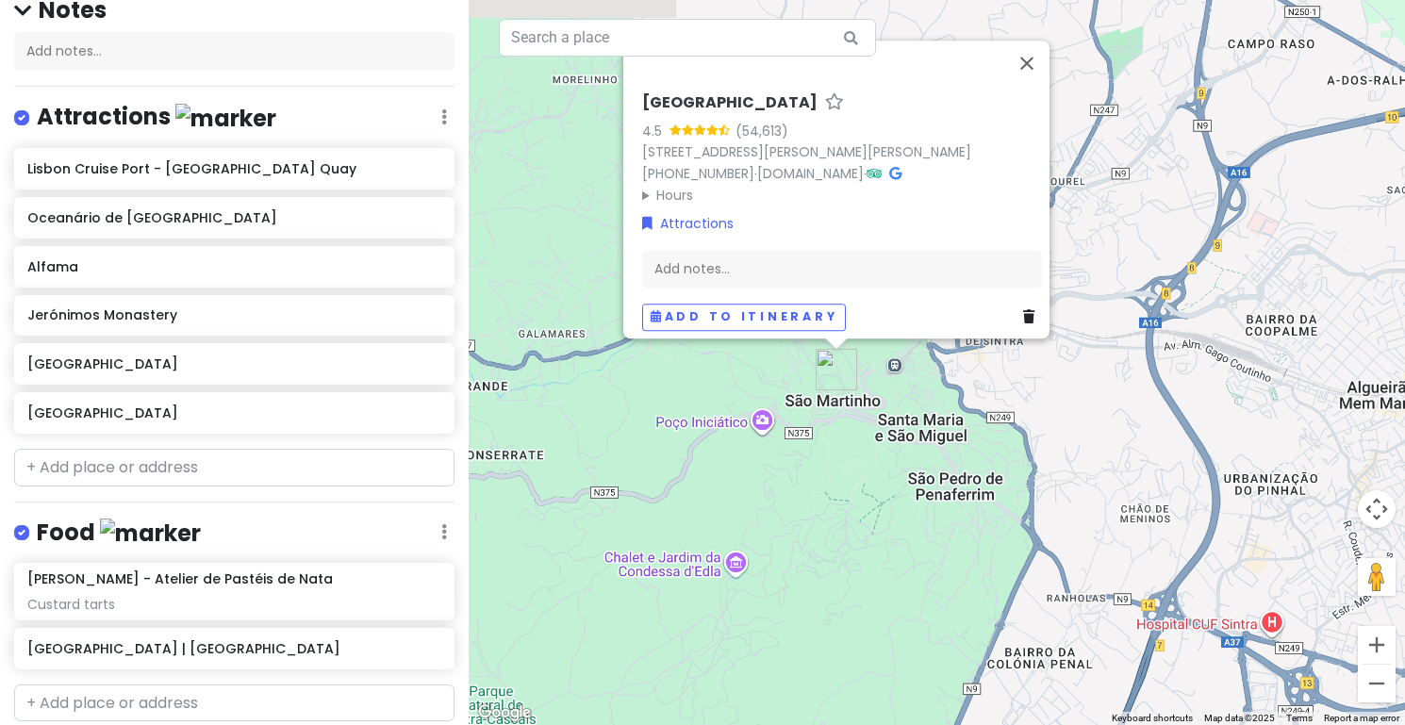
click at [1366, 689] on button "Zoom out" at bounding box center [1377, 684] width 38 height 38
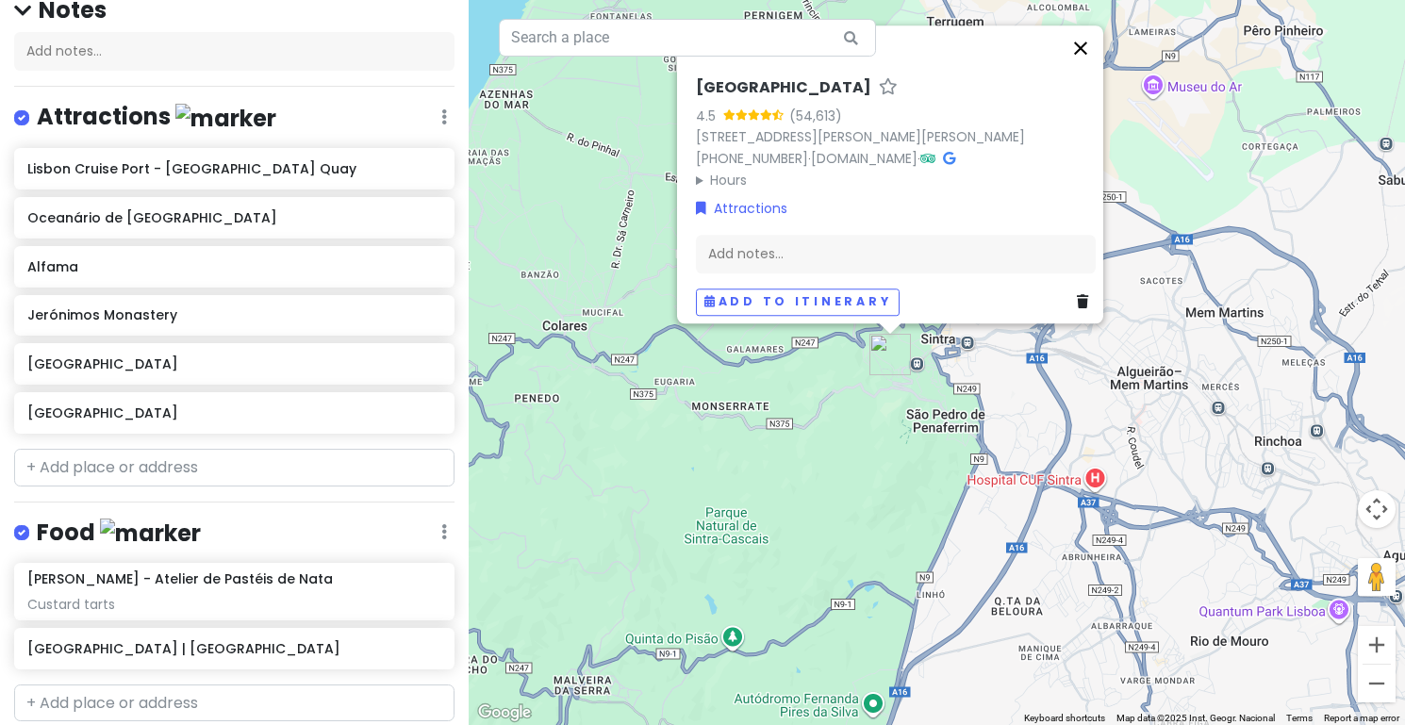
click at [1085, 44] on button "Close" at bounding box center [1080, 47] width 45 height 45
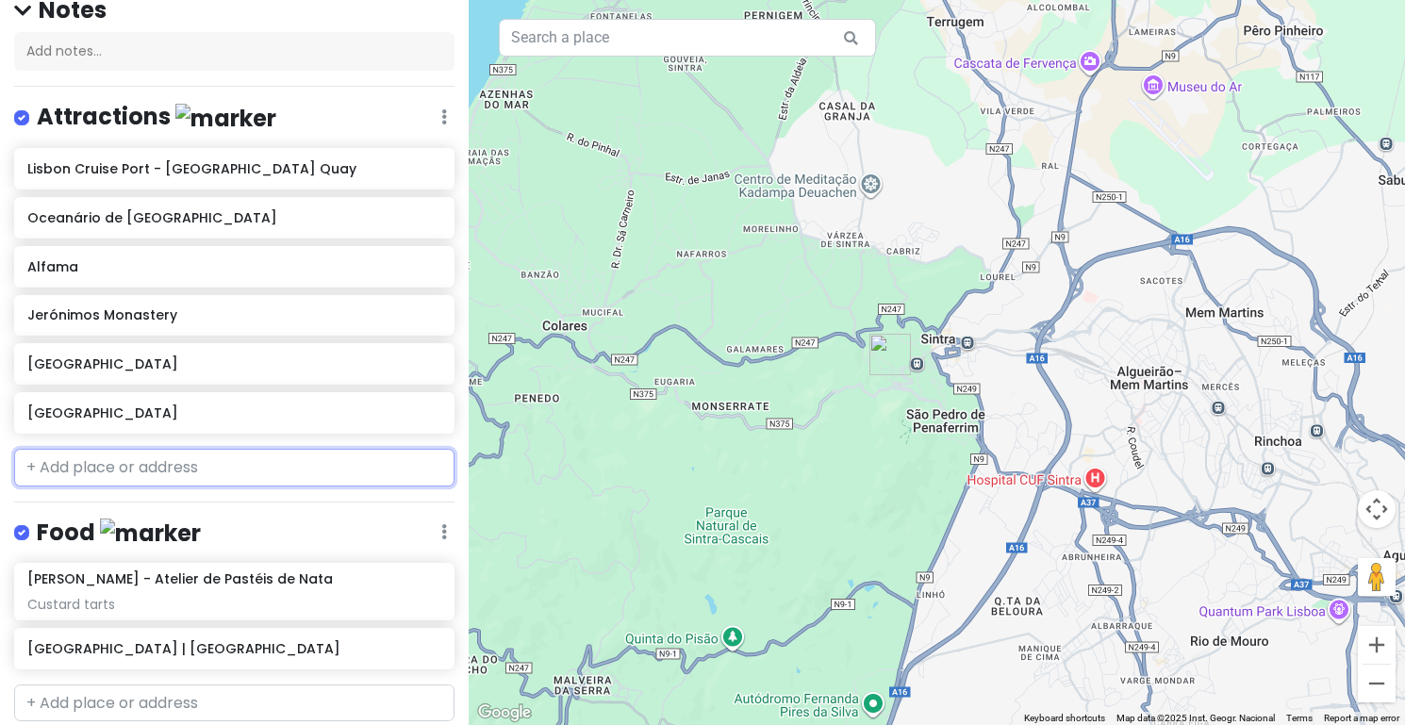
click at [187, 462] on input "text" at bounding box center [234, 468] width 440 height 38
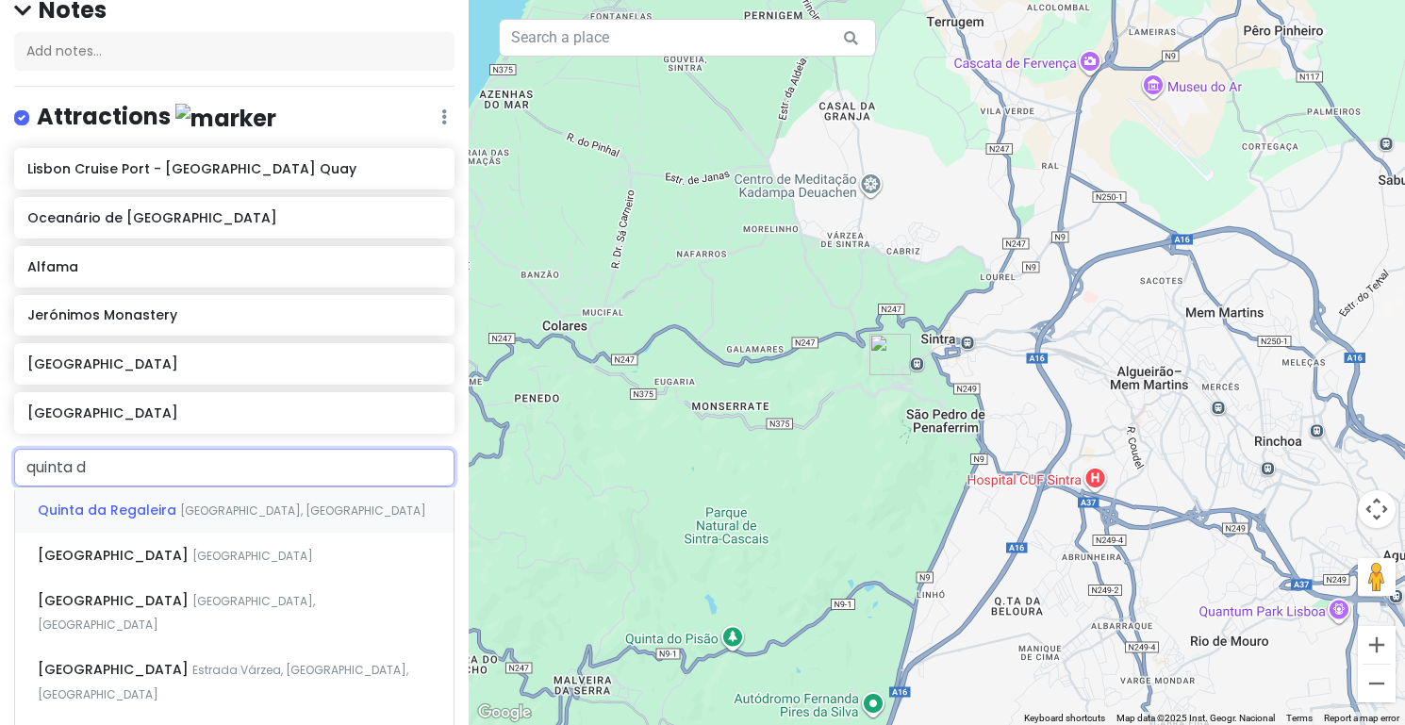
type input "quinta da"
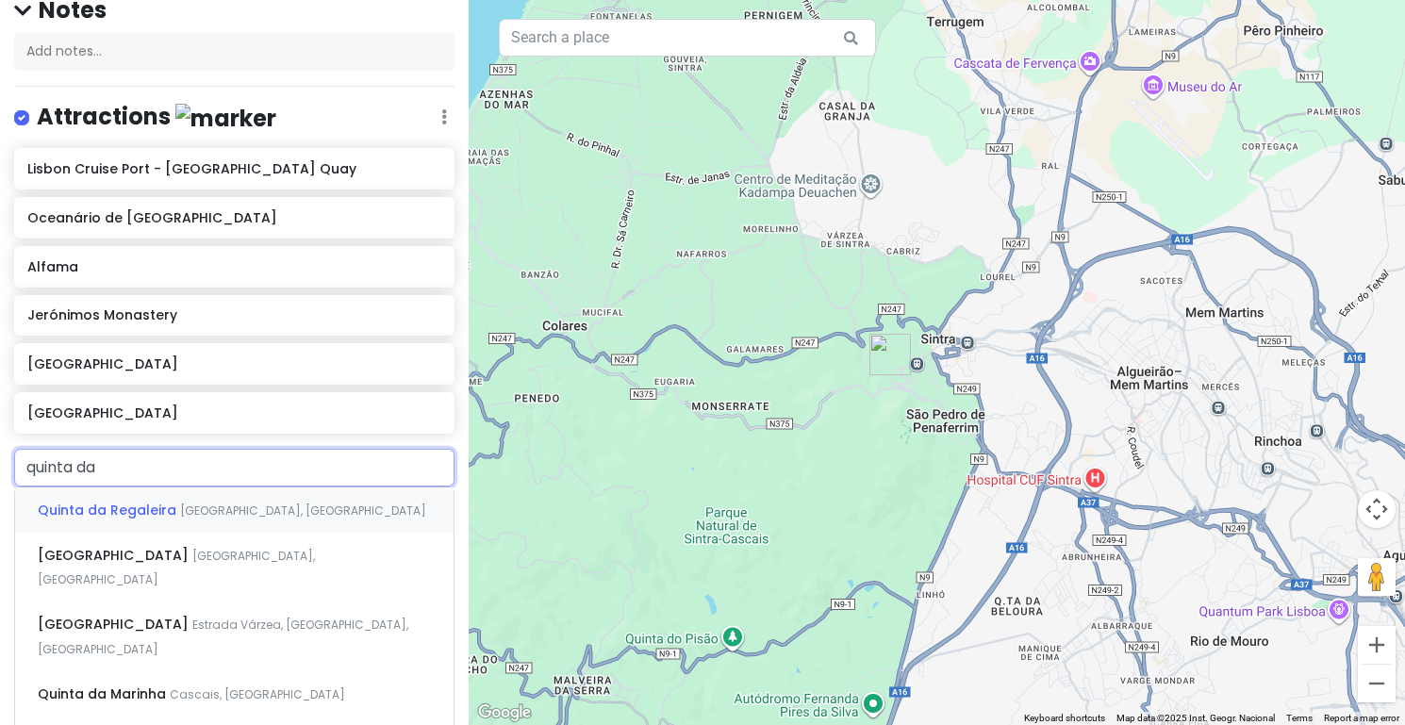
click at [210, 503] on span "[GEOGRAPHIC_DATA], [GEOGRAPHIC_DATA]" at bounding box center [303, 511] width 246 height 16
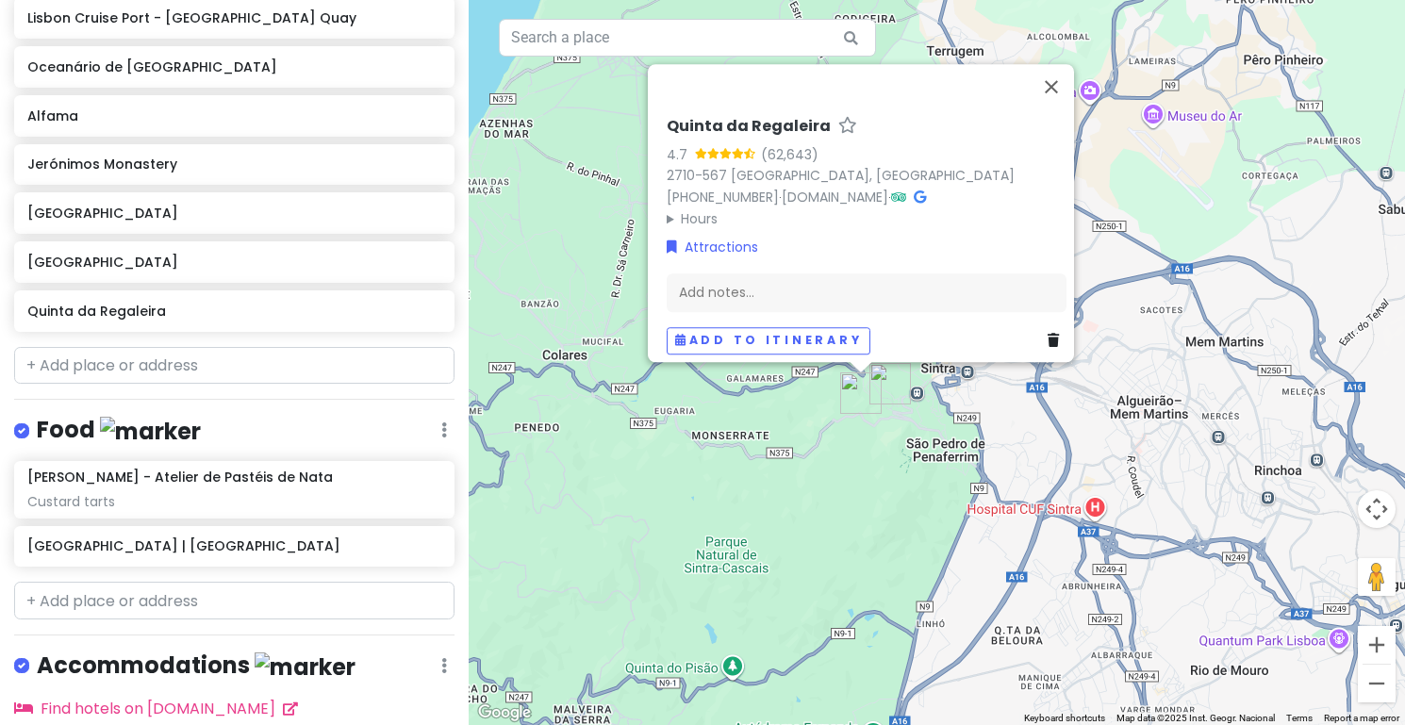
scroll to position [340, 0]
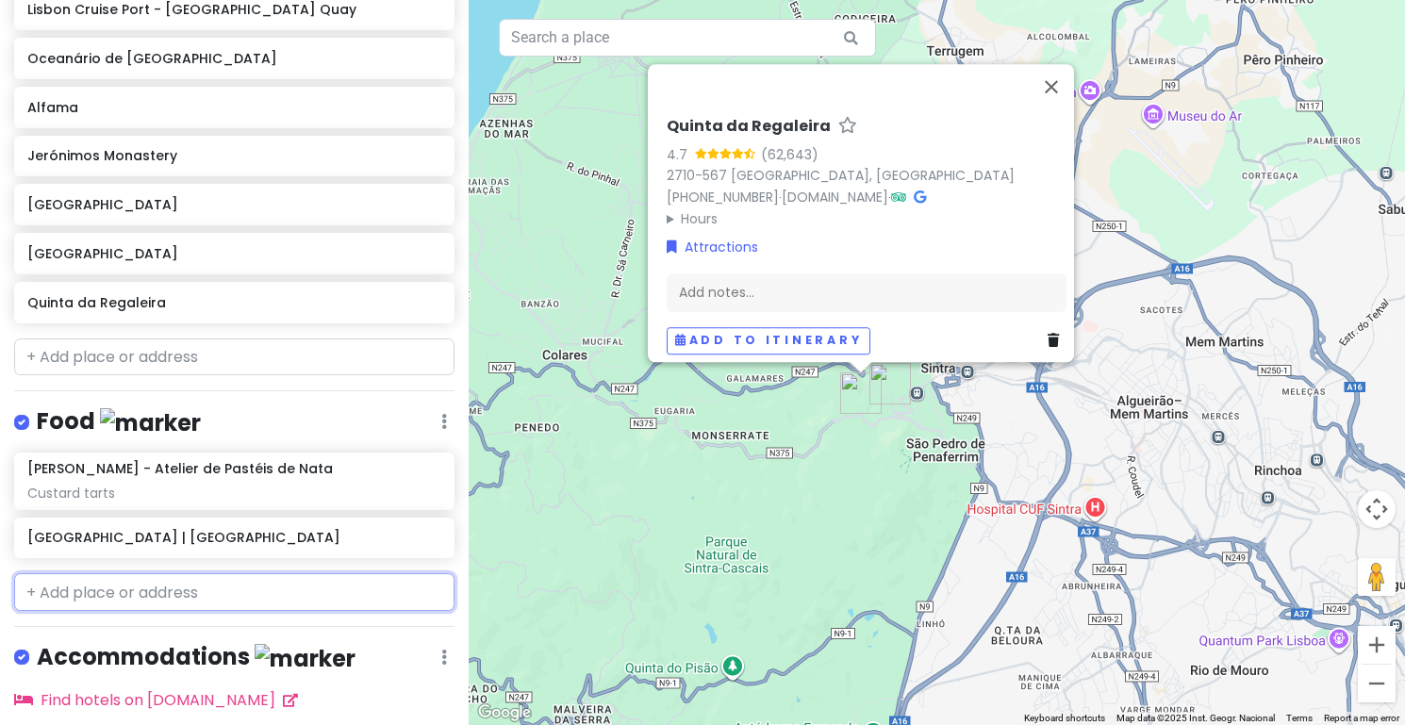
click at [192, 591] on input "text" at bounding box center [234, 592] width 440 height 38
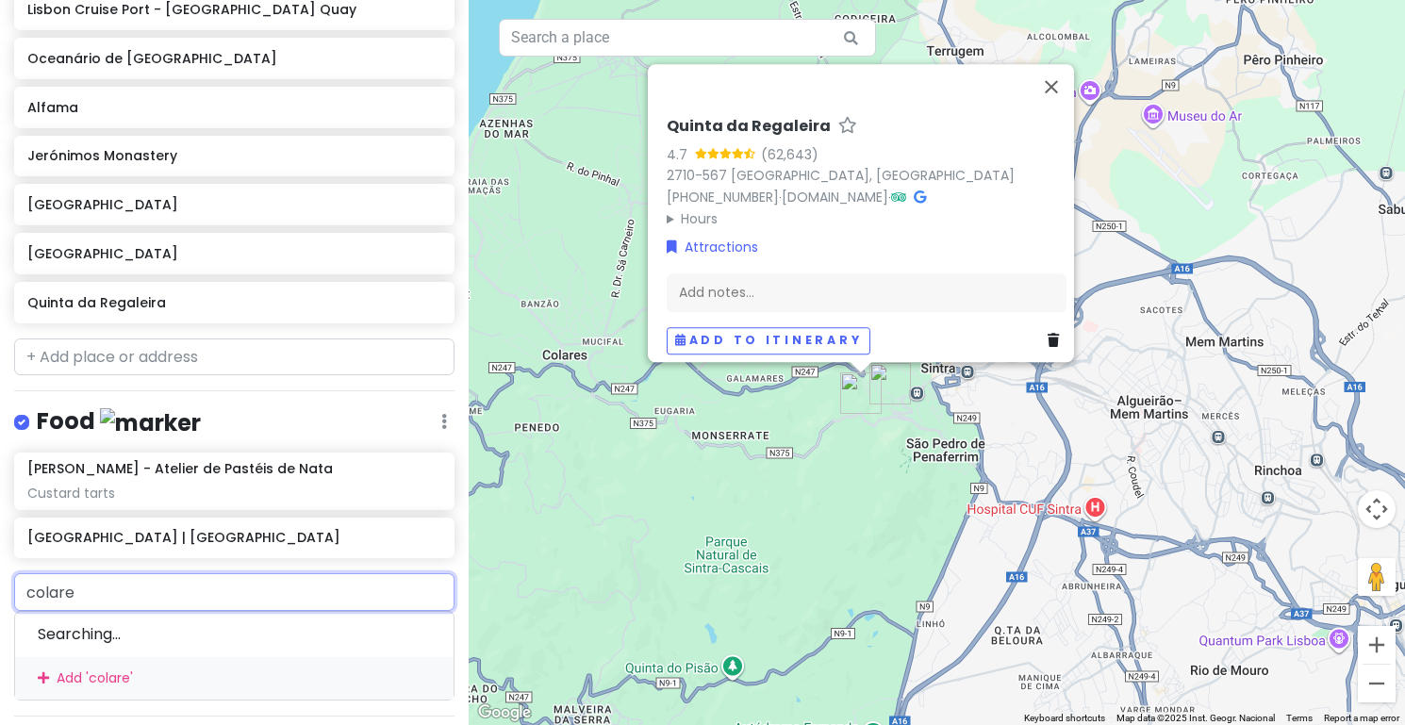
type input "colares"
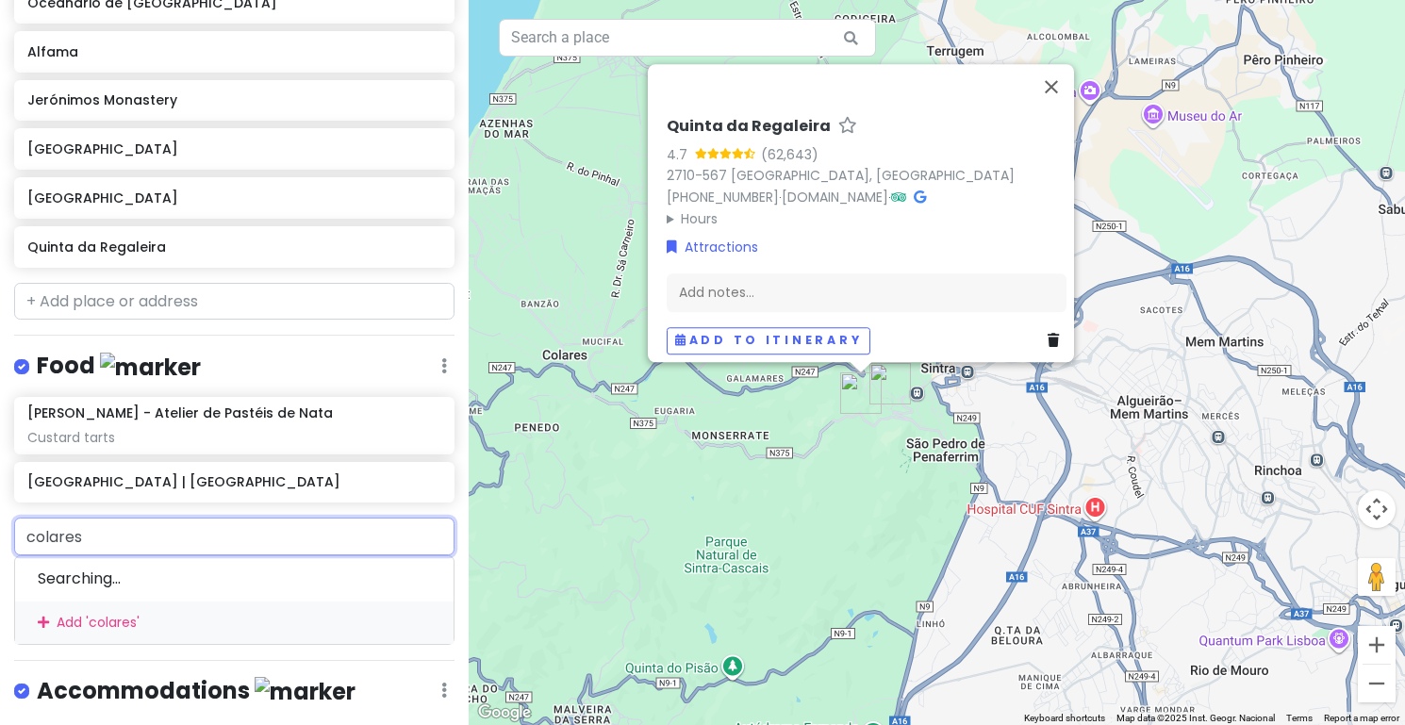
scroll to position [420, 0]
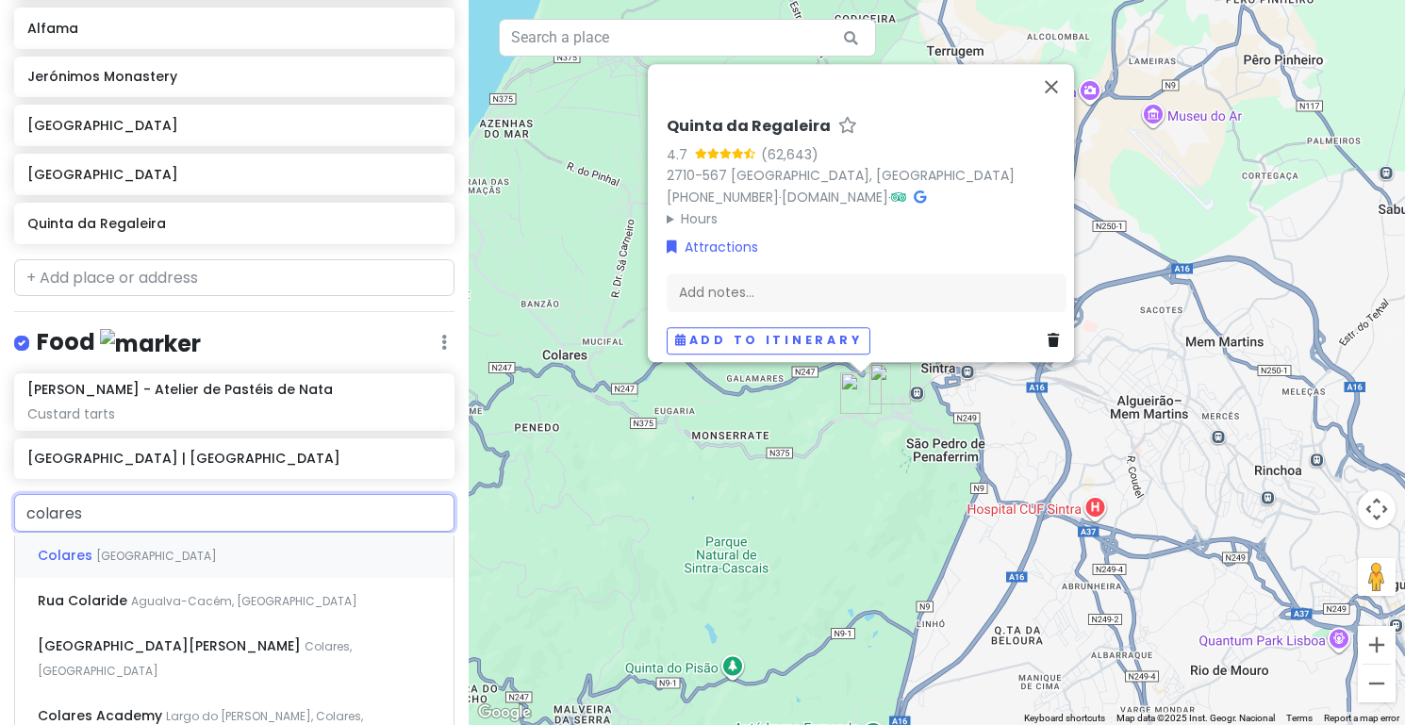
click at [136, 557] on div "Colares [GEOGRAPHIC_DATA]" at bounding box center [234, 555] width 438 height 45
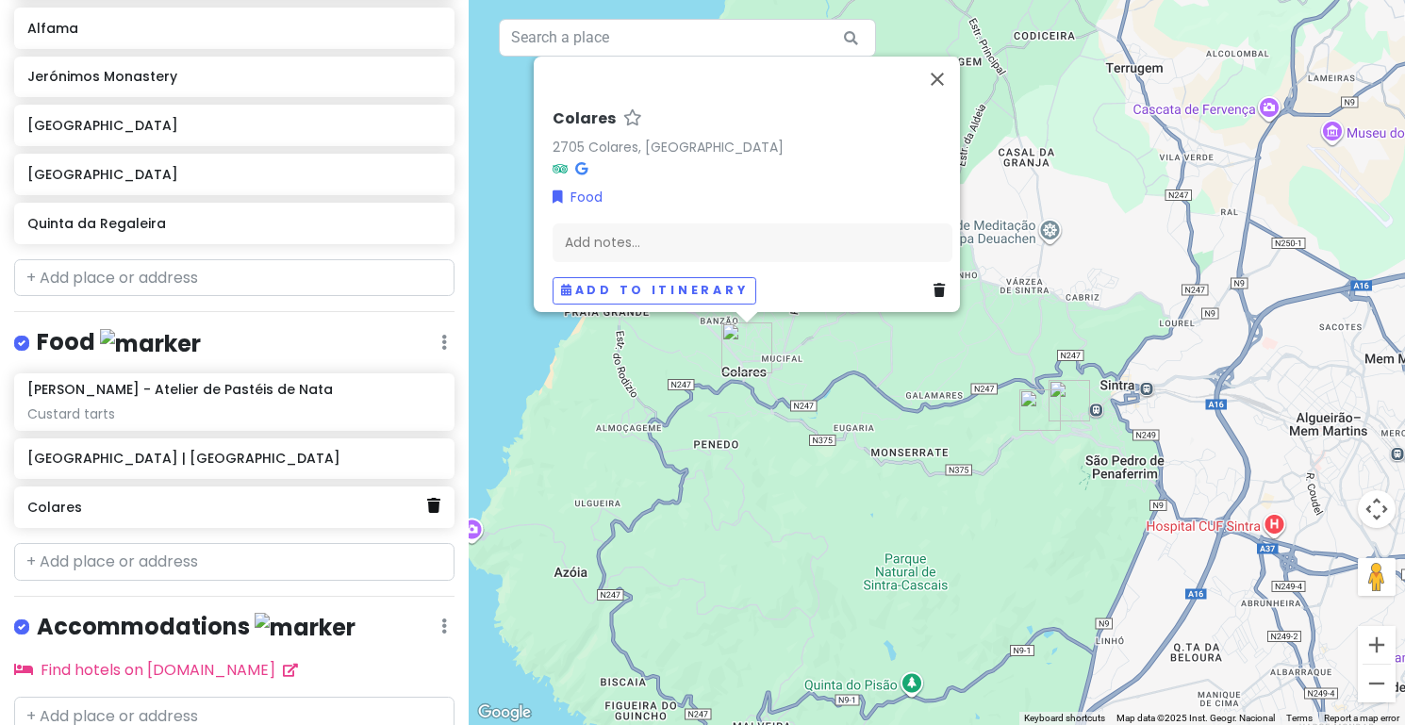
click at [432, 503] on icon at bounding box center [433, 505] width 13 height 15
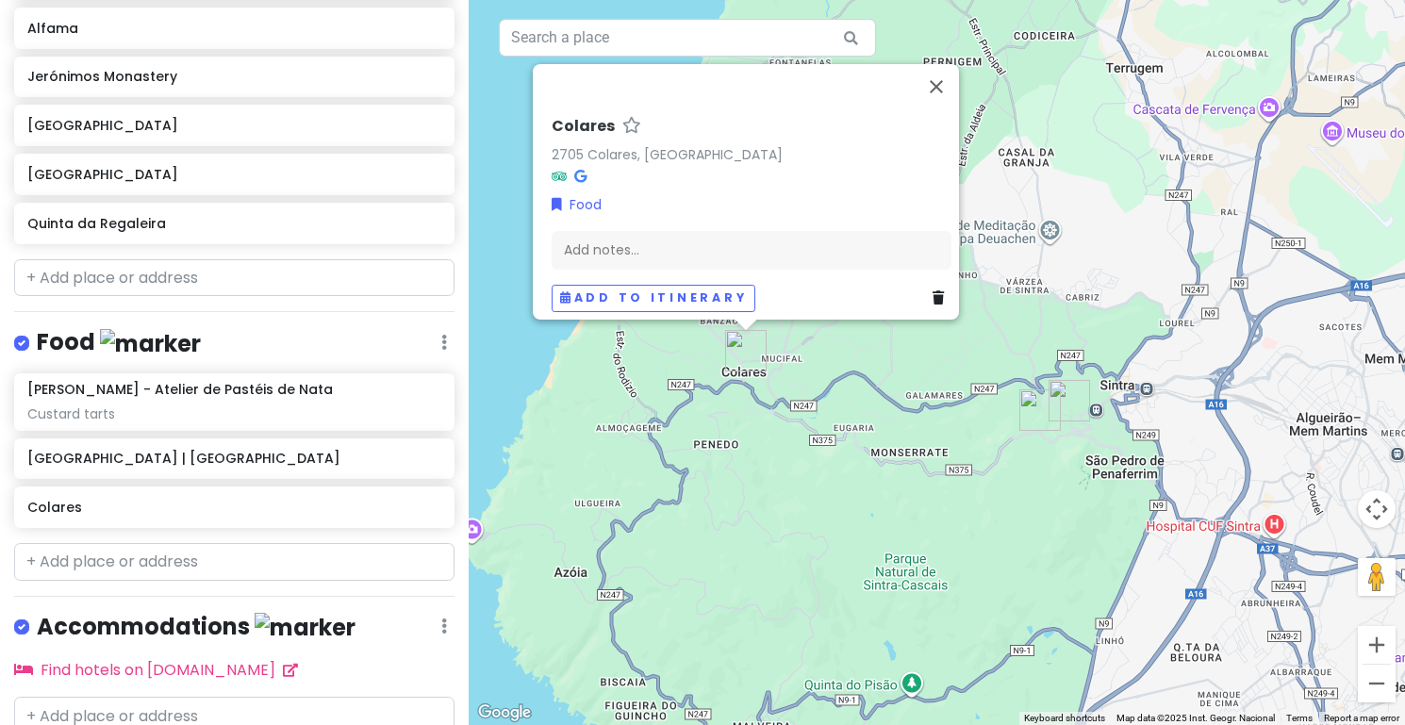
click at [933, 291] on icon at bounding box center [938, 297] width 11 height 13
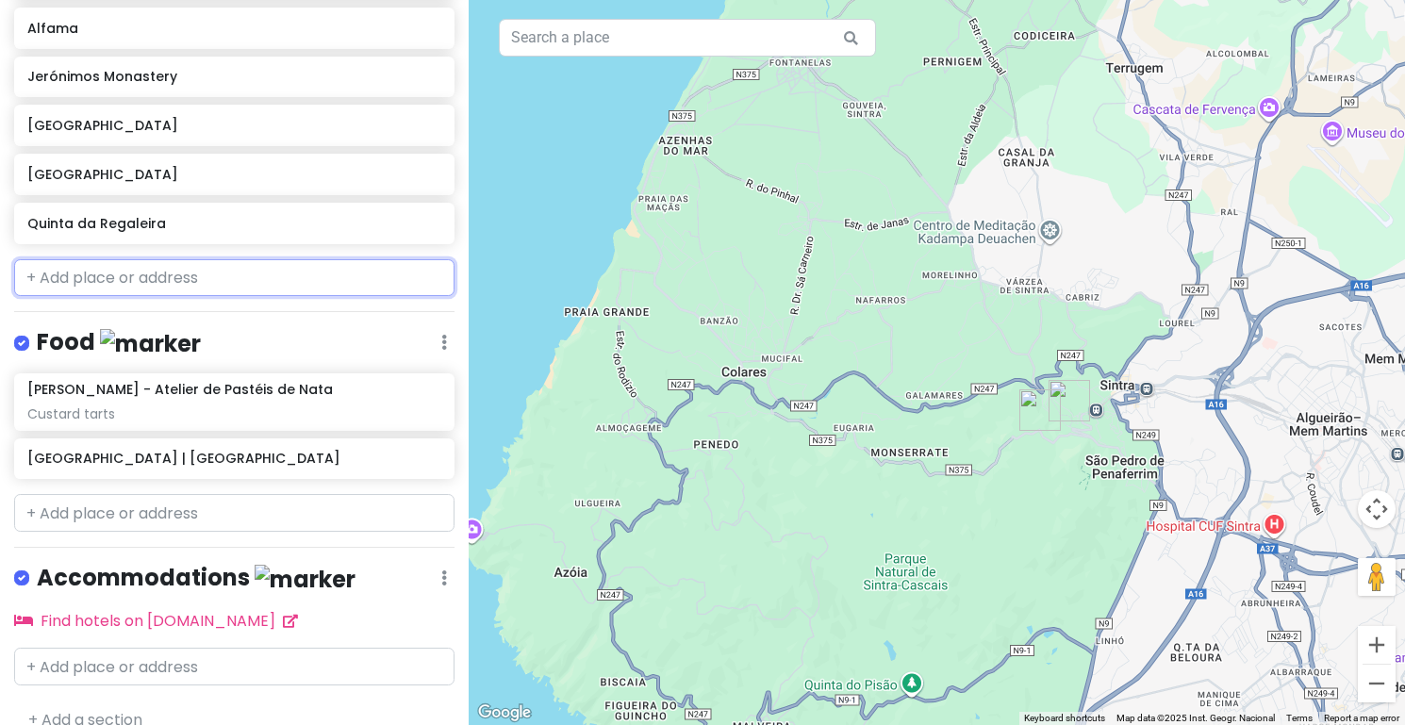
click at [163, 262] on input "text" at bounding box center [234, 278] width 440 height 38
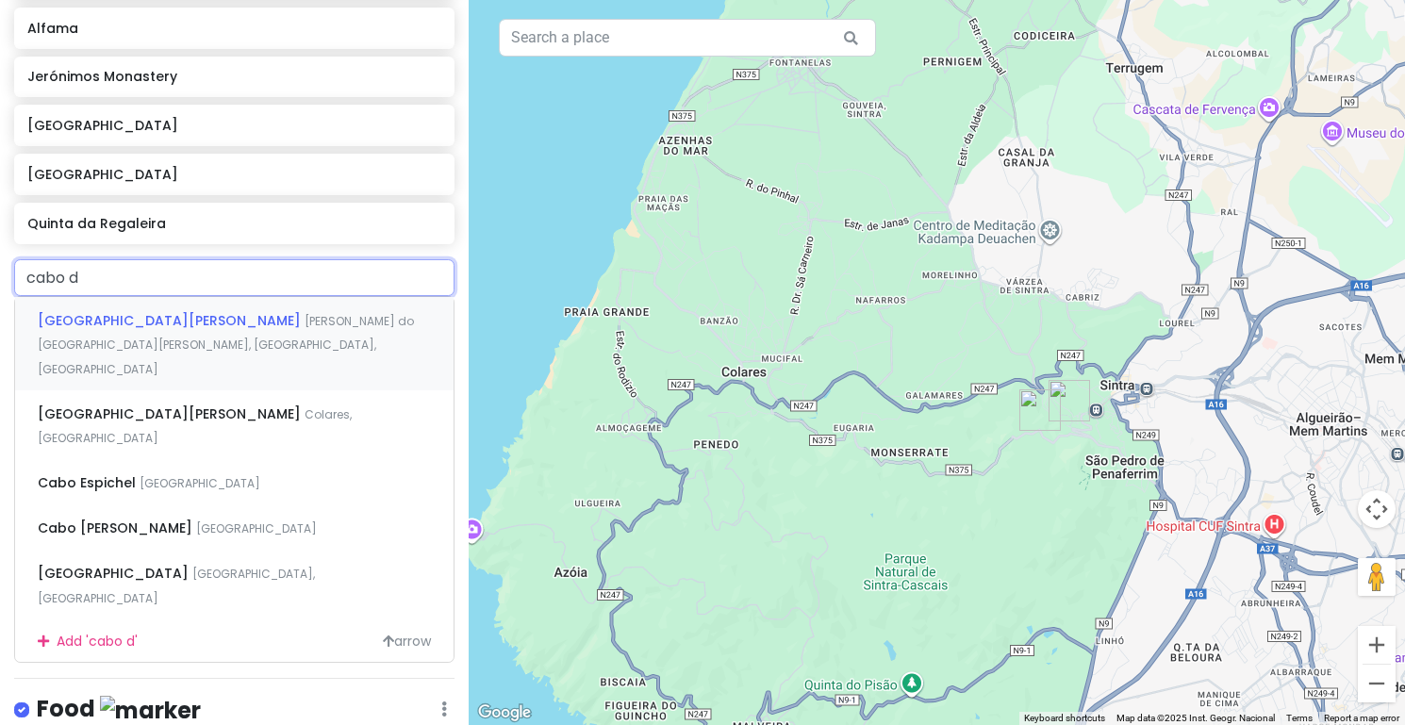
type input "cabo de"
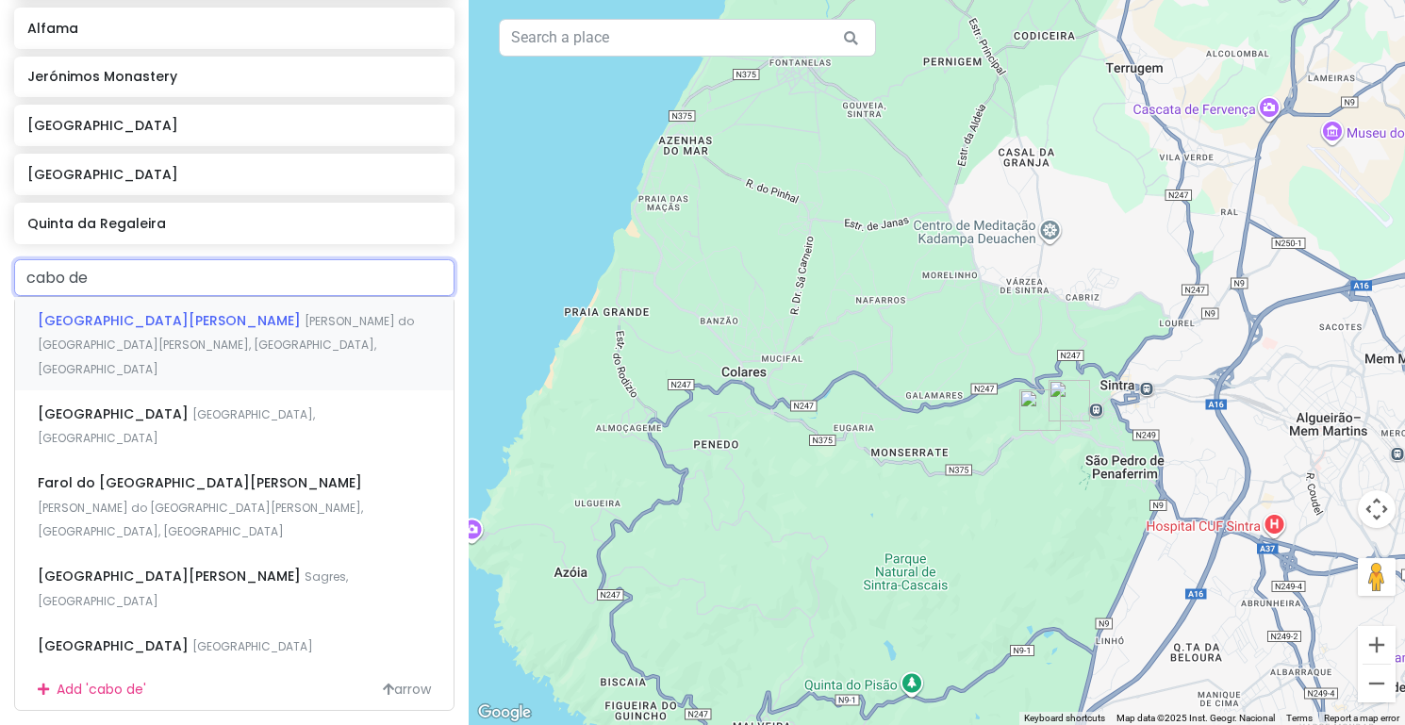
click at [173, 319] on span "[PERSON_NAME] do [GEOGRAPHIC_DATA][PERSON_NAME], [GEOGRAPHIC_DATA], [GEOGRAPHIC…" at bounding box center [226, 345] width 376 height 64
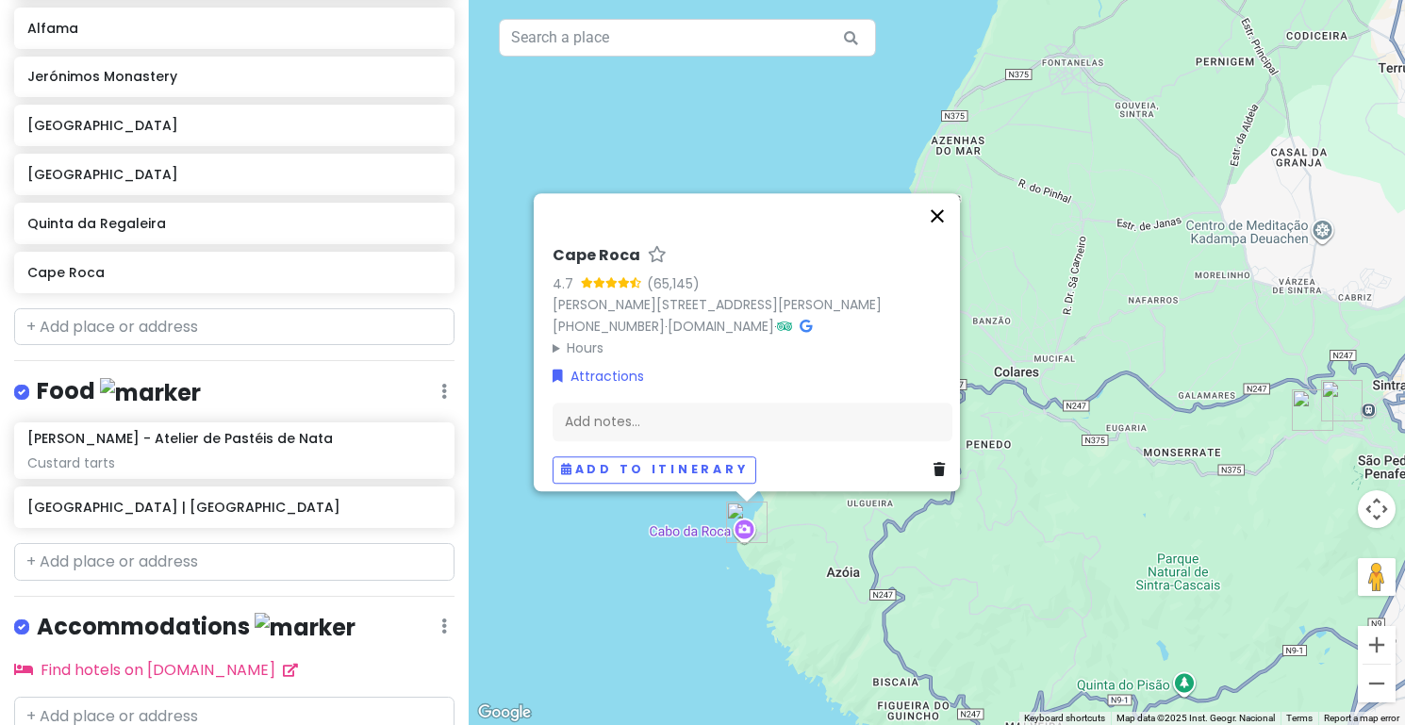
click at [951, 215] on button "Close" at bounding box center [937, 215] width 45 height 45
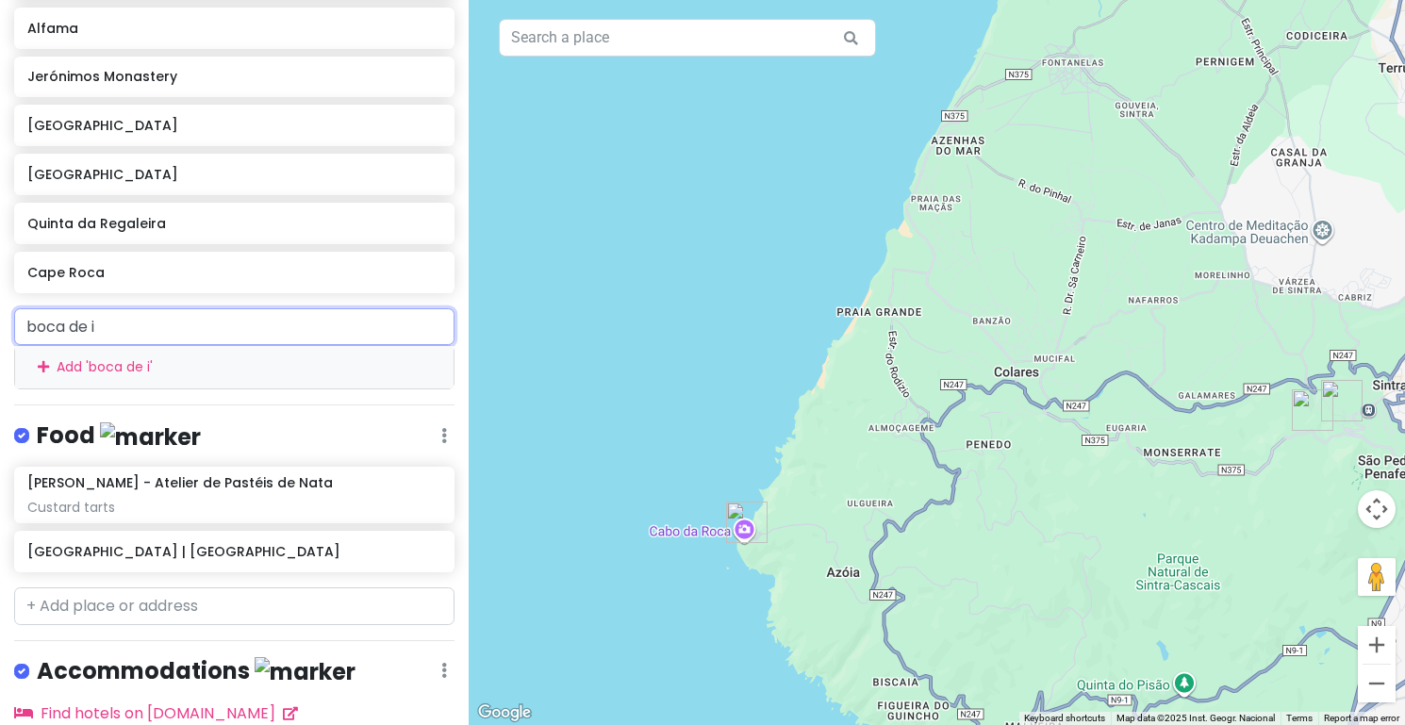
type input "boca de in"
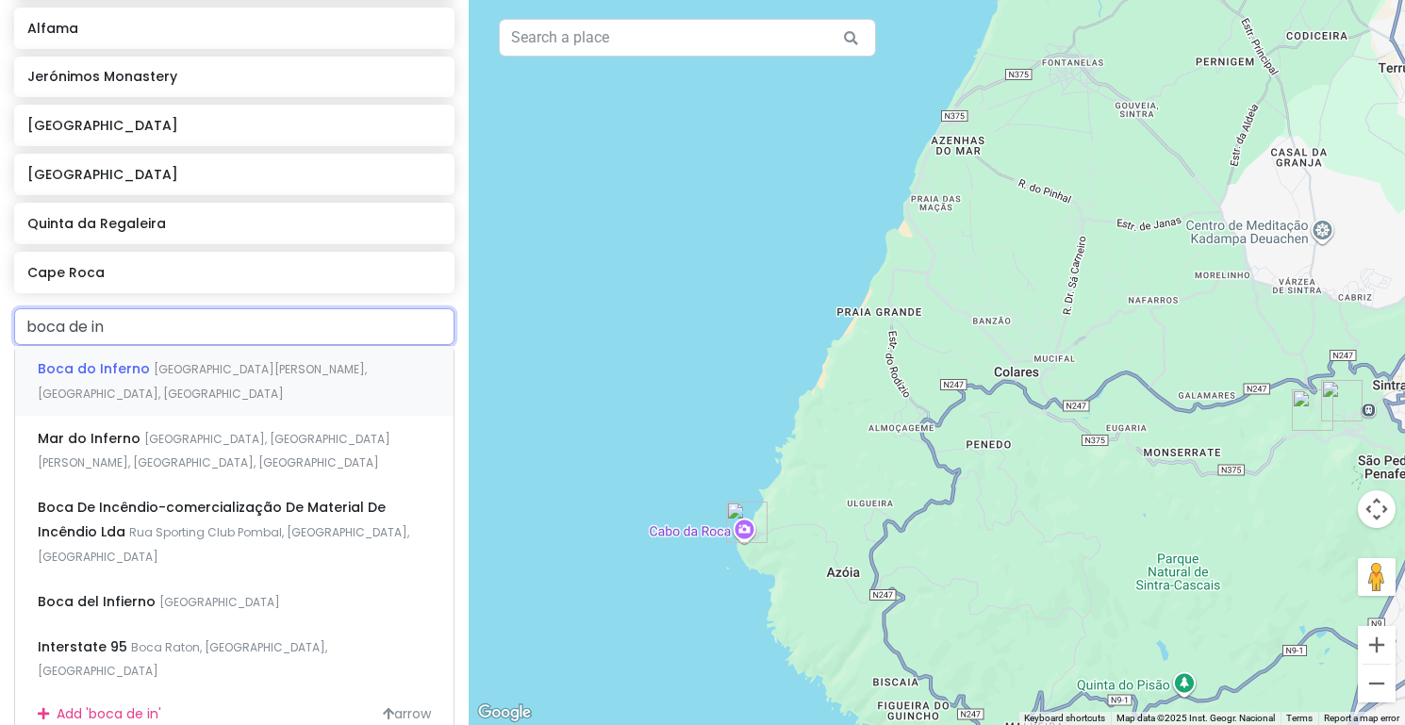
click at [204, 370] on span "[GEOGRAPHIC_DATA][PERSON_NAME], [GEOGRAPHIC_DATA], [GEOGRAPHIC_DATA]" at bounding box center [202, 381] width 329 height 41
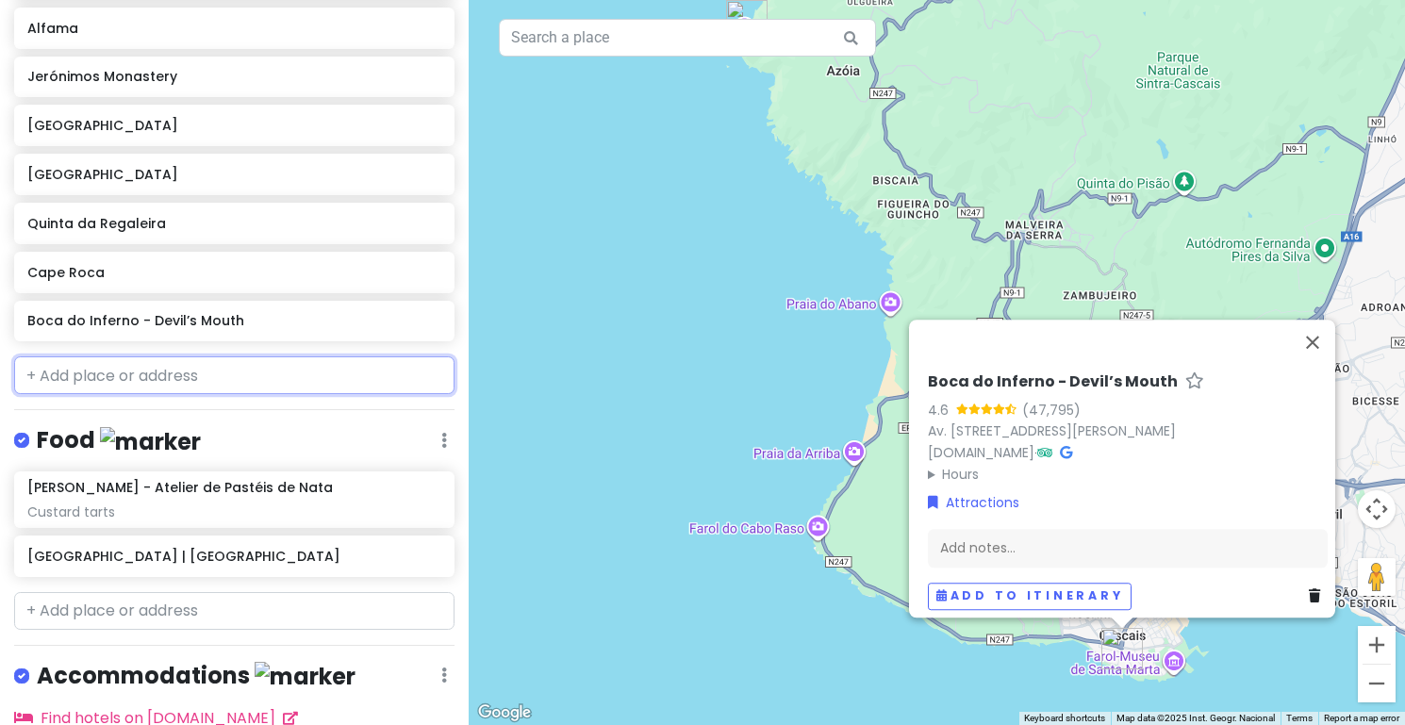
click at [203, 372] on input "text" at bounding box center [234, 375] width 440 height 38
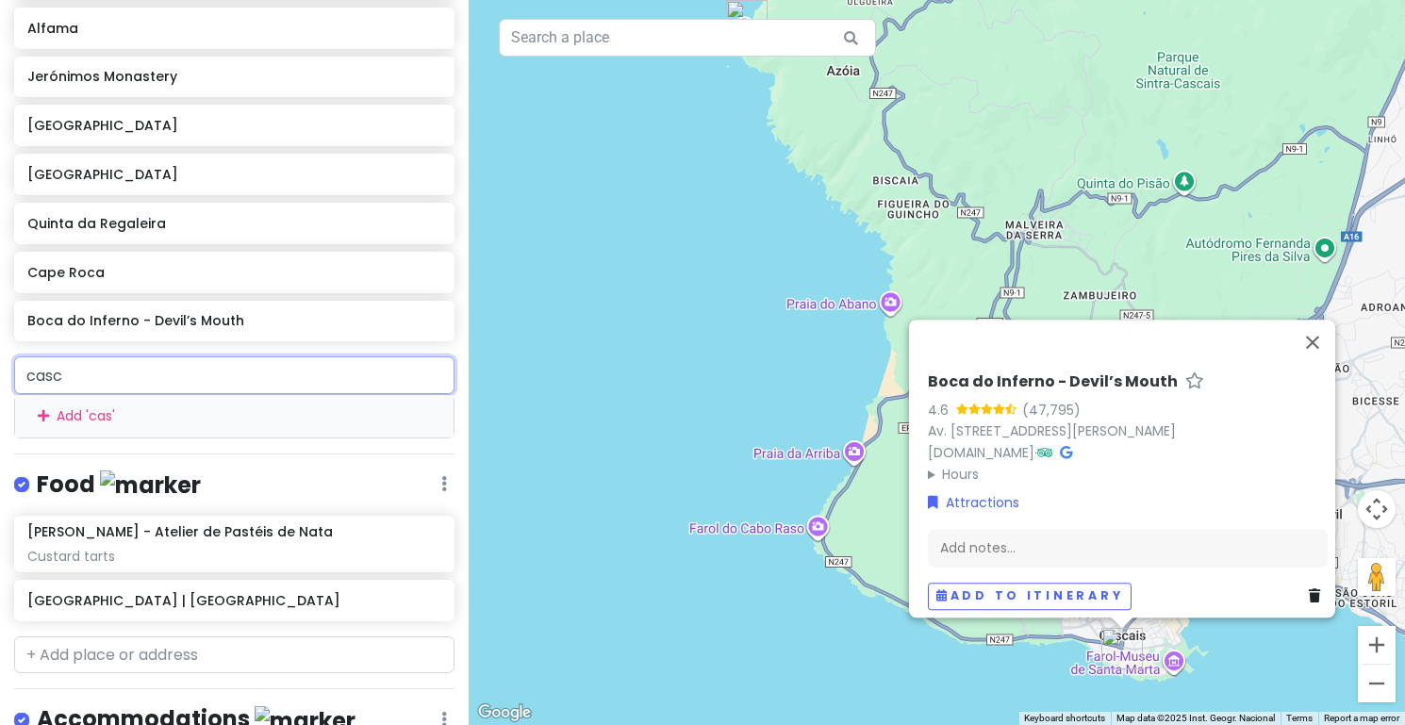
type input "casca"
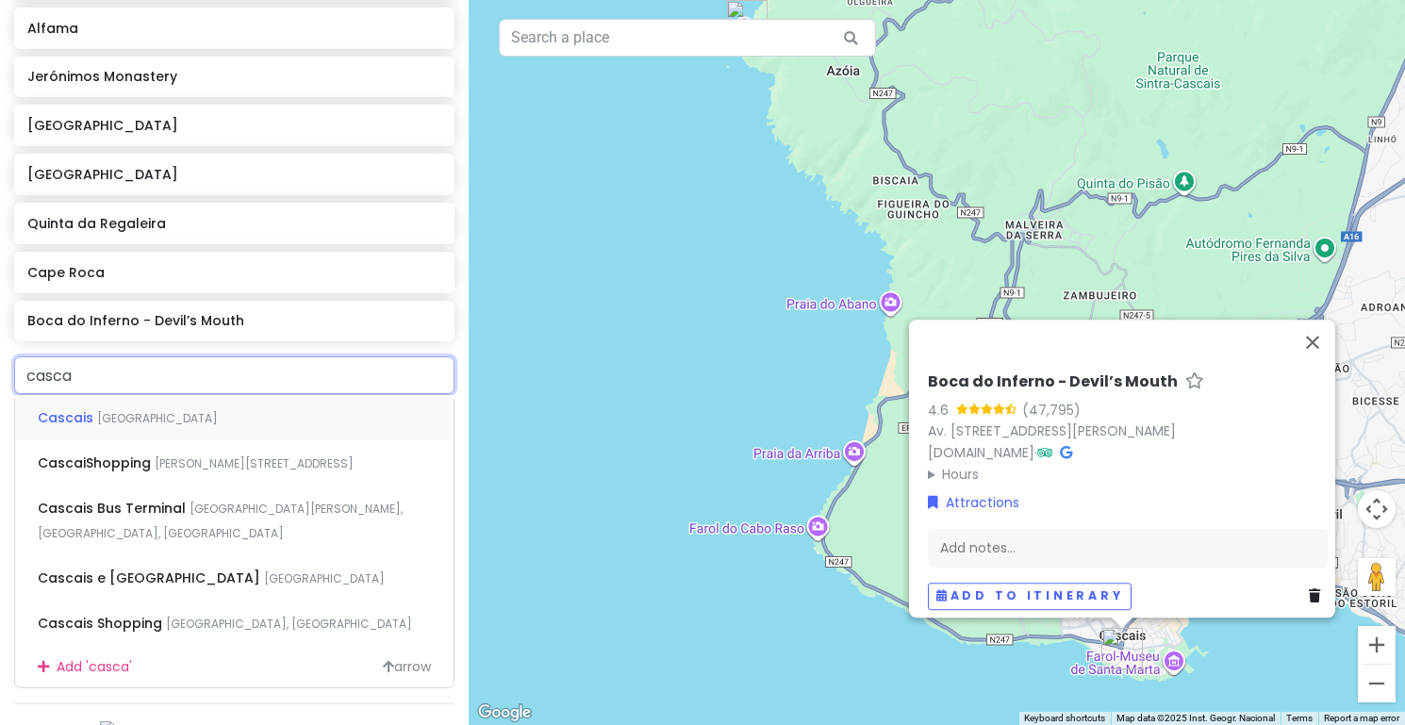
click at [211, 421] on div "Cascais [GEOGRAPHIC_DATA]" at bounding box center [234, 417] width 438 height 45
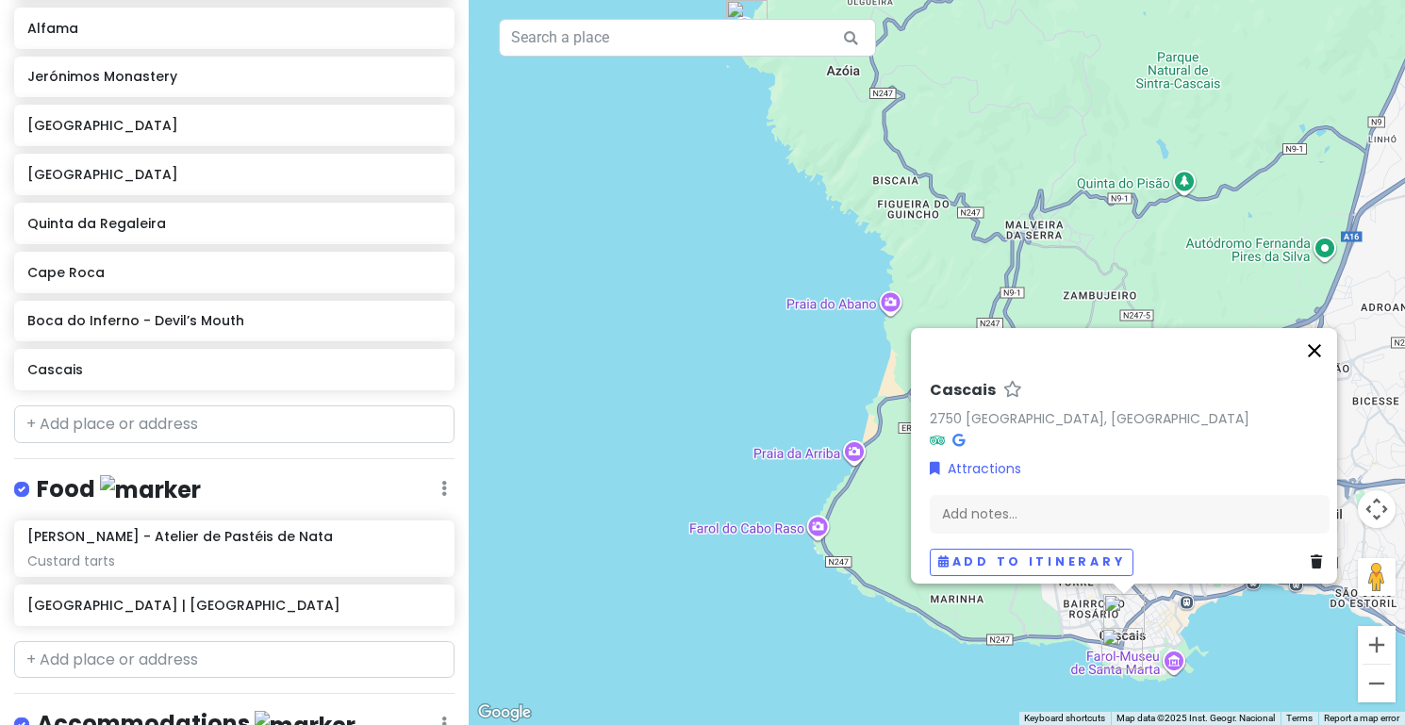
click at [1328, 337] on button "Close" at bounding box center [1314, 350] width 45 height 45
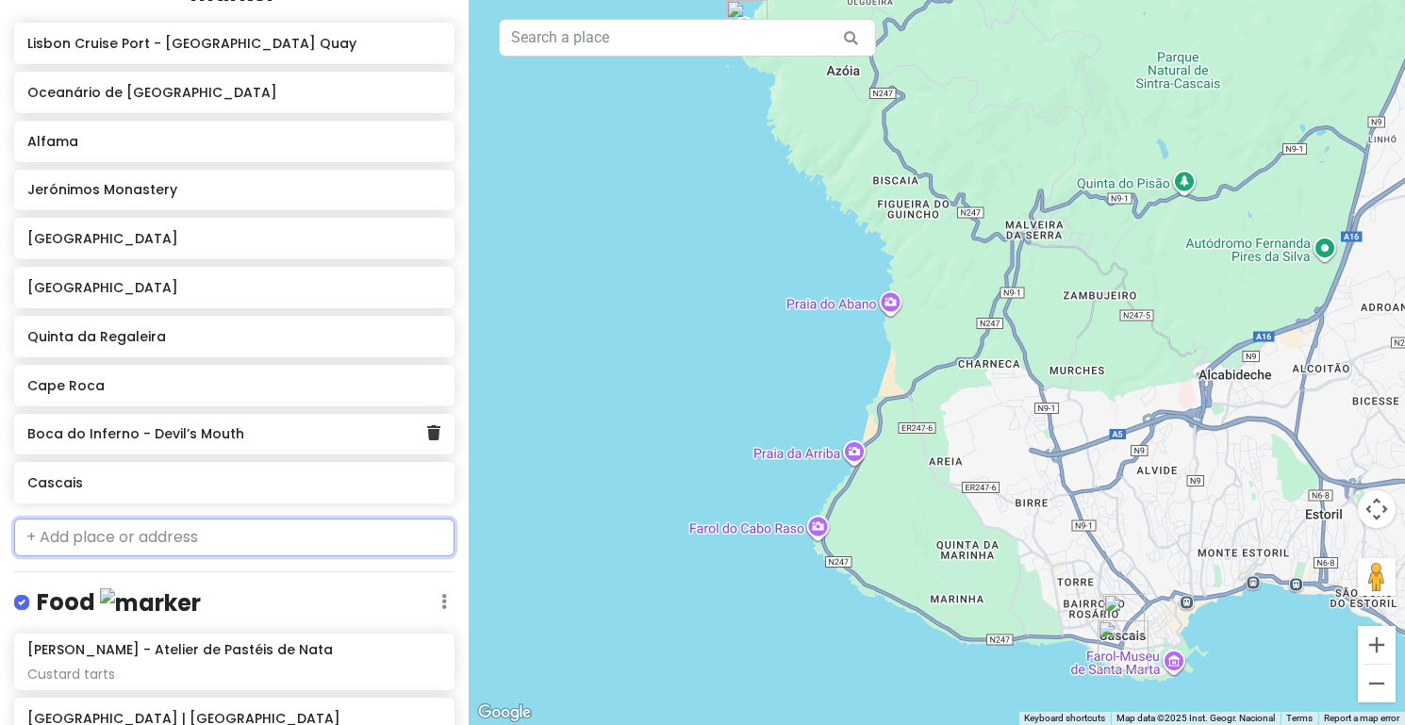
scroll to position [304, 0]
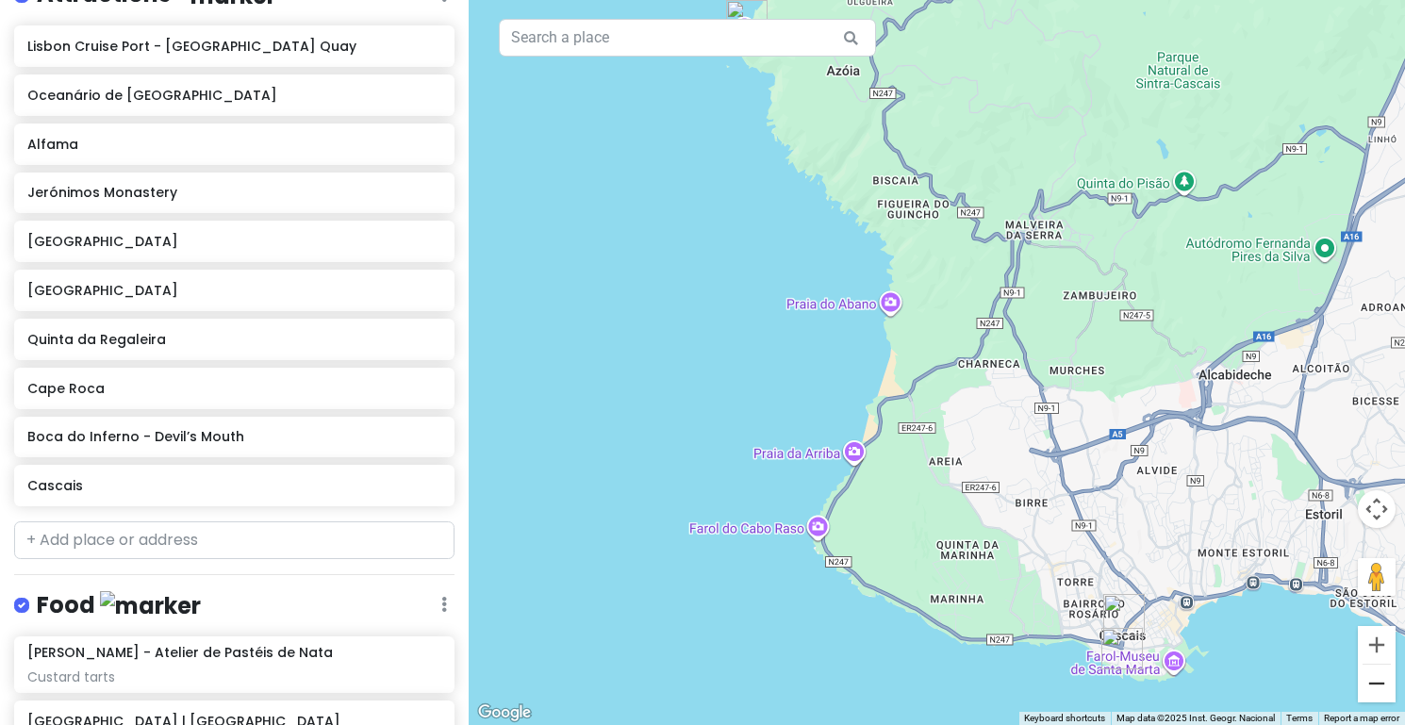
click at [1371, 690] on button "Zoom out" at bounding box center [1377, 684] width 38 height 38
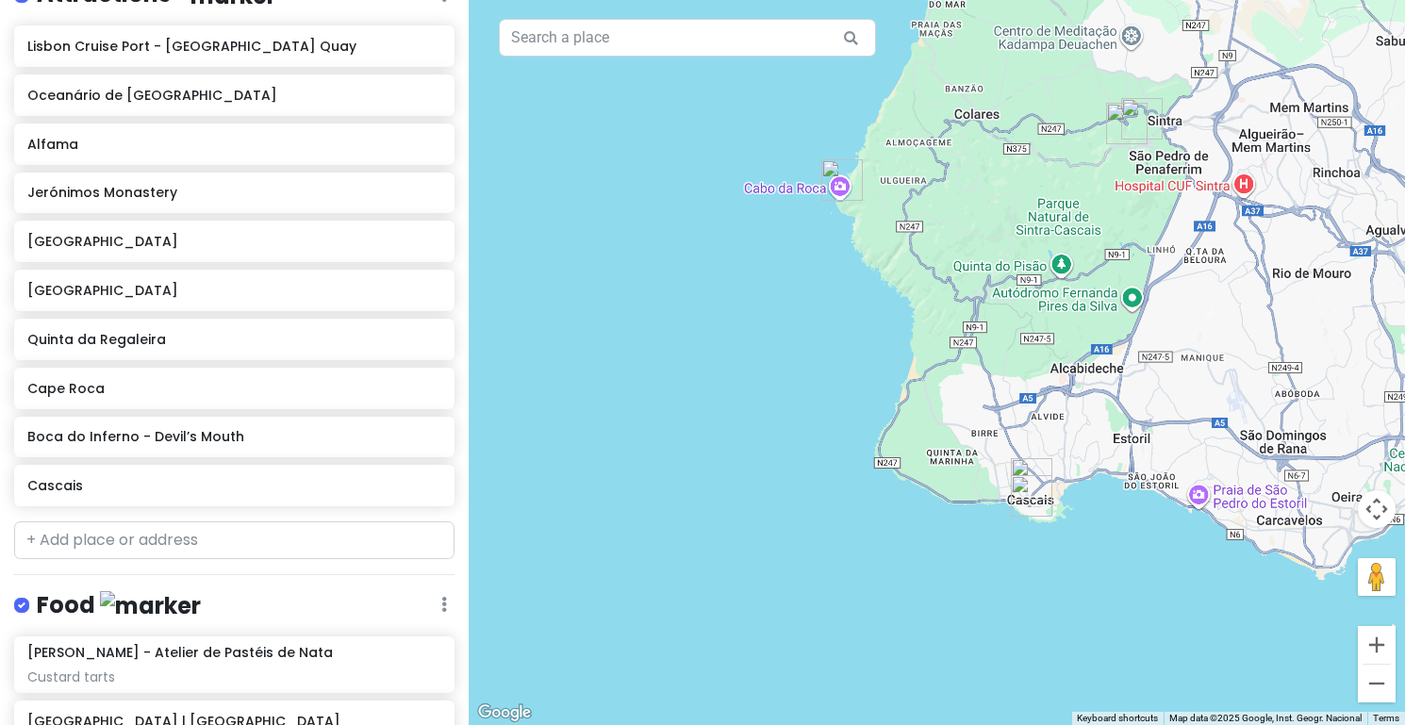
click at [1371, 690] on button "Zoom out" at bounding box center [1377, 684] width 38 height 38
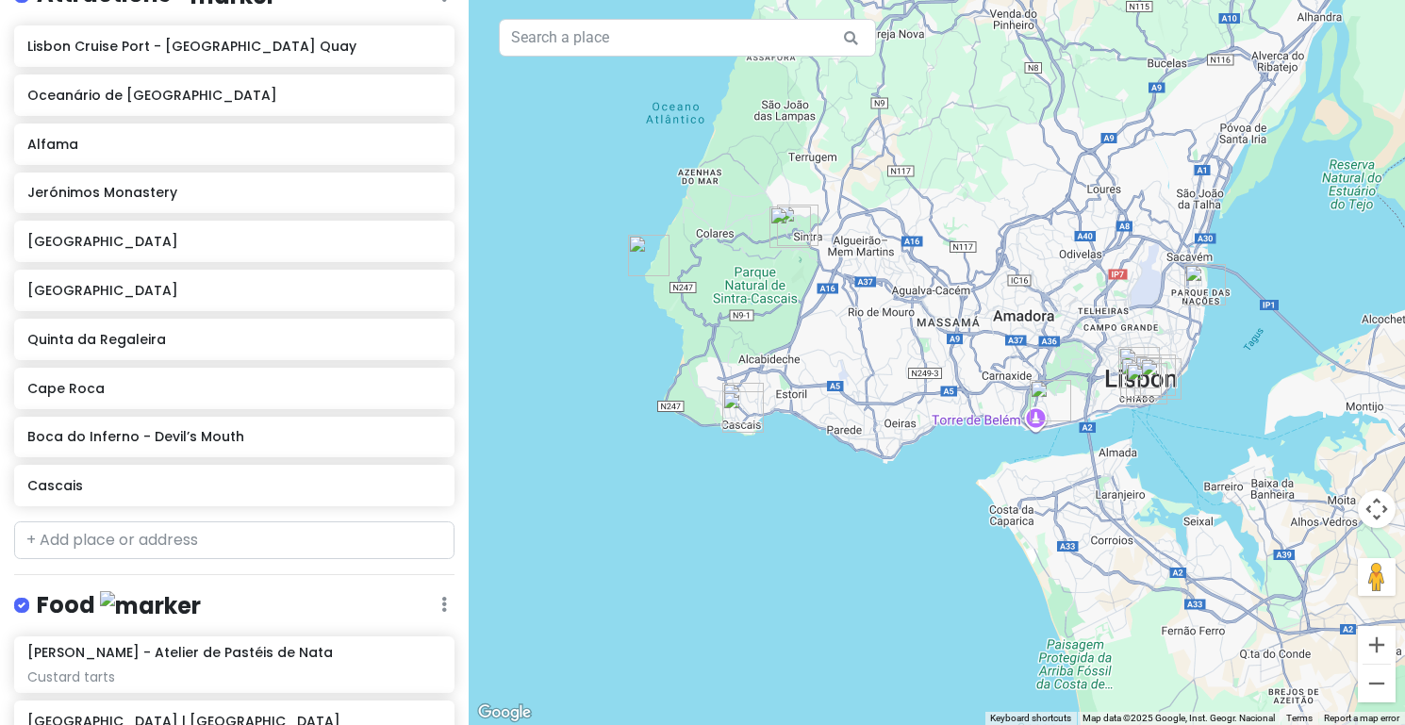
drag, startPoint x: 1217, startPoint y: 545, endPoint x: 962, endPoint y: 538, distance: 255.6
click at [962, 538] on div at bounding box center [937, 362] width 936 height 725
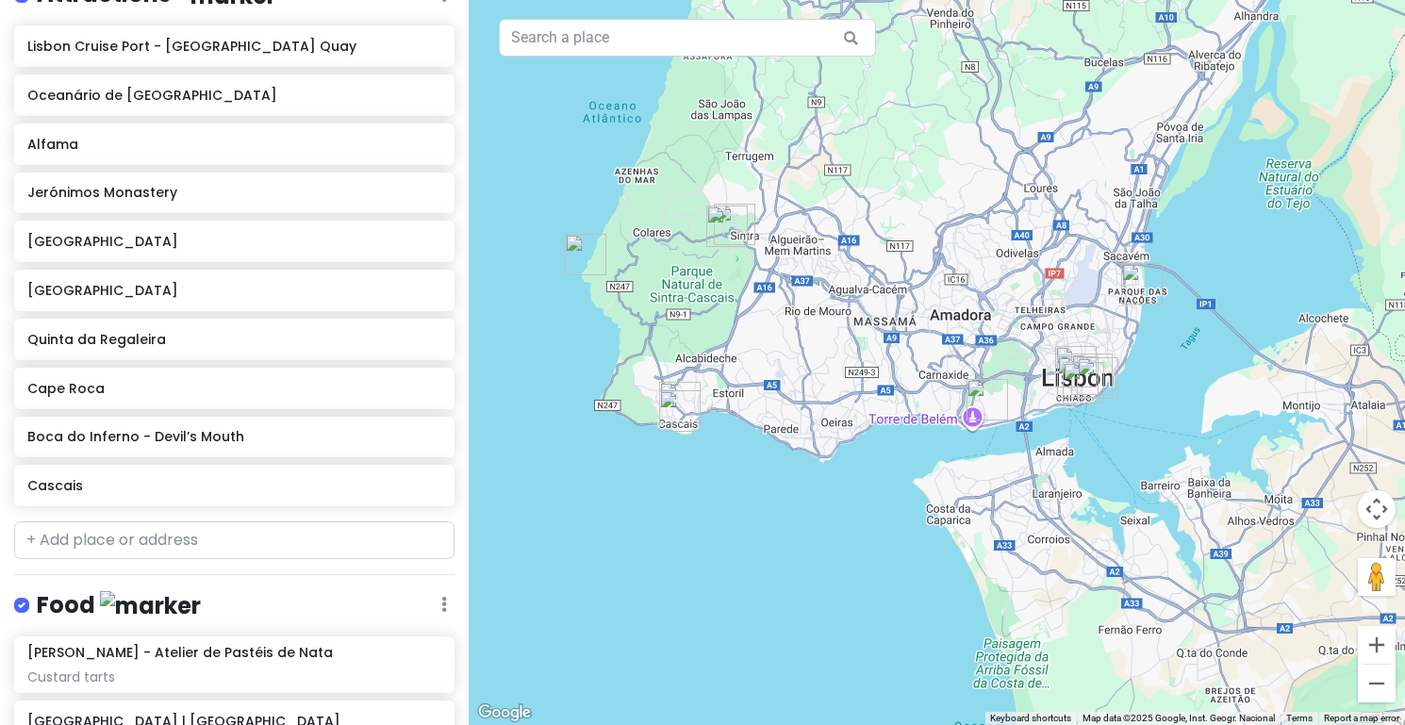
click at [1134, 292] on img "Oceanário de Lisboa" at bounding box center [1141, 283] width 41 height 41
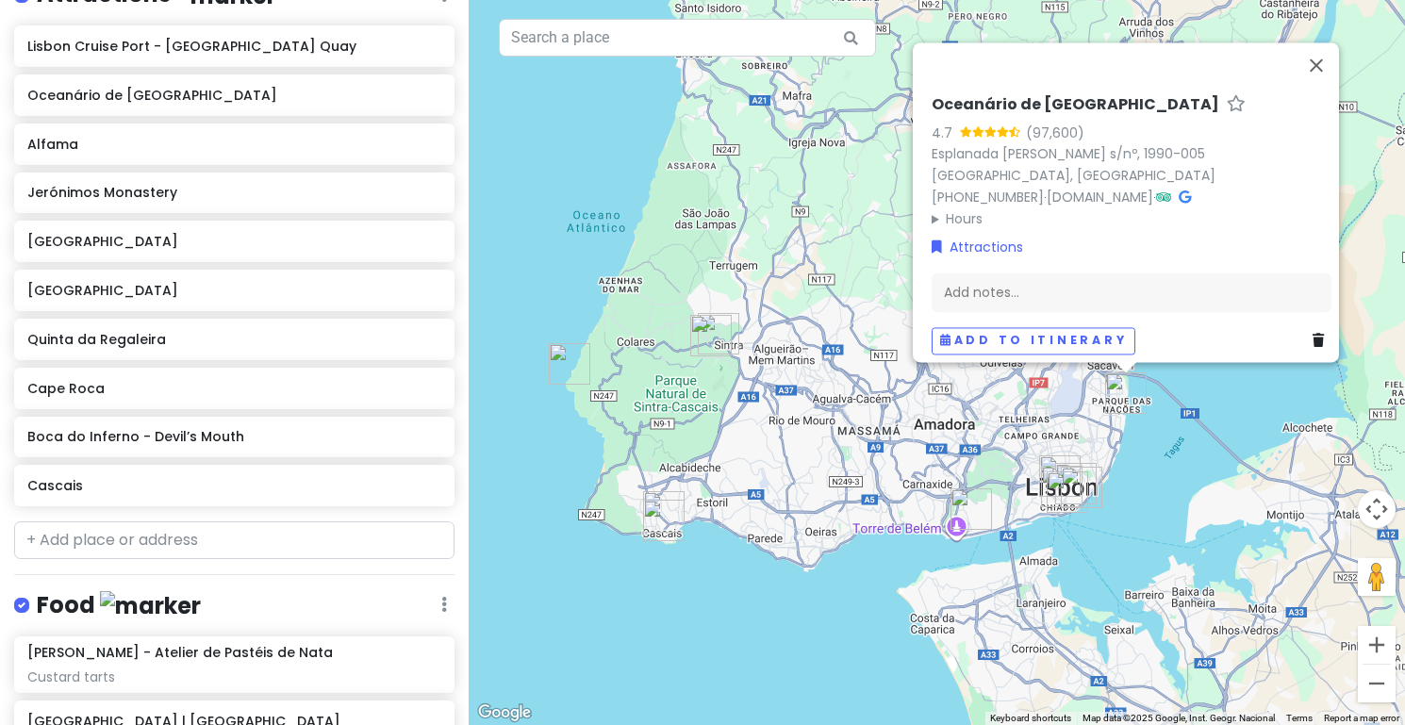
click at [1210, 413] on div "Oceanário de Lisboa 4.7 (97,600) Esplanada [PERSON_NAME] I s/nº, 1990-005 [GEOG…" at bounding box center [937, 362] width 936 height 725
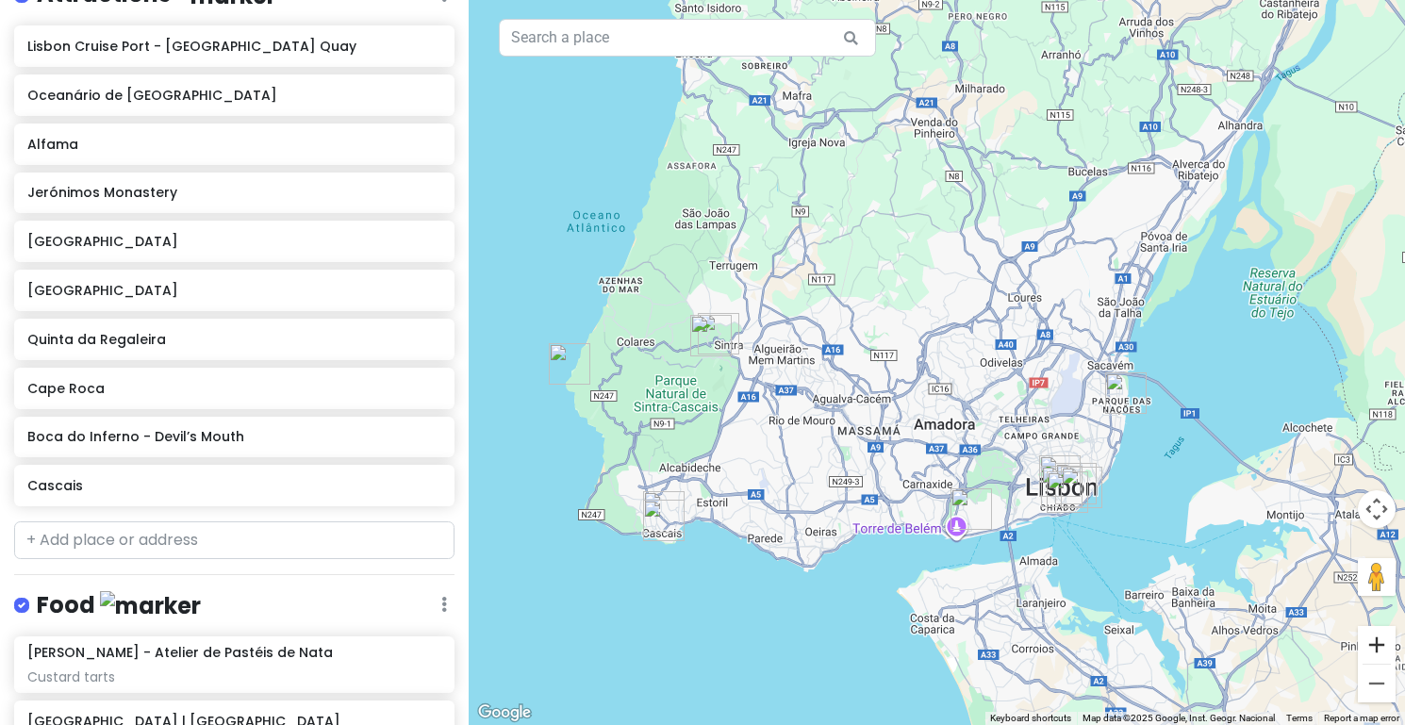
click at [1371, 630] on button "Zoom in" at bounding box center [1377, 645] width 38 height 38
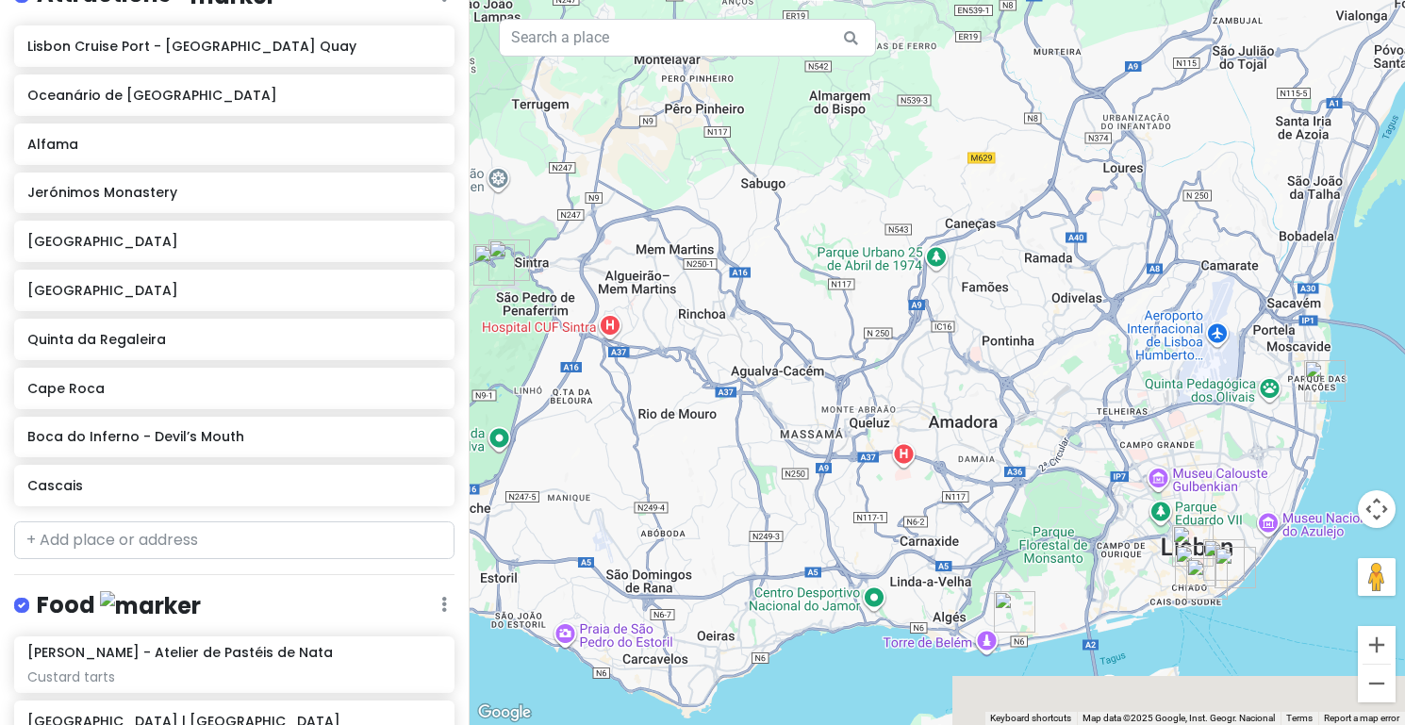
drag, startPoint x: 1250, startPoint y: 616, endPoint x: 1271, endPoint y: 504, distance: 113.2
click at [1271, 504] on div at bounding box center [937, 362] width 936 height 725
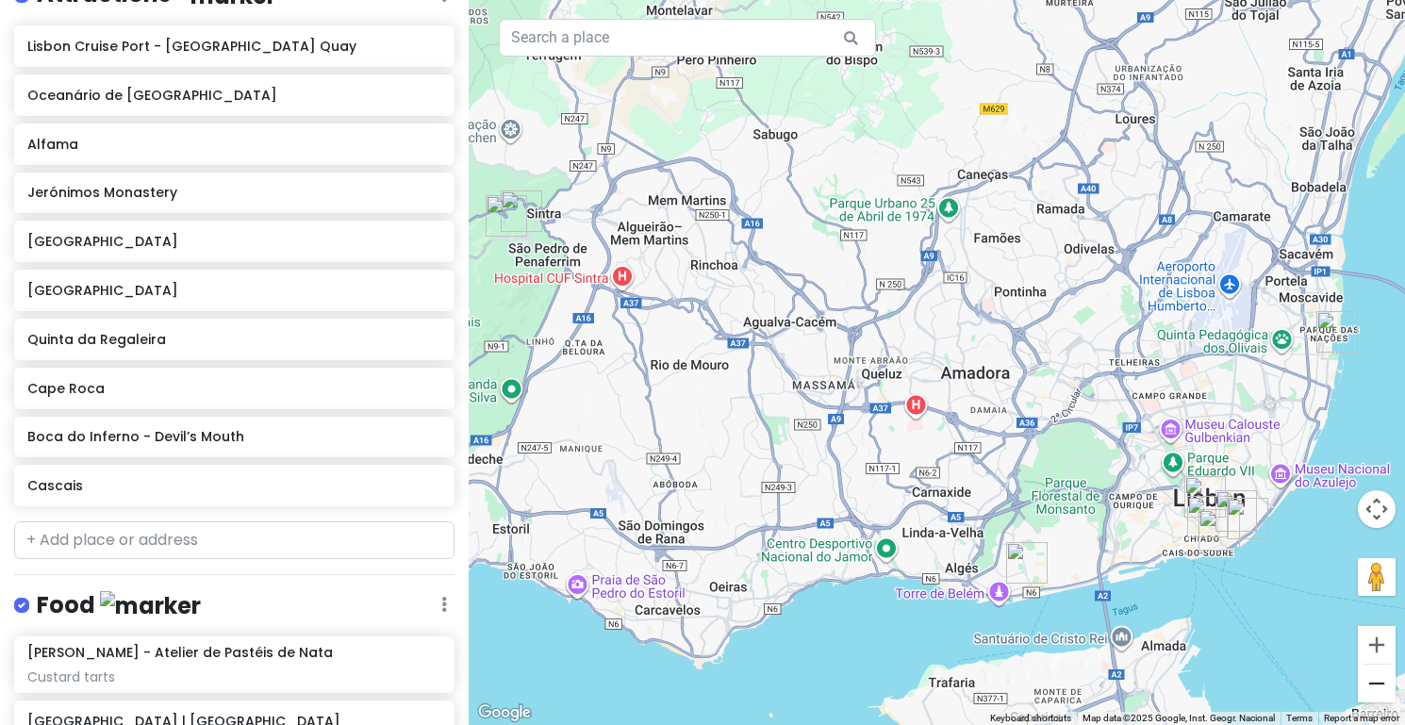
click at [1381, 679] on button "Zoom out" at bounding box center [1377, 684] width 38 height 38
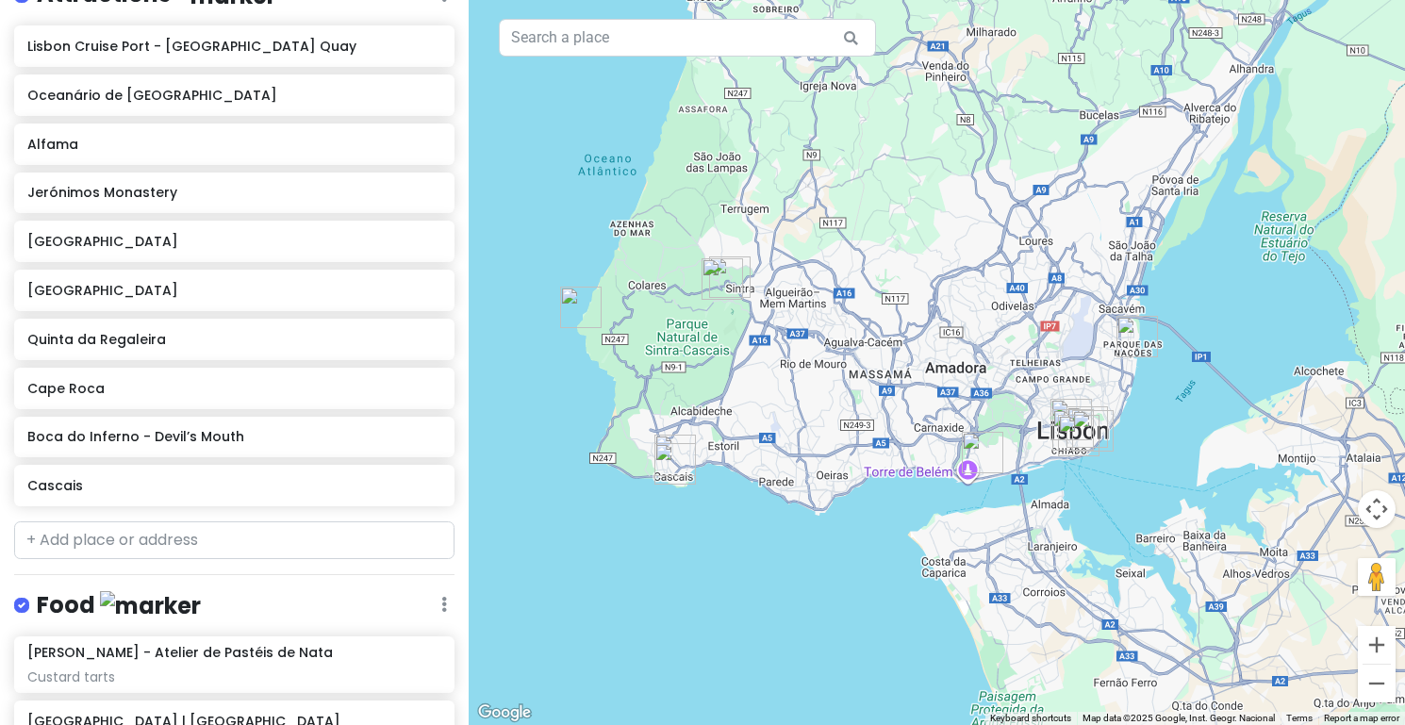
click at [987, 461] on img "Jerónimos Monastery" at bounding box center [982, 452] width 41 height 41
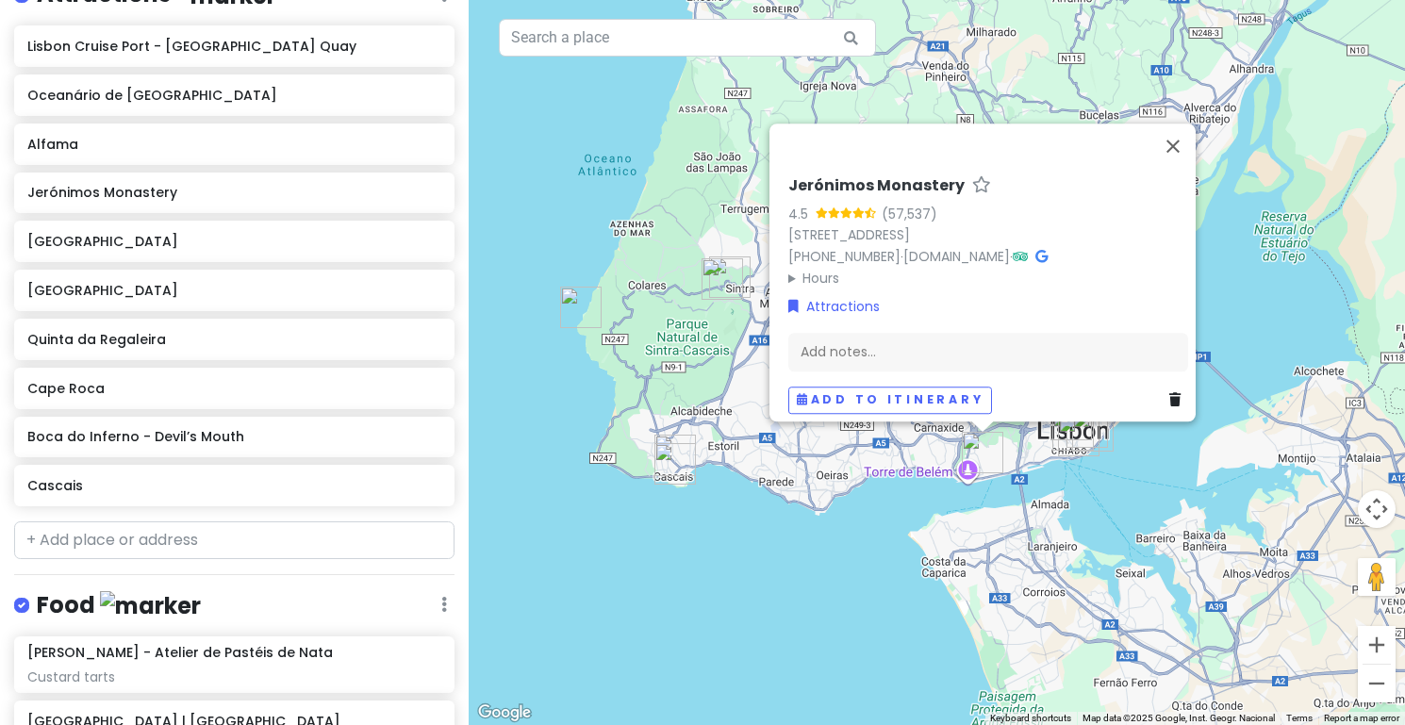
click at [901, 501] on div "Jerónimos Monastery 4.5 (57,537) [STREET_ADDRESS] [PHONE_NUMBER] · [DOMAIN_NAME…" at bounding box center [937, 362] width 936 height 725
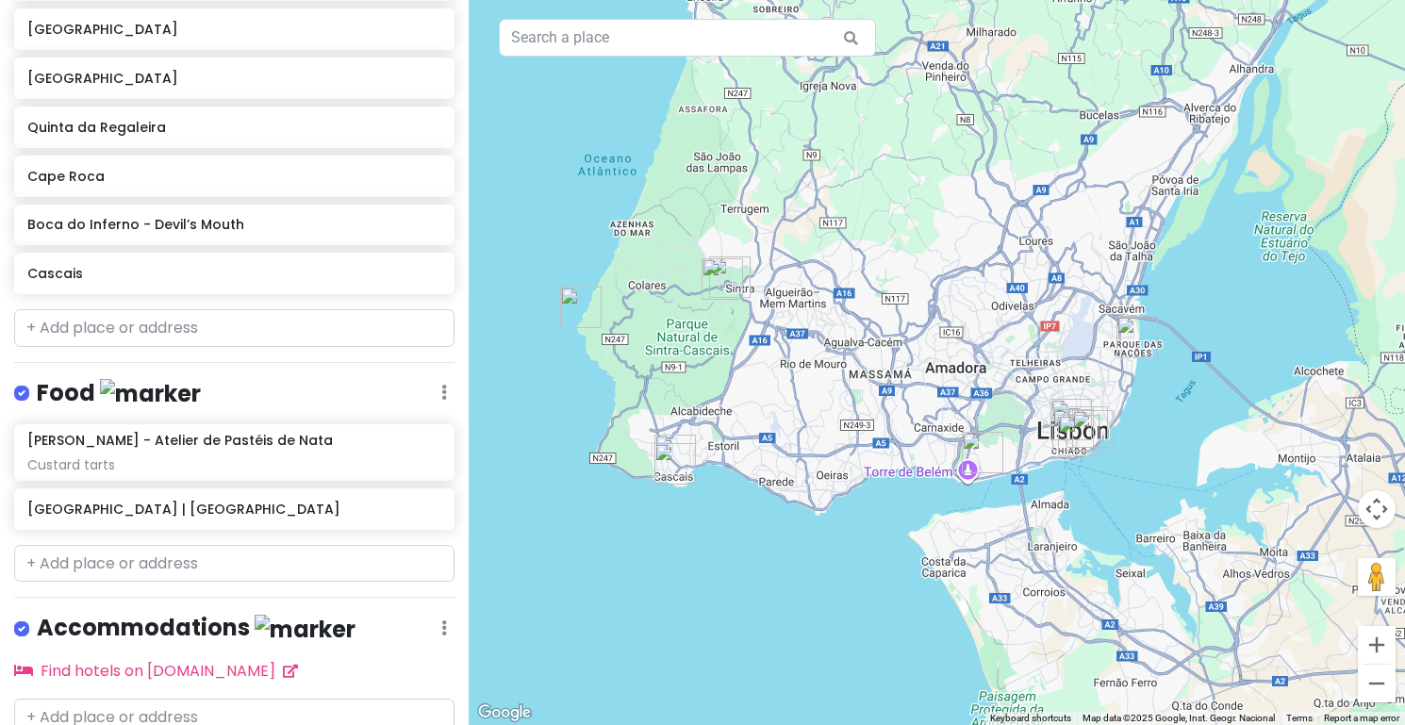
scroll to position [538, 0]
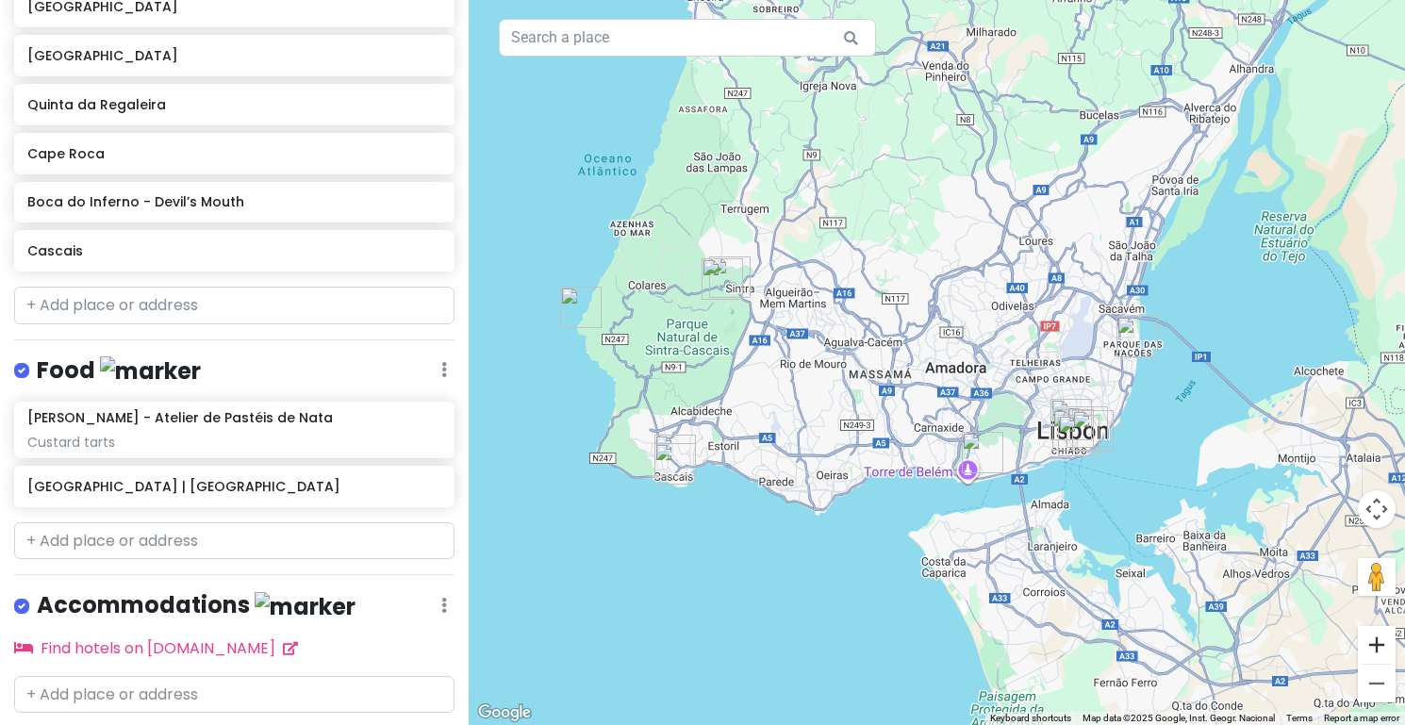
click at [1379, 641] on button "Zoom in" at bounding box center [1377, 645] width 38 height 38
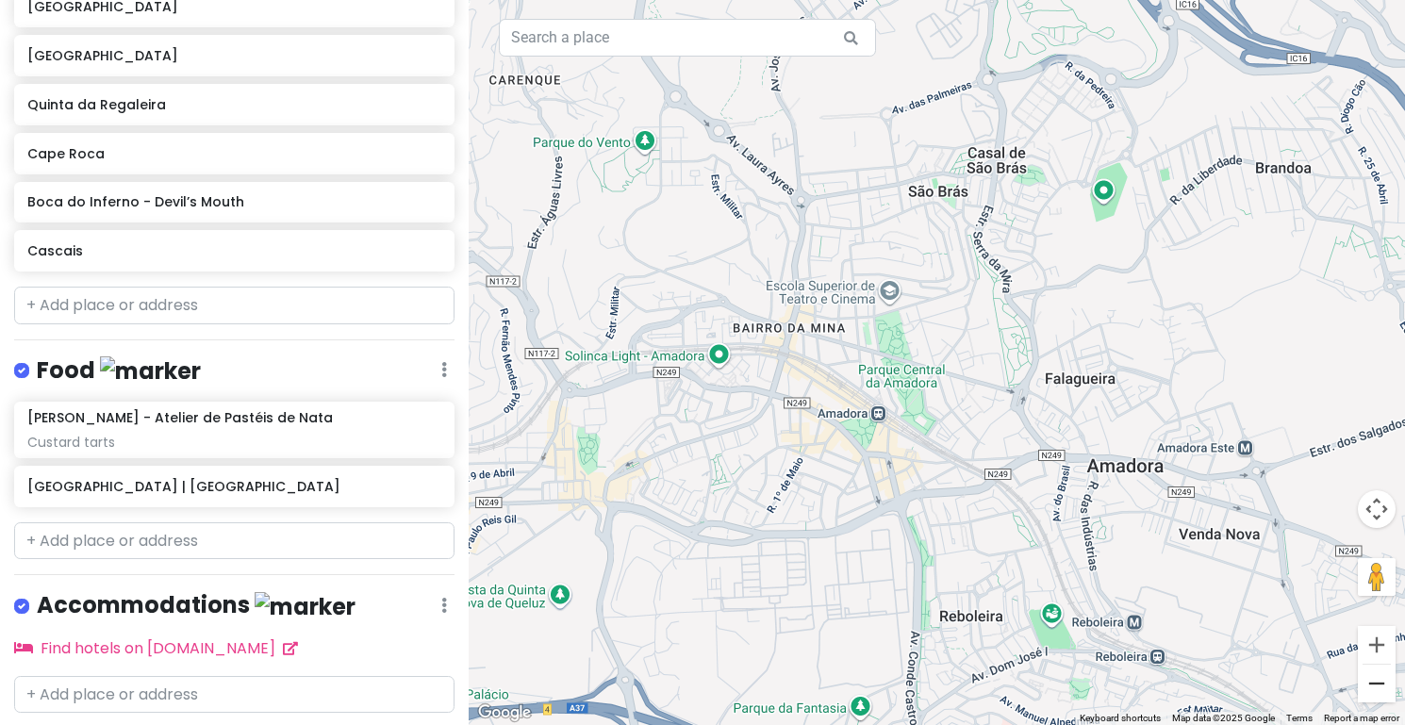
click at [1381, 686] on button "Zoom out" at bounding box center [1377, 684] width 38 height 38
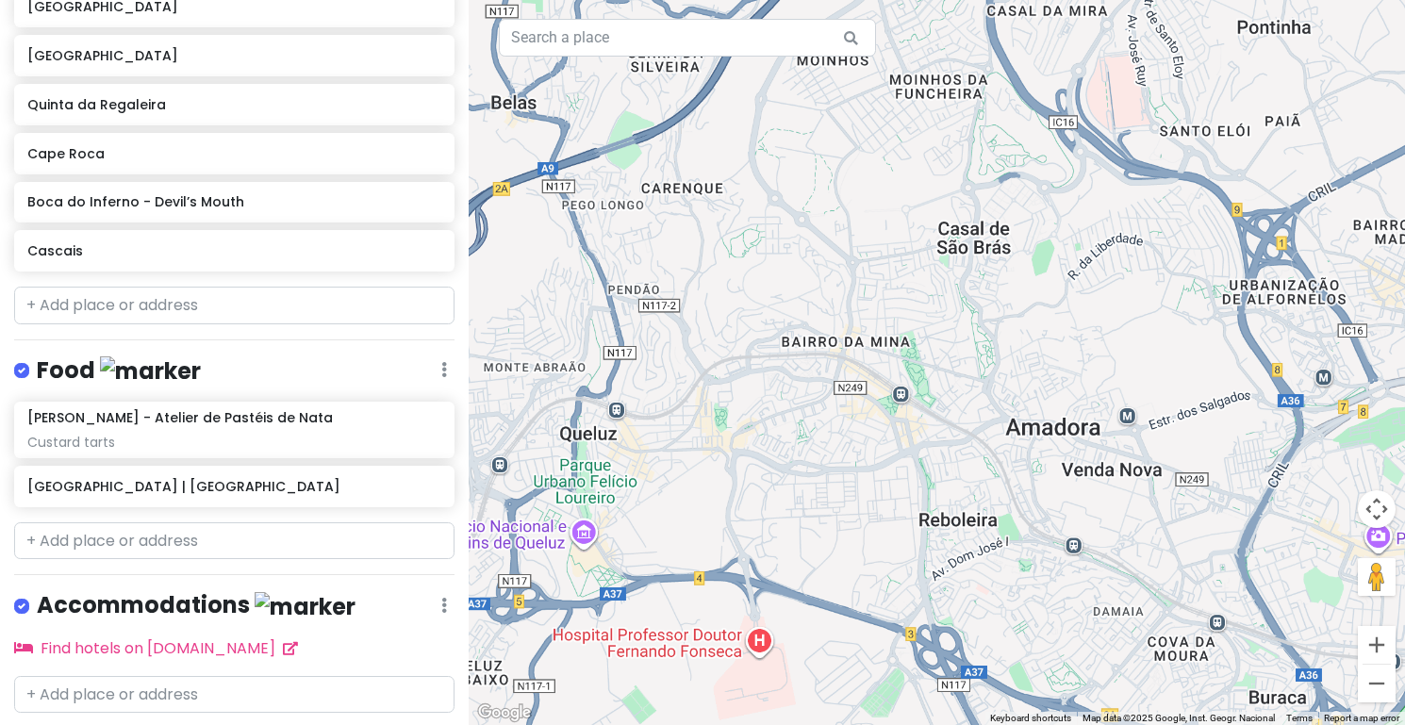
click at [1381, 686] on button "Zoom out" at bounding box center [1377, 684] width 38 height 38
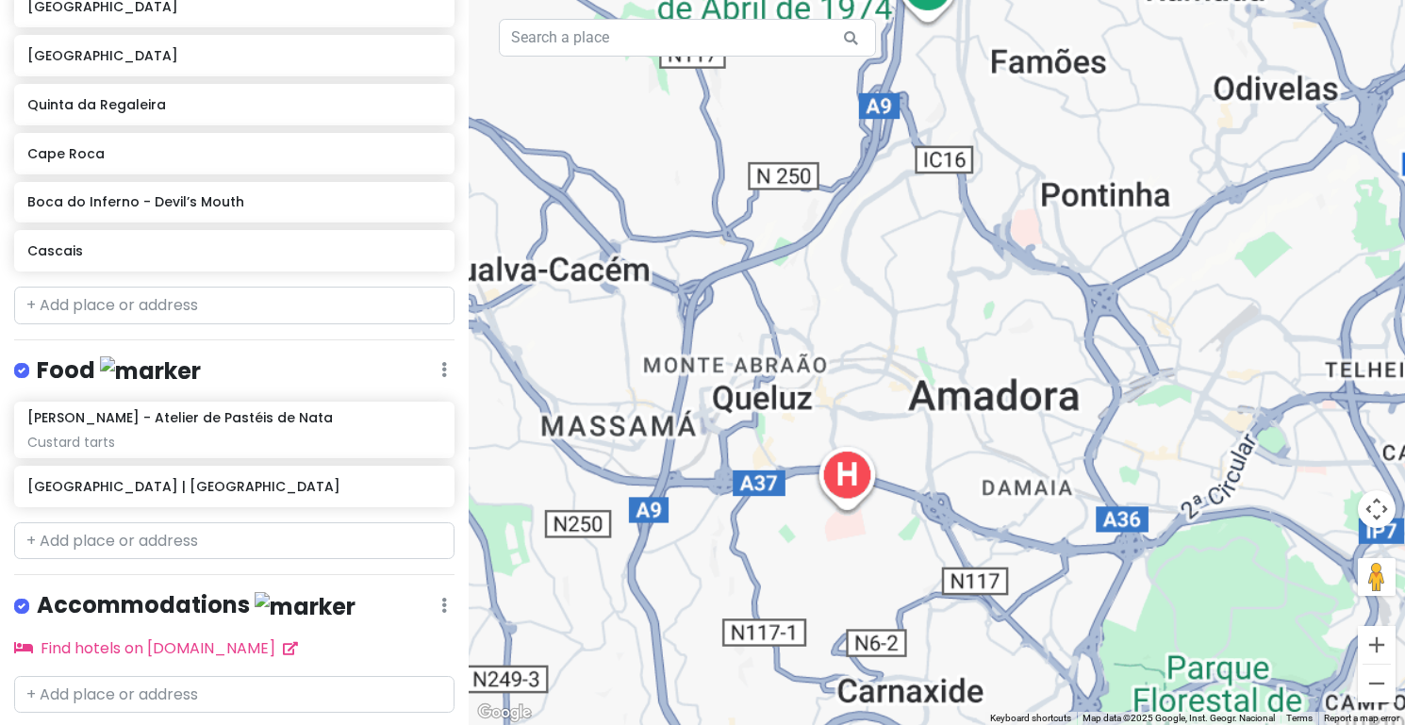
click at [1381, 686] on button "Zoom out" at bounding box center [1377, 684] width 38 height 38
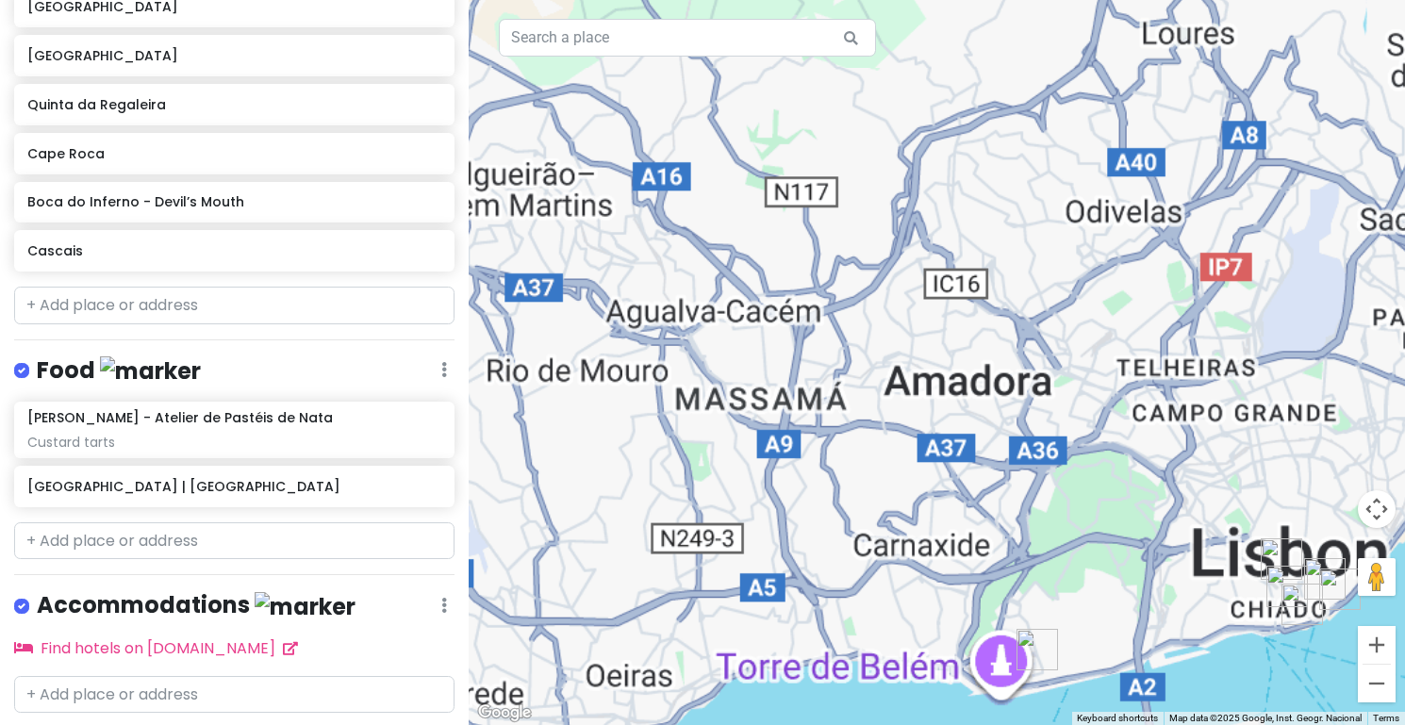
click at [1381, 686] on button "Zoom out" at bounding box center [1377, 684] width 38 height 38
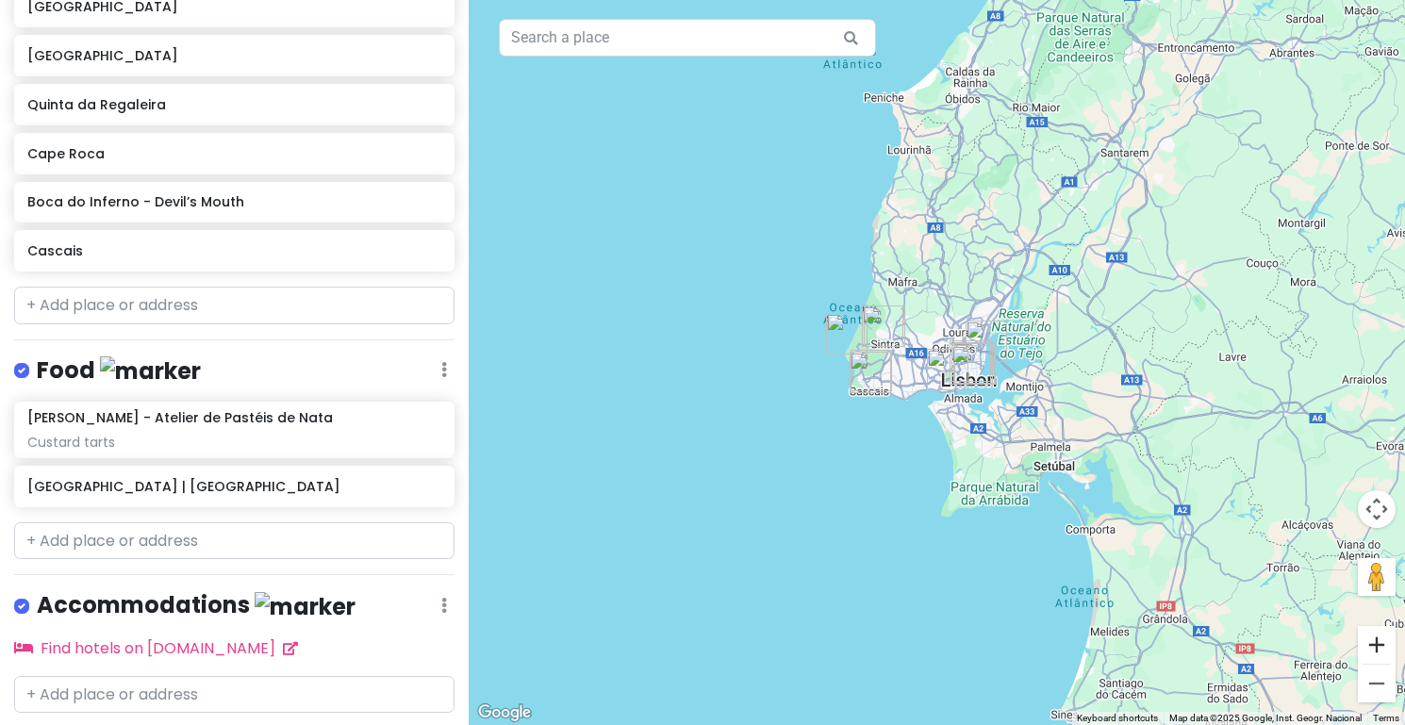
click at [1381, 639] on button "Zoom in" at bounding box center [1377, 645] width 38 height 38
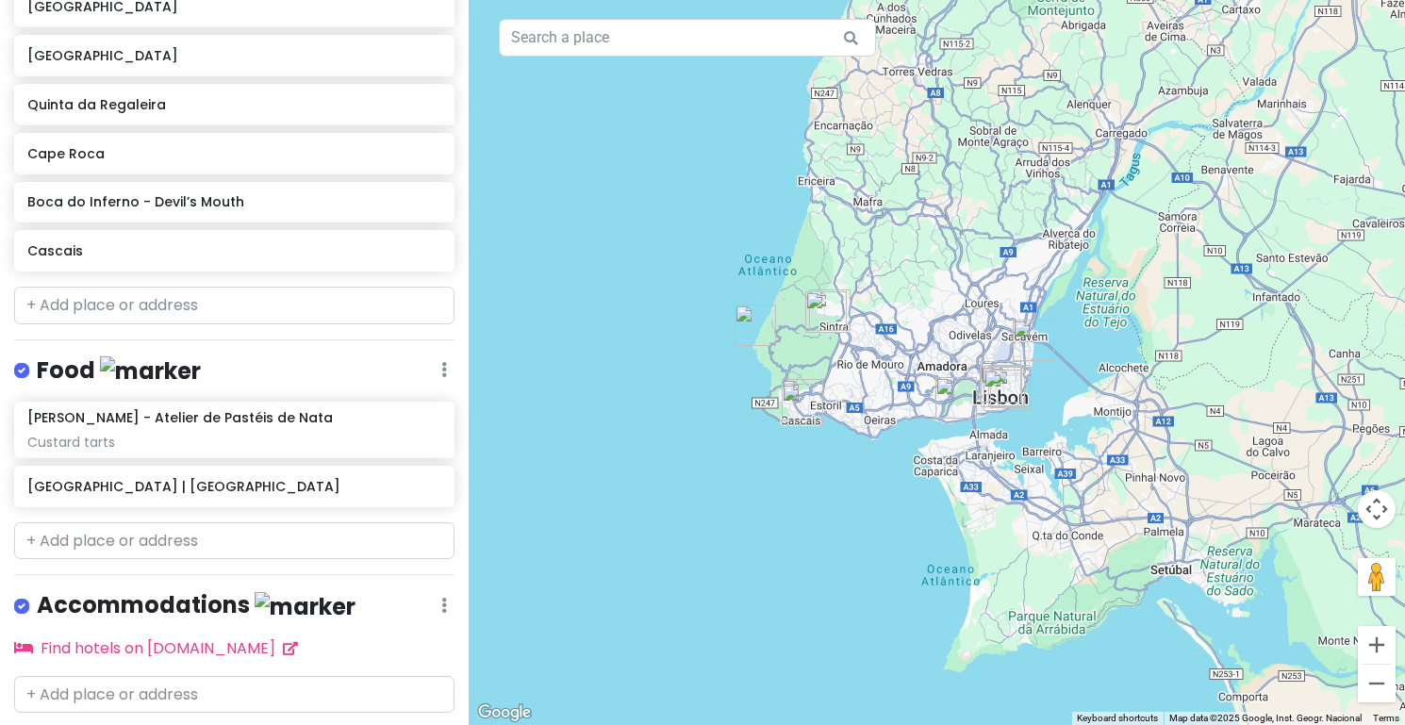
click at [1381, 639] on button "Zoom in" at bounding box center [1377, 645] width 38 height 38
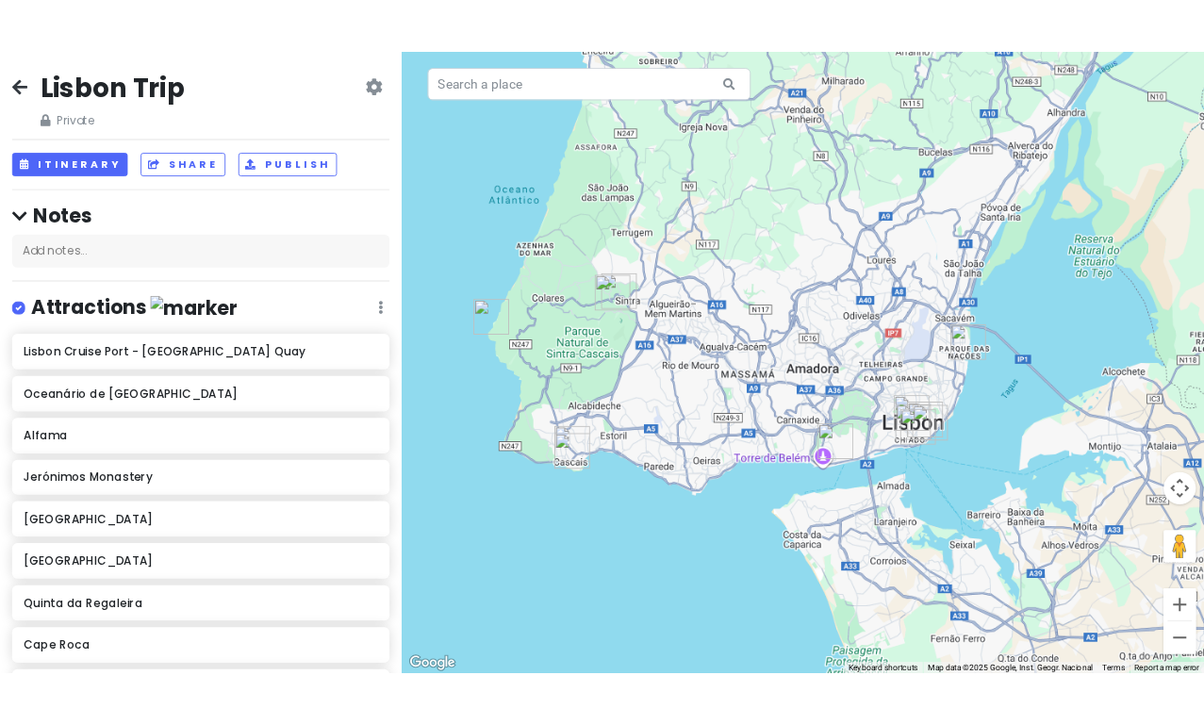
scroll to position [0, 0]
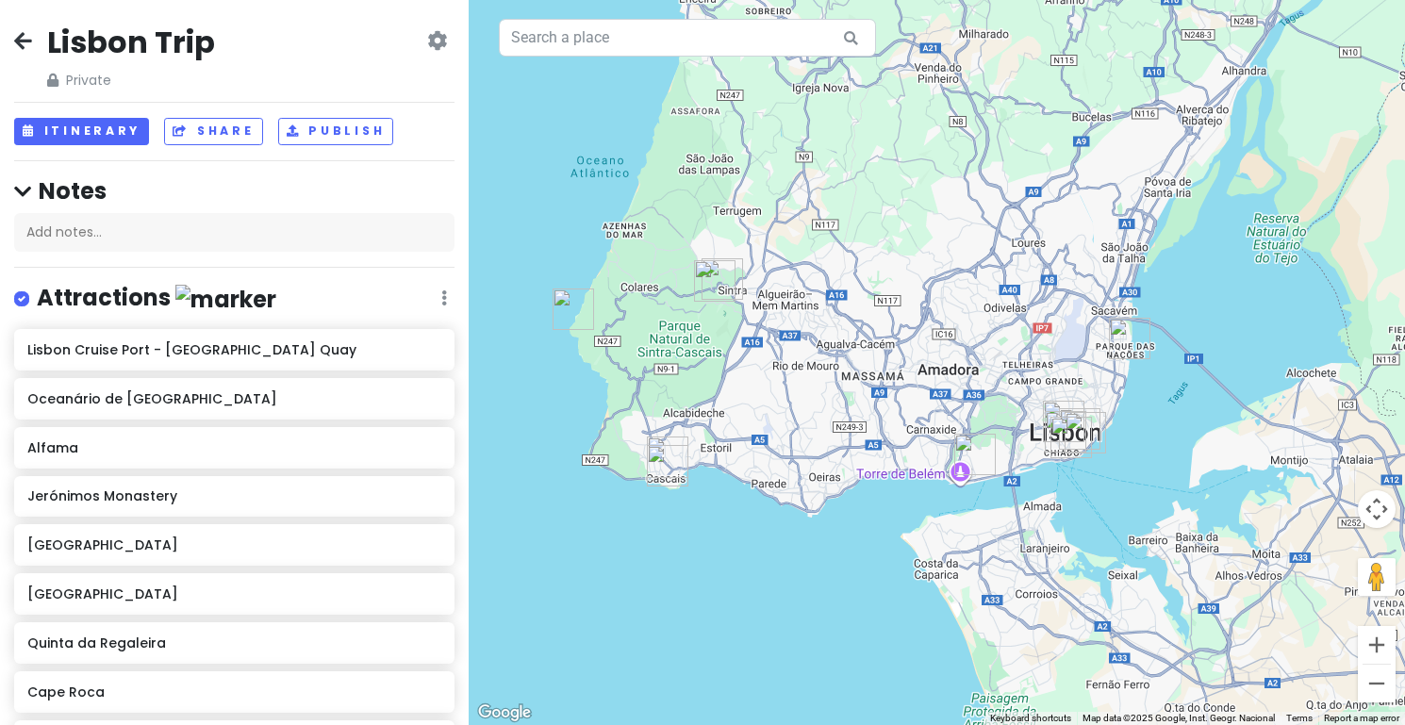
click at [18, 39] on icon at bounding box center [23, 40] width 18 height 15
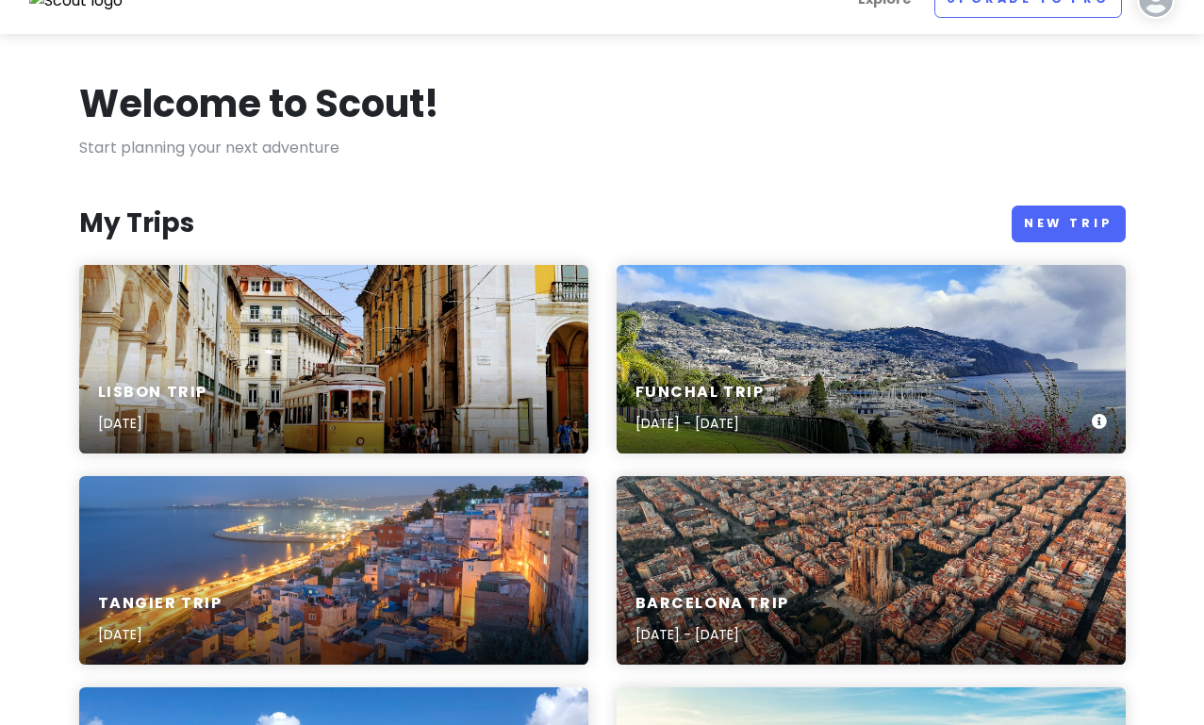
scroll to position [44, 0]
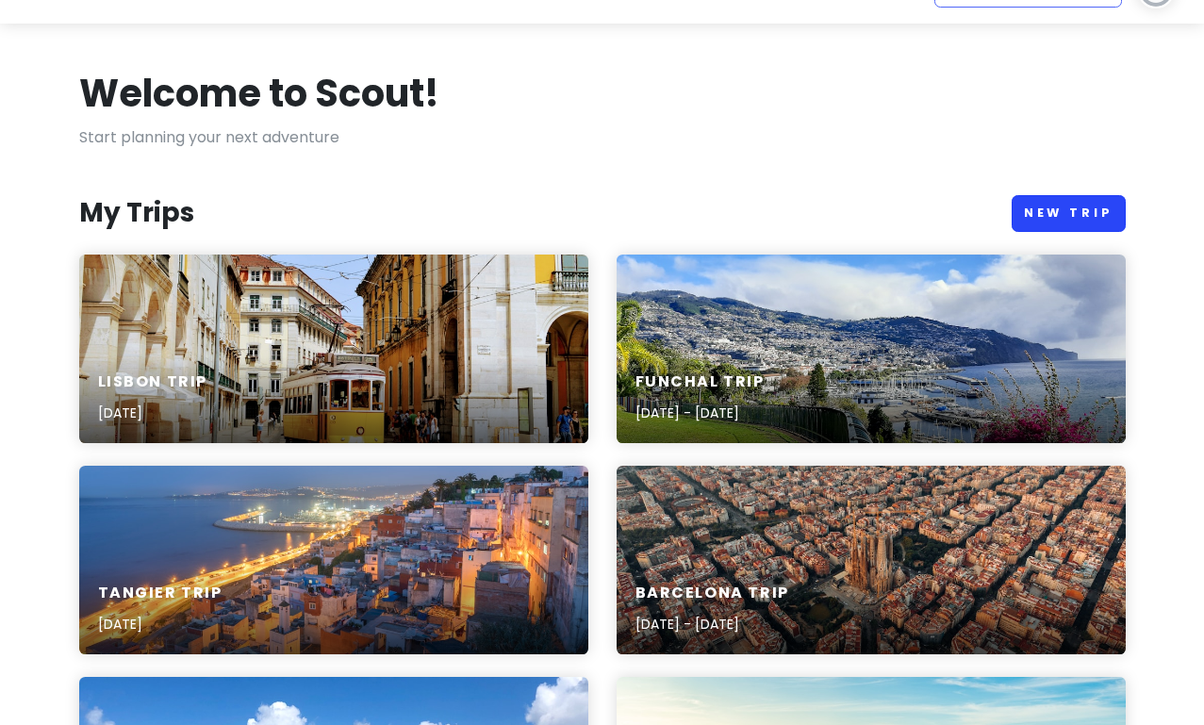
click at [1061, 210] on link "New Trip" at bounding box center [1069, 213] width 114 height 37
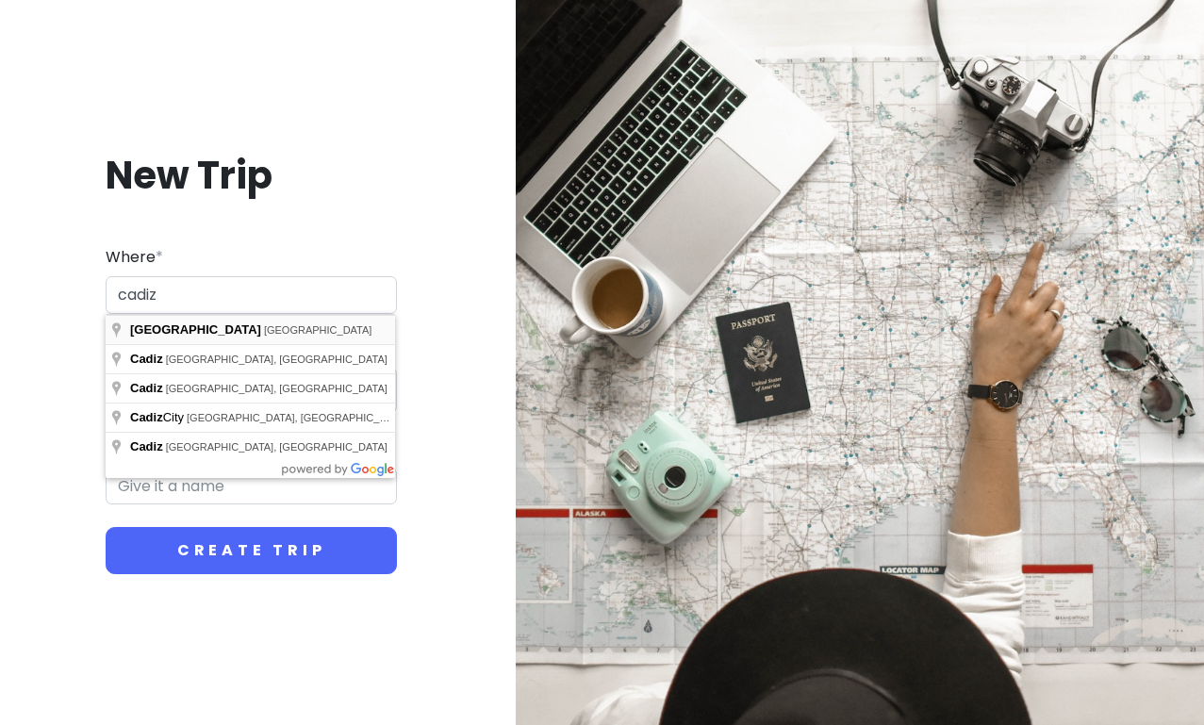
type input "[GEOGRAPHIC_DATA], [GEOGRAPHIC_DATA]"
type input "Cádiz Trip"
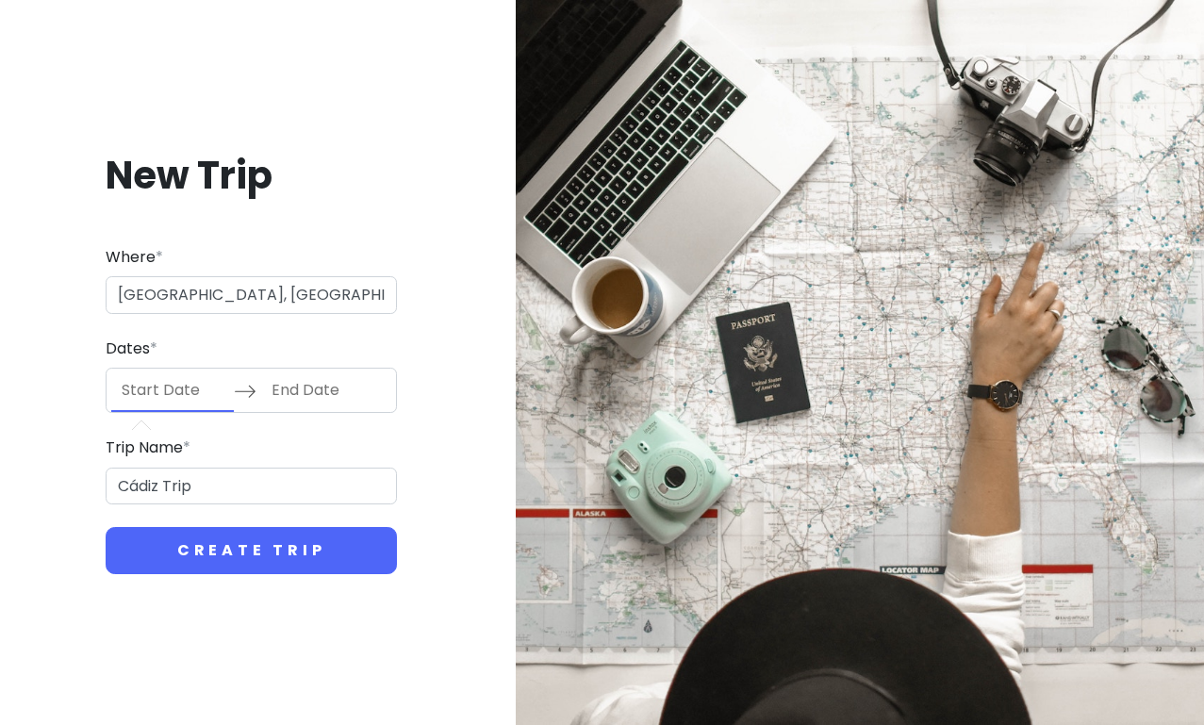
click at [181, 385] on input "Start Date" at bounding box center [172, 390] width 123 height 43
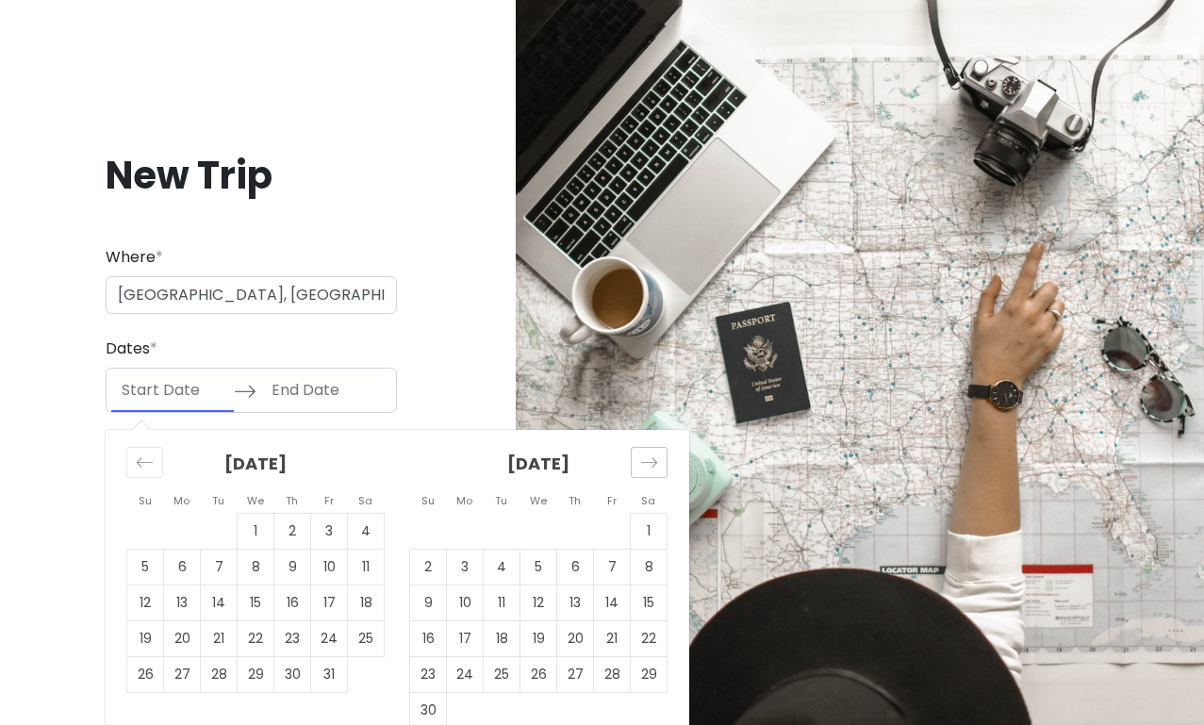
click at [652, 464] on icon "Move forward to switch to the next month." at bounding box center [649, 463] width 18 height 18
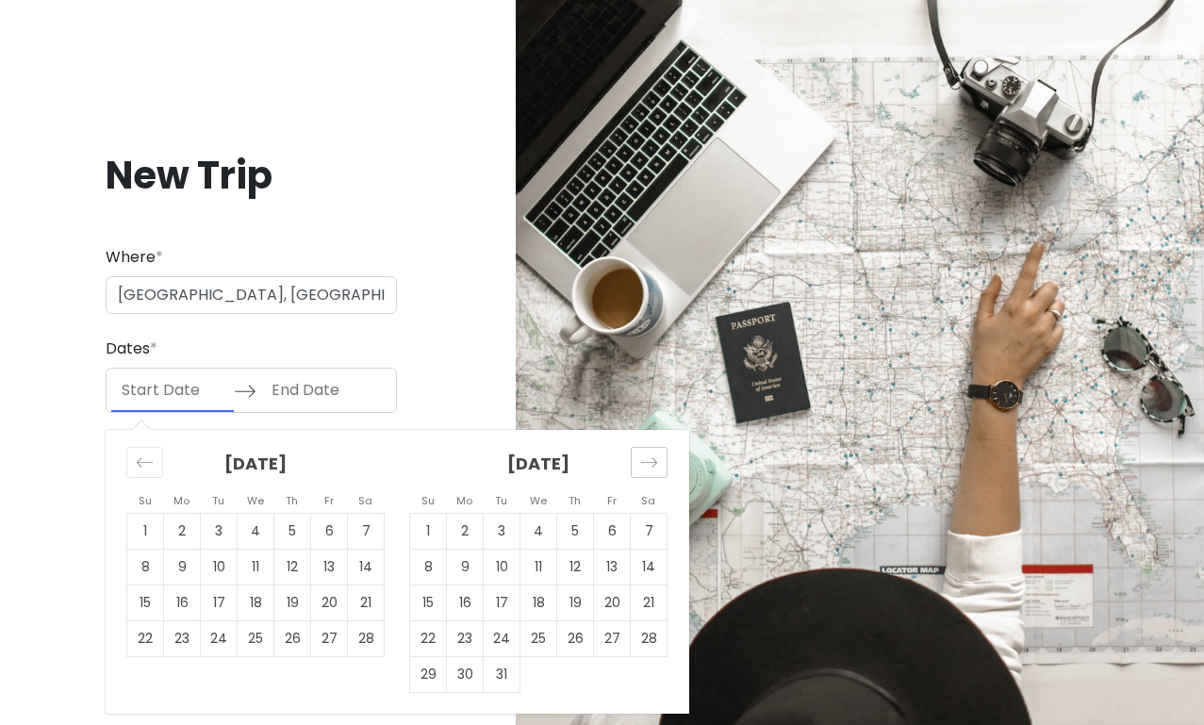
click at [652, 464] on icon "Move forward to switch to the next month." at bounding box center [649, 463] width 18 height 18
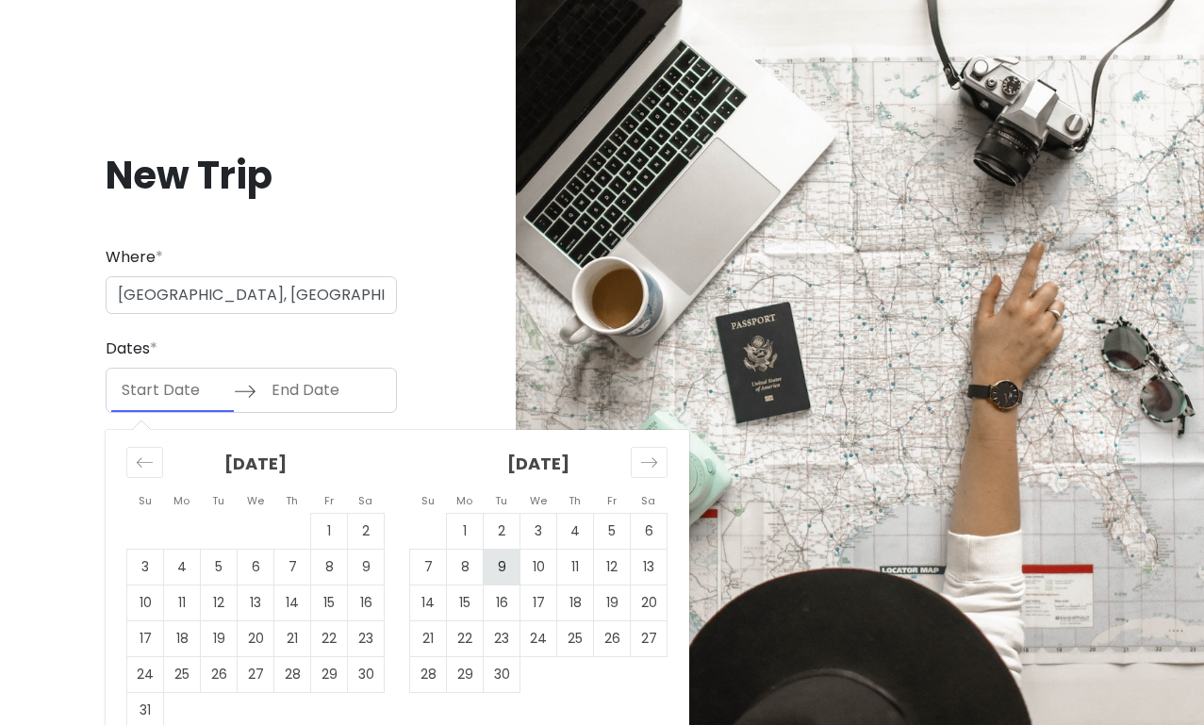
click at [511, 566] on td "9" at bounding box center [502, 568] width 37 height 36
type input "[DATE]"
click at [504, 566] on td "9" at bounding box center [502, 568] width 37 height 36
type input "[DATE]"
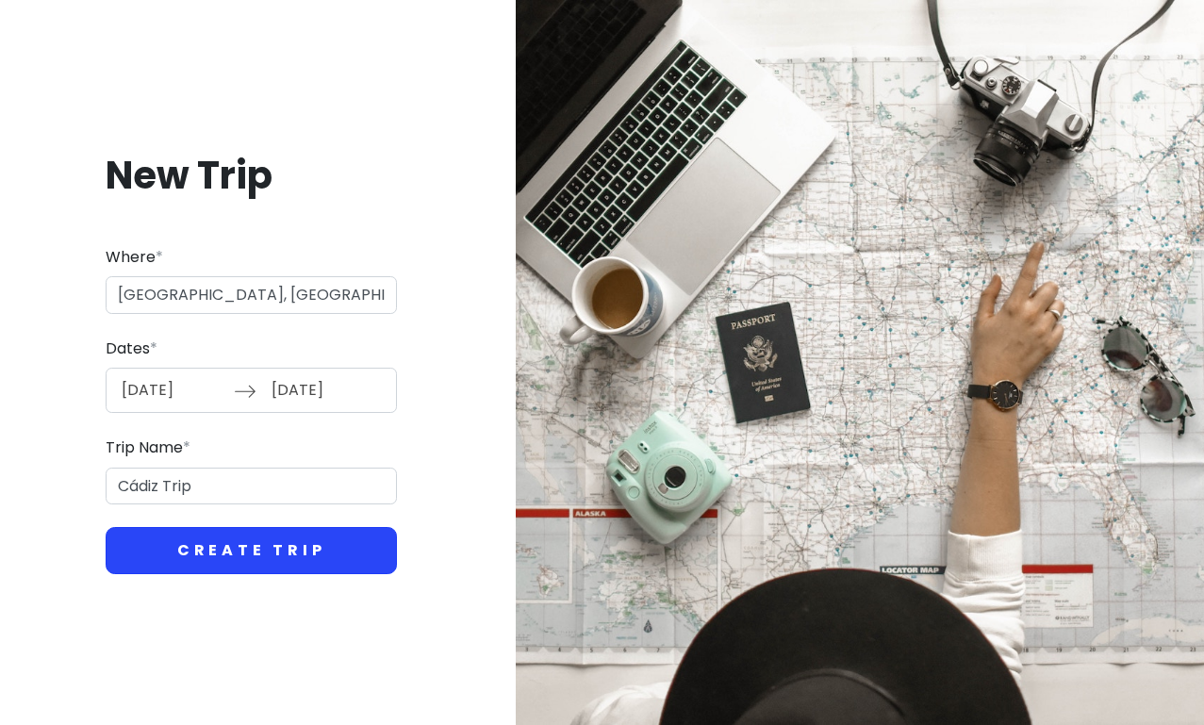
click at [224, 545] on button "Create Trip" at bounding box center [251, 550] width 291 height 47
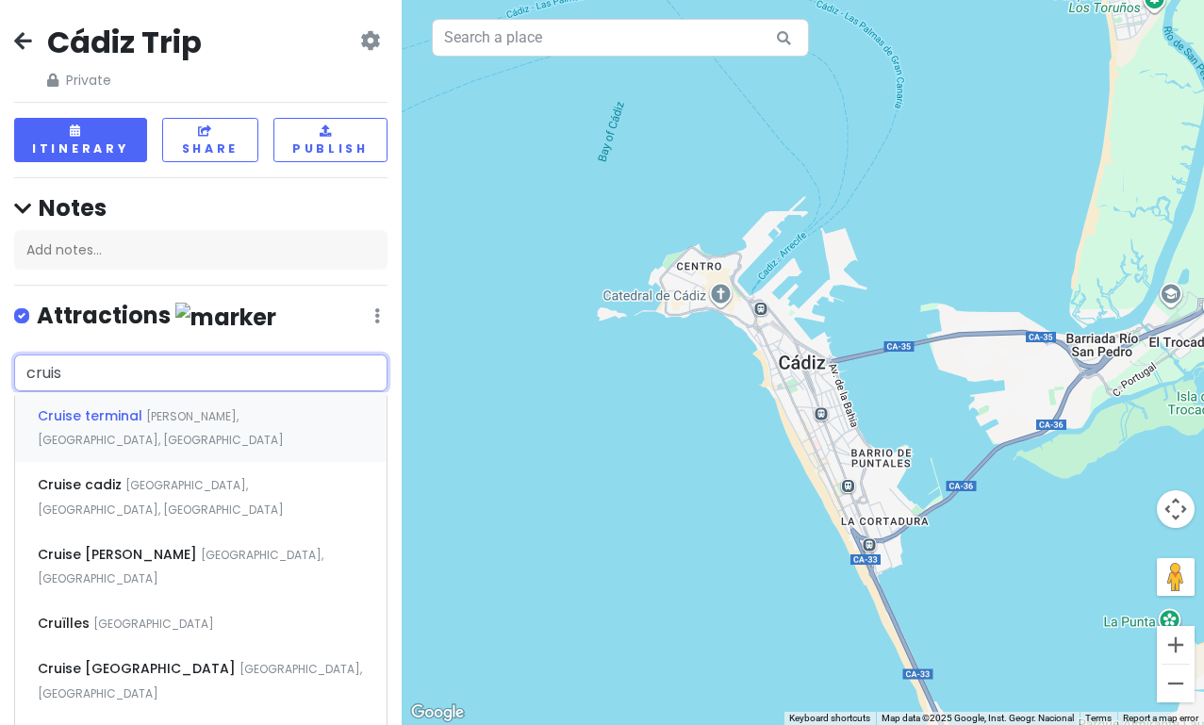
type input "cruise"
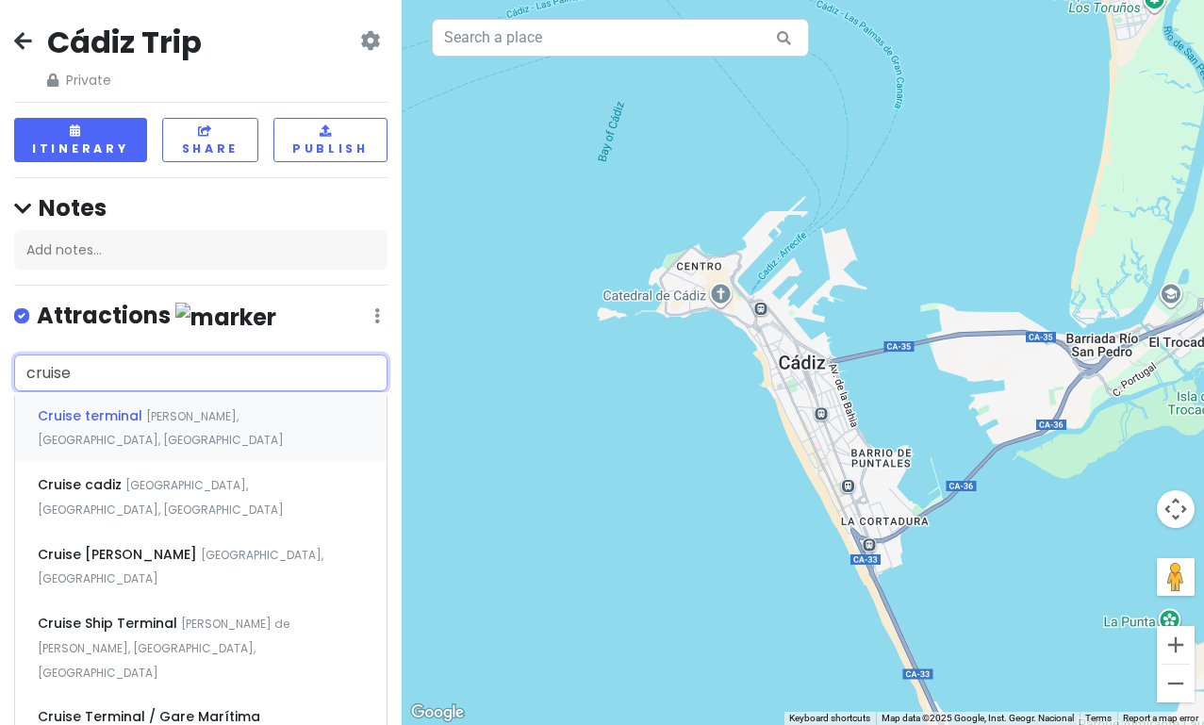
click at [104, 406] on span "Cruise terminal" at bounding box center [92, 415] width 108 height 19
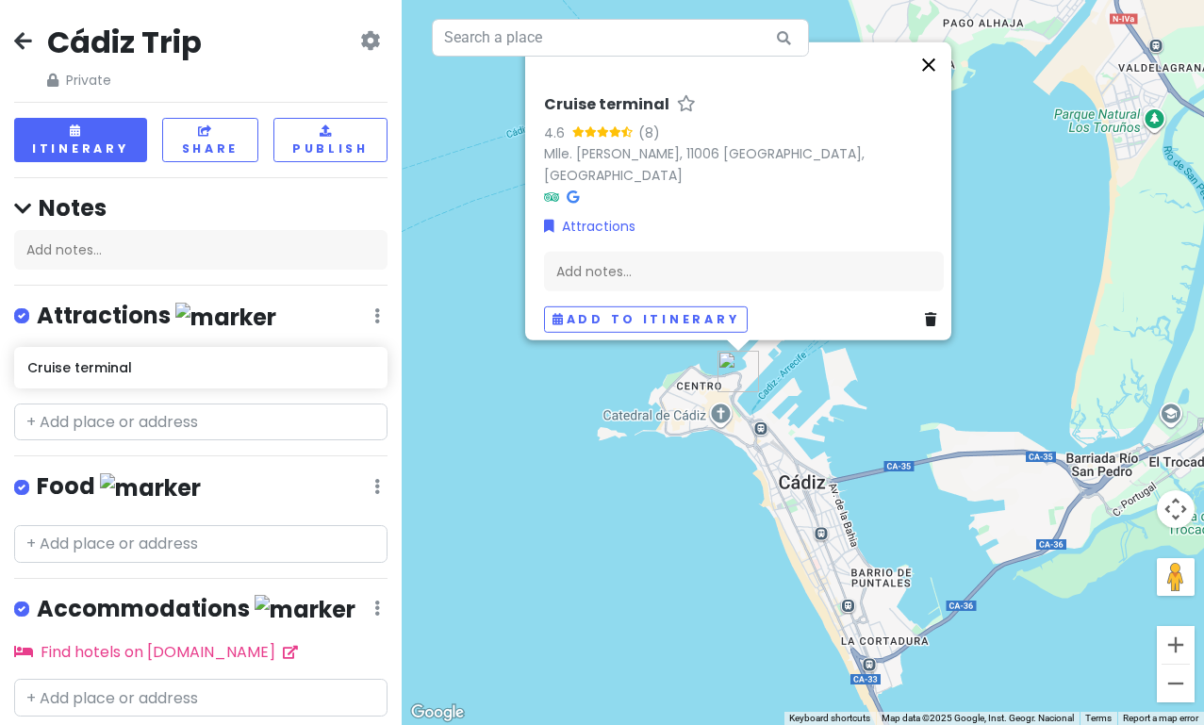
click at [937, 85] on button "Close" at bounding box center [928, 63] width 45 height 45
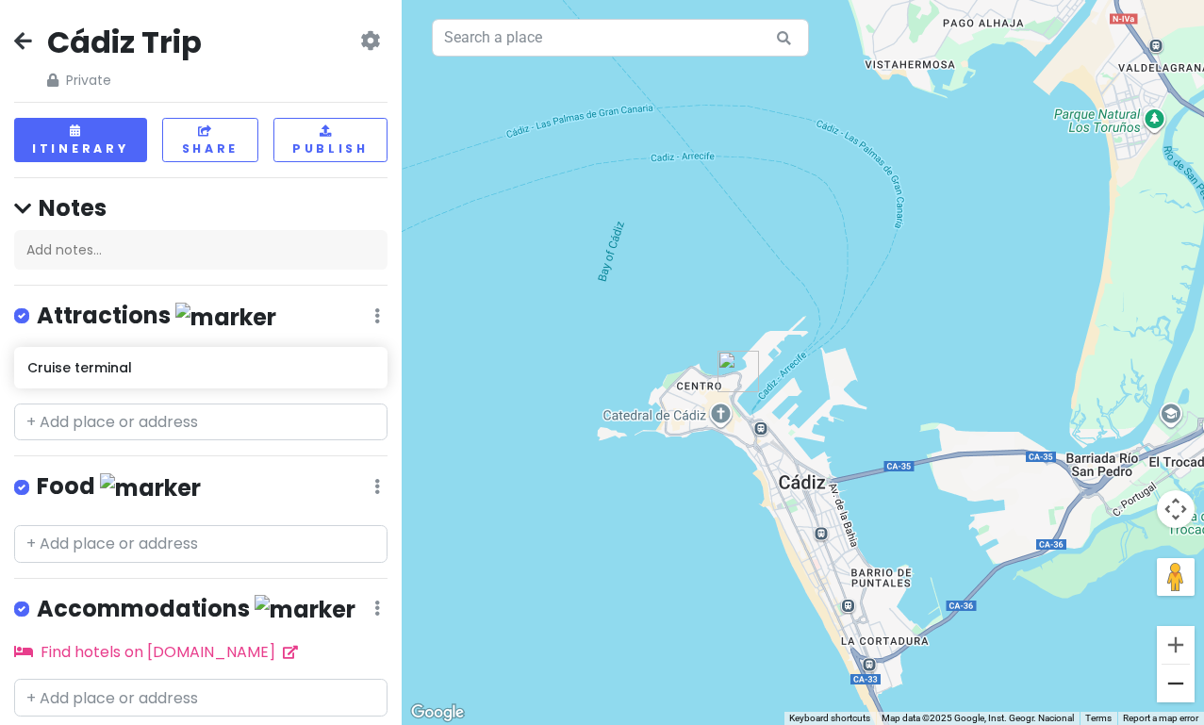
click at [1173, 693] on button "Zoom out" at bounding box center [1176, 684] width 38 height 38
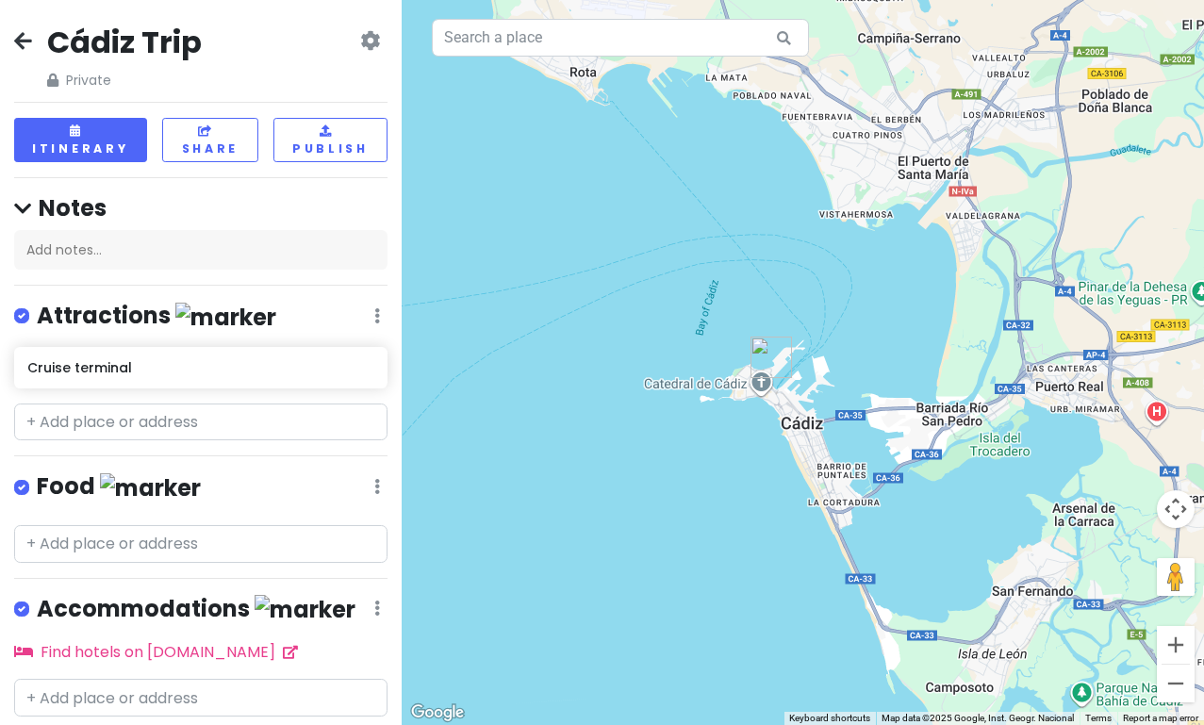
click at [1173, 693] on button "Zoom out" at bounding box center [1176, 684] width 38 height 38
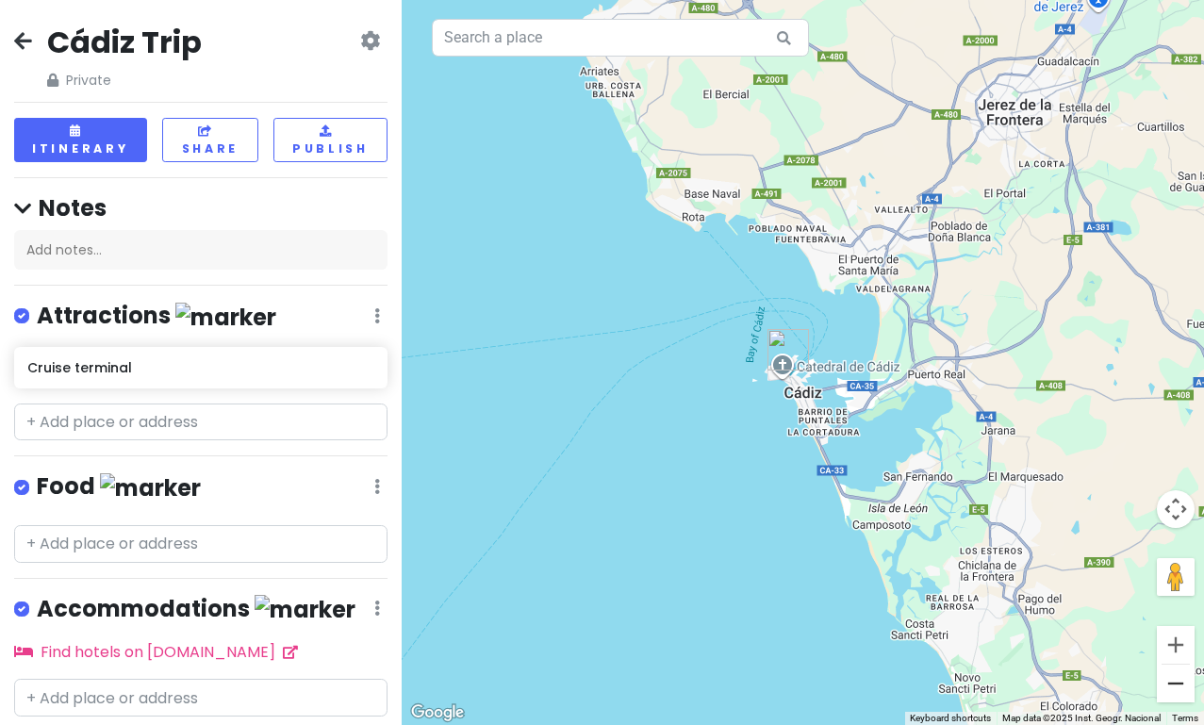
click at [1171, 688] on button "Zoom out" at bounding box center [1176, 684] width 38 height 38
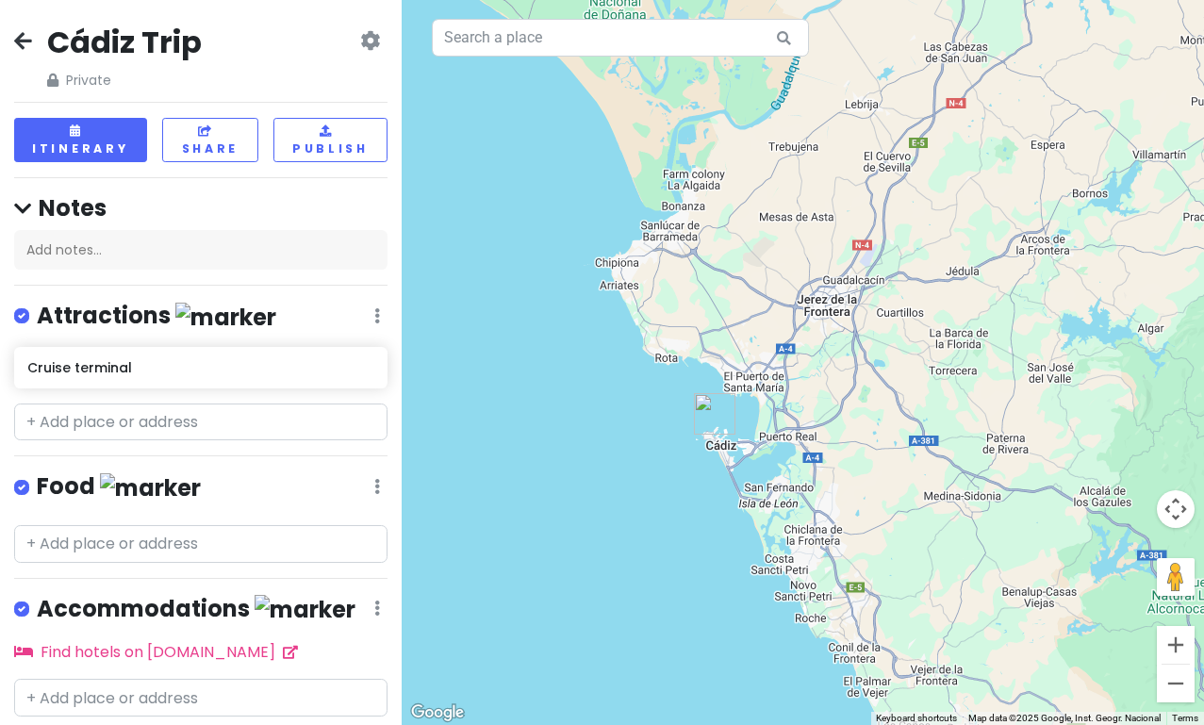
drag, startPoint x: 1082, startPoint y: 578, endPoint x: 996, endPoint y: 648, distance: 110.6
click at [996, 648] on div at bounding box center [803, 362] width 802 height 725
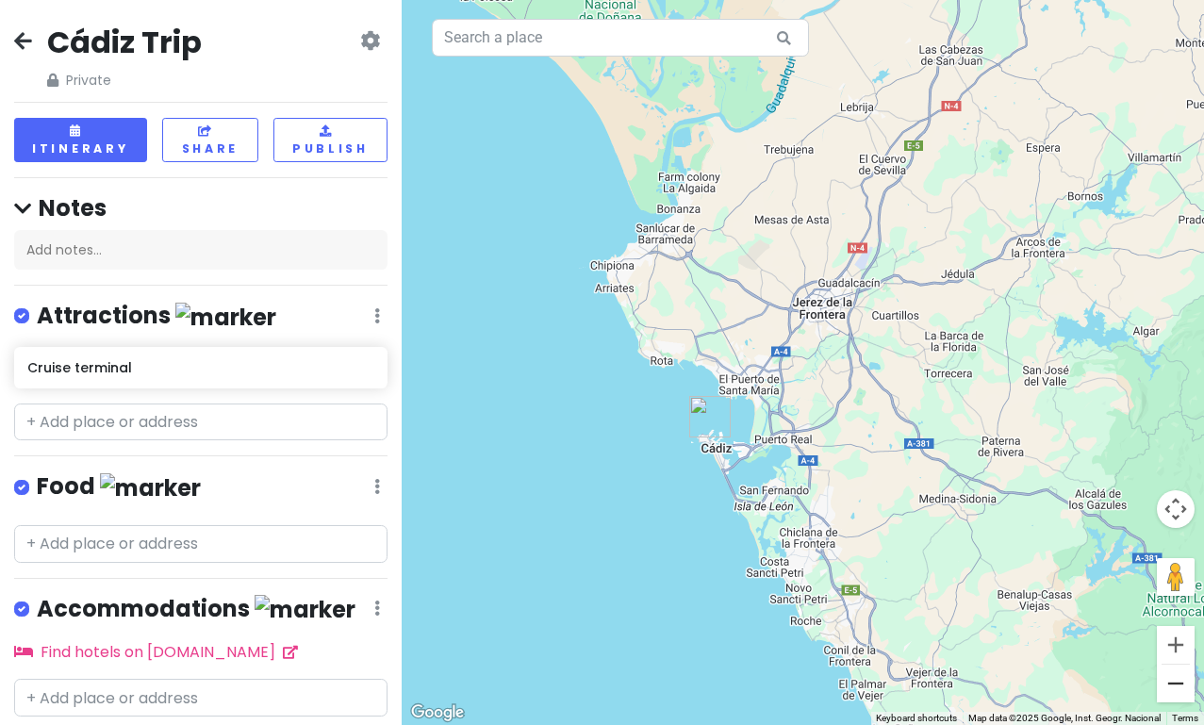
click at [1169, 686] on button "Zoom out" at bounding box center [1176, 684] width 38 height 38
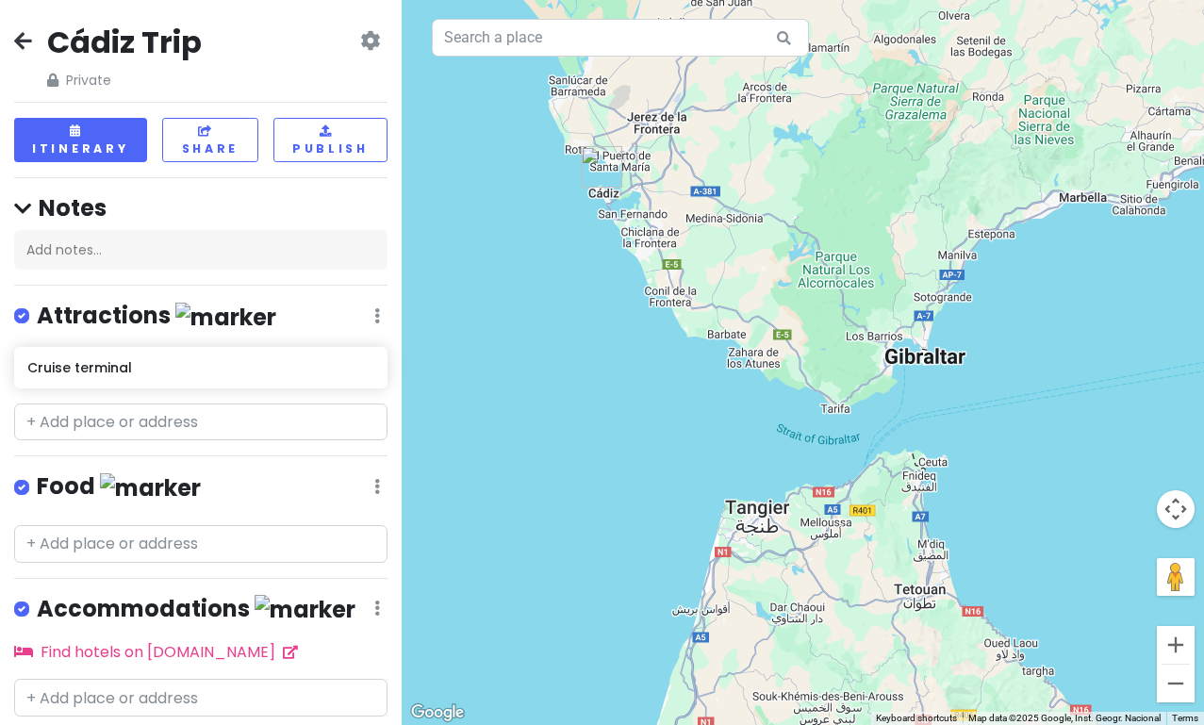
drag, startPoint x: 1024, startPoint y: 535, endPoint x: 869, endPoint y: 324, distance: 261.0
click at [869, 324] on div at bounding box center [803, 362] width 802 height 725
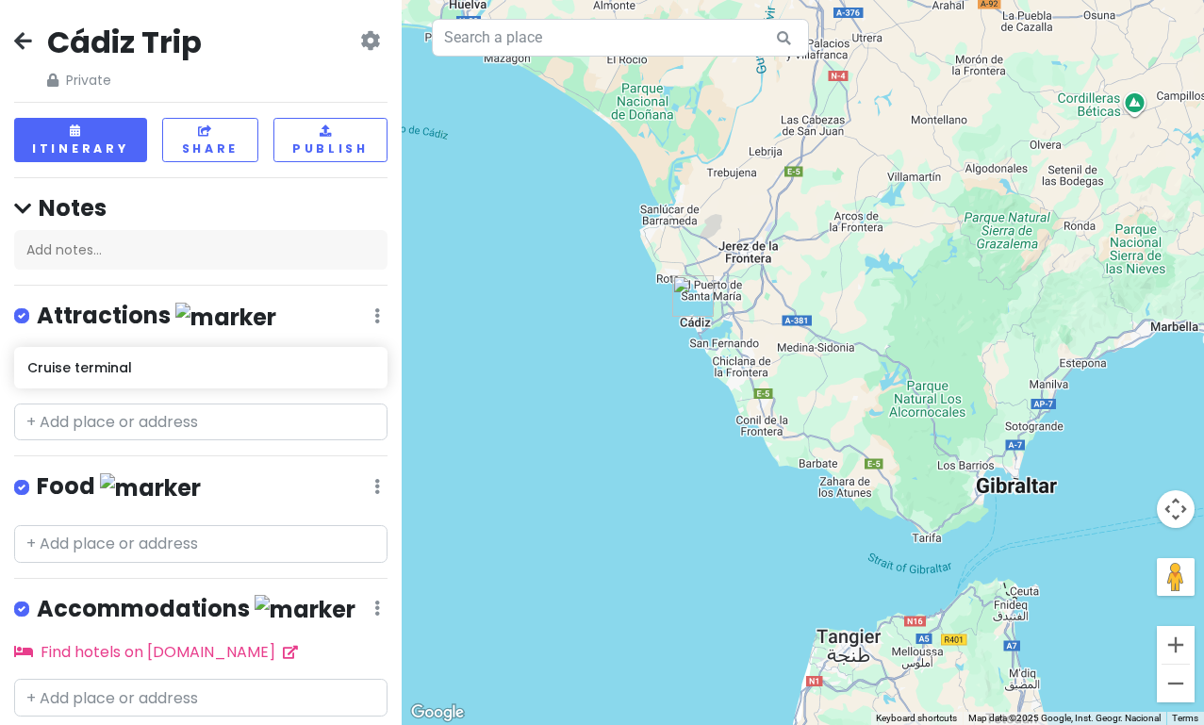
drag, startPoint x: 792, startPoint y: 240, endPoint x: 906, endPoint y: 406, distance: 201.4
click at [904, 405] on div at bounding box center [803, 362] width 802 height 725
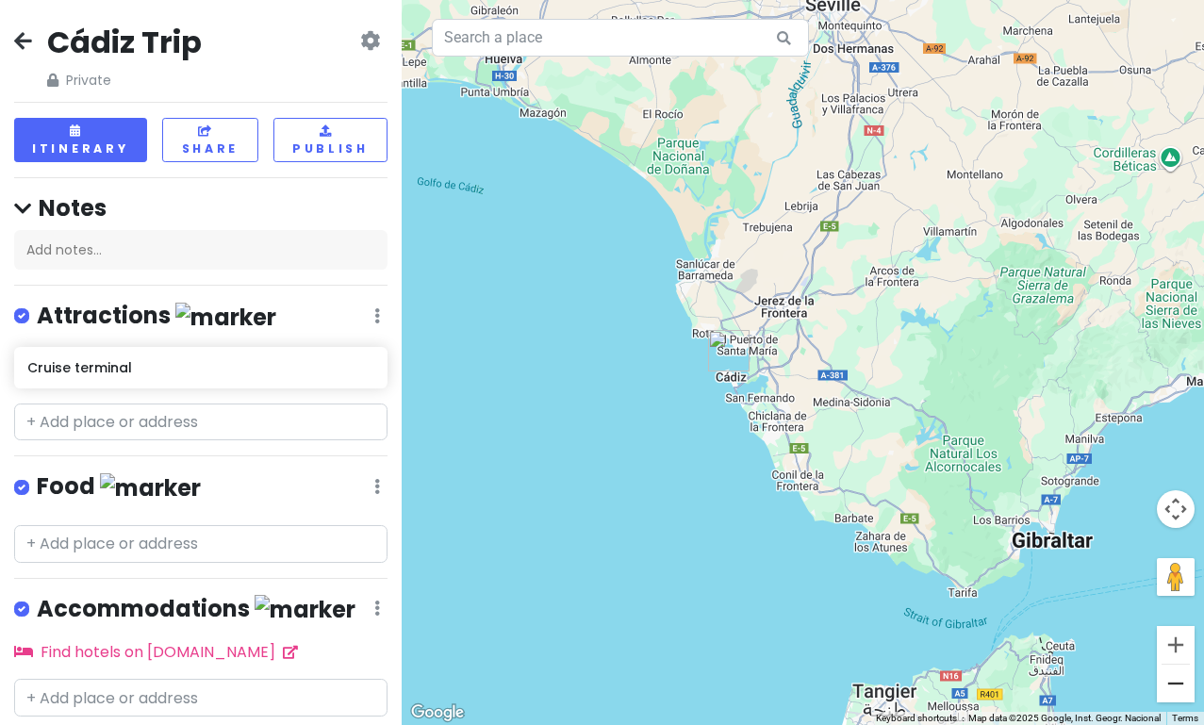
click at [1178, 683] on button "Zoom out" at bounding box center [1176, 684] width 38 height 38
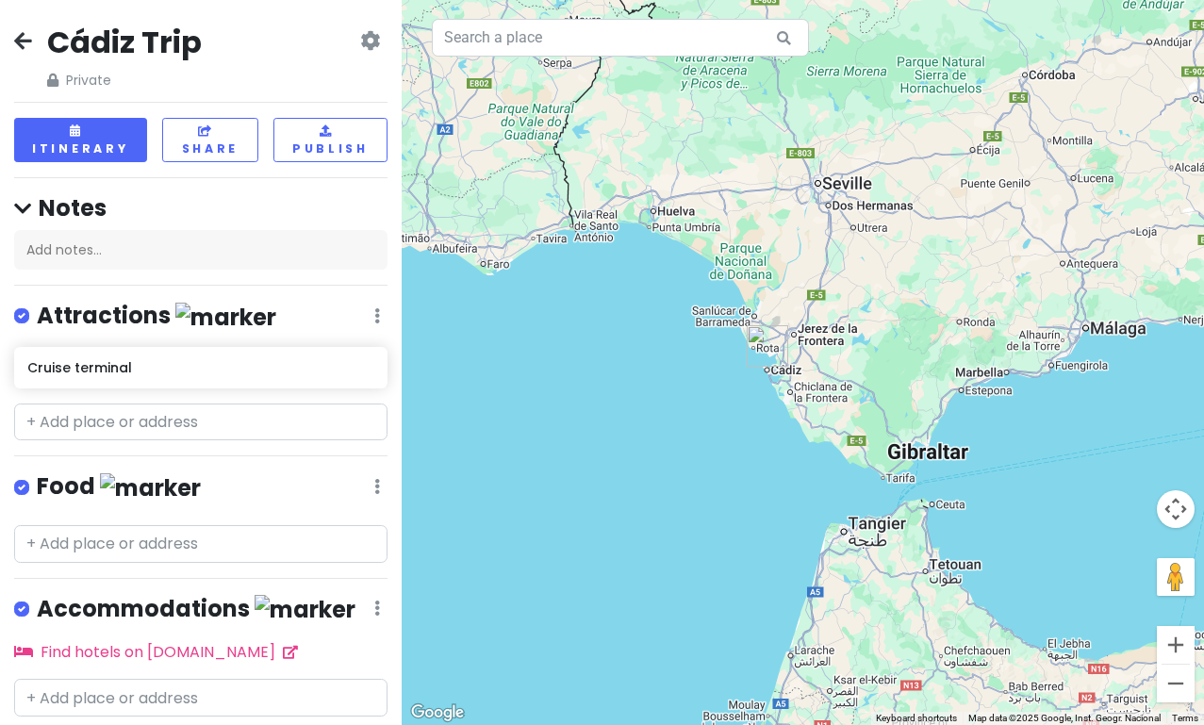
click at [1178, 683] on button "Zoom out" at bounding box center [1176, 684] width 38 height 38
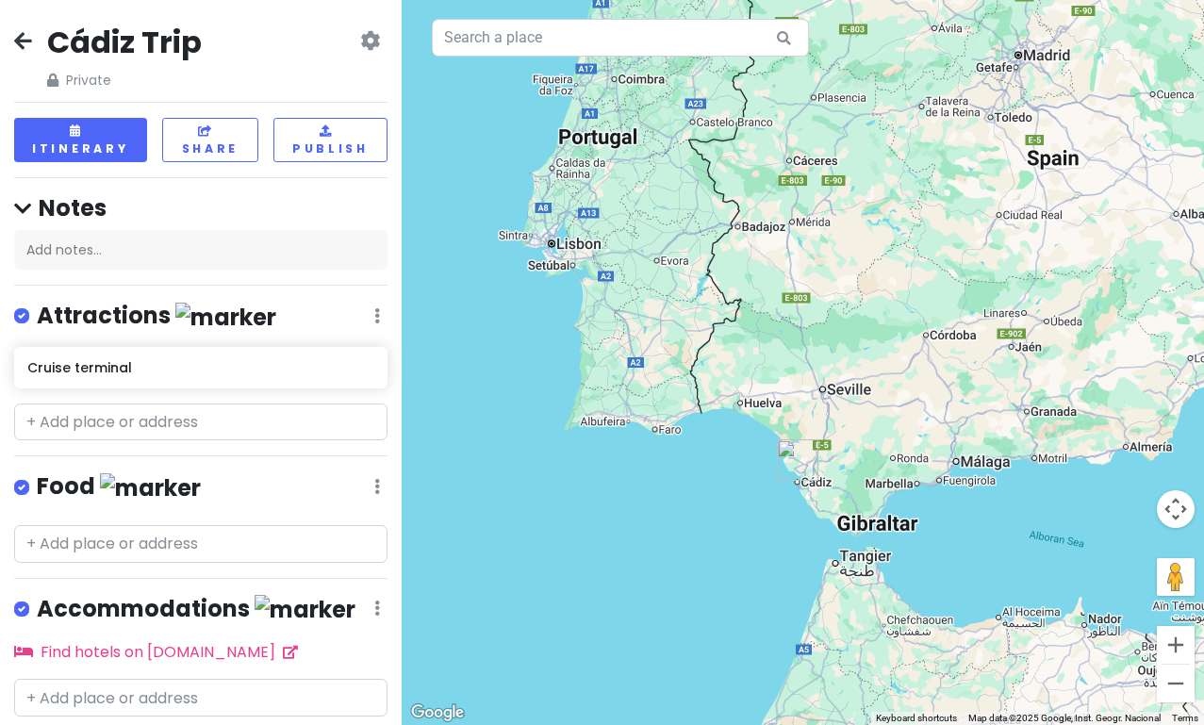
drag, startPoint x: 933, startPoint y: 435, endPoint x: 945, endPoint y: 553, distance: 118.5
click at [945, 553] on div at bounding box center [803, 362] width 802 height 725
click at [21, 39] on icon at bounding box center [23, 40] width 18 height 15
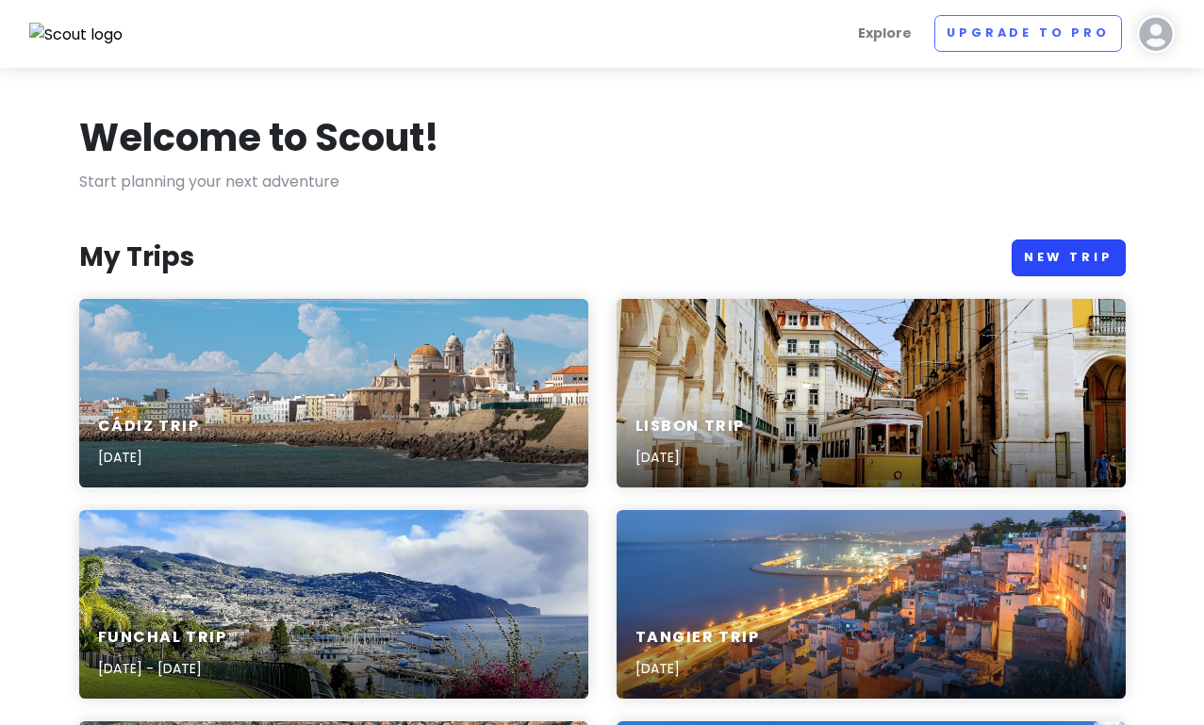
click at [1069, 253] on link "New Trip" at bounding box center [1069, 258] width 114 height 37
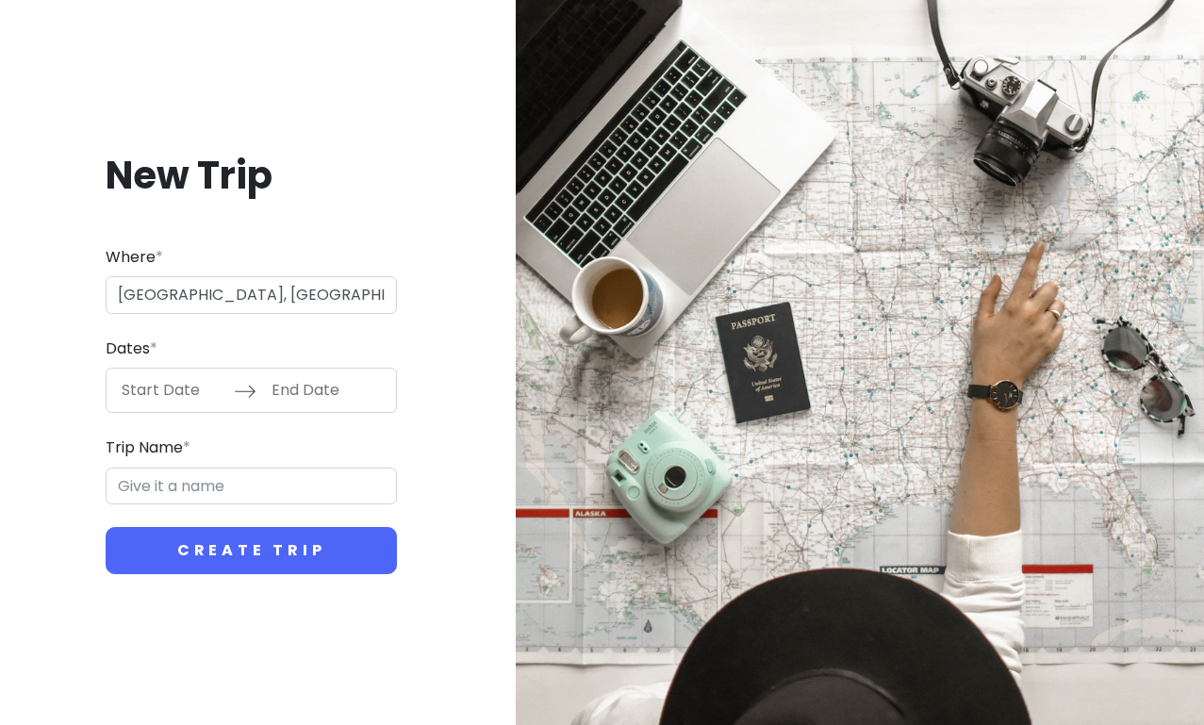
type input "[GEOGRAPHIC_DATA][PERSON_NAME], [GEOGRAPHIC_DATA], [GEOGRAPHIC_DATA]"
type input "Nord de [GEOGRAPHIC_DATA] Trip"
click at [182, 389] on input "Start Date" at bounding box center [172, 390] width 123 height 43
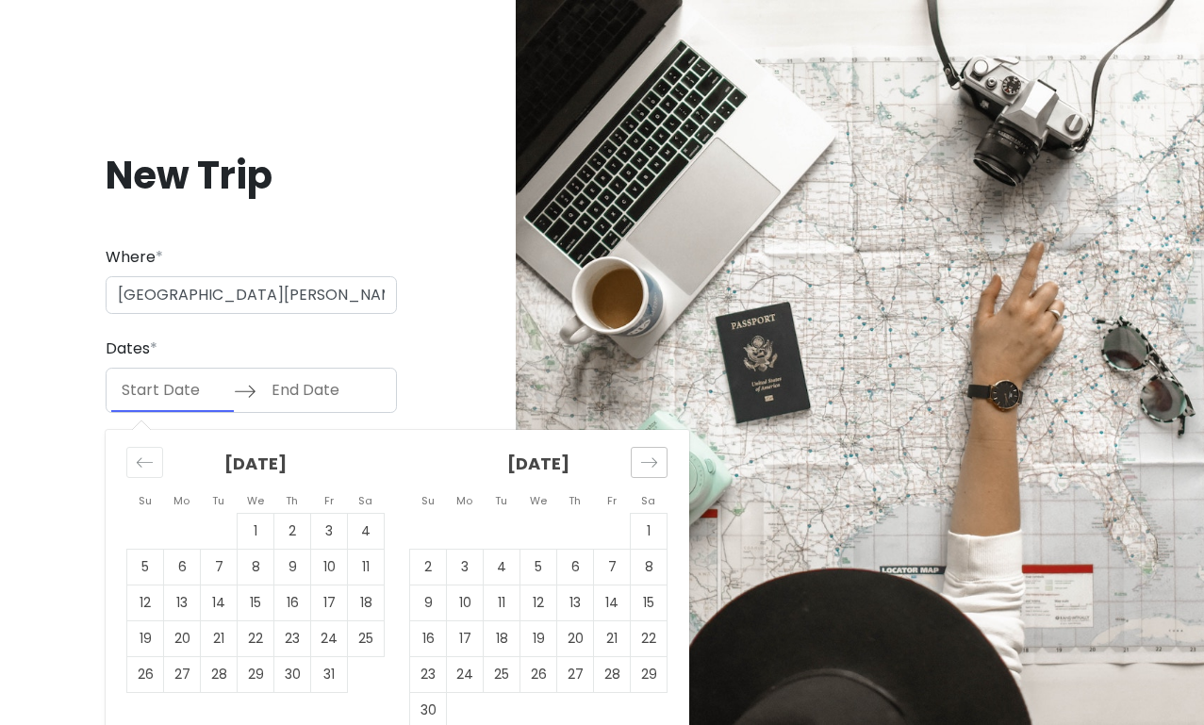
click at [638, 458] on div "Move forward to switch to the next month." at bounding box center [649, 462] width 37 height 31
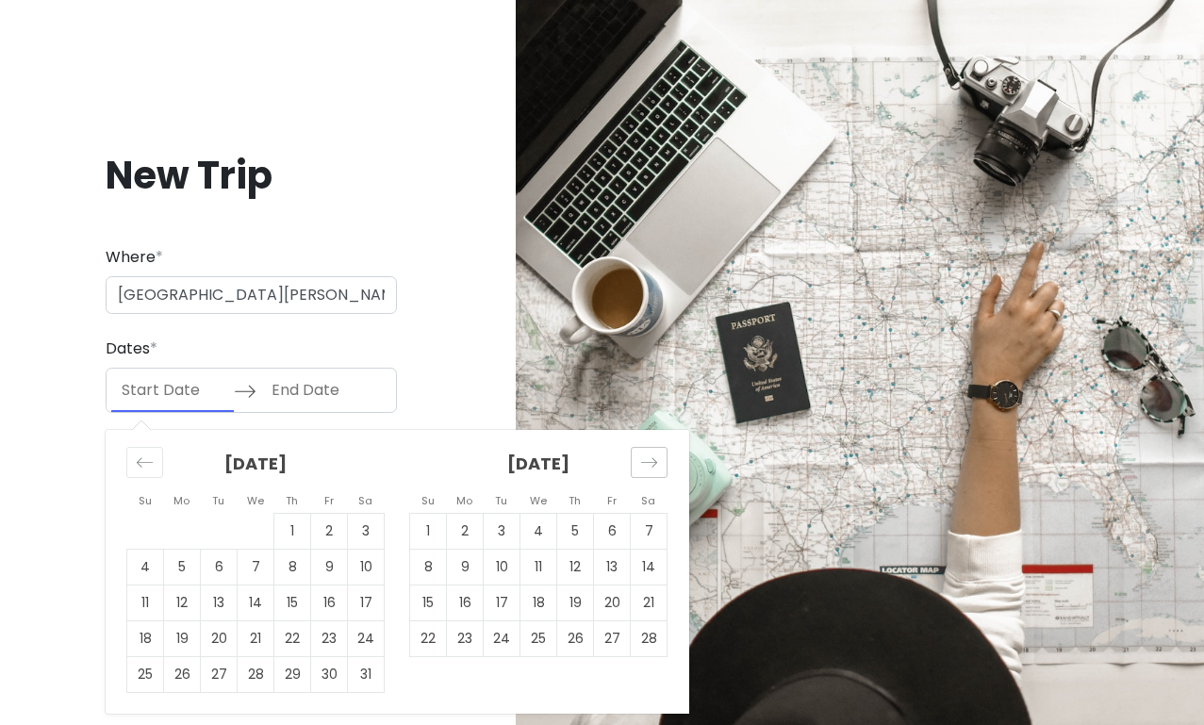
click at [638, 458] on div "Move forward to switch to the next month." at bounding box center [649, 462] width 37 height 31
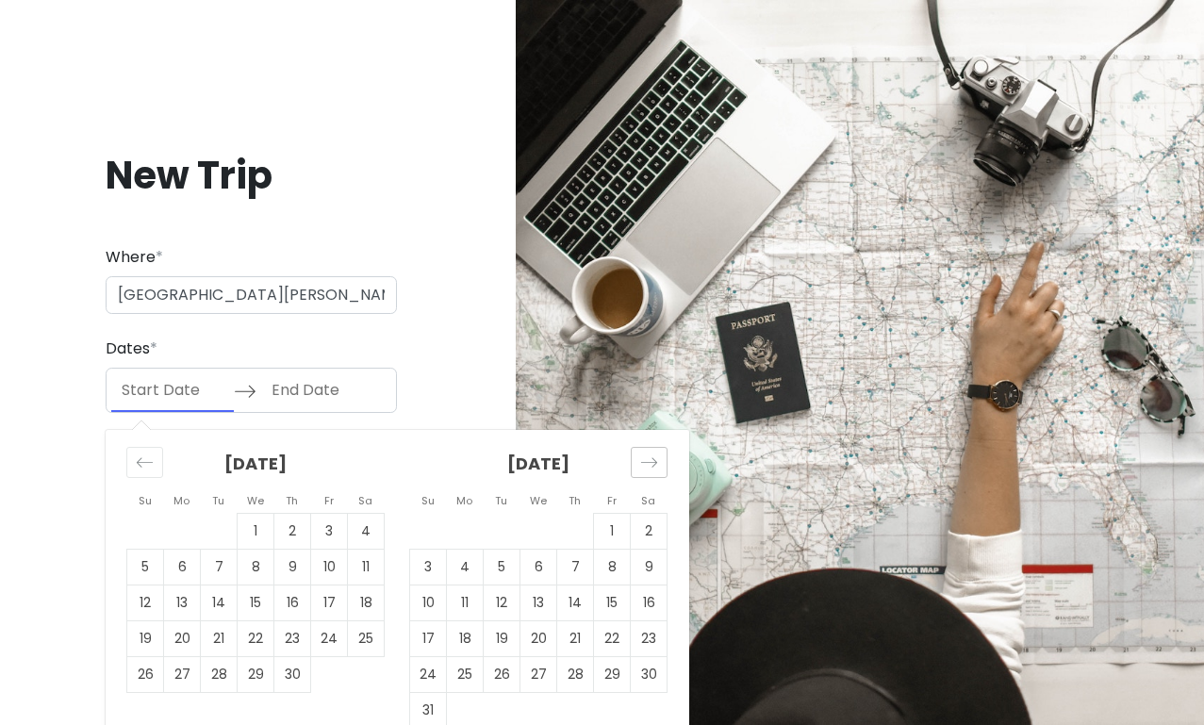
click at [638, 458] on div "Move forward to switch to the next month." at bounding box center [649, 462] width 37 height 31
click at [568, 559] on td "11" at bounding box center [575, 568] width 37 height 36
type input "[DATE]"
click at [568, 559] on td "11" at bounding box center [575, 568] width 37 height 36
type input "[DATE]"
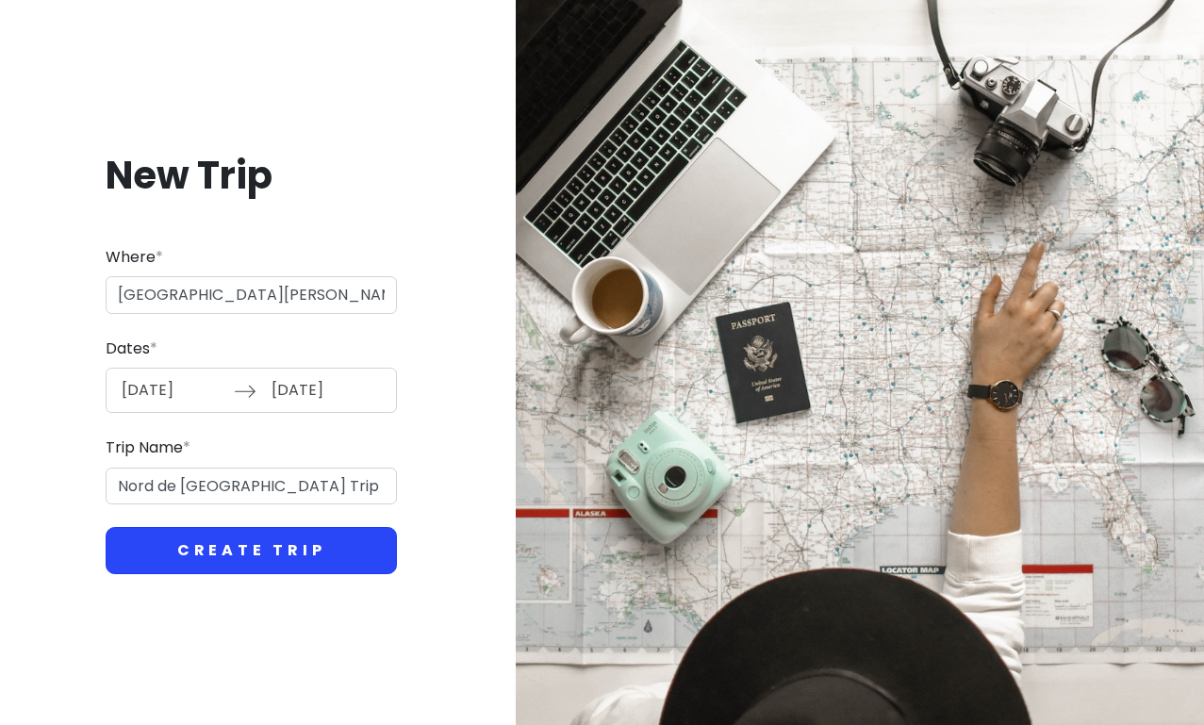
click at [240, 546] on button "Create Trip" at bounding box center [251, 550] width 291 height 47
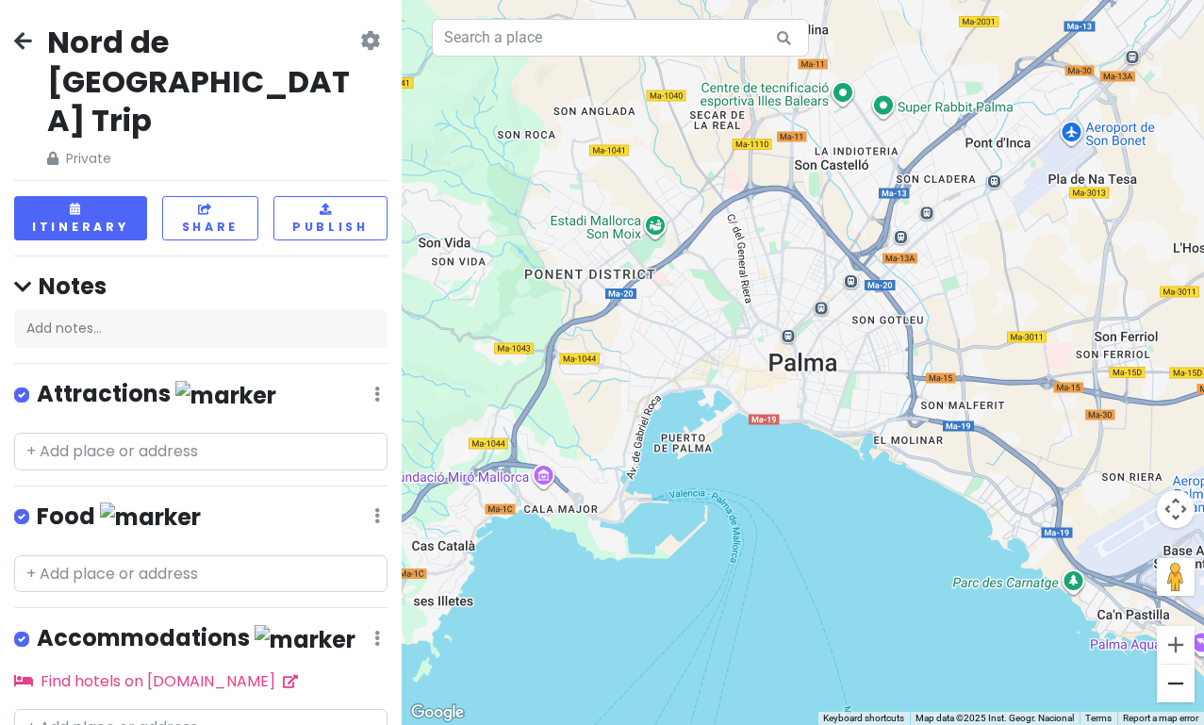
click at [1168, 698] on button "Zoom out" at bounding box center [1176, 684] width 38 height 38
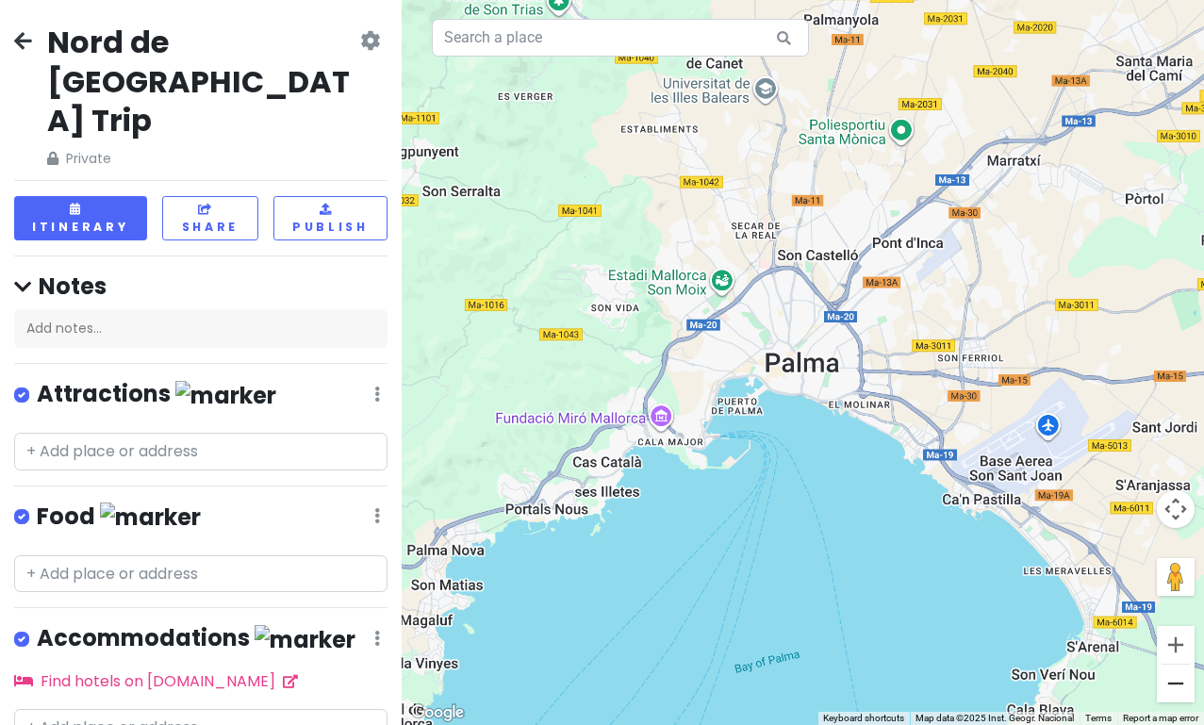
click at [1168, 698] on button "Zoom out" at bounding box center [1176, 684] width 38 height 38
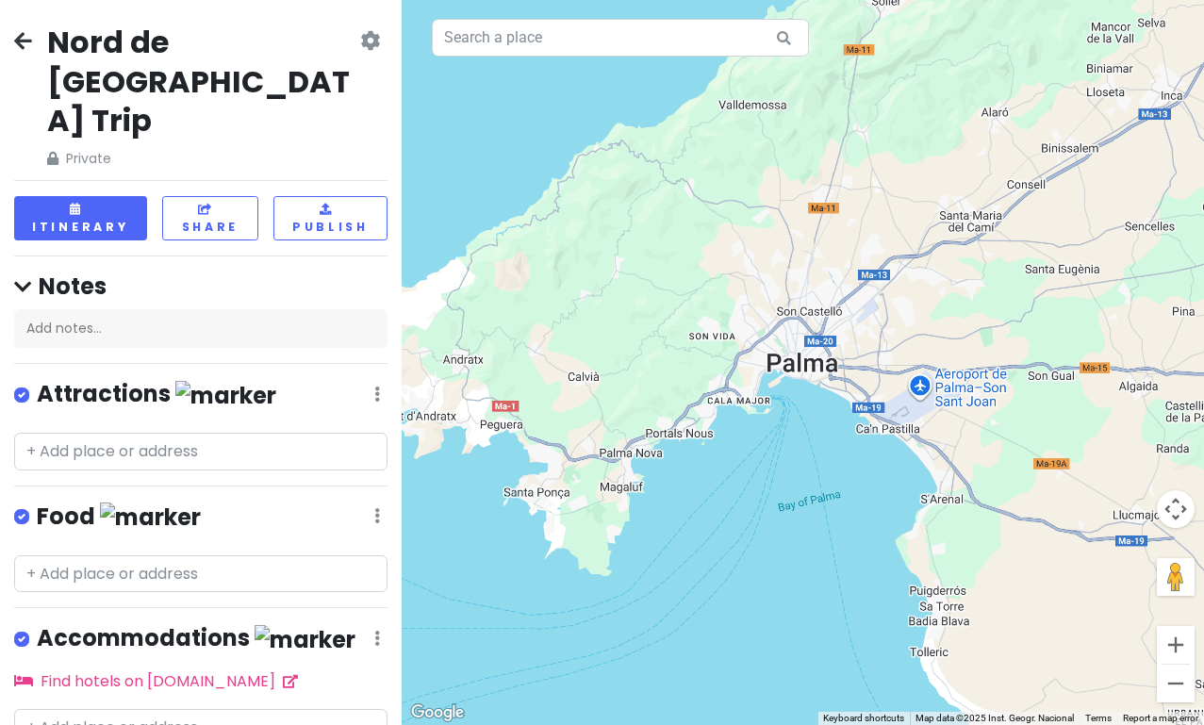
click at [1168, 698] on button "Zoom out" at bounding box center [1176, 684] width 38 height 38
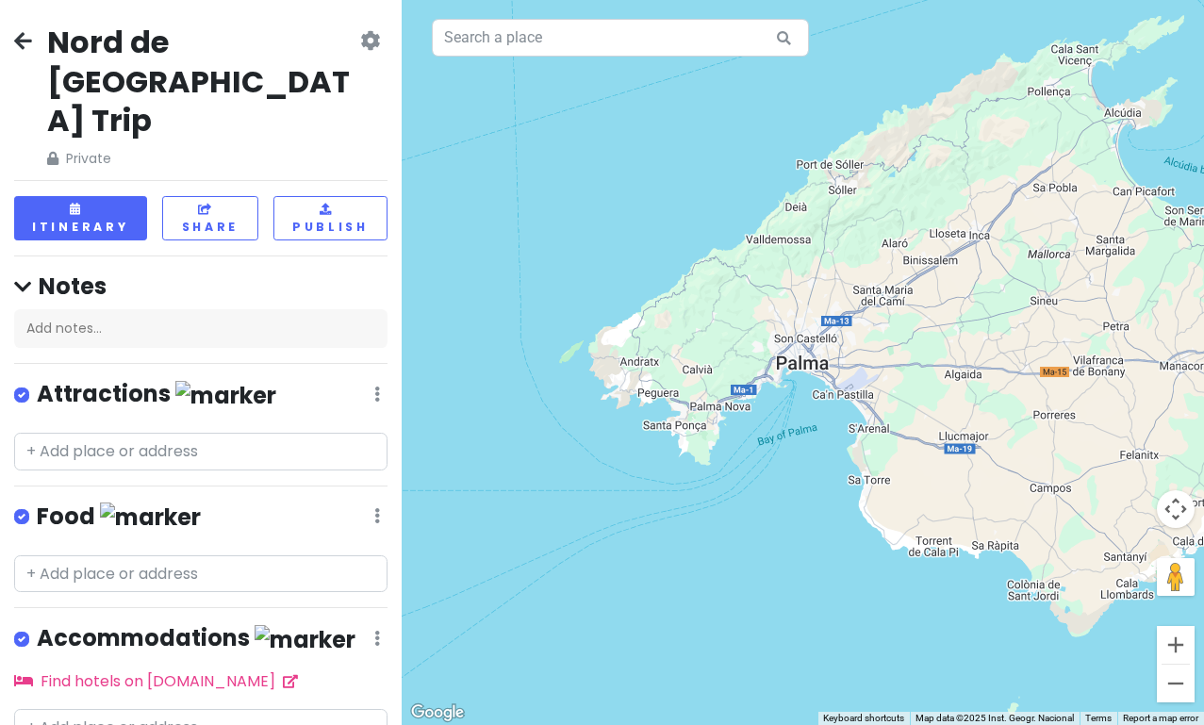
click at [1168, 698] on button "Zoom out" at bounding box center [1176, 684] width 38 height 38
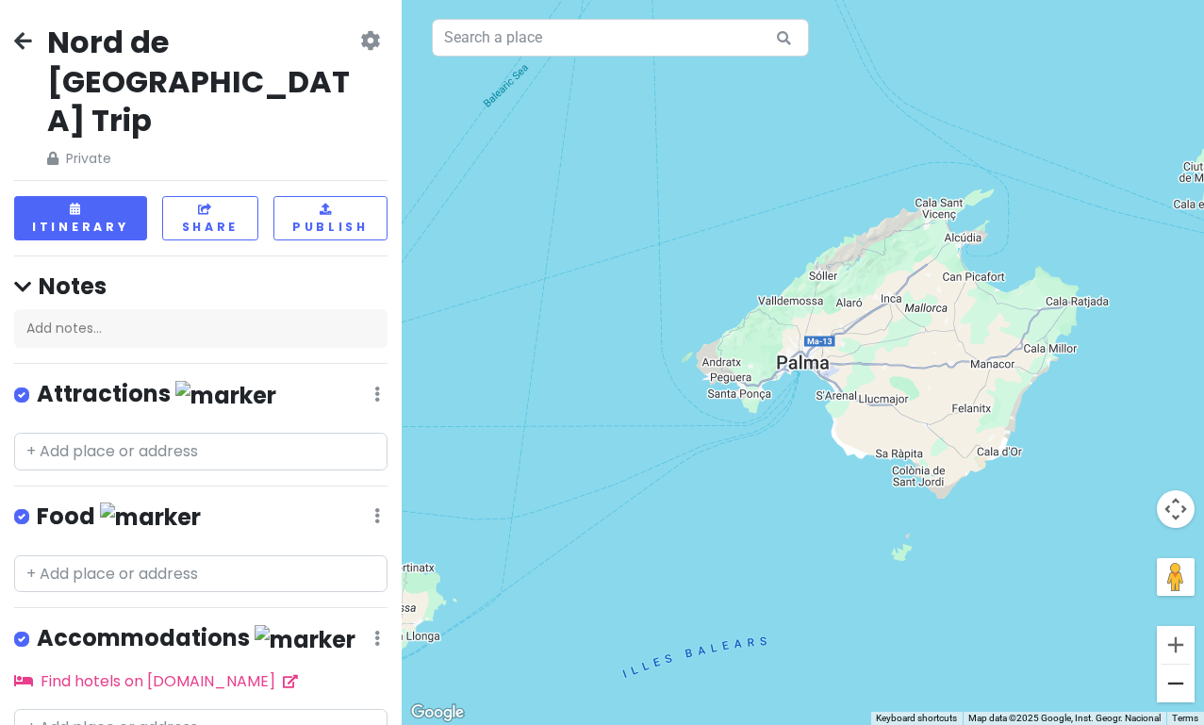
click at [1174, 689] on button "Zoom out" at bounding box center [1176, 684] width 38 height 38
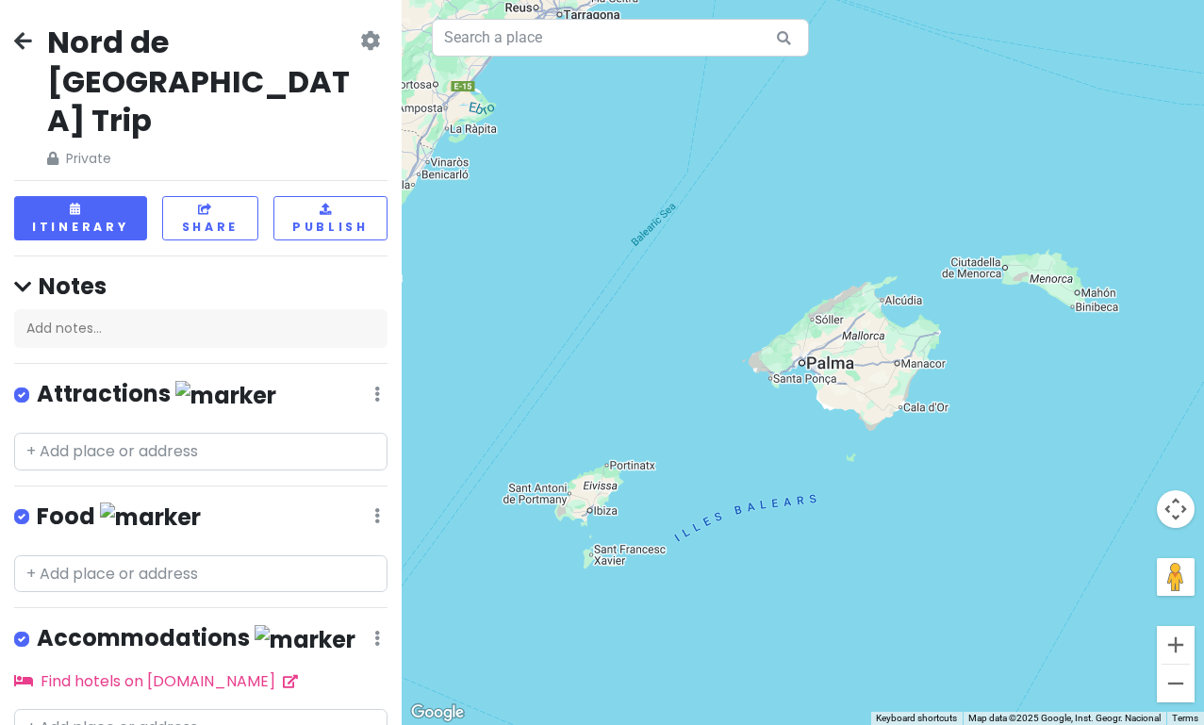
click at [1174, 689] on button "Zoom out" at bounding box center [1176, 684] width 38 height 38
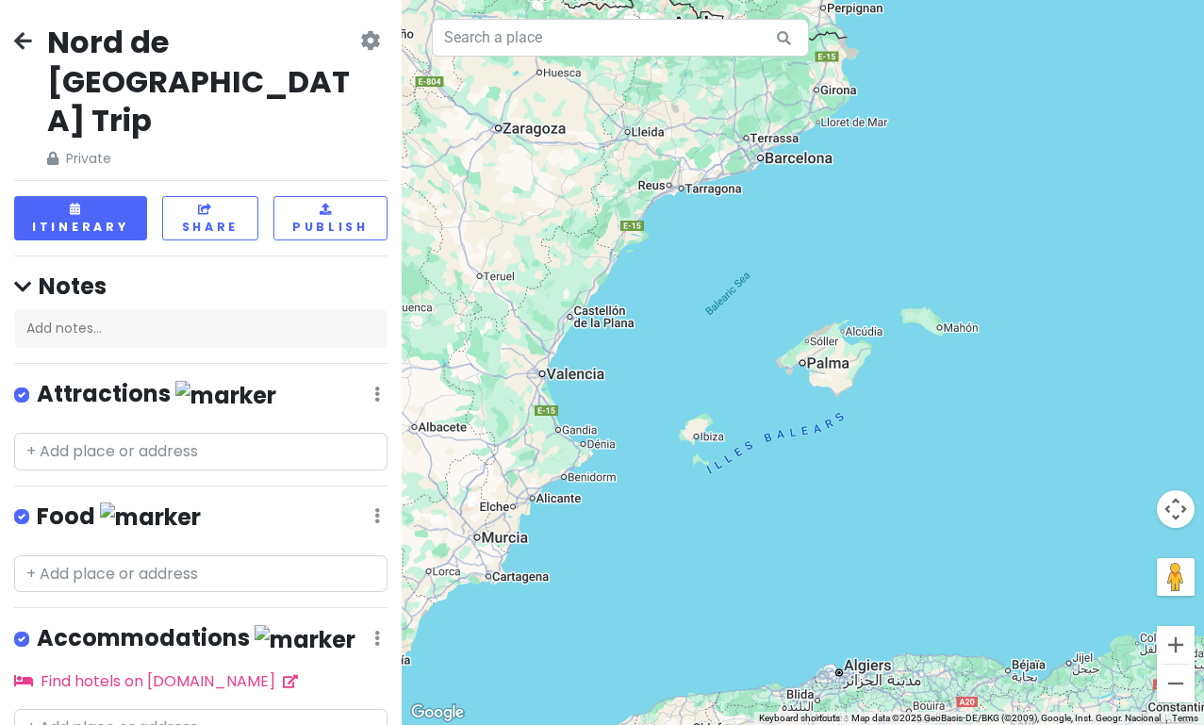
click at [1174, 689] on button "Zoom out" at bounding box center [1176, 684] width 38 height 38
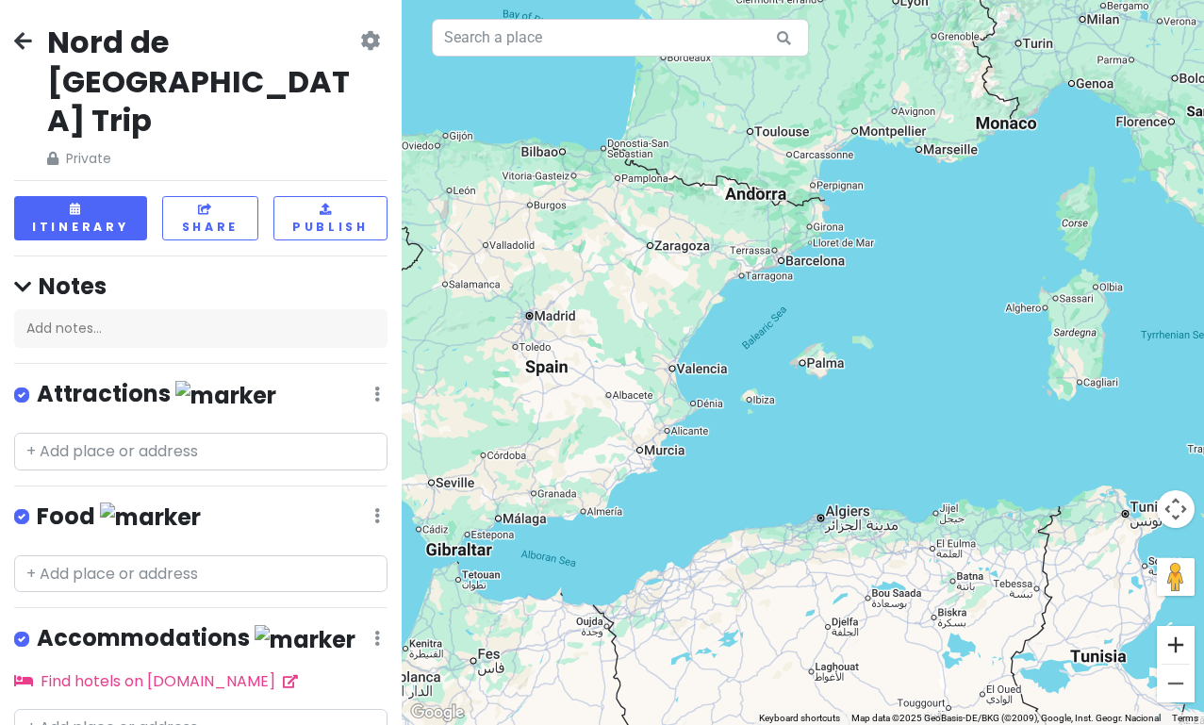
click at [1171, 644] on button "Zoom in" at bounding box center [1176, 645] width 38 height 38
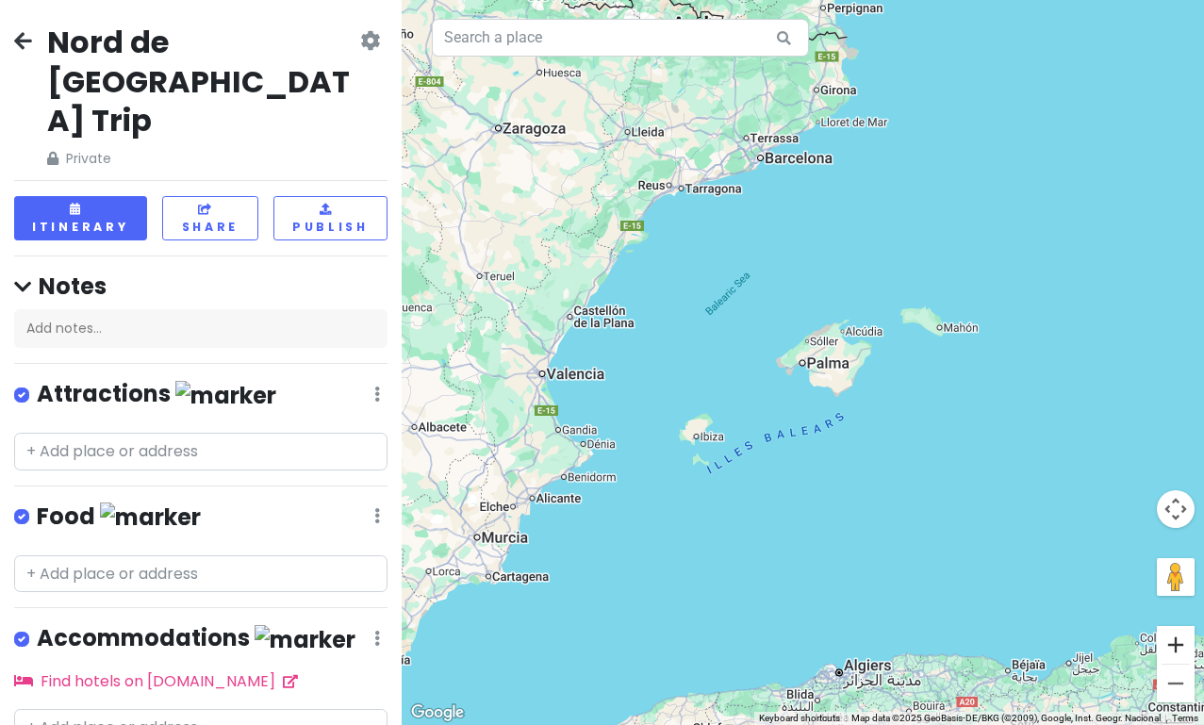
click at [1171, 643] on button "Zoom in" at bounding box center [1176, 645] width 38 height 38
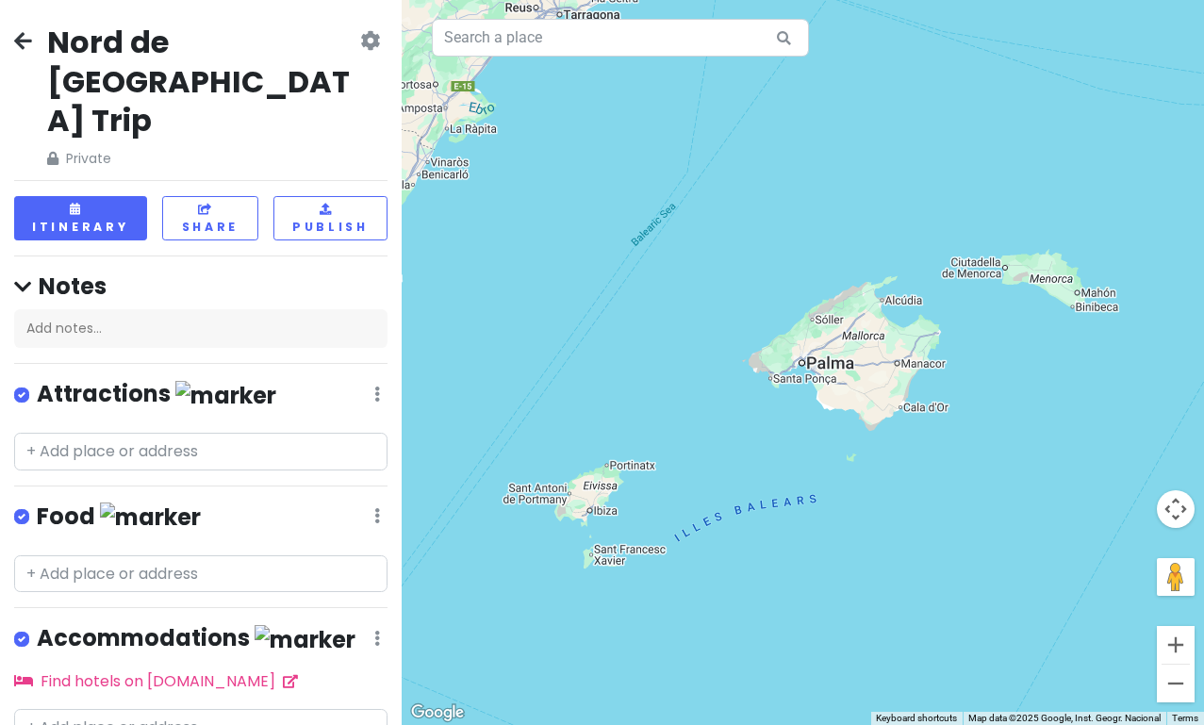
click at [1171, 643] on button "Zoom in" at bounding box center [1176, 645] width 38 height 38
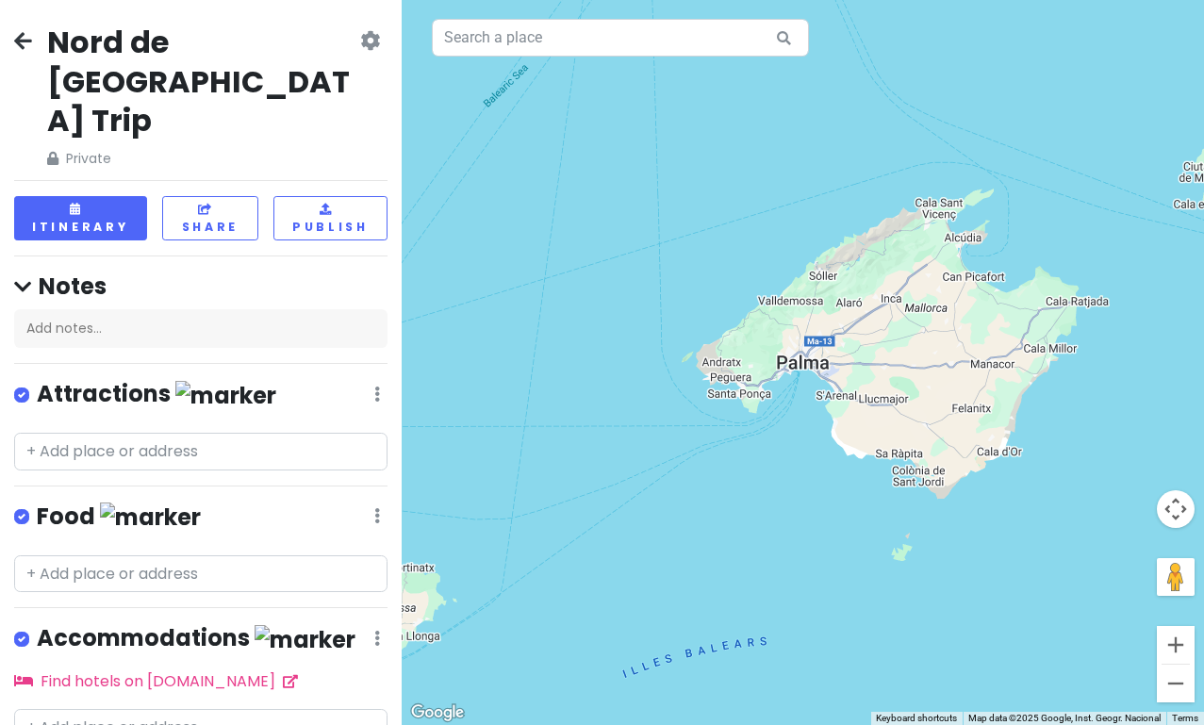
click at [1171, 643] on button "Zoom in" at bounding box center [1176, 645] width 38 height 38
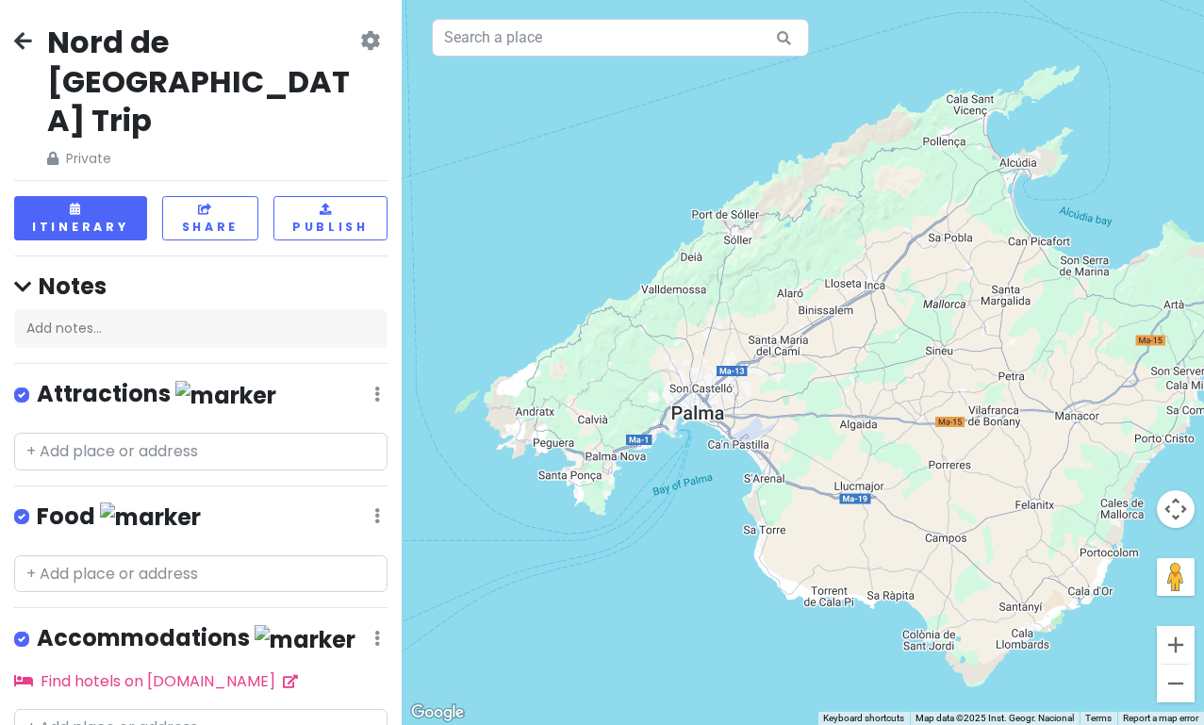
drag, startPoint x: 1068, startPoint y: 549, endPoint x: 959, endPoint y: 594, distance: 118.4
click at [959, 595] on div at bounding box center [803, 362] width 802 height 725
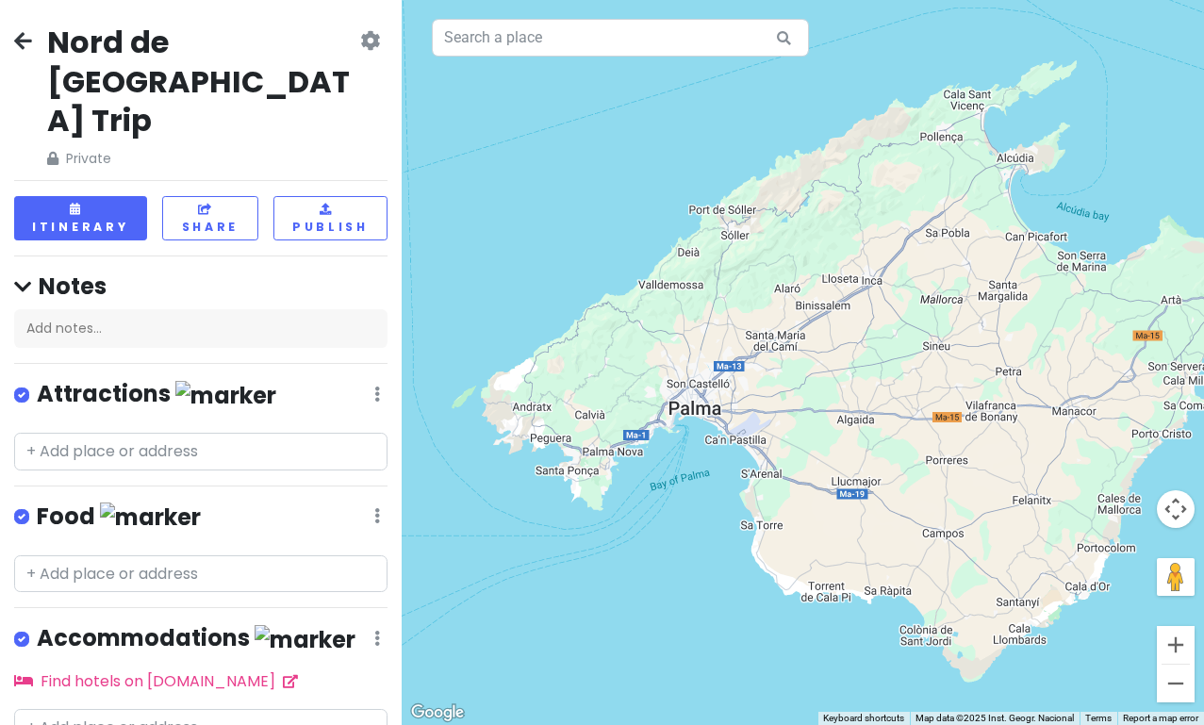
click at [20, 33] on icon at bounding box center [23, 40] width 18 height 15
